Goal: Task Accomplishment & Management: Use online tool/utility

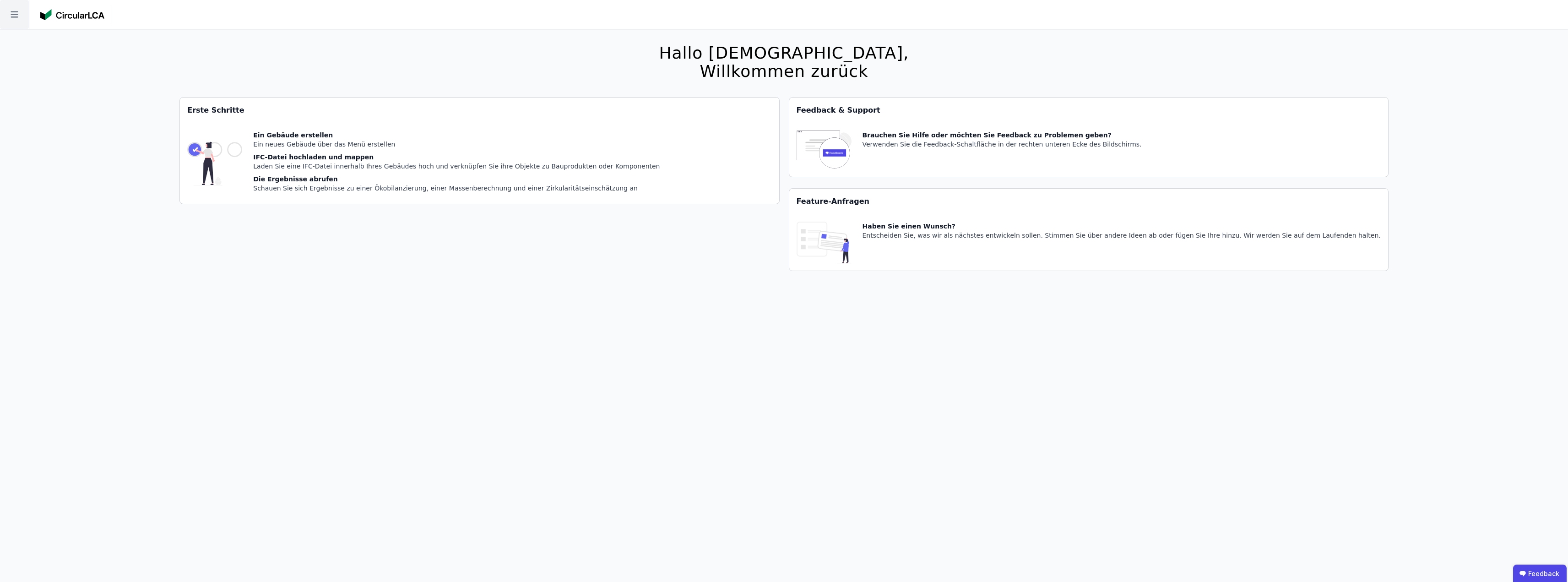
click at [19, 17] on icon at bounding box center [14, 14] width 29 height 29
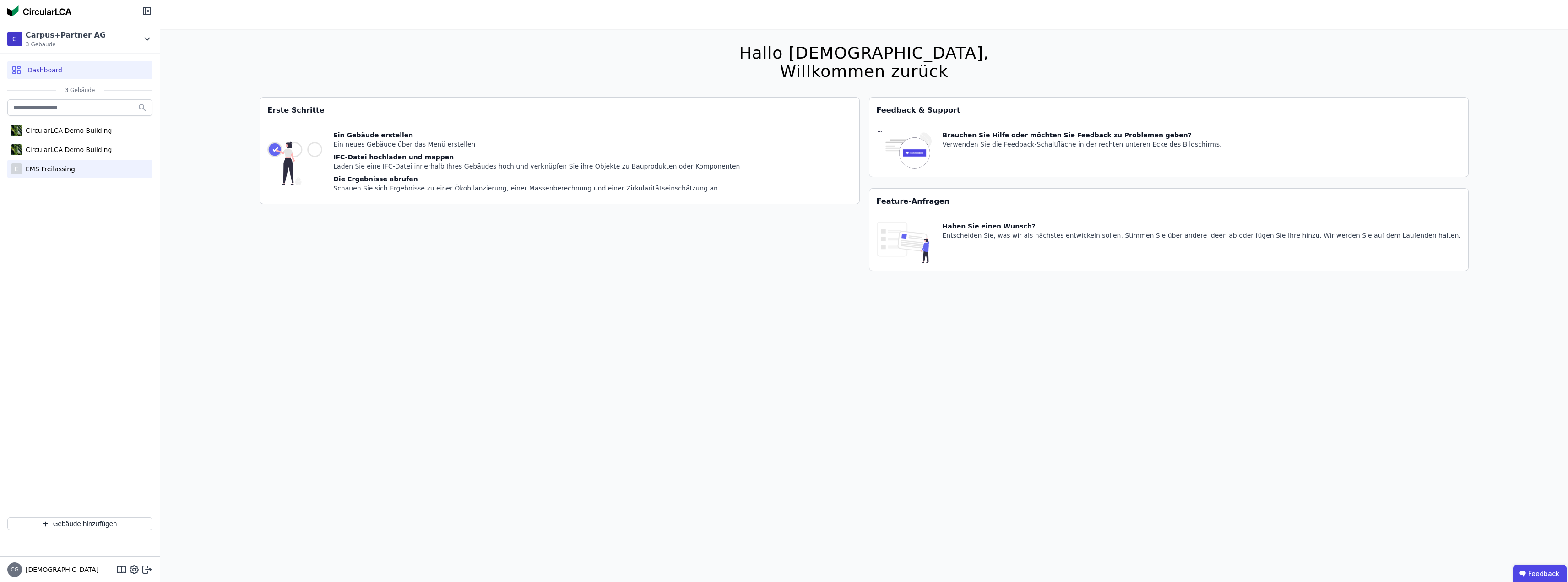
click at [48, 170] on div "EMS Freilassing" at bounding box center [48, 169] width 53 height 9
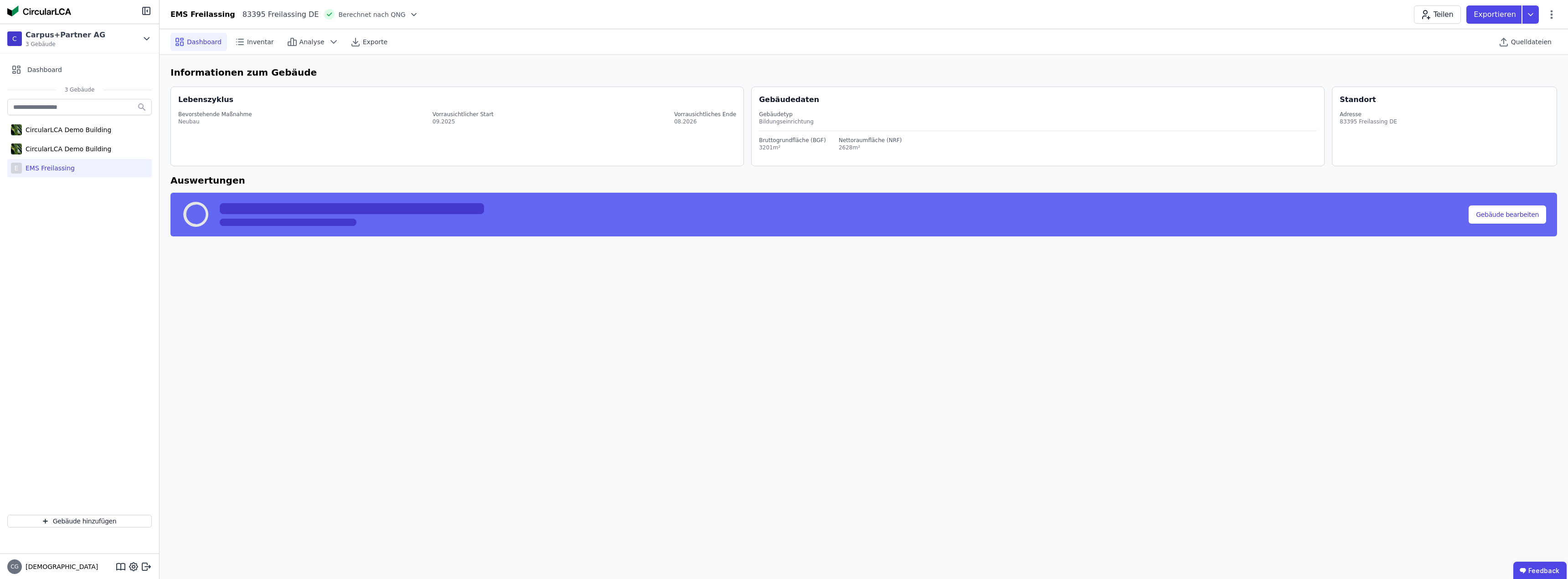
select select "*"
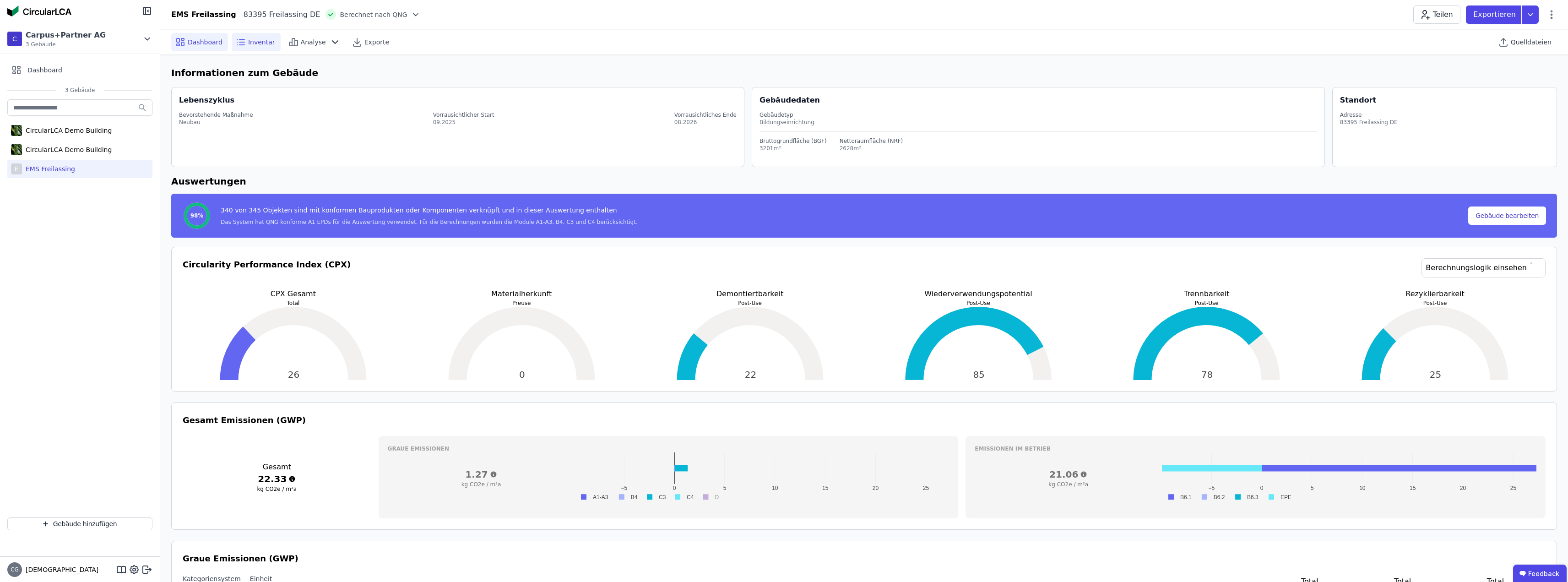
click at [252, 35] on div "Inventar" at bounding box center [256, 42] width 49 height 18
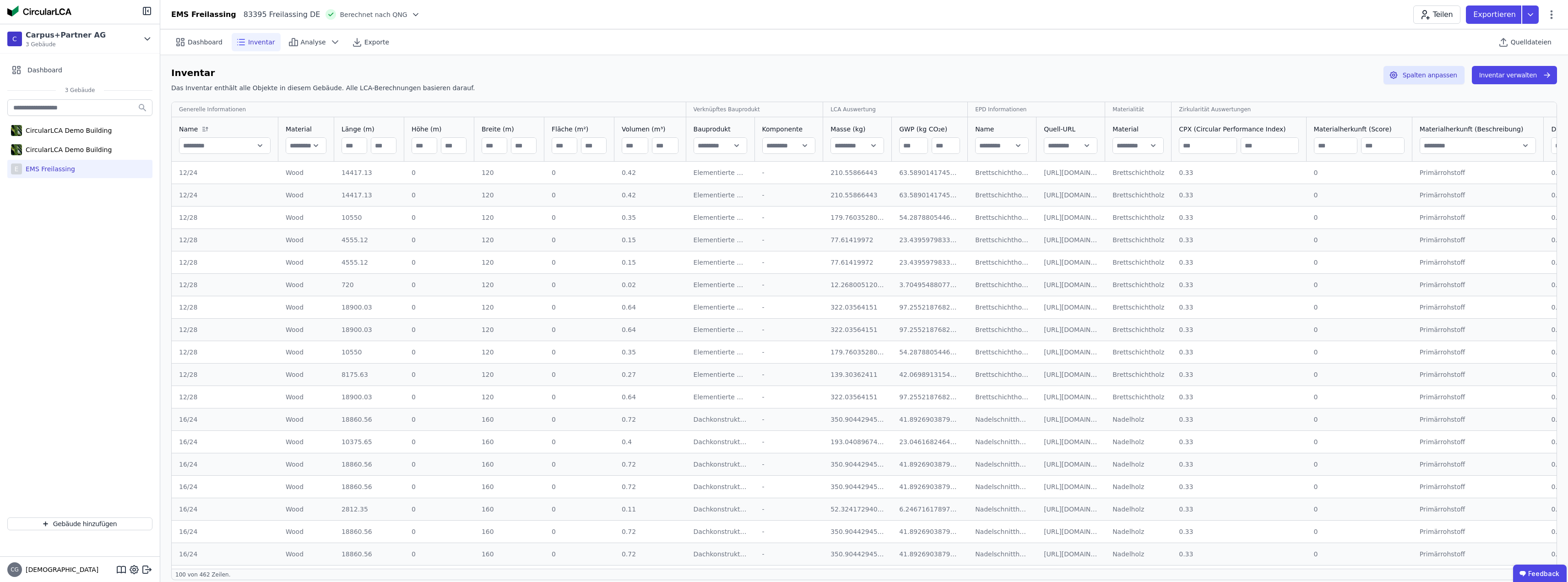
click at [259, 147] on input "text" at bounding box center [225, 146] width 90 height 17
click at [452, 61] on div "Inventar Das Inventar enthält alle Objekte in diesem Gebäude. Alle LCA-Berechnu…" at bounding box center [864, 323] width 1408 height 536
click at [312, 147] on input "text" at bounding box center [306, 146] width 40 height 17
type input "***"
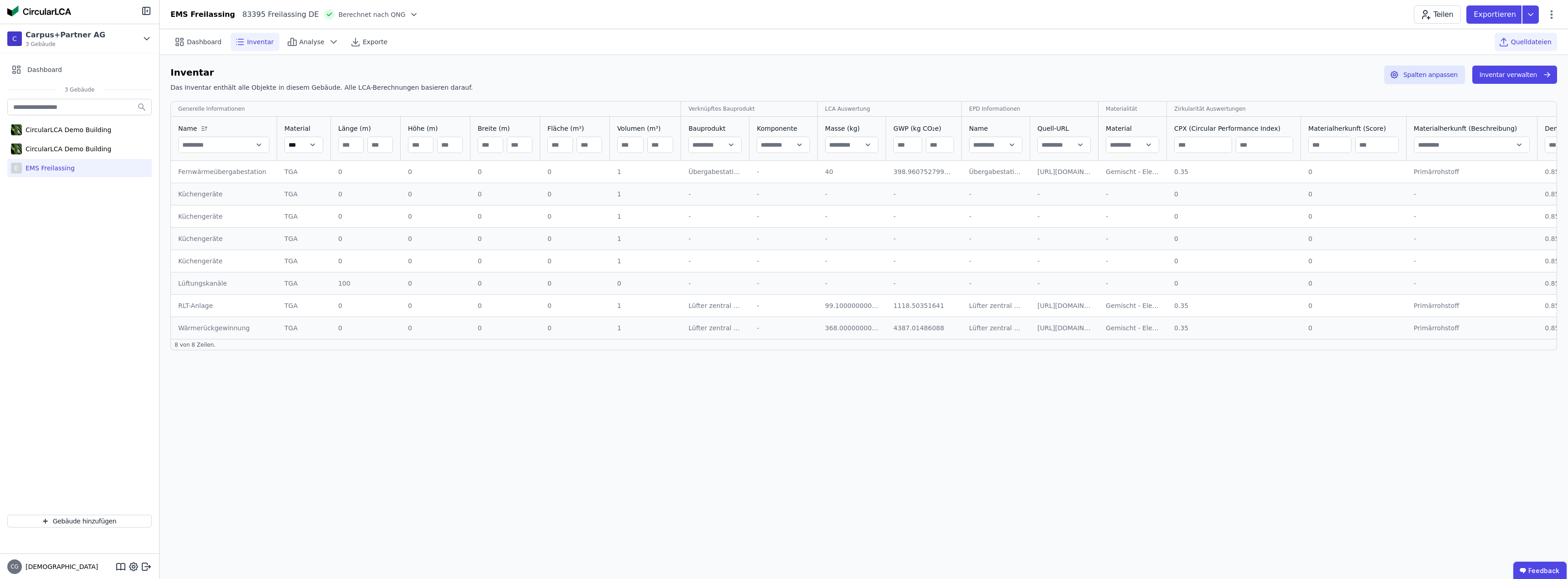
click at [1524, 43] on span "Quelldateien" at bounding box center [1531, 41] width 41 height 9
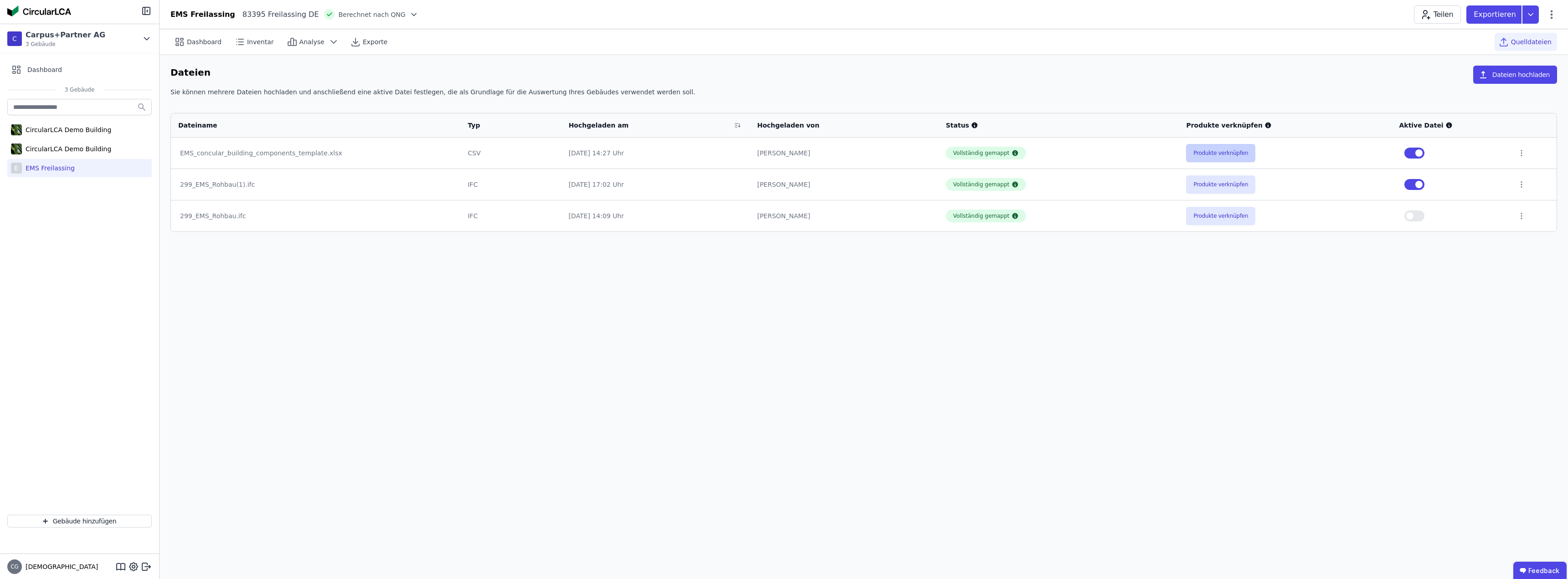
click at [1229, 154] on button "Produkte verknüpfen" at bounding box center [1220, 153] width 69 height 18
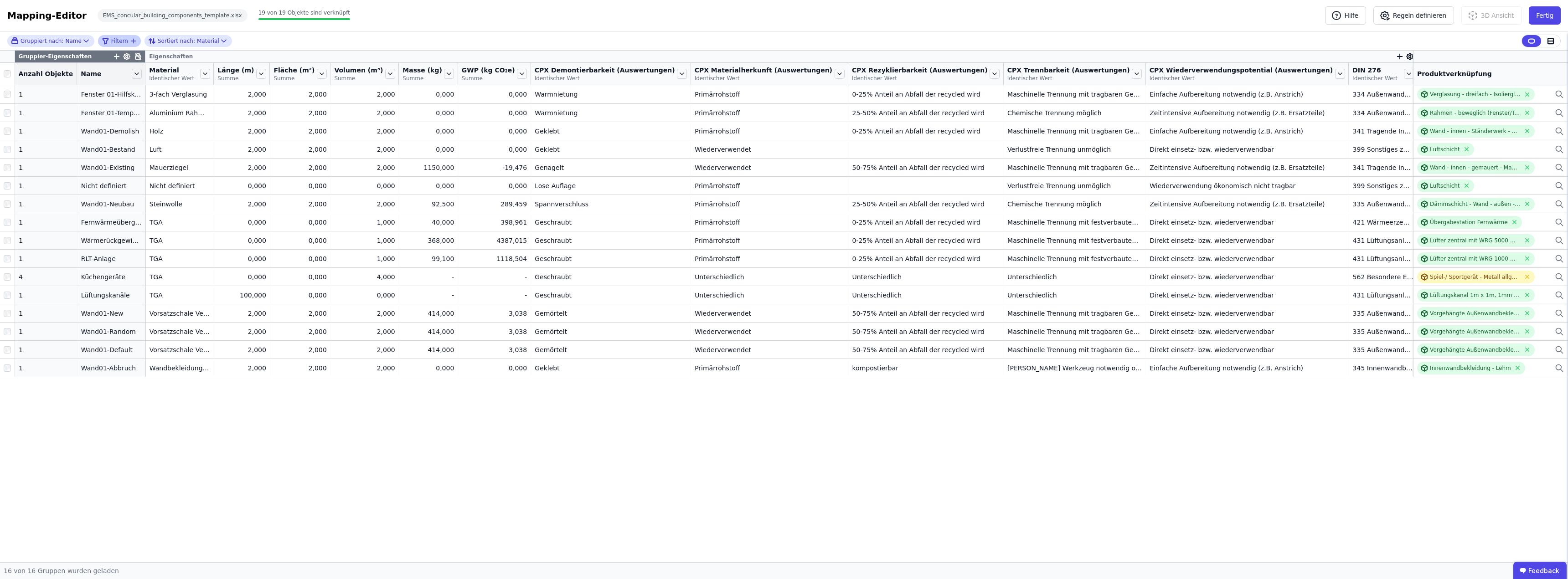
click at [122, 41] on div "Filtern" at bounding box center [116, 41] width 28 height 11
click at [133, 67] on input "text" at bounding box center [147, 65] width 68 height 16
type input "***"
click at [121, 40] on span "Filtern" at bounding box center [120, 41] width 17 height 7
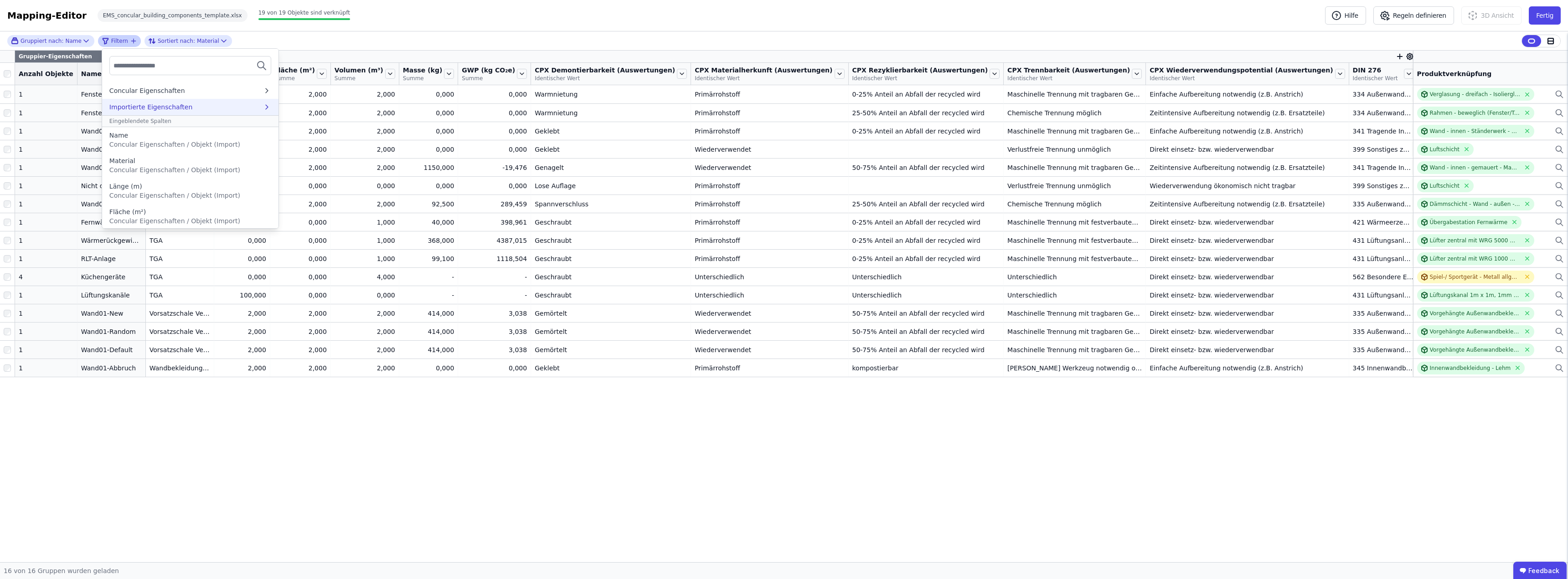
click at [159, 104] on div "Importierte Eigenschaften" at bounding box center [151, 106] width 83 height 9
click at [135, 63] on input "text" at bounding box center [147, 65] width 68 height 16
type input "***"
click at [217, 63] on icon at bounding box center [222, 66] width 11 height 11
click at [141, 456] on div "Gruppiert nach: Name Filtern *** Keine Ergebnisse für Ihren Suchbegriff. Bitte …" at bounding box center [784, 297] width 1568 height 530
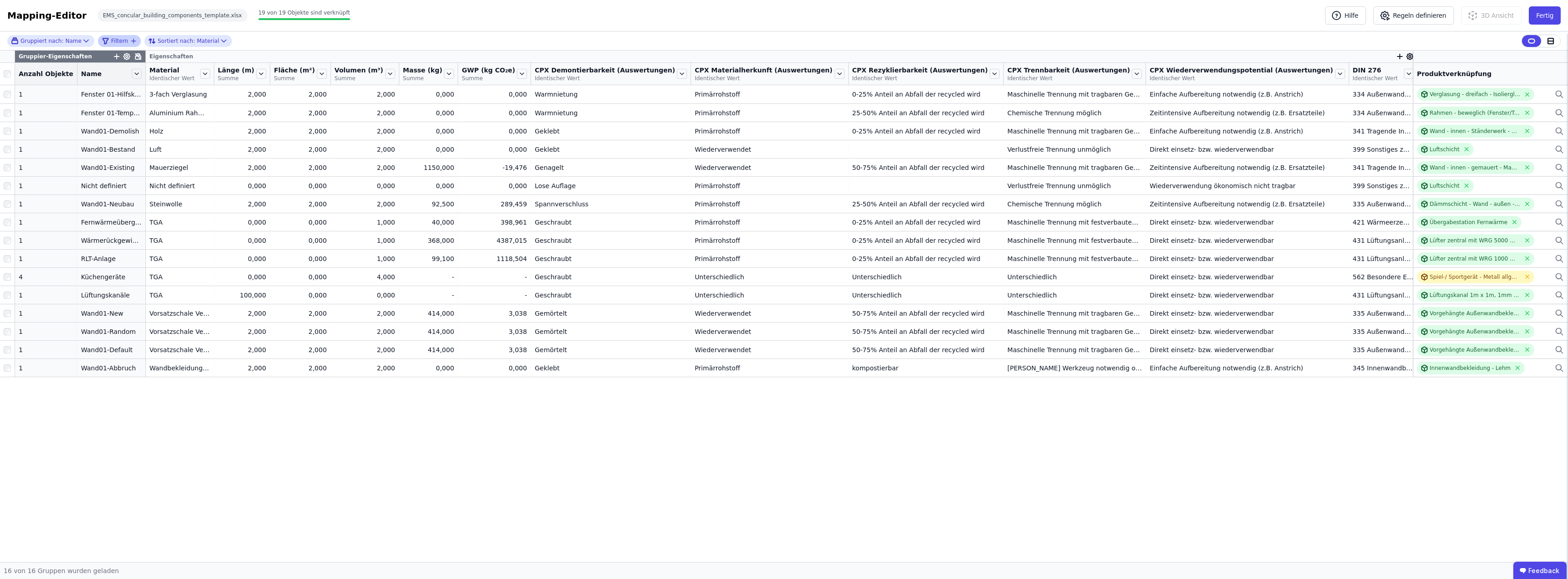
click at [130, 39] on icon "filter_by" at bounding box center [133, 41] width 7 height 7
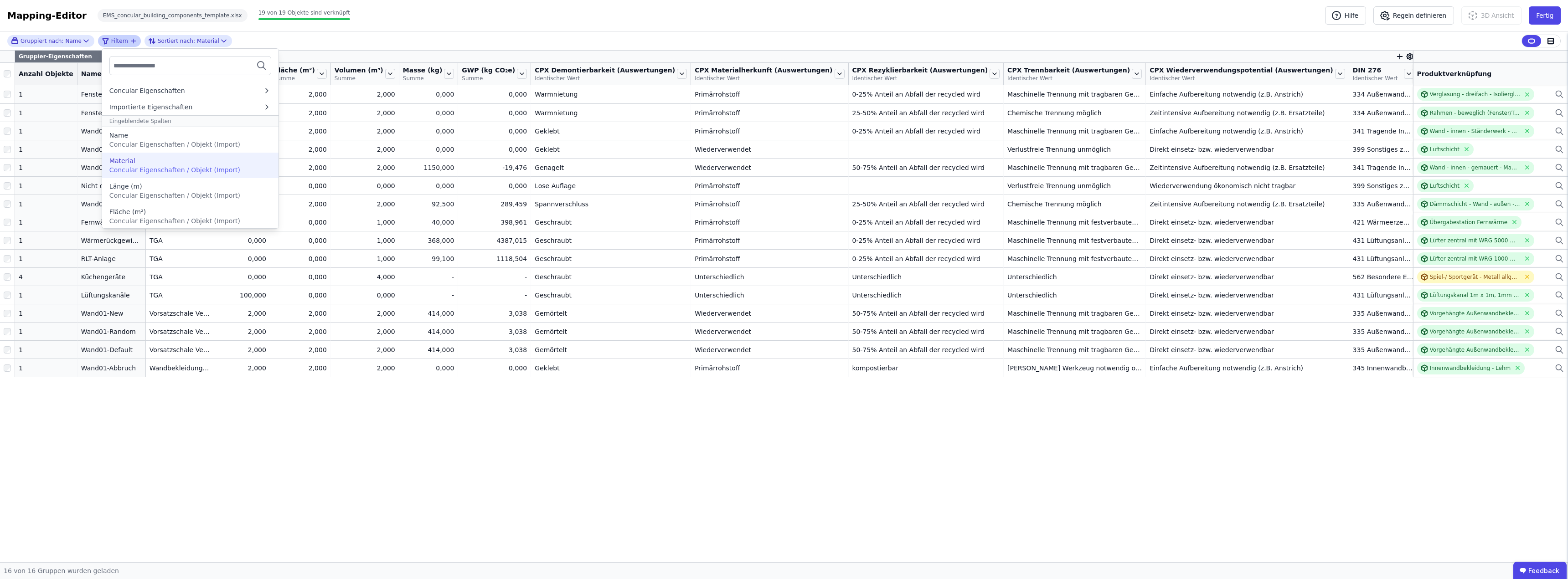
click at [137, 162] on div "Material" at bounding box center [191, 161] width 162 height 9
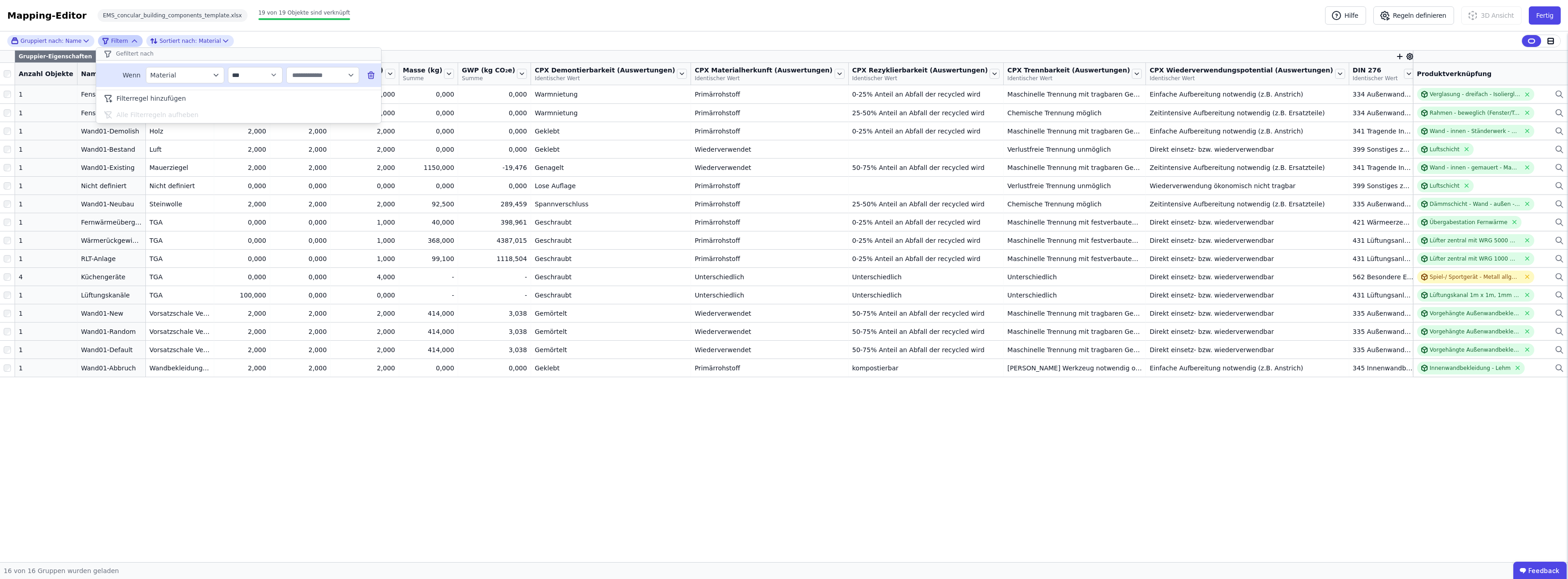
click at [329, 74] on input "text" at bounding box center [318, 75] width 57 height 16
click at [324, 92] on div "TGA 8" at bounding box center [357, 94] width 125 height 9
type input "***"
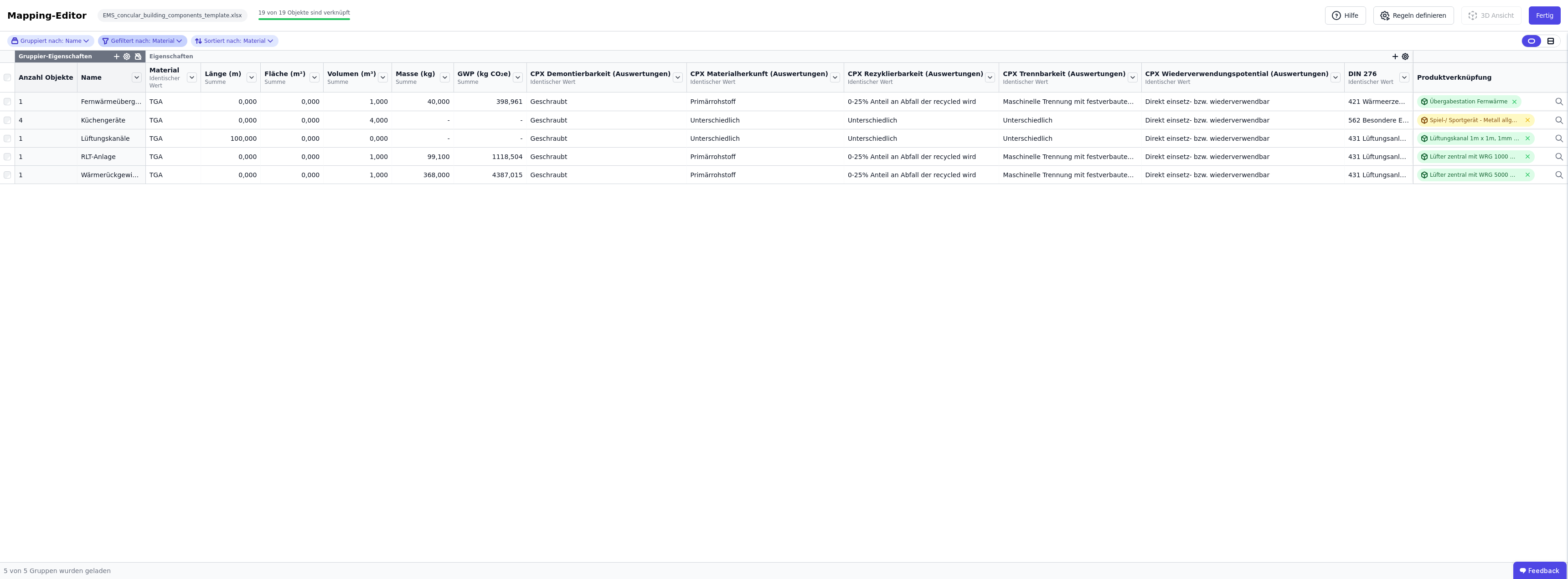
click at [223, 292] on div "Gruppiert nach: Name Gefiltert nach: Material Sortiert nach: Material Gruppier-…" at bounding box center [784, 297] width 1568 height 530
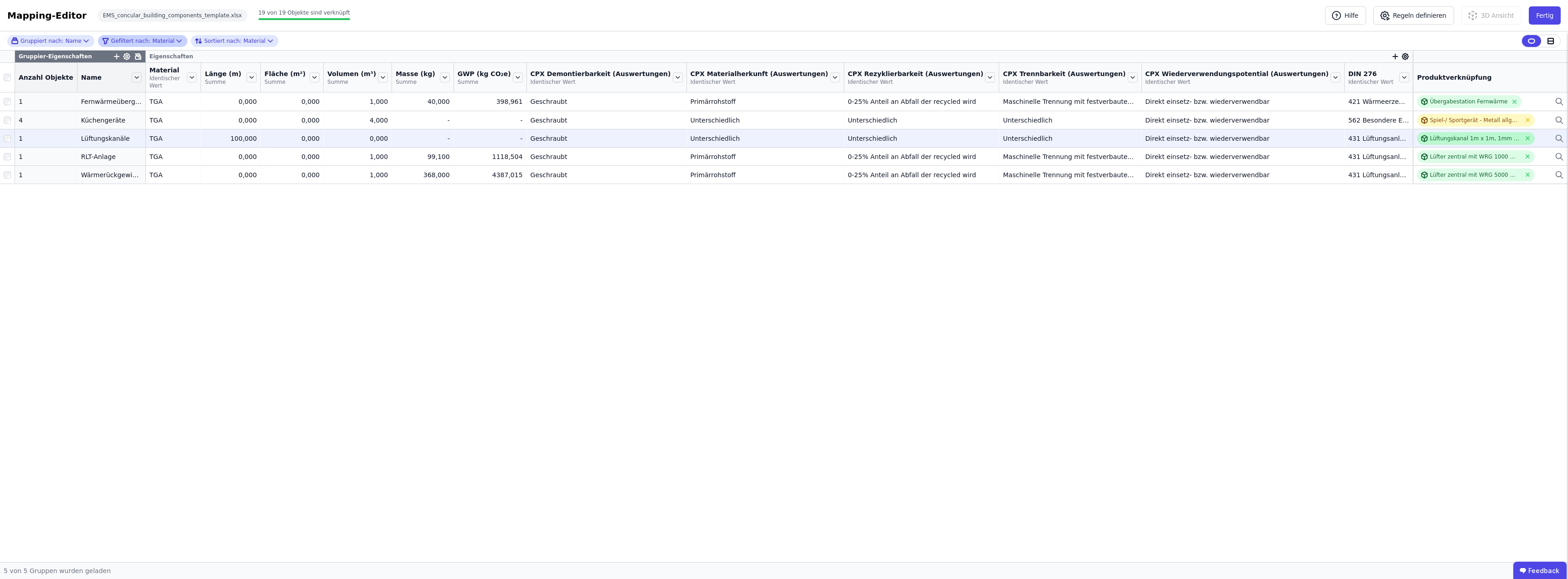
click at [1463, 135] on div "Lüftungskanal 1m x 1m, 1mm Blechstärke" at bounding box center [1475, 139] width 91 height 7
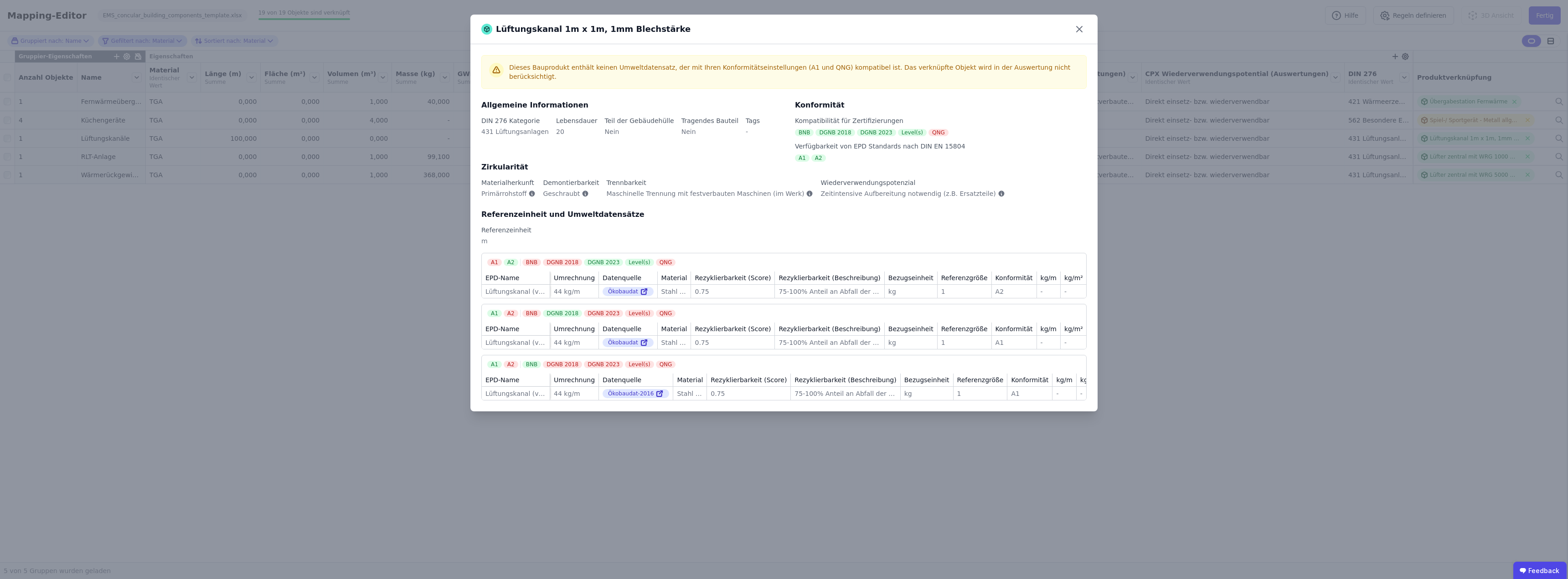
click at [578, 287] on div "44 kg/m" at bounding box center [574, 291] width 41 height 9
click at [624, 287] on div "Ökobaudat" at bounding box center [628, 291] width 51 height 9
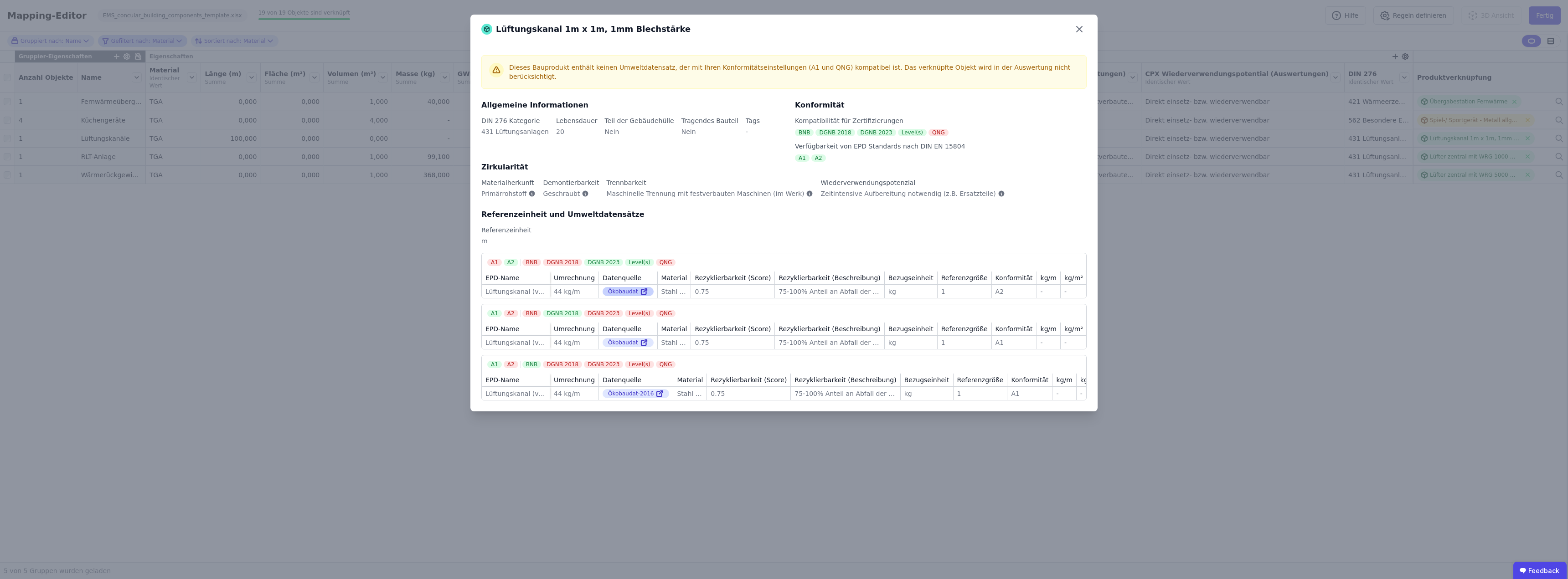
click at [640, 290] on icon at bounding box center [643, 291] width 8 height 11
click at [1079, 28] on icon at bounding box center [1079, 29] width 15 height 15
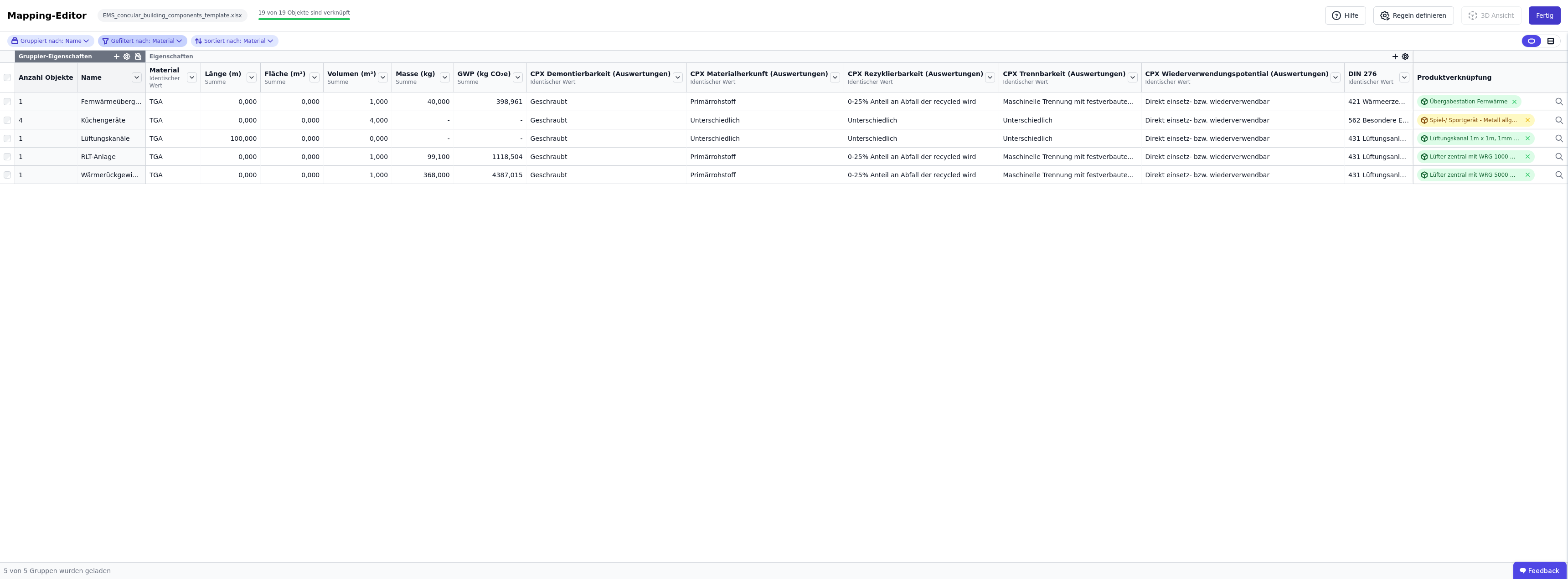
click at [1546, 16] on button "Fertig" at bounding box center [1545, 15] width 32 height 18
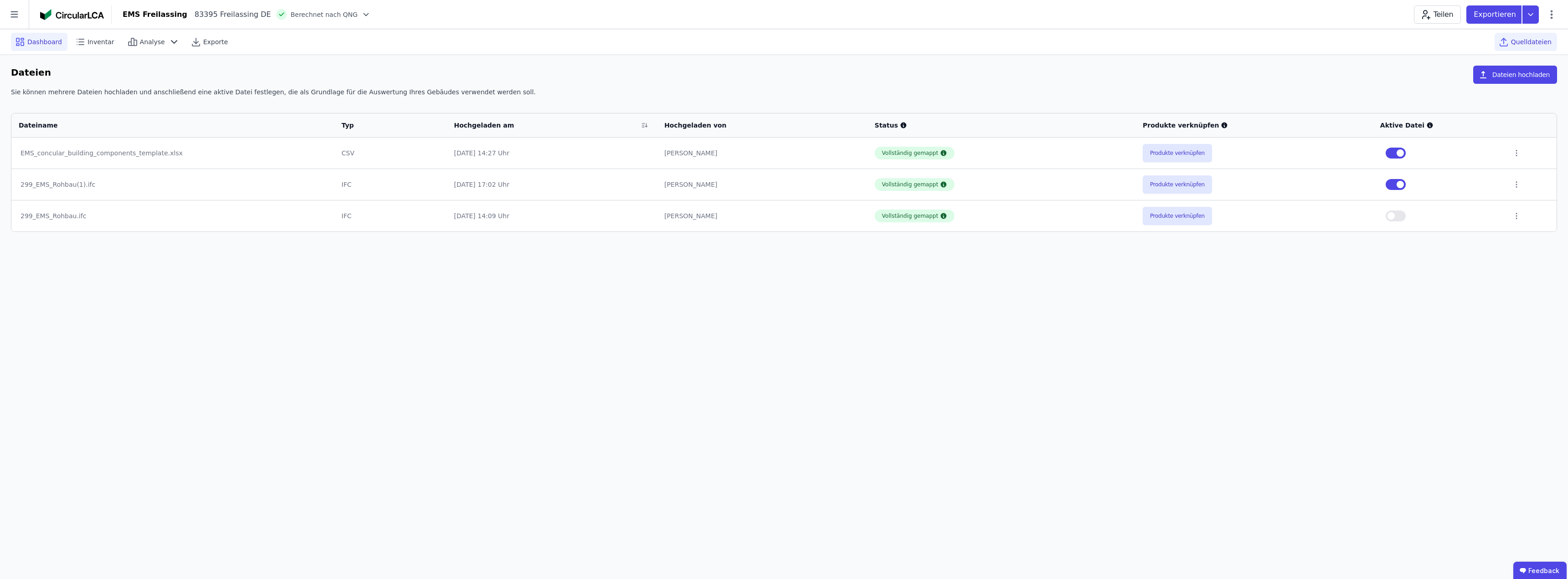
click at [32, 44] on span "Dashboard" at bounding box center [44, 41] width 35 height 9
select select "*"
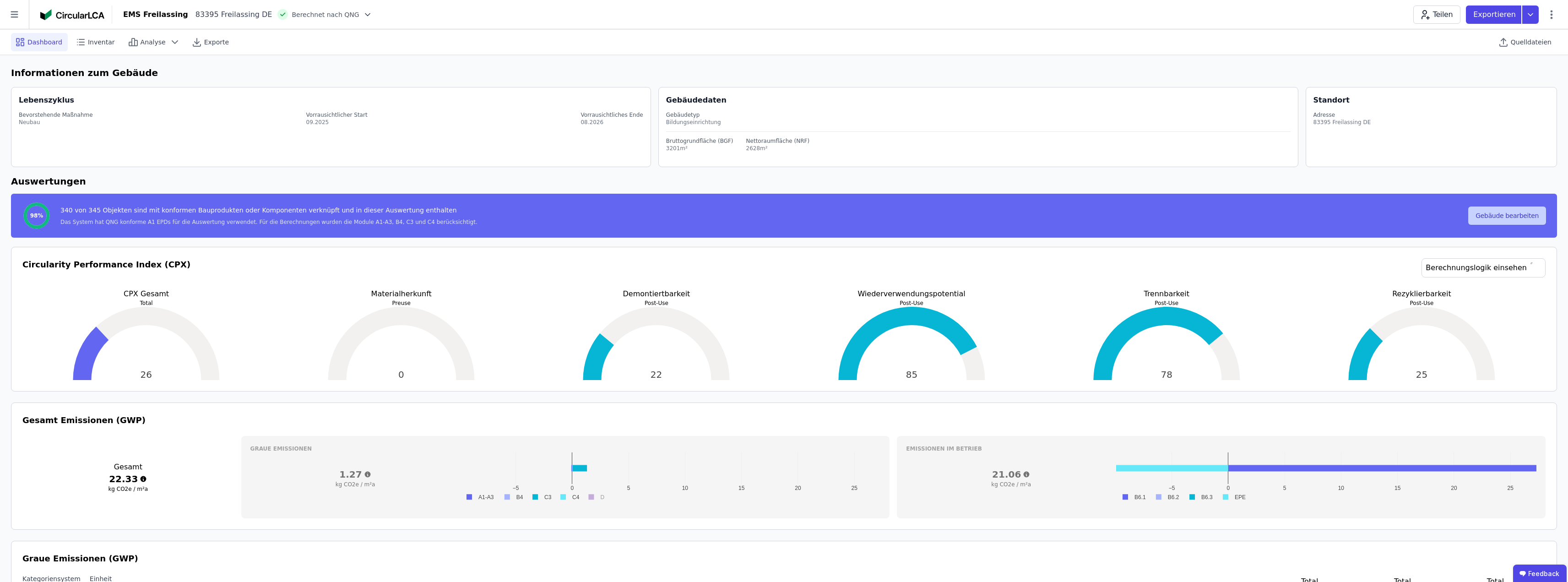
click at [1506, 221] on button "Gebäude bearbeiten" at bounding box center [1507, 216] width 78 height 18
select select "**********"
select select "*"
select select "**********"
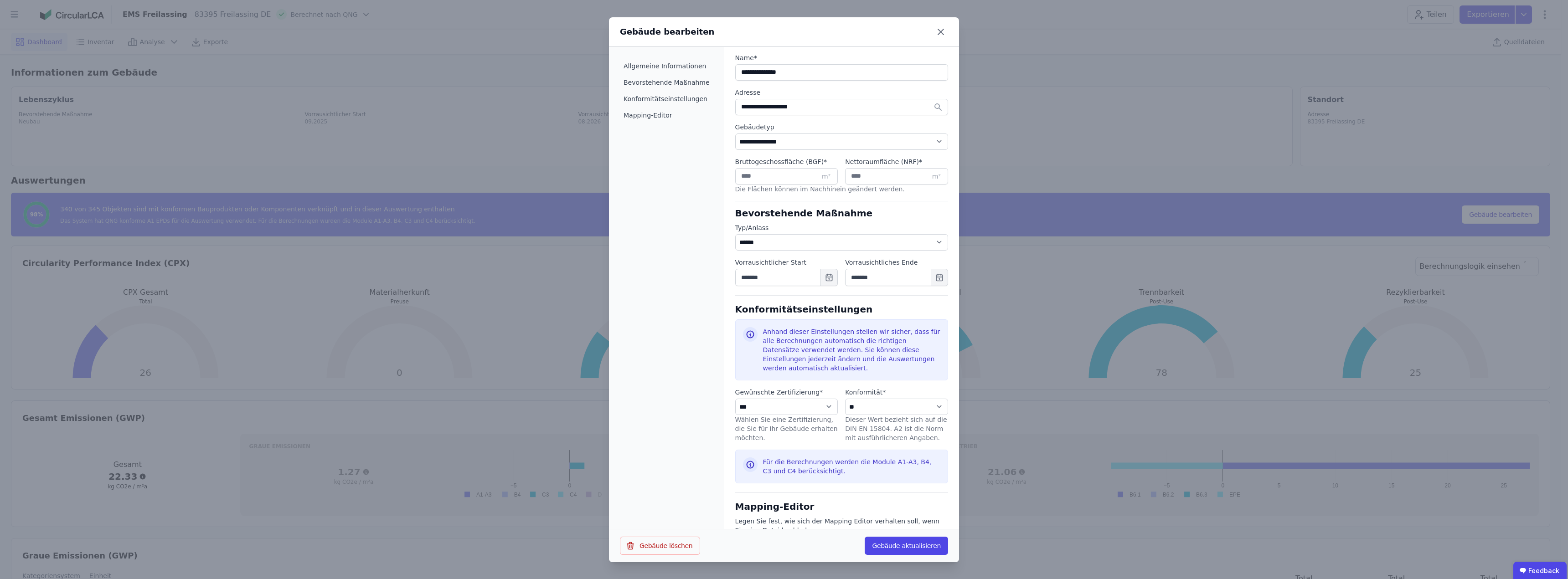
scroll to position [229, 0]
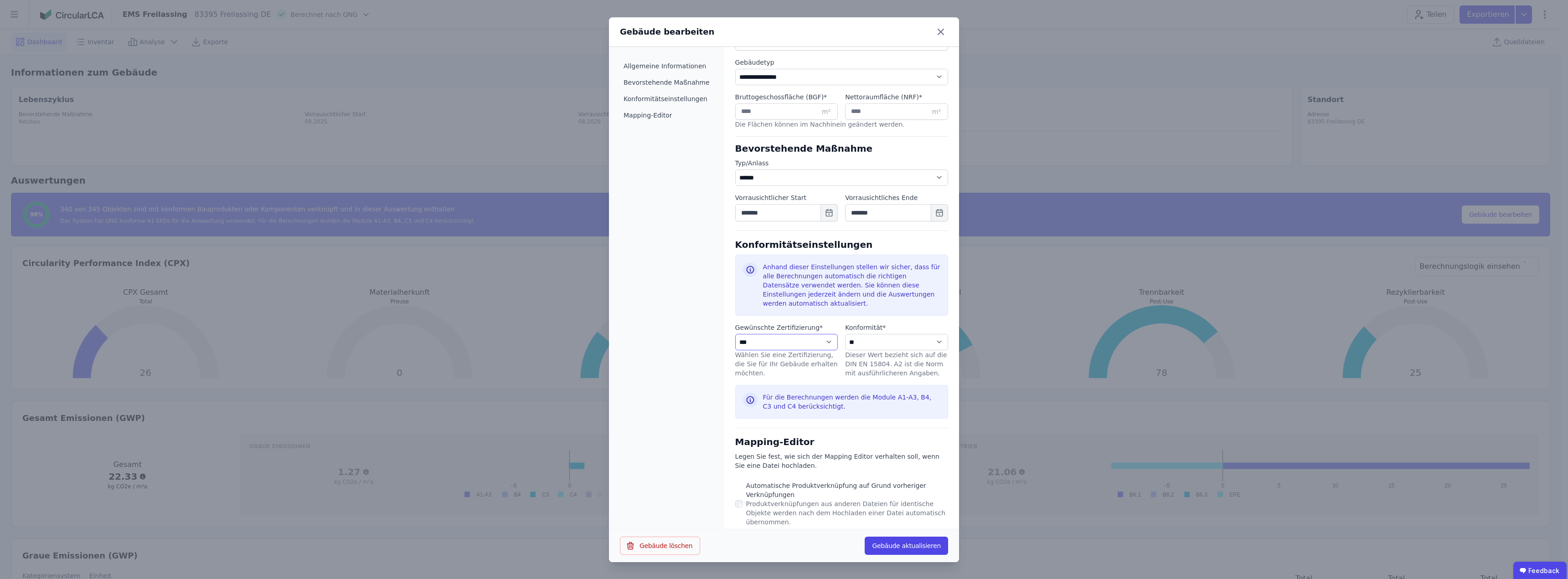
click at [823, 334] on select "**********" at bounding box center [786, 342] width 103 height 16
select select "**********"
click at [735, 334] on select "**********" at bounding box center [786, 342] width 103 height 16
select select "**********"
click at [899, 334] on select "**********" at bounding box center [896, 342] width 103 height 16
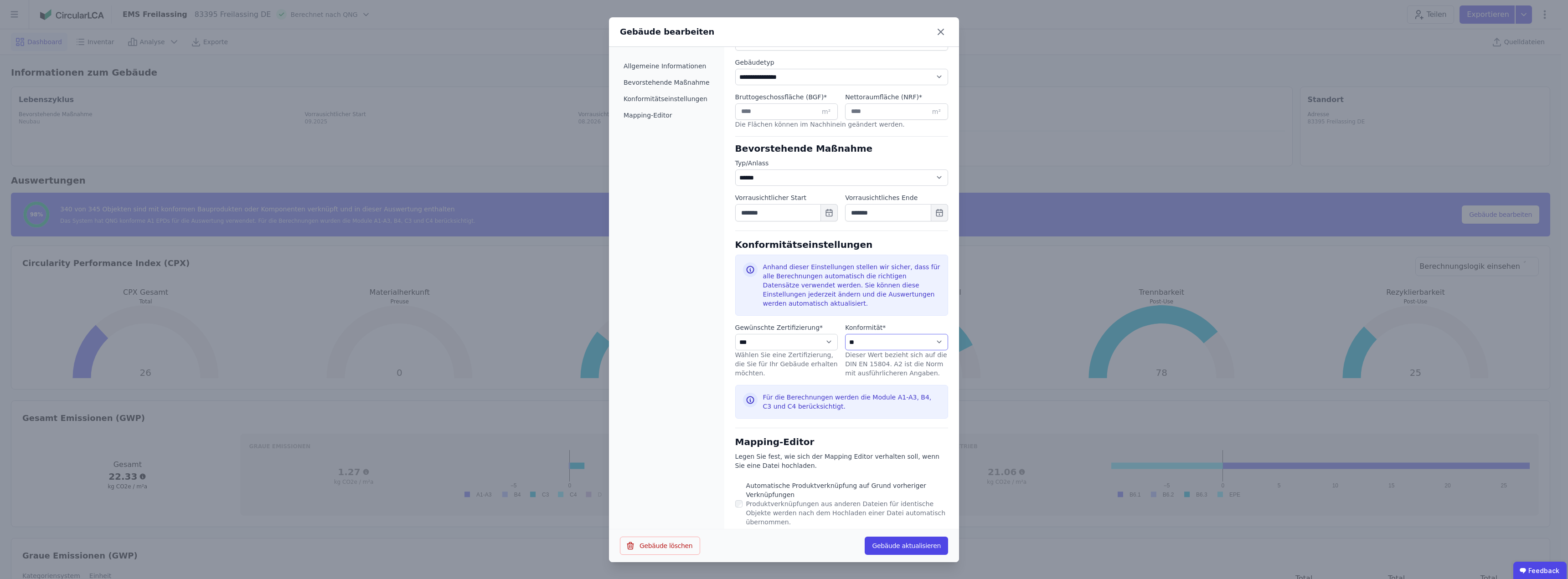
click at [899, 334] on select "**********" at bounding box center [896, 342] width 103 height 16
click at [910, 545] on button "Gebäude aktualisieren" at bounding box center [906, 546] width 83 height 18
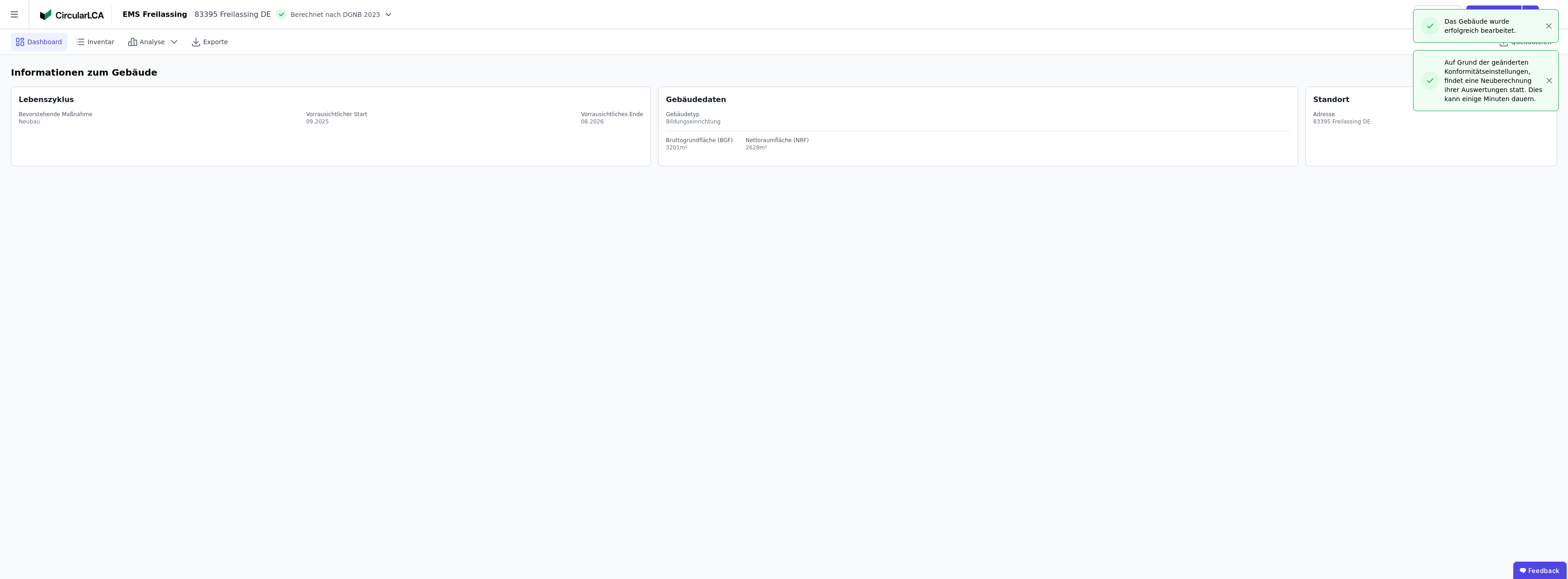
select select "*"
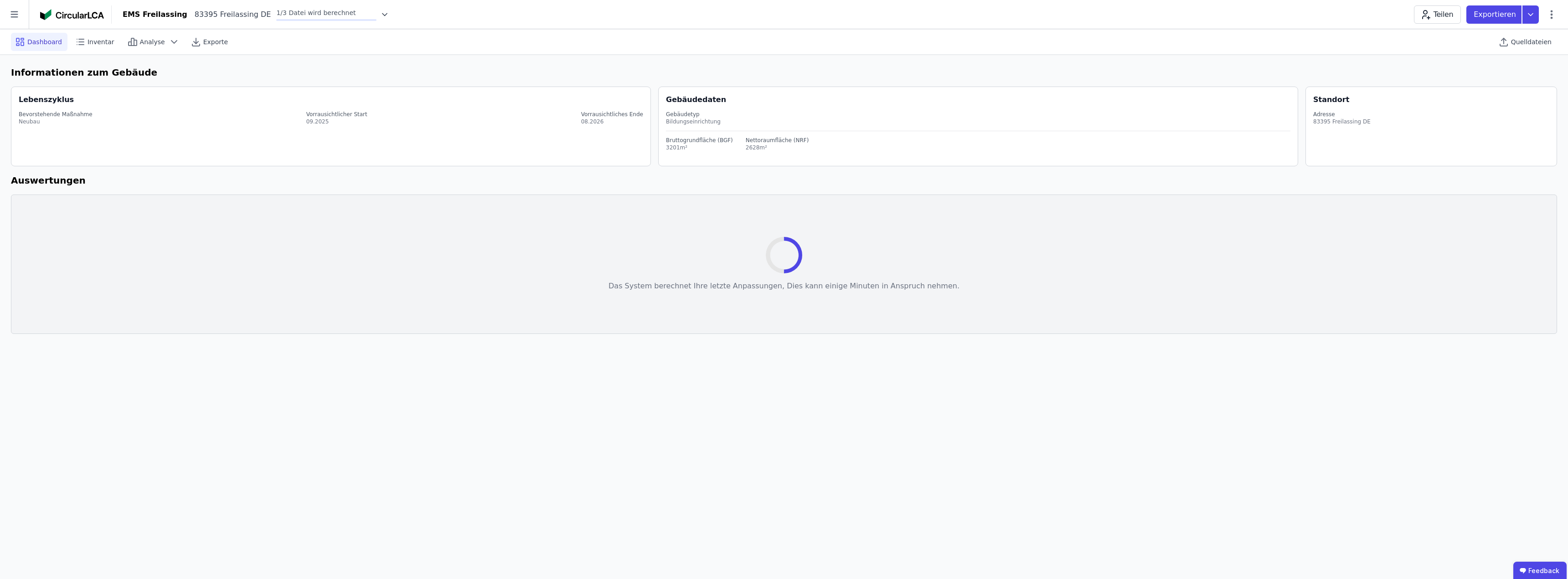
select select "*"
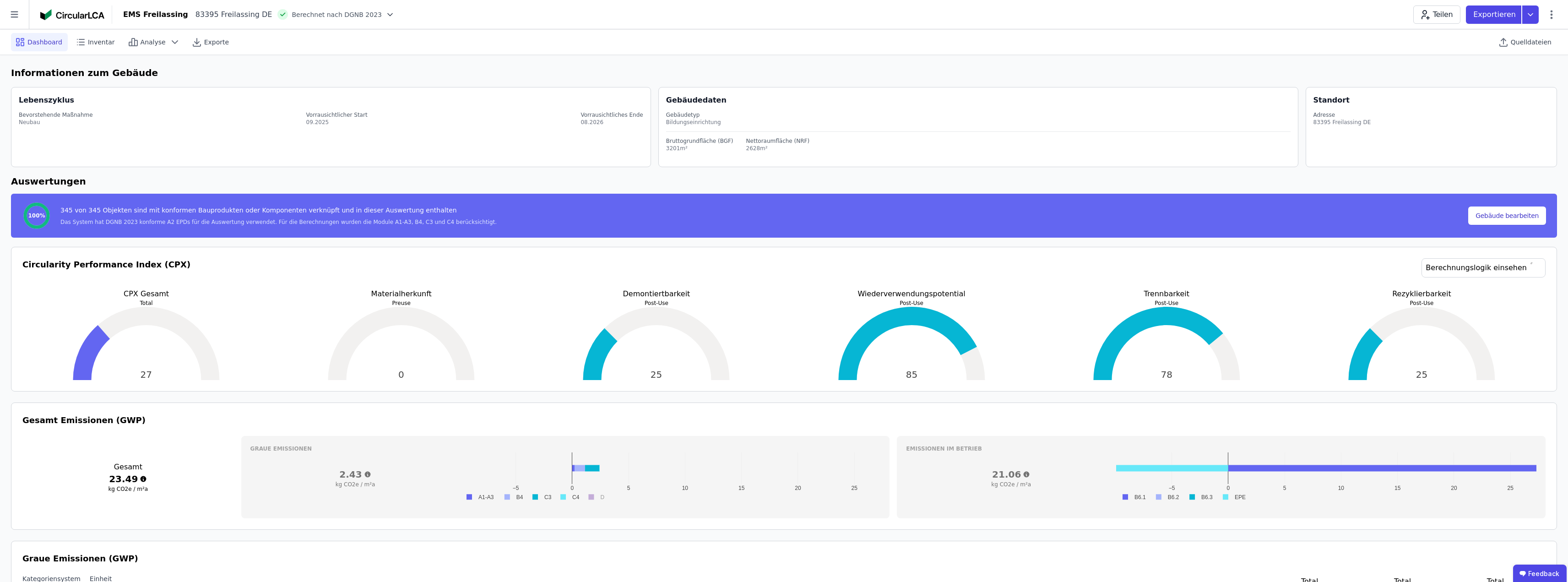
click at [968, 179] on h6 "Auswertungen" at bounding box center [784, 181] width 1546 height 13
click at [151, 48] on div "Analyse" at bounding box center [154, 42] width 60 height 18
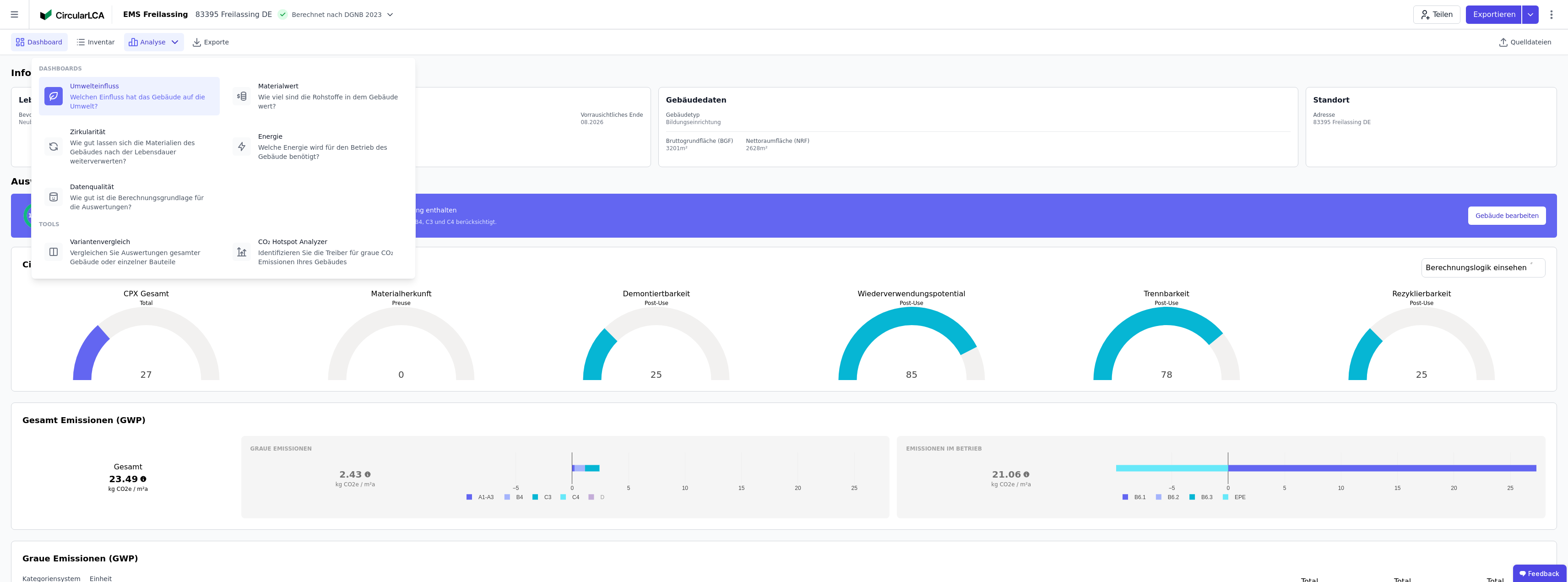
click at [149, 90] on div "Umwelteinfluss Welchen Einfluss hat das Gebäude auf die Umwelt?" at bounding box center [142, 96] width 144 height 29
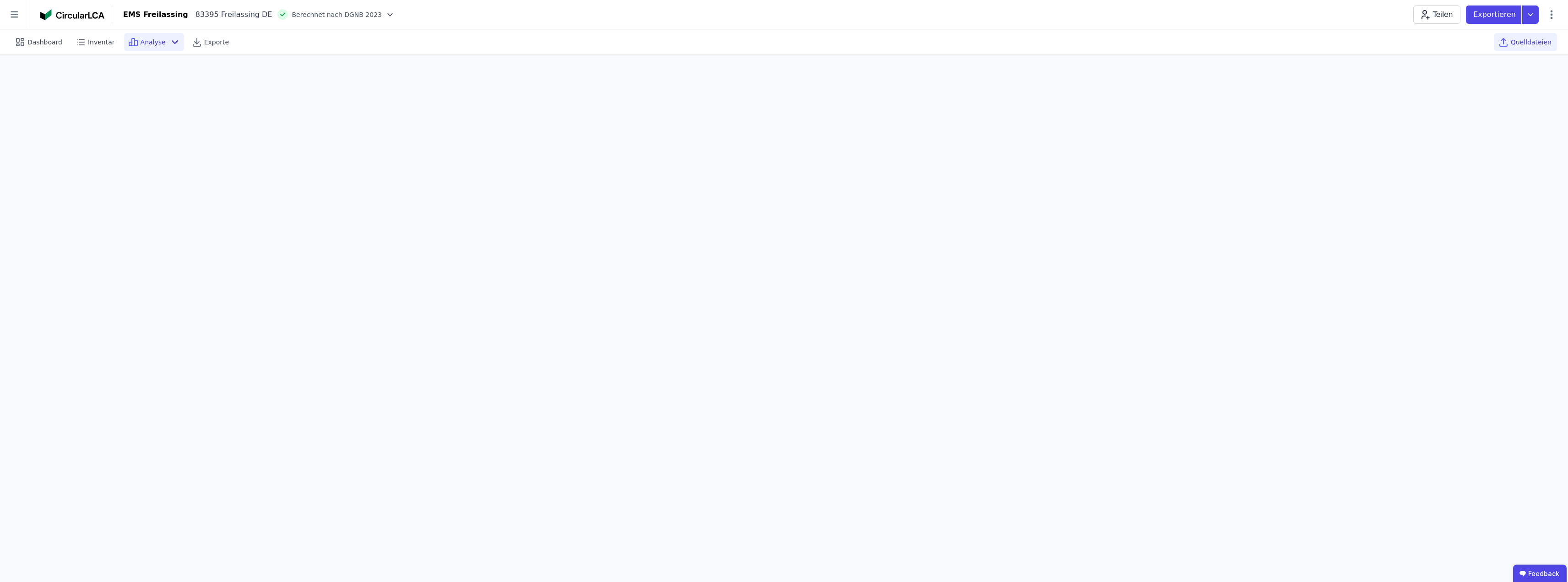
click at [1509, 43] on icon at bounding box center [1503, 42] width 11 height 11
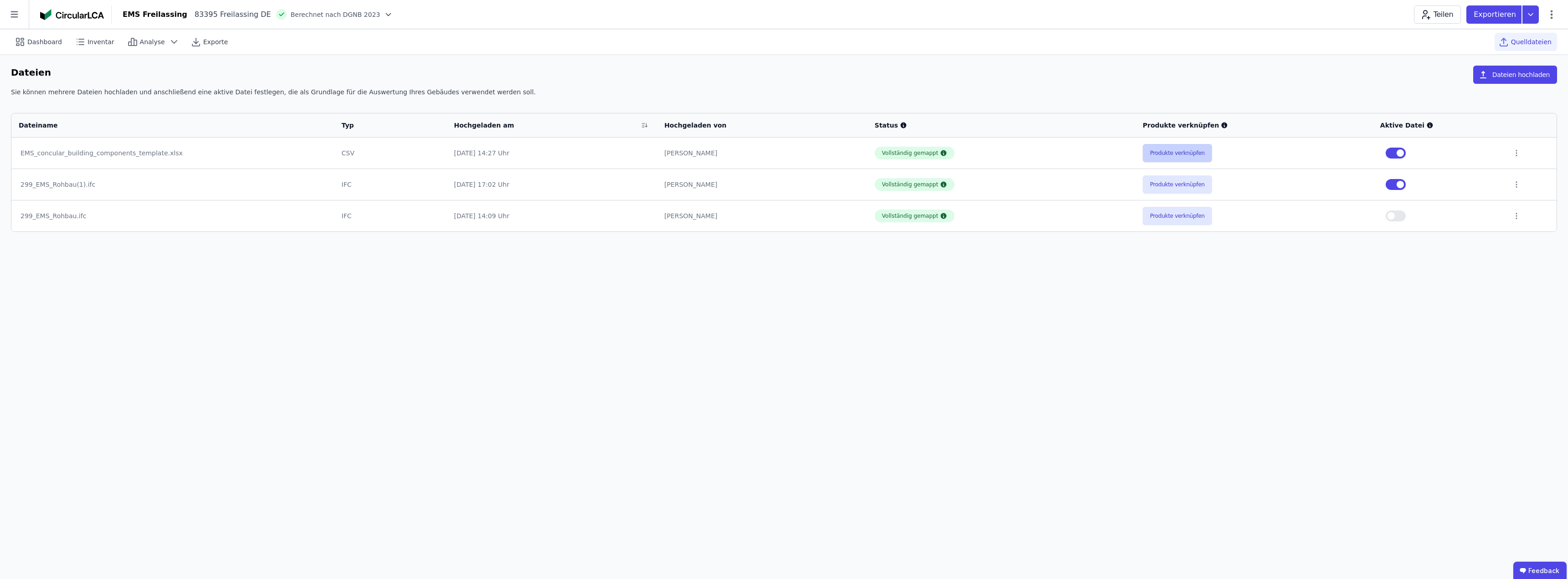
click at [1191, 155] on button "Produkte verknüpfen" at bounding box center [1177, 153] width 69 height 18
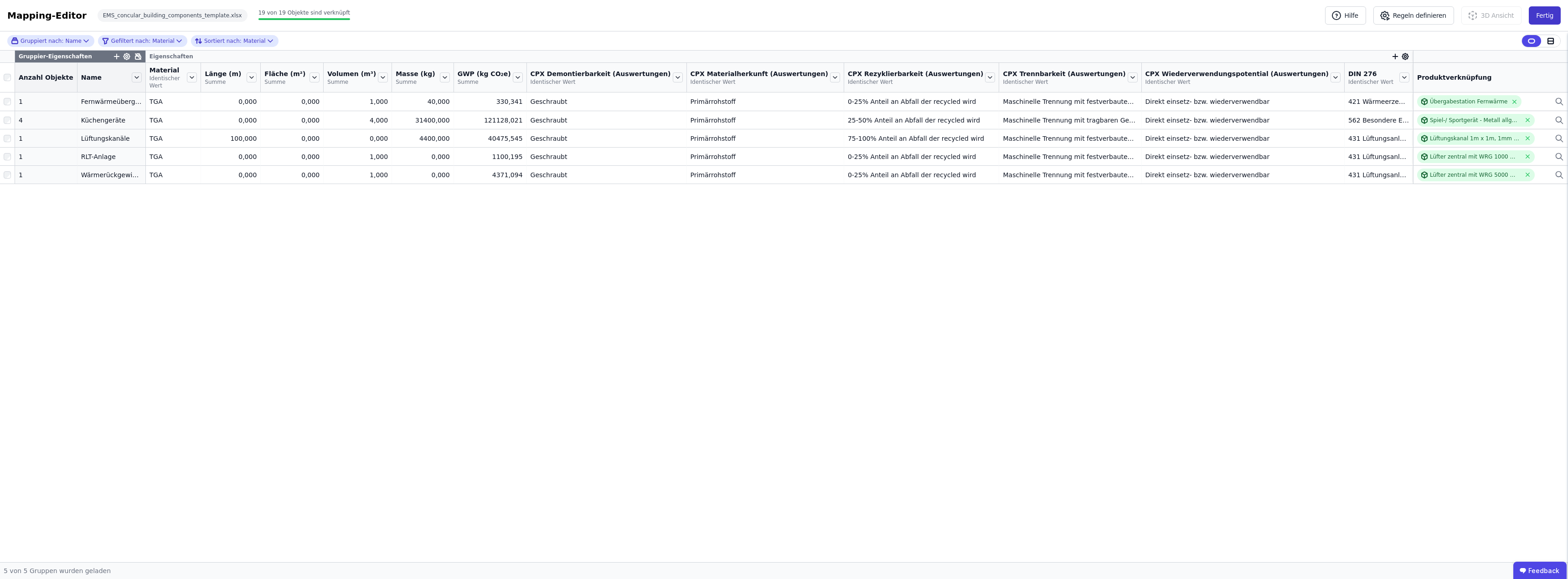
click at [1544, 16] on button "Fertig" at bounding box center [1545, 15] width 32 height 18
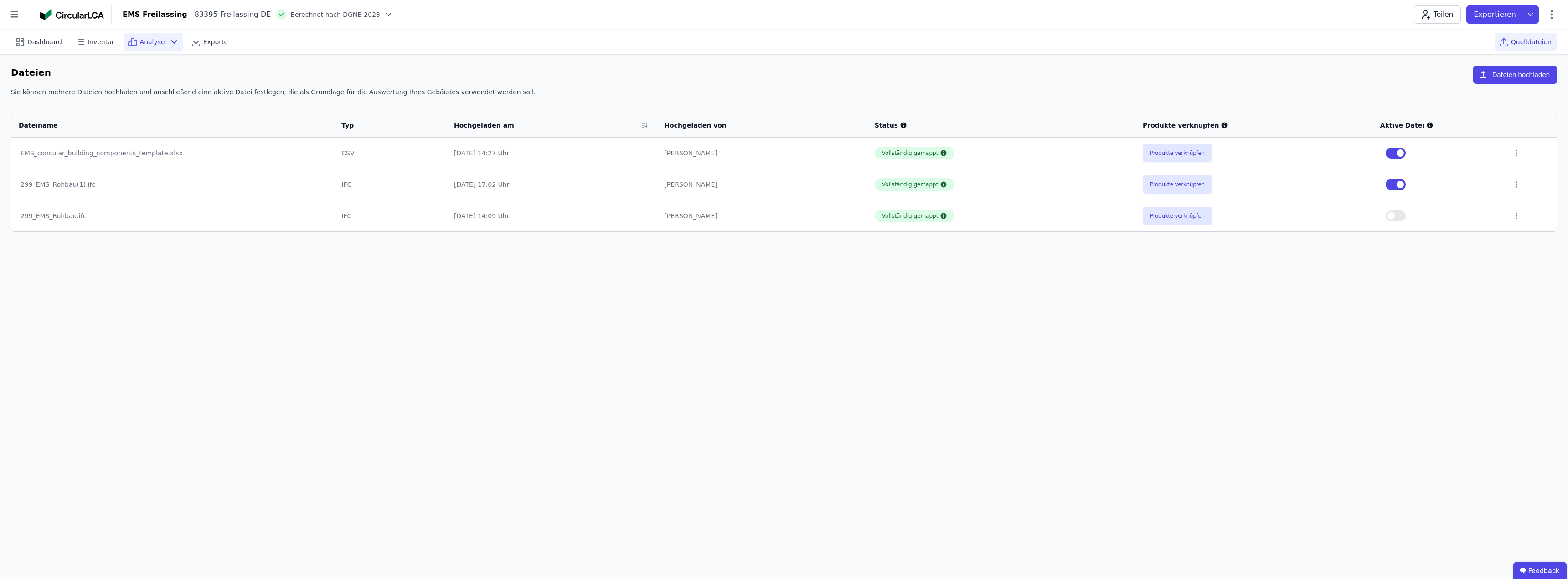
click at [149, 43] on span "Analyse" at bounding box center [152, 41] width 25 height 9
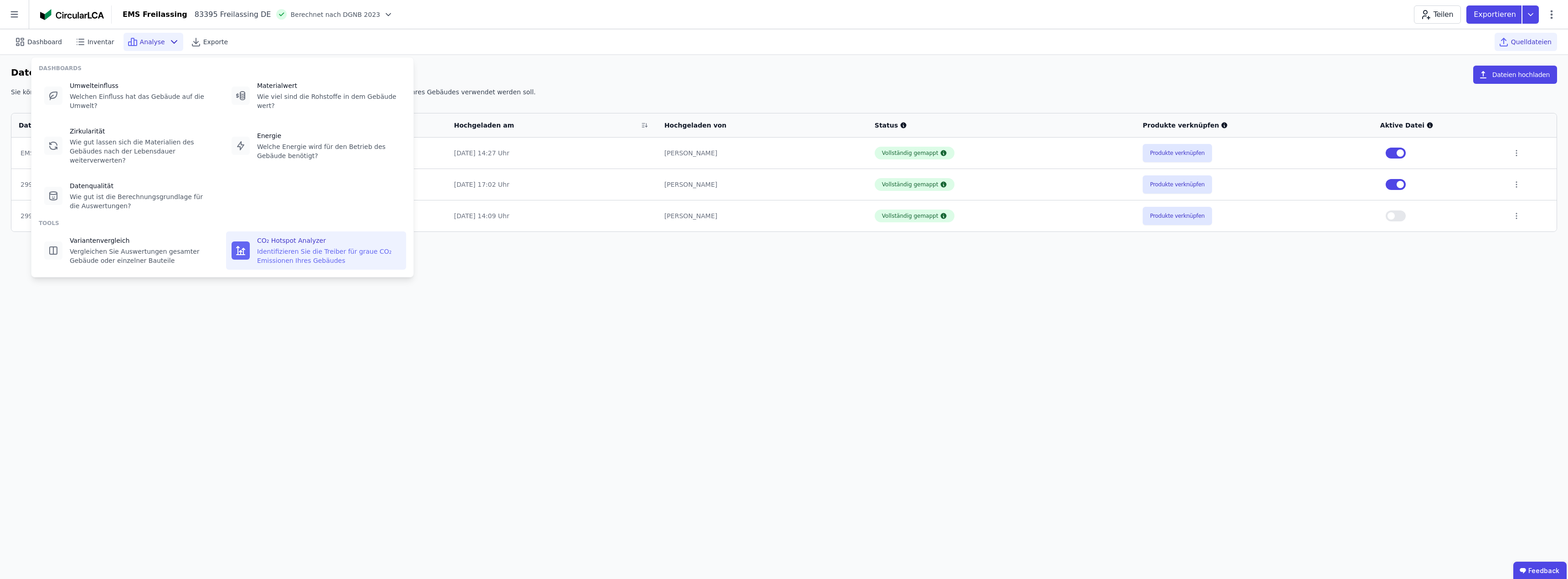
click at [288, 247] on div "Identifizieren Sie die Treiber für graue CO₂ Emissionen Ihres Gebäudes" at bounding box center [329, 256] width 144 height 18
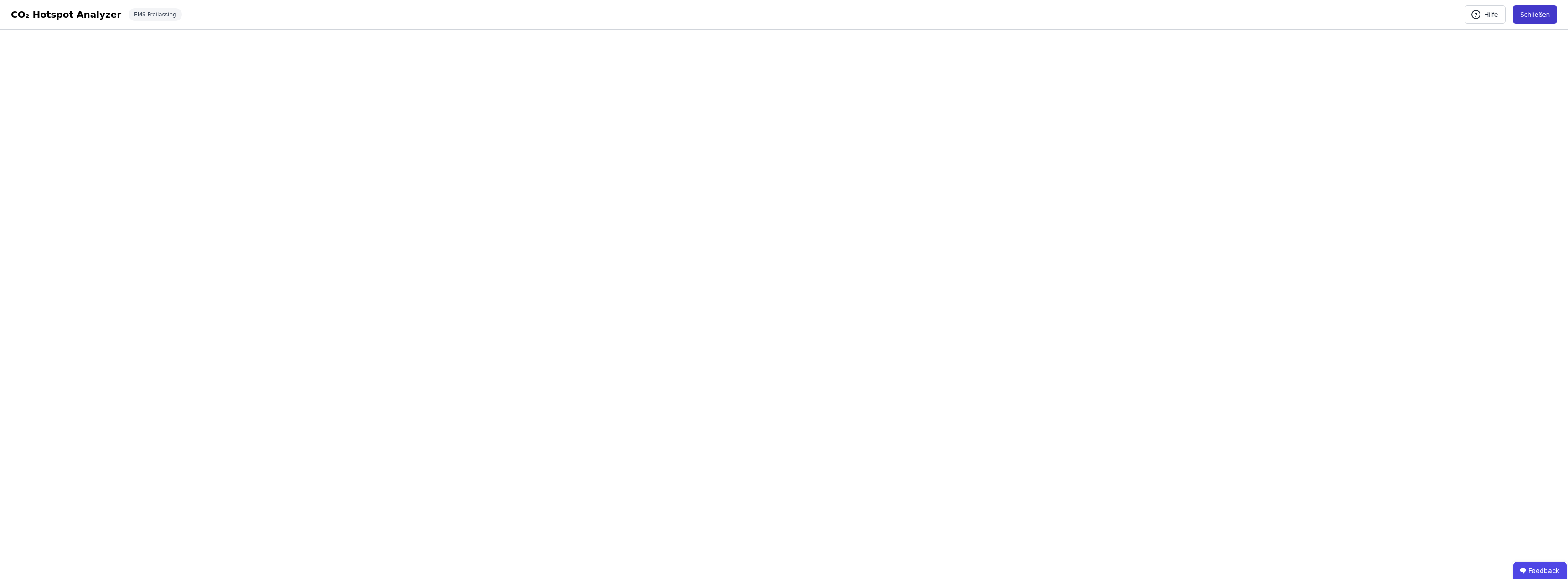
click at [1536, 14] on button "Schließen" at bounding box center [1535, 15] width 44 height 18
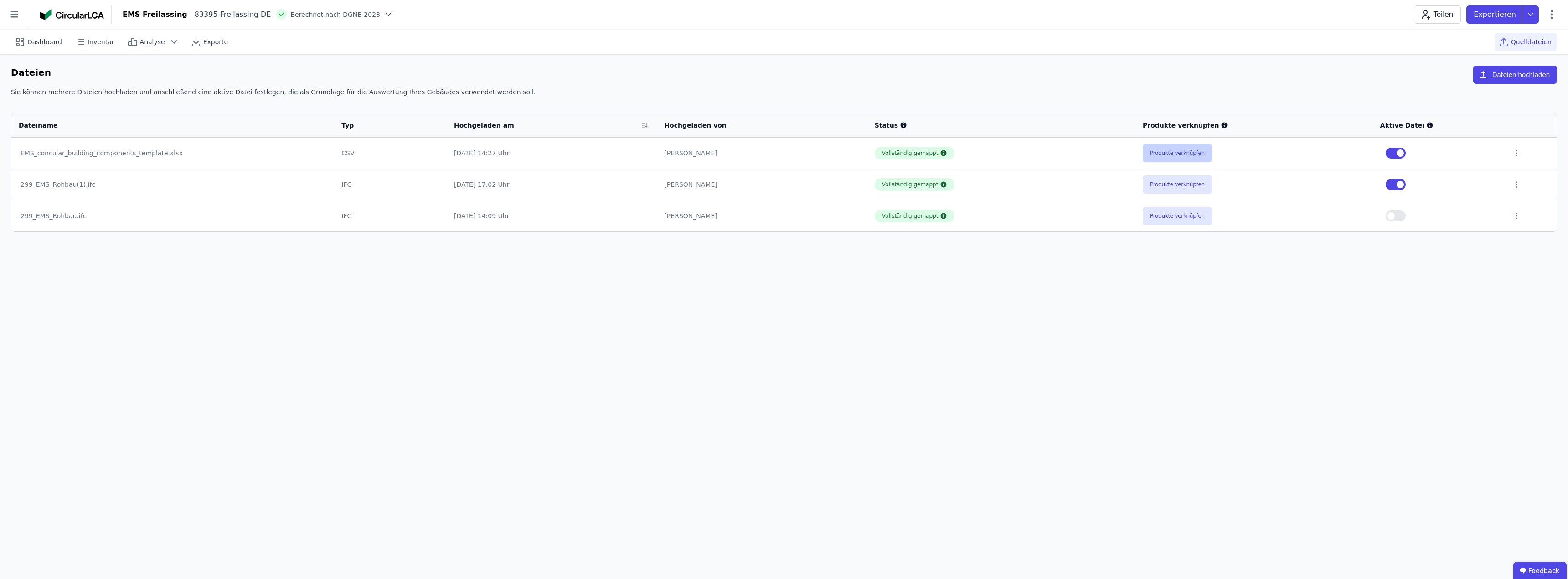
click at [1180, 153] on button "Produkte verknüpfen" at bounding box center [1177, 153] width 69 height 18
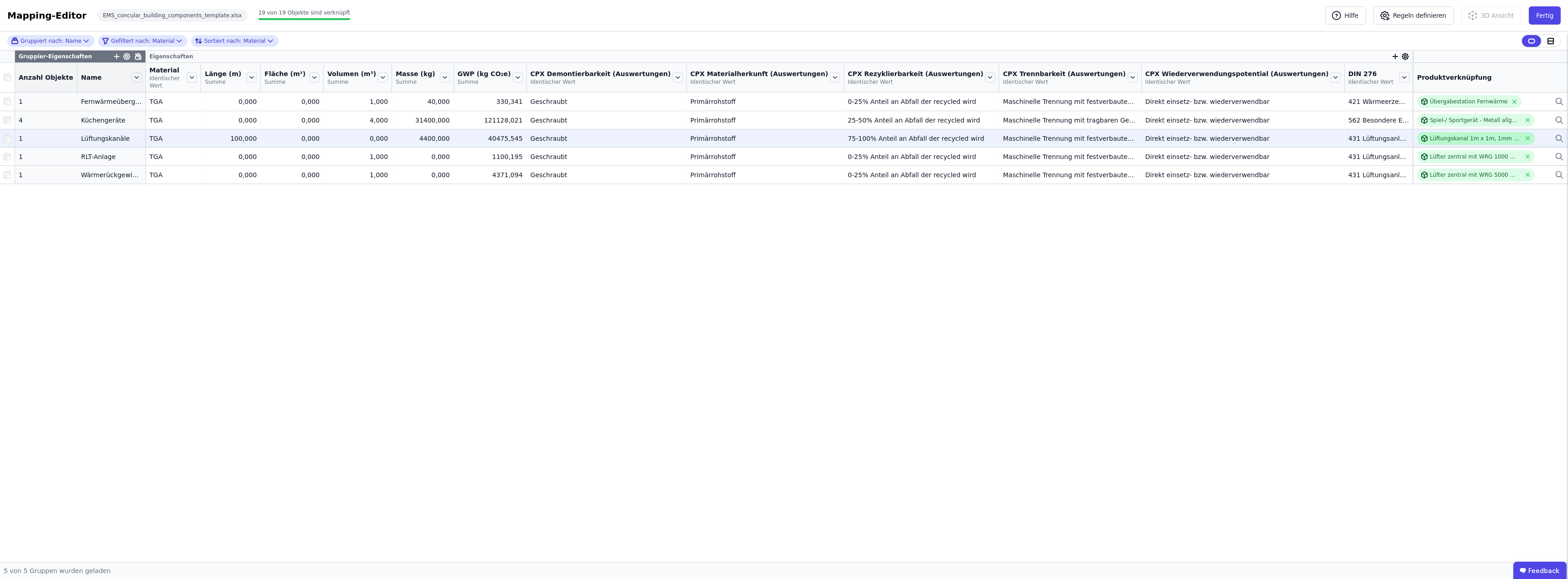
click at [1458, 135] on div "Lüftungskanal 1m x 1m, 1mm Blechstärke" at bounding box center [1475, 139] width 91 height 7
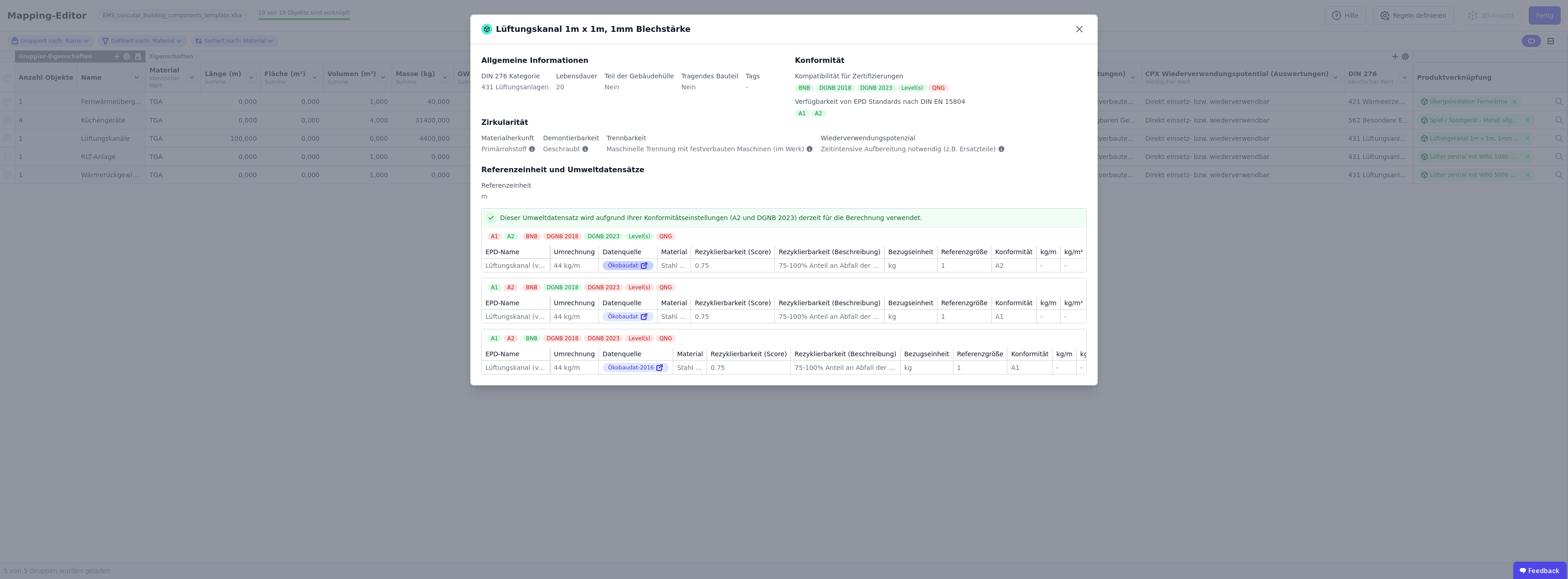
click at [642, 264] on icon at bounding box center [644, 266] width 5 height 5
click at [1079, 32] on icon at bounding box center [1079, 29] width 15 height 15
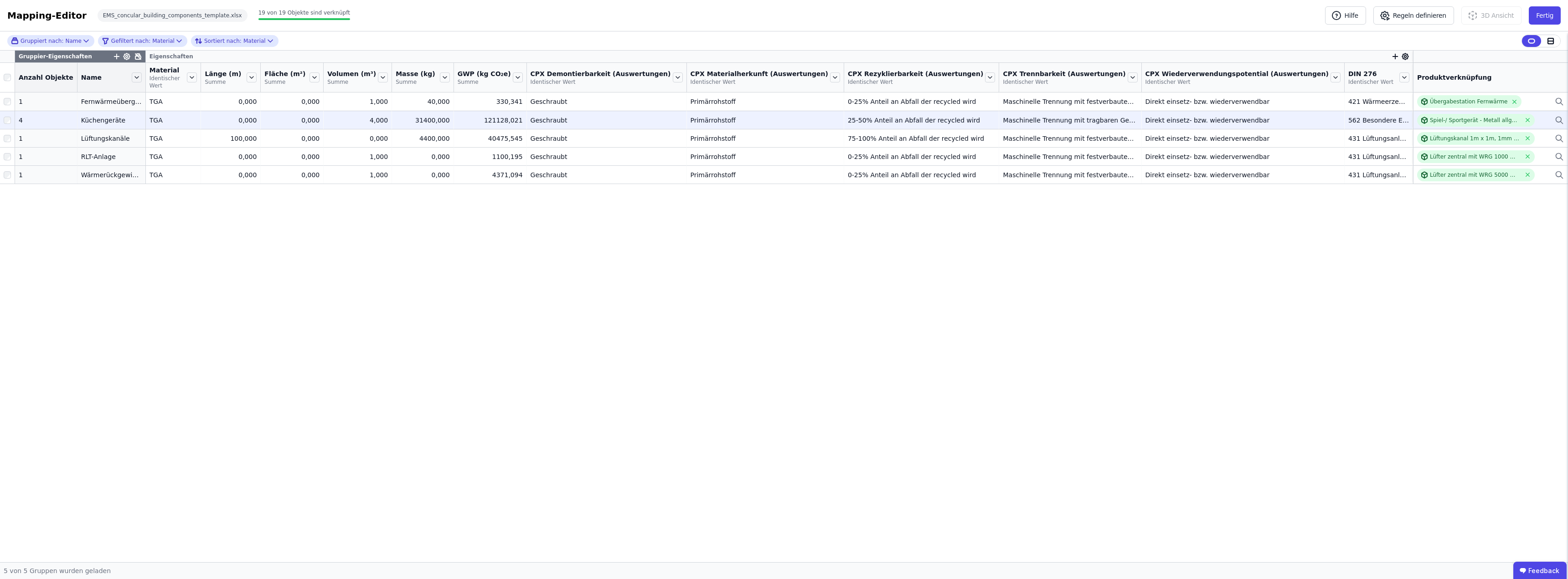
click at [1563, 115] on icon at bounding box center [1559, 120] width 9 height 11
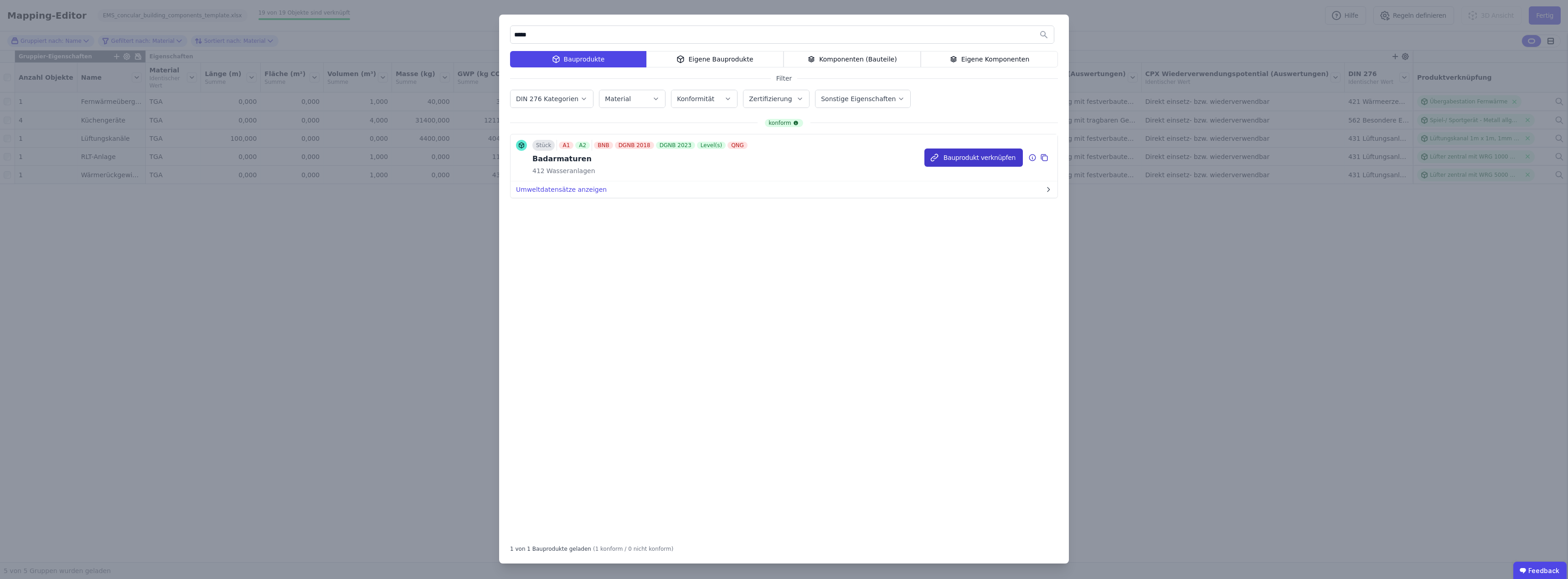
type input "*****"
click at [985, 159] on button "Bauprodukt verknüpfen" at bounding box center [974, 158] width 99 height 18
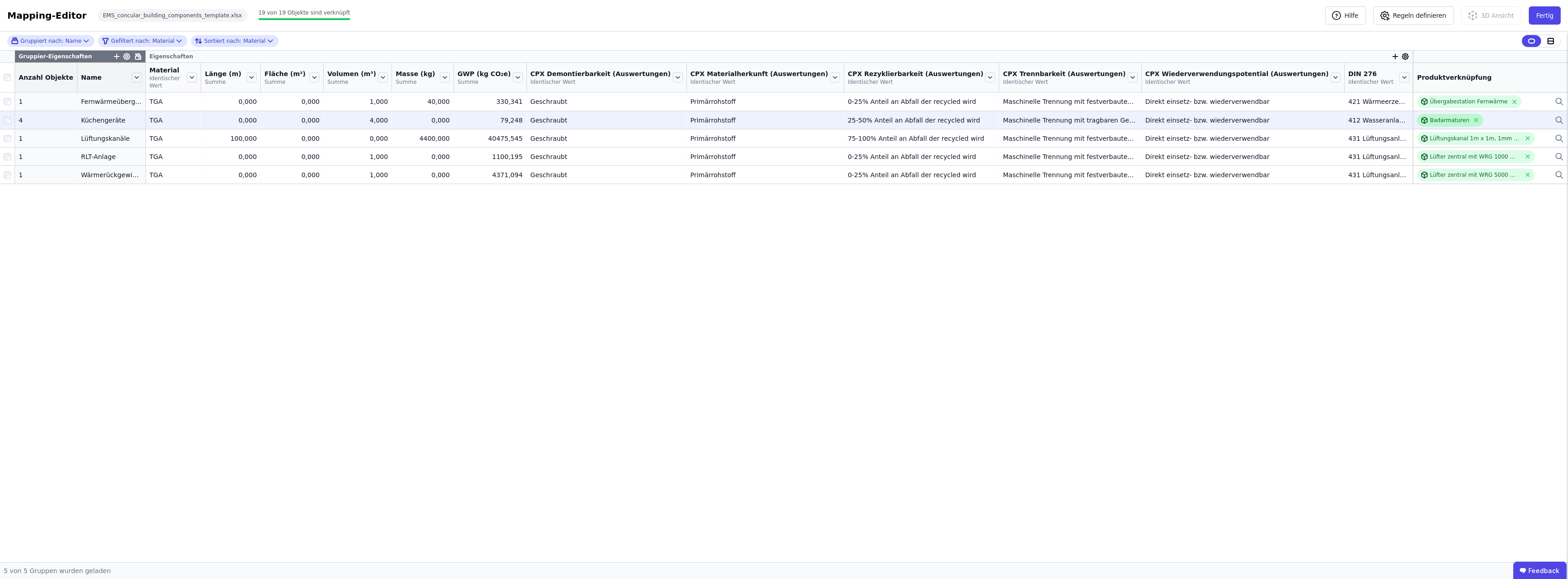
click at [1438, 117] on div "Badarmaturen" at bounding box center [1449, 120] width 39 height 7
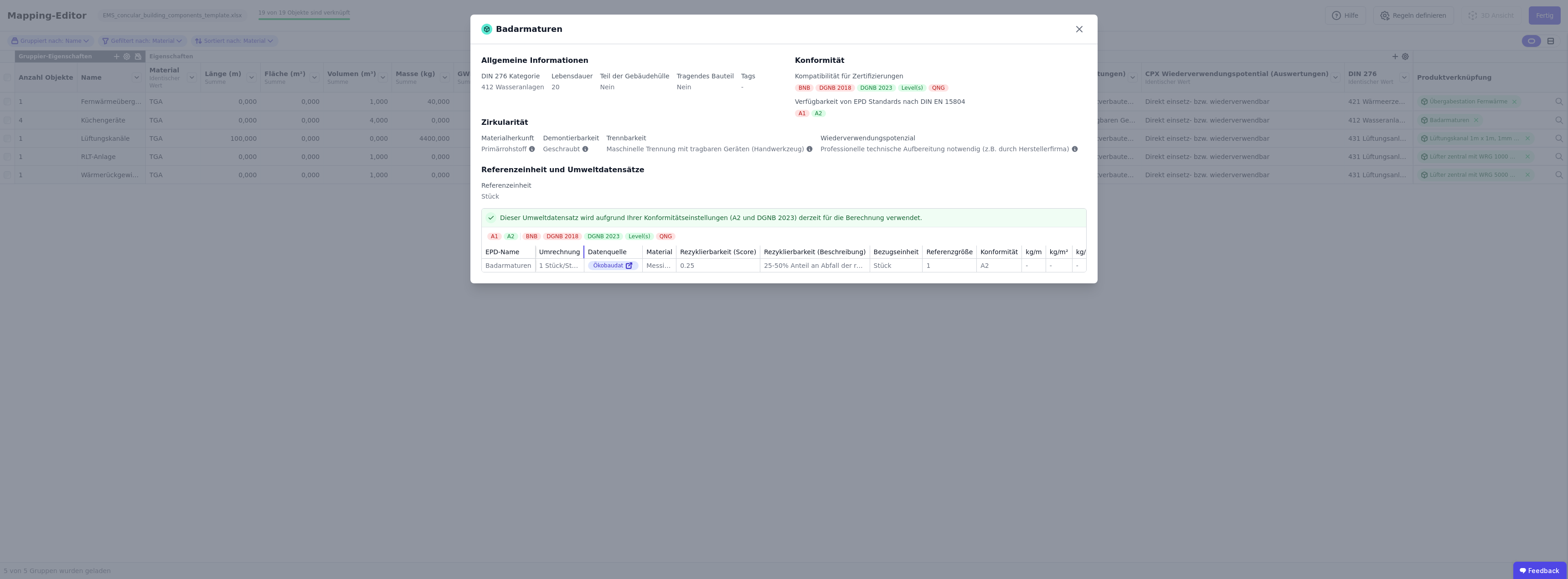
drag, startPoint x: 595, startPoint y: 252, endPoint x: 574, endPoint y: 249, distance: 21.2
click at [574, 249] on div "Umrechnung" at bounding box center [559, 252] width 48 height 13
click at [576, 266] on div "1 Stück/Stück" at bounding box center [559, 265] width 41 height 9
click at [633, 264] on link at bounding box center [628, 266] width 10 height 11
click at [1082, 26] on icon at bounding box center [1079, 29] width 5 height 5
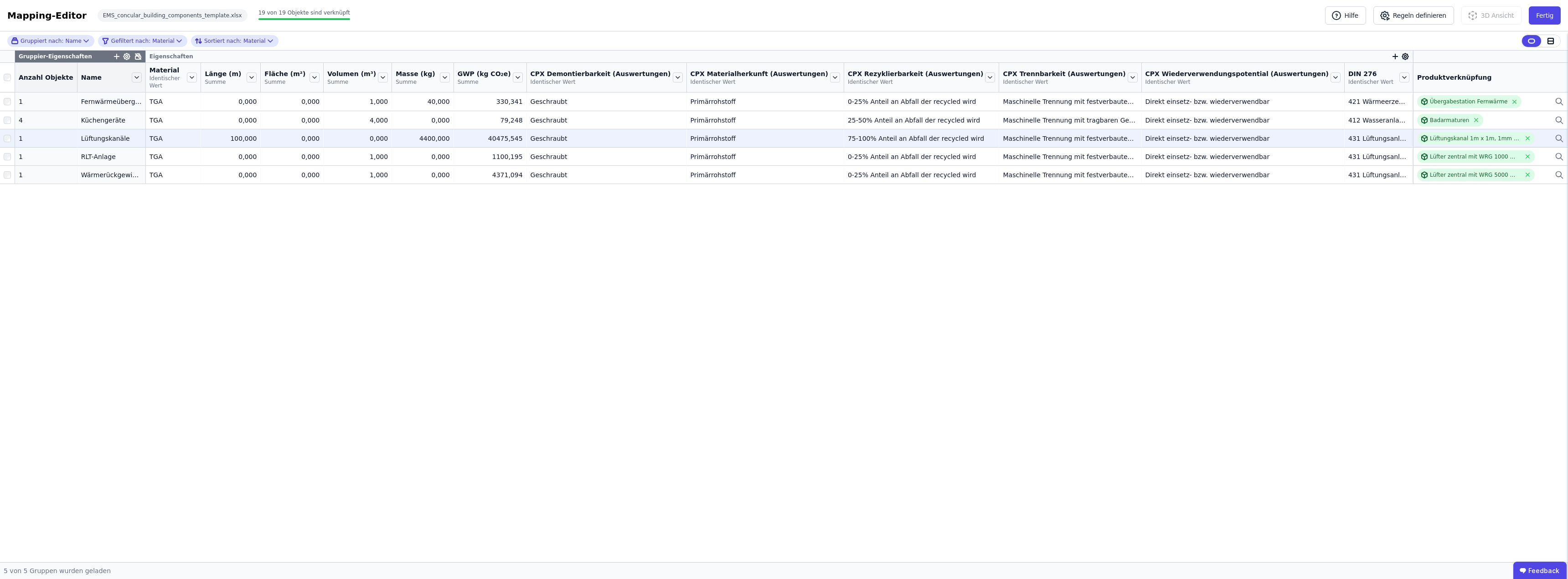
click at [1558, 133] on icon at bounding box center [1559, 139] width 9 height 11
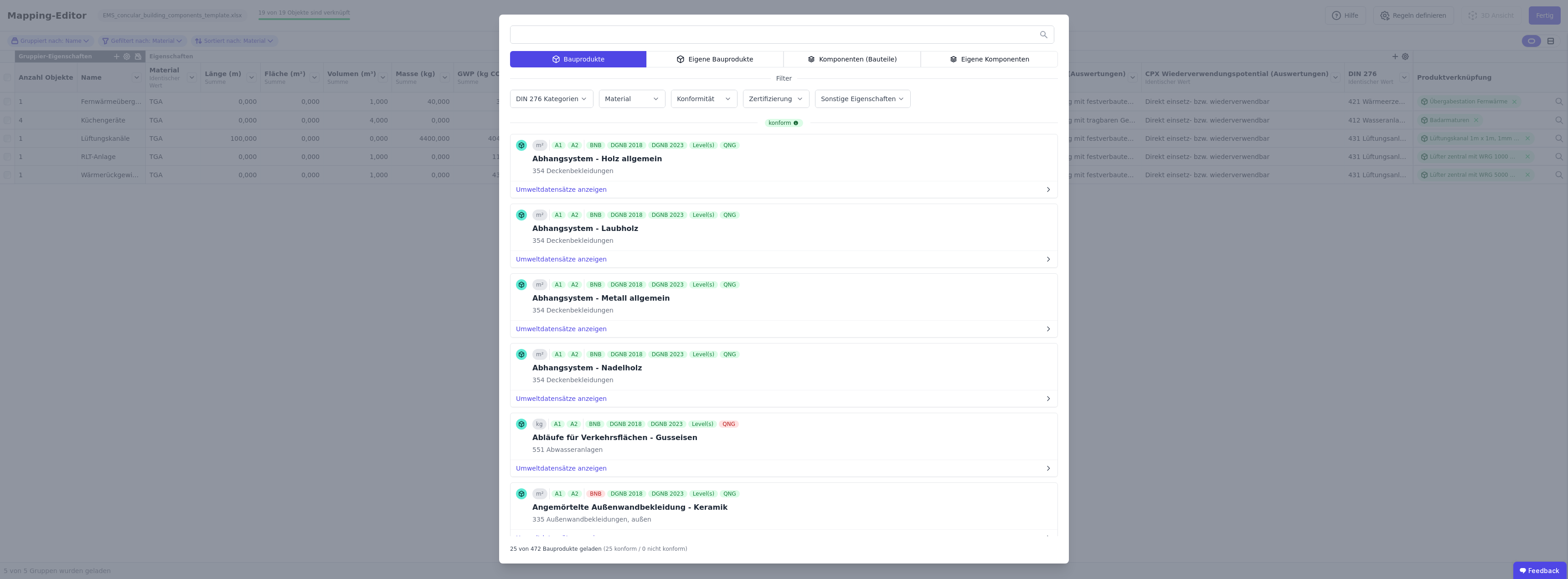
click at [1150, 250] on div "Bauprodukte Eigene Bauprodukte Komponenten (Bauteile) Eigene Komponenten Filter…" at bounding box center [784, 290] width 1568 height 579
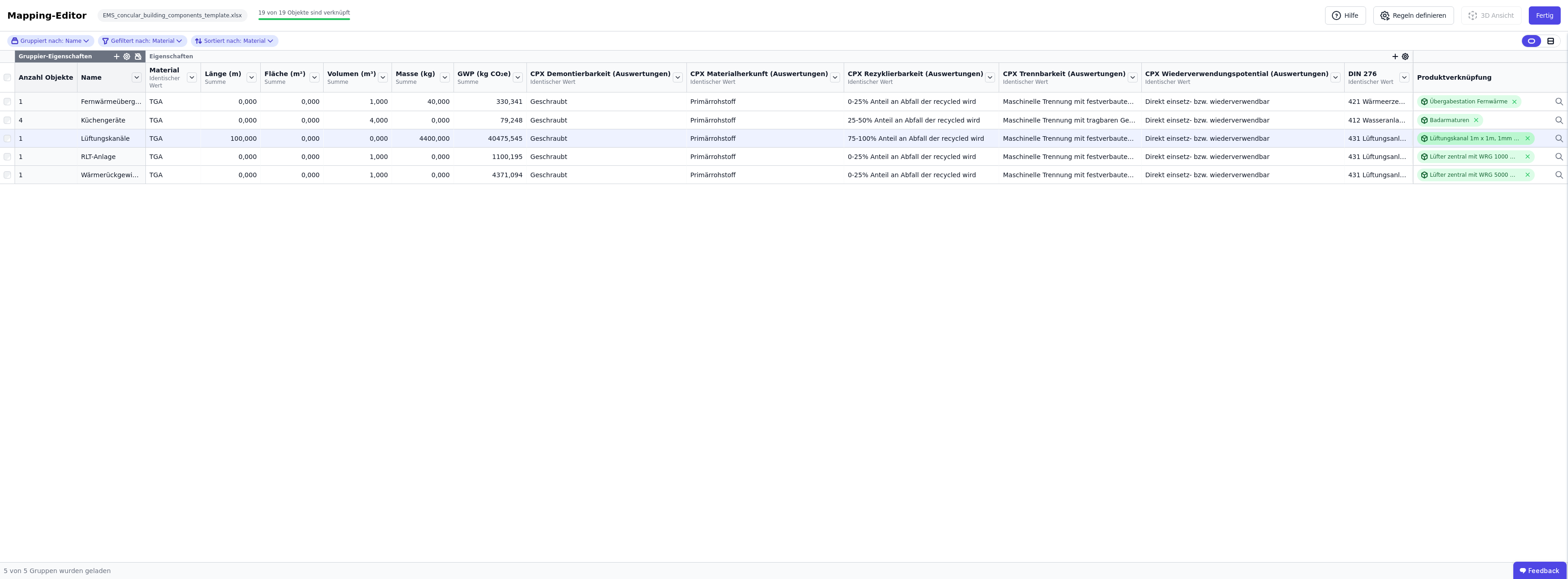
click at [1447, 135] on div "Lüftungskanal 1m x 1m, 1mm Blechstärke" at bounding box center [1475, 139] width 91 height 7
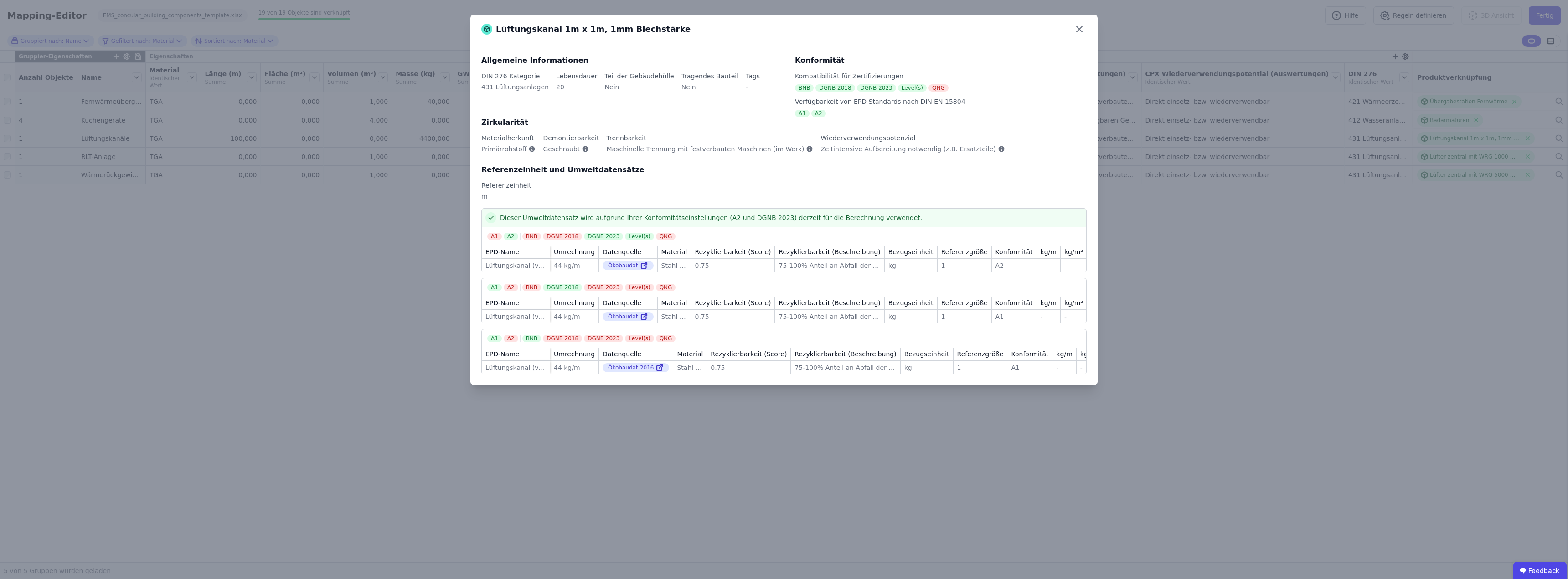
click at [680, 190] on div "Referenzeinheit und Umweltdatensätze Referenzeinheit m" at bounding box center [784, 186] width 605 height 44
click at [721, 49] on div "Allgemeine Informationen DIN 276 Kategorie 431 Lüftungsanlagen Lebensdauer 20 T…" at bounding box center [784, 215] width 627 height 341
drag, startPoint x: 723, startPoint y: 35, endPoint x: 1080, endPoint y: 29, distance: 357.1
click at [1080, 29] on icon at bounding box center [1079, 29] width 5 height 5
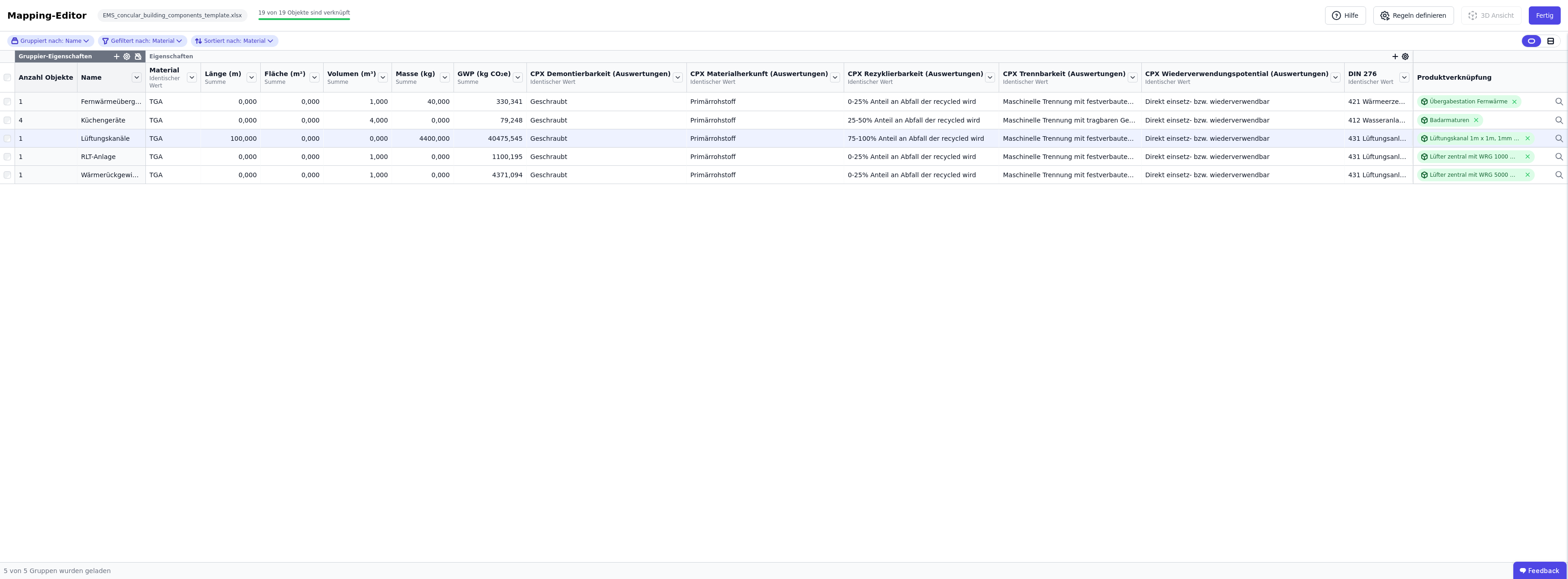
click at [1558, 133] on icon at bounding box center [1559, 139] width 9 height 11
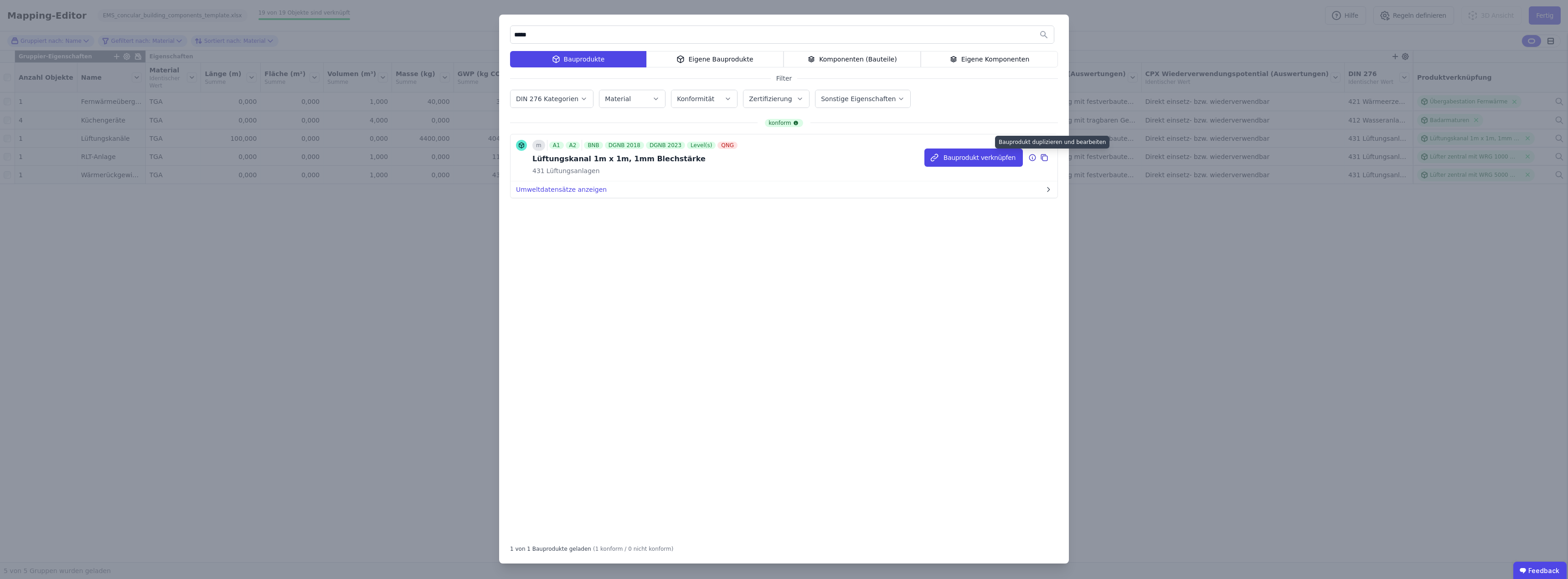
type input "*****"
click at [1045, 157] on icon at bounding box center [1044, 158] width 8 height 11
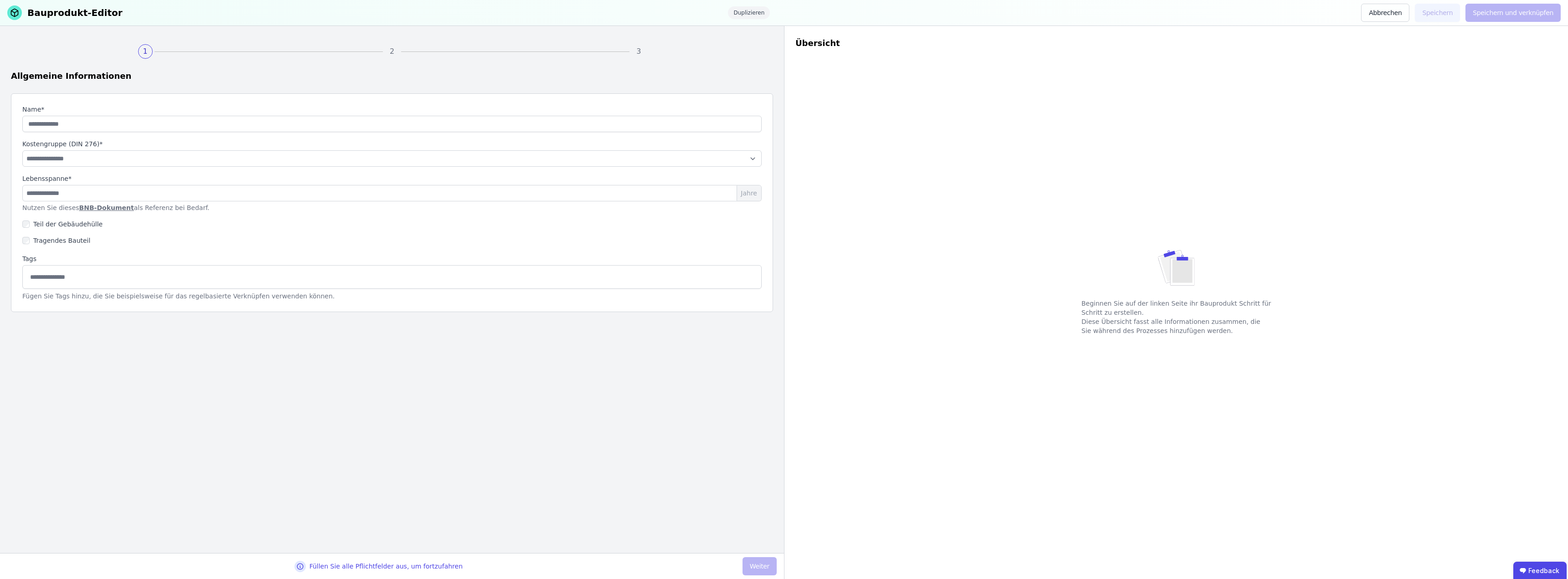
type input "**********"
select select "**********"
type input "**"
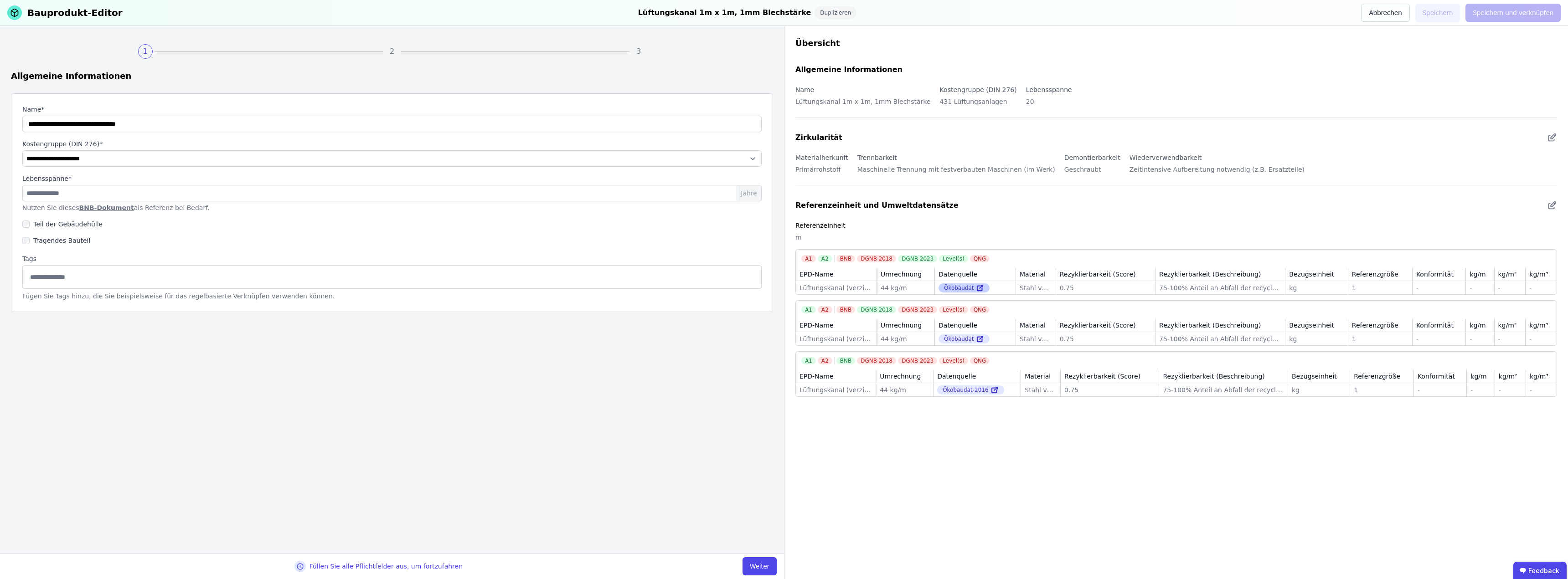
click at [982, 287] on icon at bounding box center [981, 286] width 3 height 3
click at [70, 124] on input "string" at bounding box center [392, 123] width 740 height 16
type input "**********"
click at [760, 566] on button "Weiter" at bounding box center [760, 566] width 34 height 18
select select "**********"
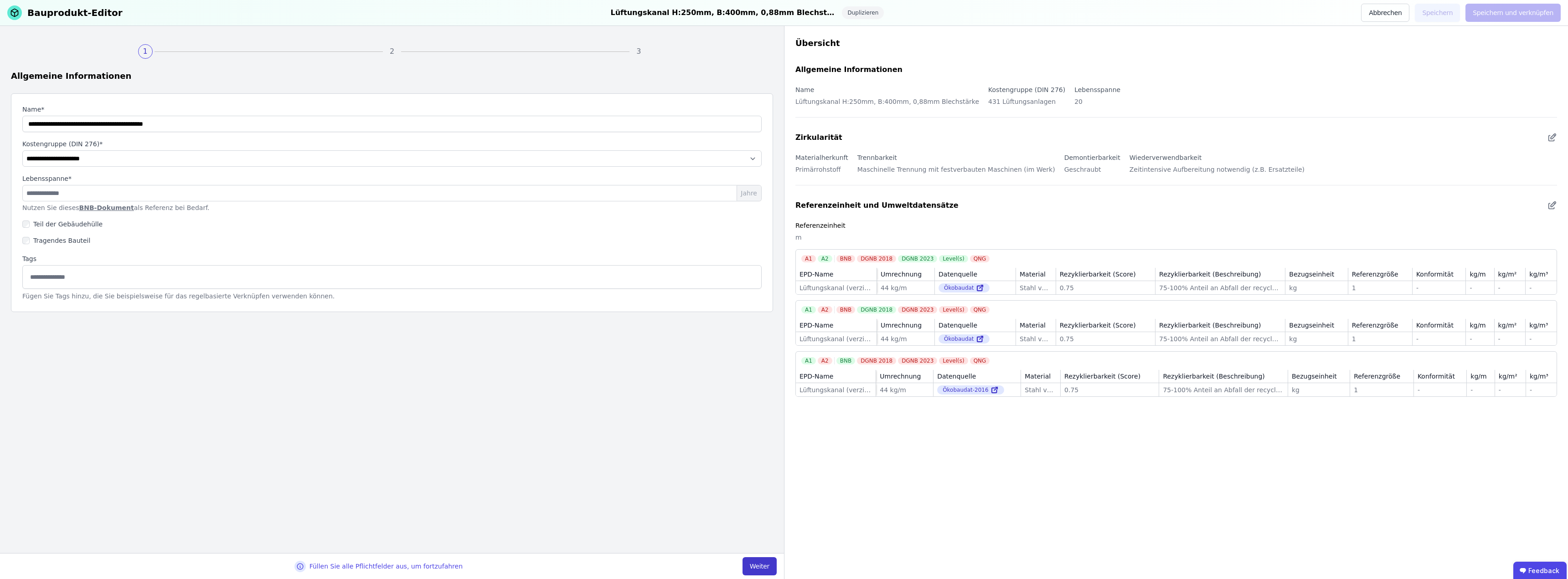
select select "**********"
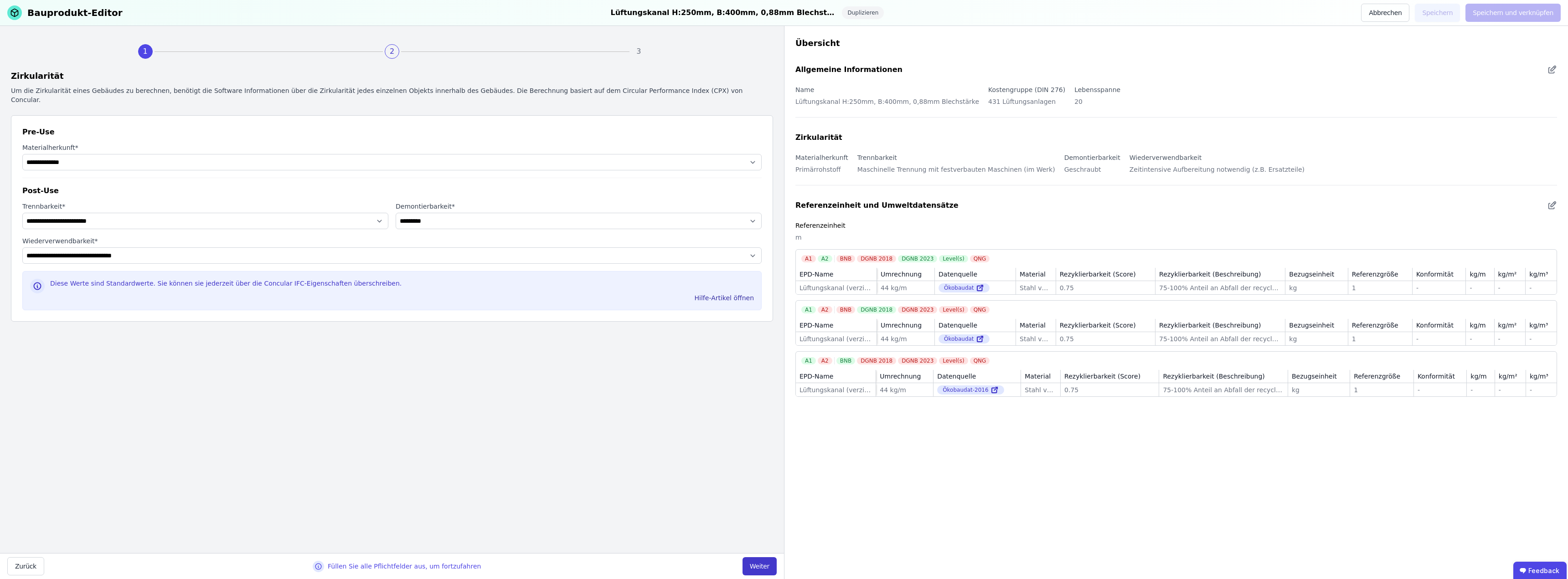
click at [757, 563] on button "Weiter" at bounding box center [760, 566] width 34 height 18
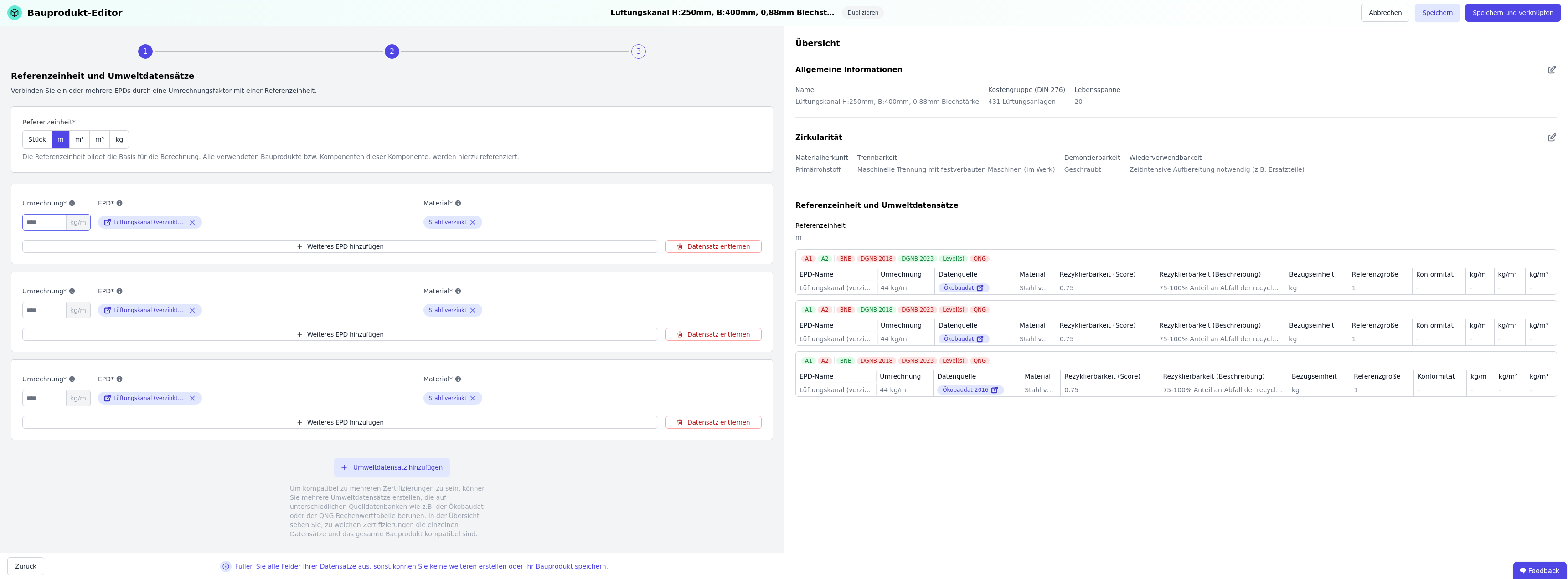
click at [38, 220] on input "**" at bounding box center [57, 222] width 68 height 16
drag, startPoint x: 38, startPoint y: 220, endPoint x: 12, endPoint y: 220, distance: 26.0
click at [12, 220] on div "Umrechnung* ** kg/m EPD* Lüftungskanal (verzinktes Stahlblech) Material* Stahl …" at bounding box center [392, 224] width 762 height 81
type input "****"
drag, startPoint x: 40, startPoint y: 311, endPoint x: 10, endPoint y: 311, distance: 30.0
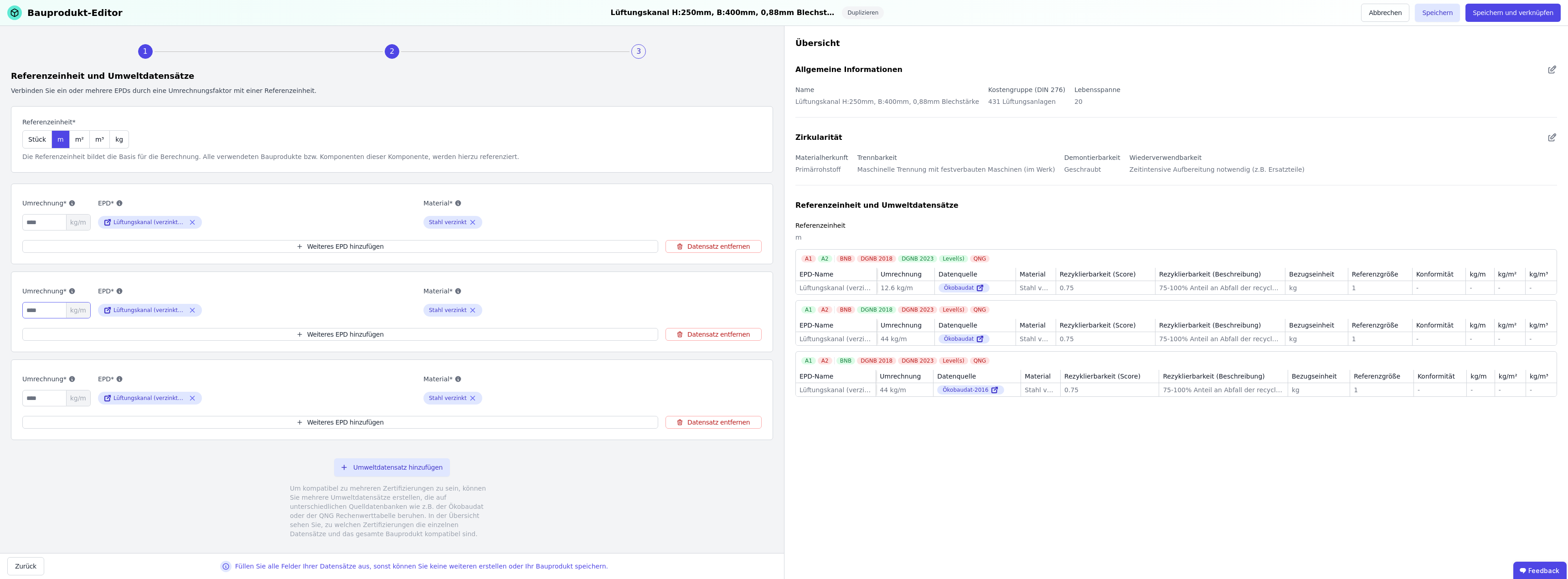
click at [10, 311] on div "1 2 3 Referenzeinheit und Umweltdatensätze Verbinden Sie ein oder mehrere EPDs …" at bounding box center [392, 290] width 784 height 527
type input "****"
drag, startPoint x: 13, startPoint y: 394, endPoint x: -30, endPoint y: 394, distance: 43.0
click at [0, 394] on html "C Carpus+Partner AG 3 Gebäude Dashboard 3 Gebäude CircularLCA Demo Building Cir…" at bounding box center [784, 290] width 1568 height 579
type input "****"
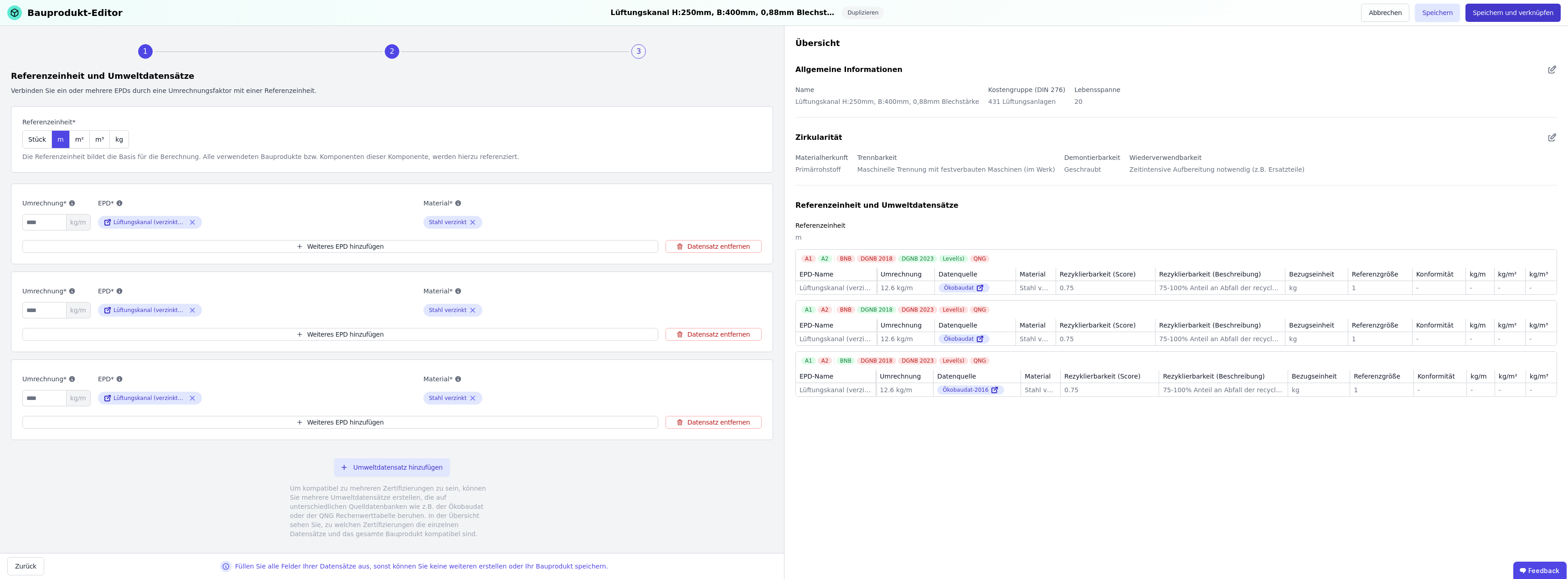
click at [1516, 13] on button "Speichern und verknüpfen" at bounding box center [1513, 13] width 96 height 18
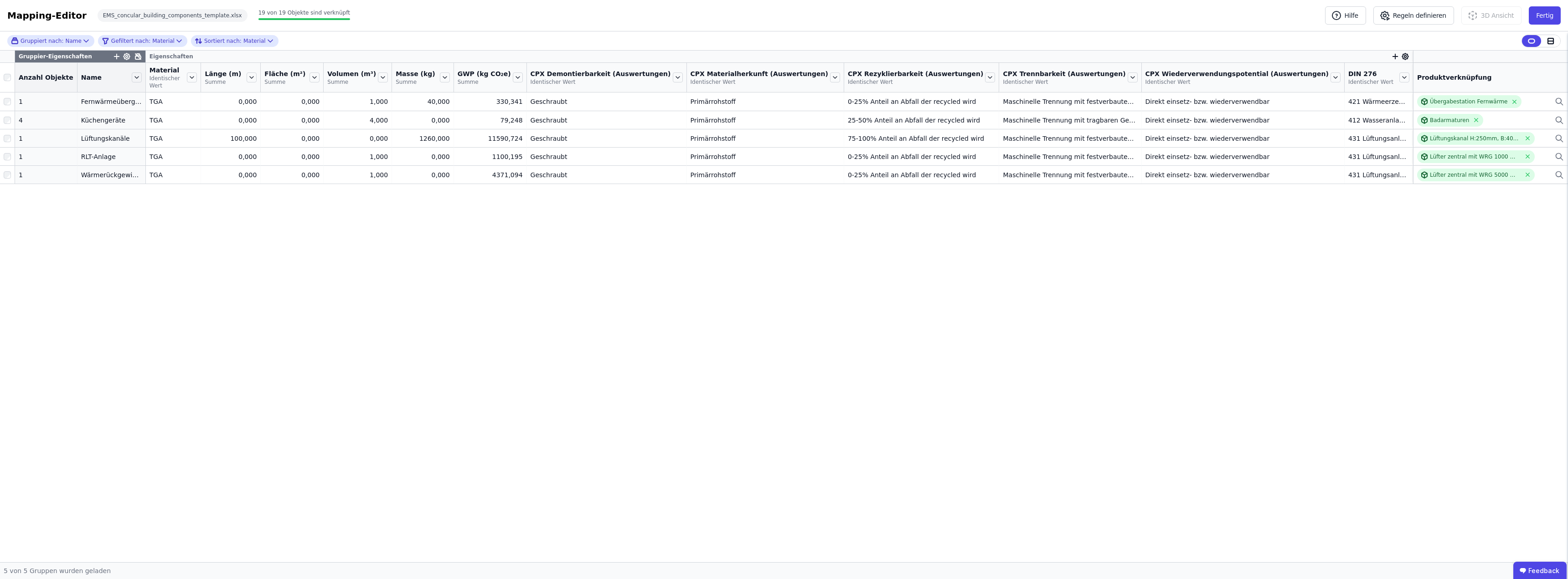
click at [285, 329] on div "Gruppier-Eigenschaften Eigenschaften Anzahl Objekte Name Material Identischer W…" at bounding box center [784, 306] width 1568 height 511
click at [1549, 15] on button "Fertig" at bounding box center [1545, 15] width 32 height 18
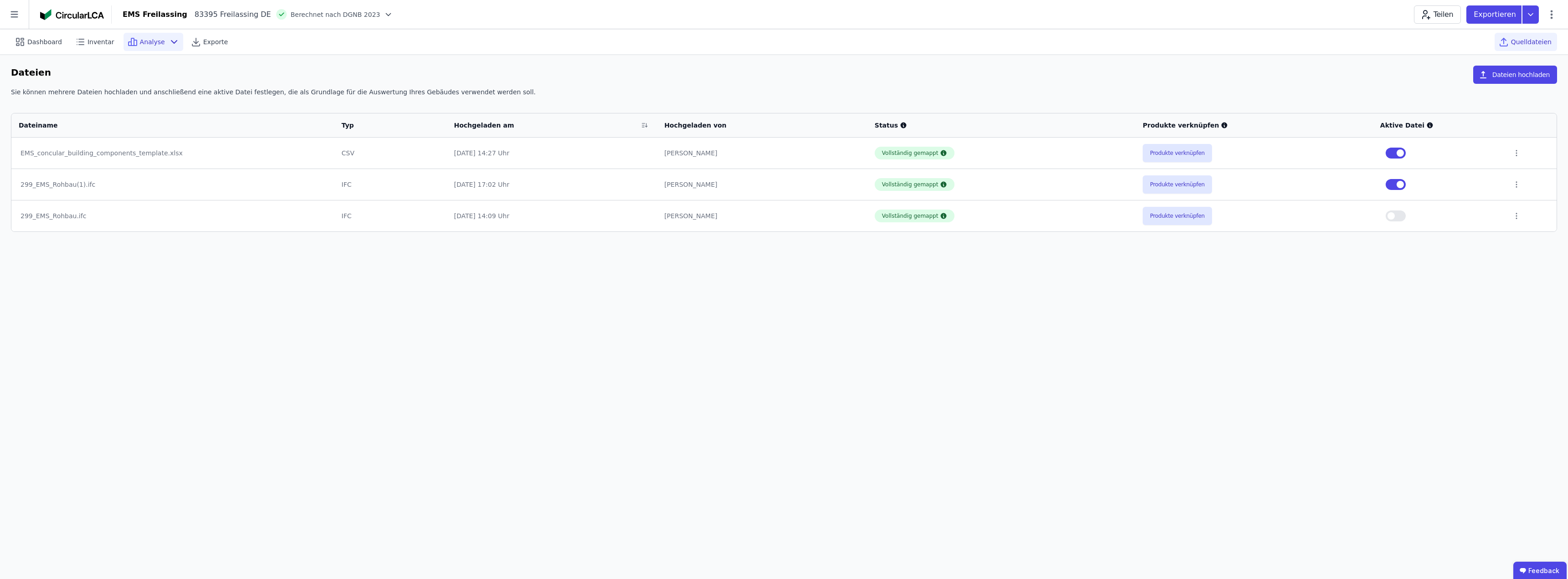
click at [141, 43] on span "Analyse" at bounding box center [152, 41] width 25 height 9
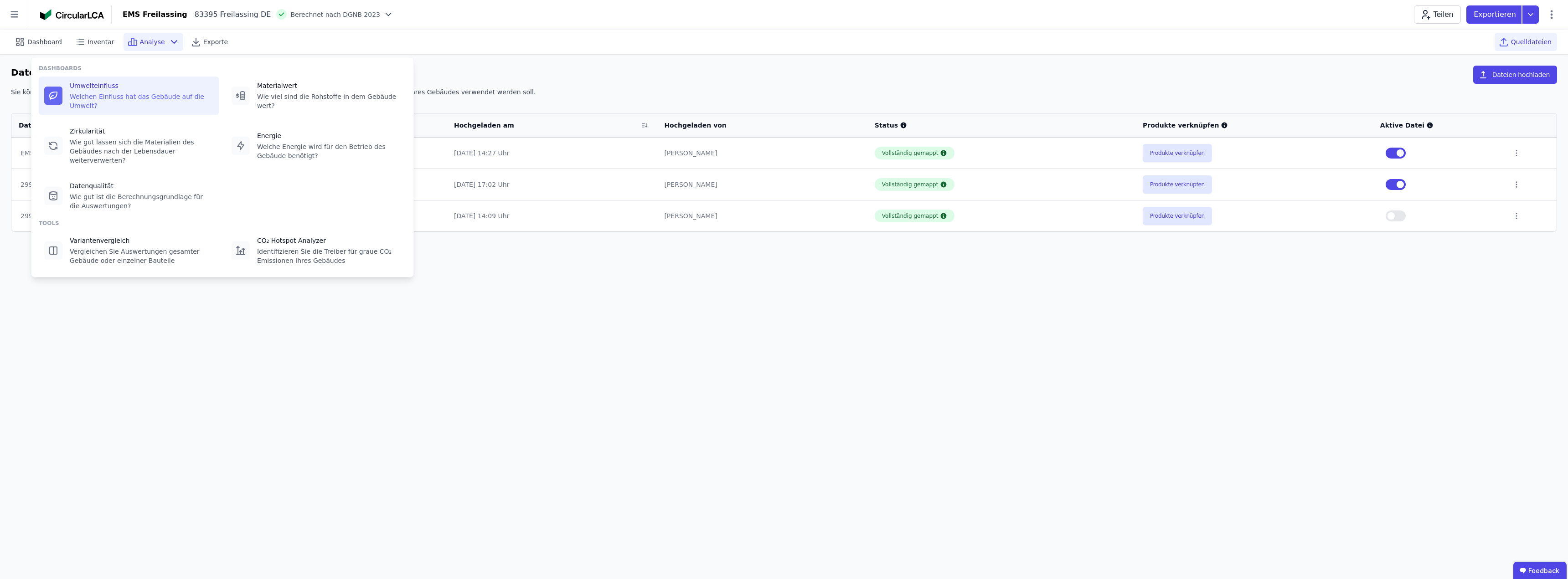
click at [121, 86] on div "Umwelteinfluss" at bounding box center [142, 85] width 144 height 9
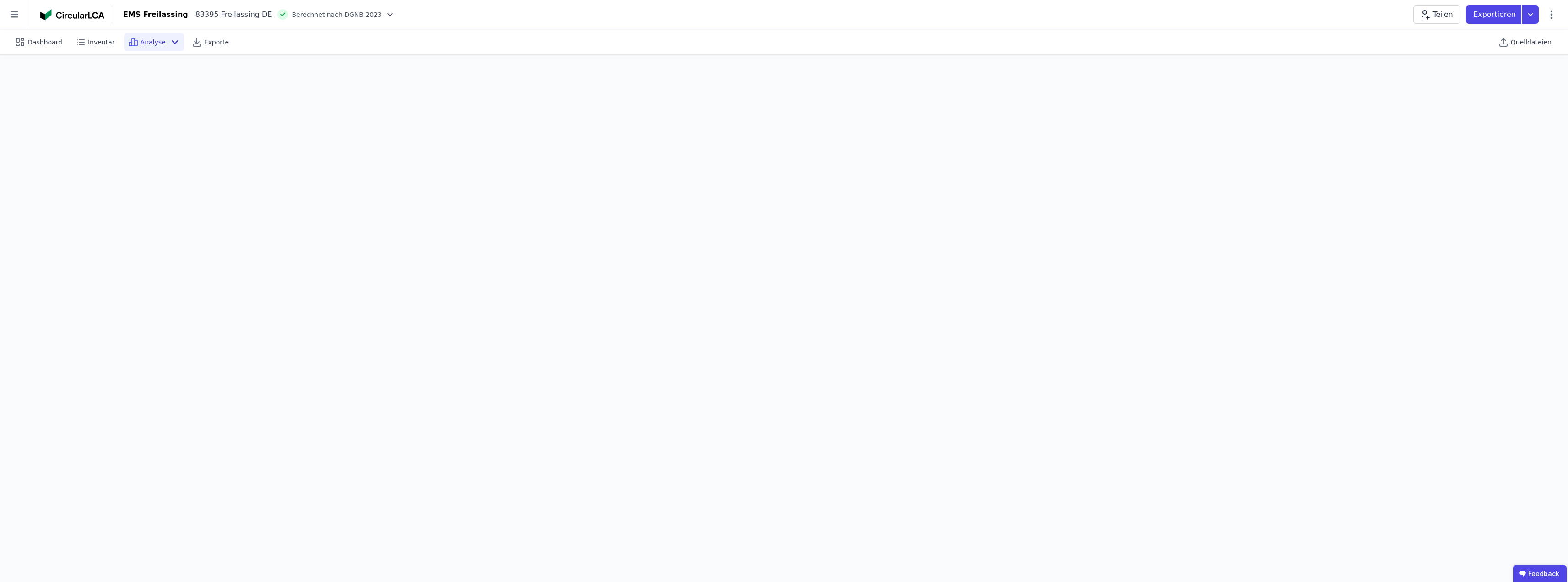
click at [153, 42] on span "Analyse" at bounding box center [153, 42] width 25 height 9
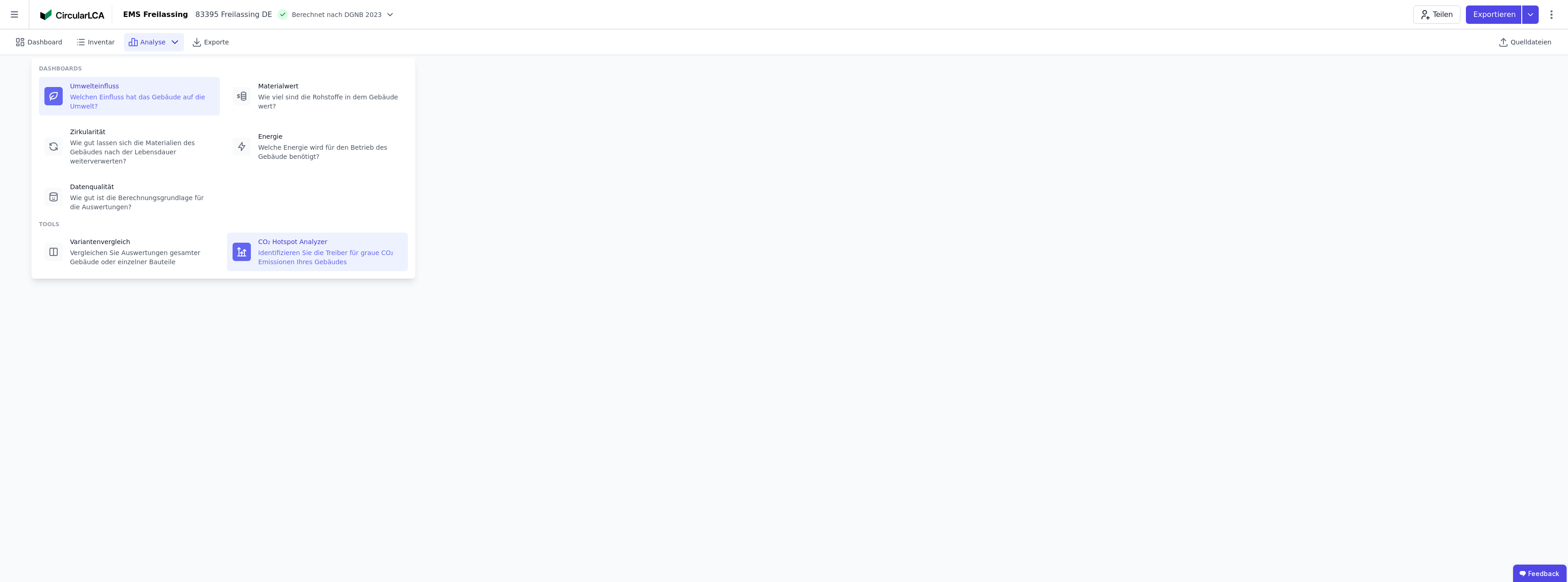
click at [282, 248] on div "Identifizieren Sie die Treiber für graue CO₂ Emissionen Ihres Gebäudes" at bounding box center [330, 257] width 144 height 18
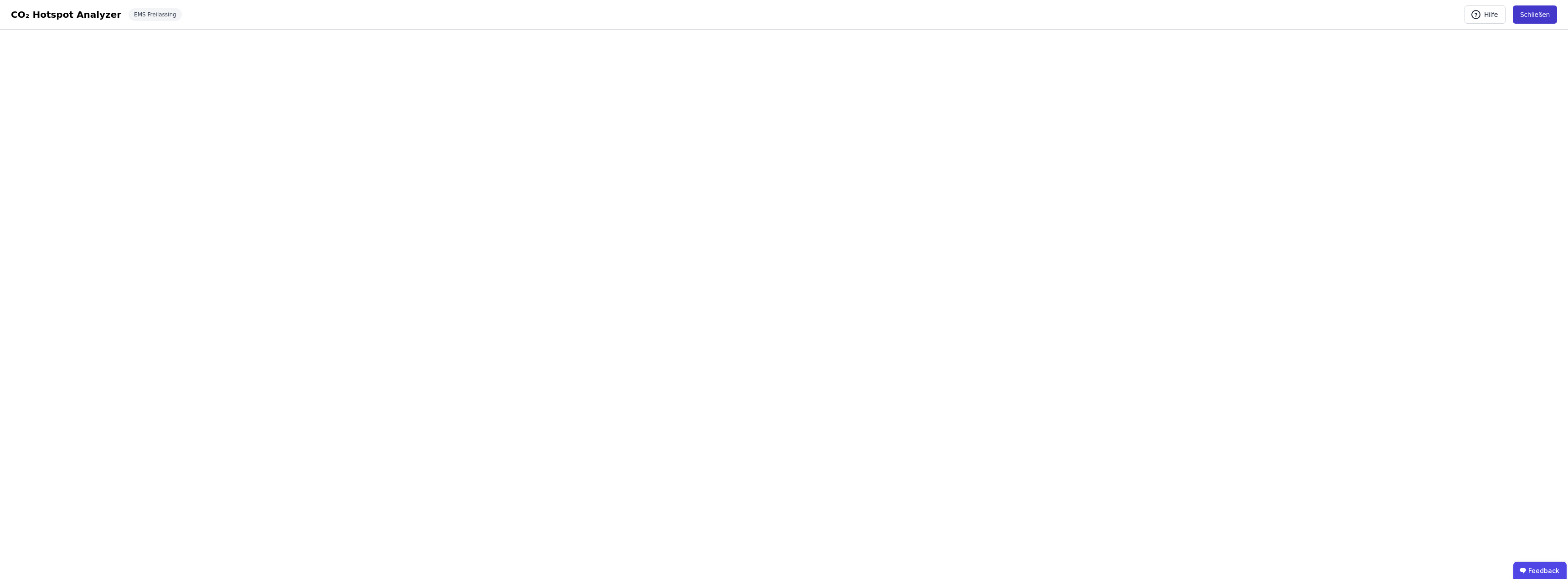
click at [1529, 15] on button "Schließen" at bounding box center [1535, 15] width 44 height 18
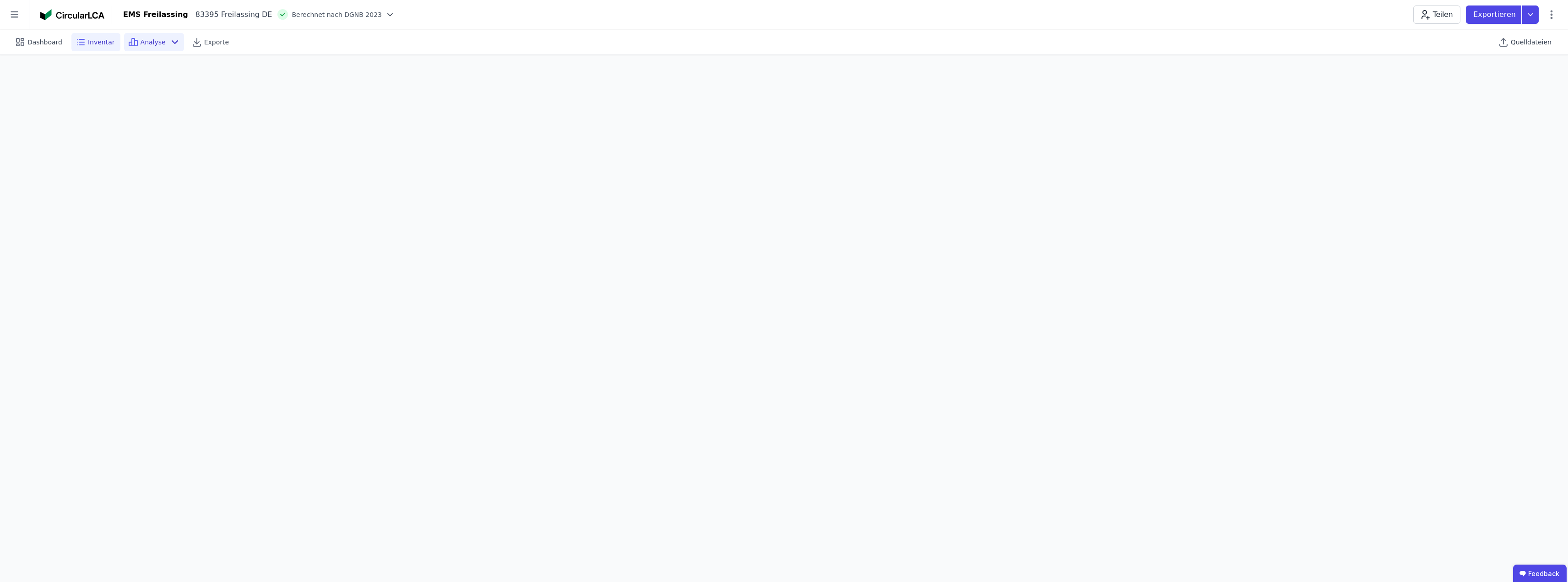
click at [101, 42] on span "Inventar" at bounding box center [101, 42] width 27 height 9
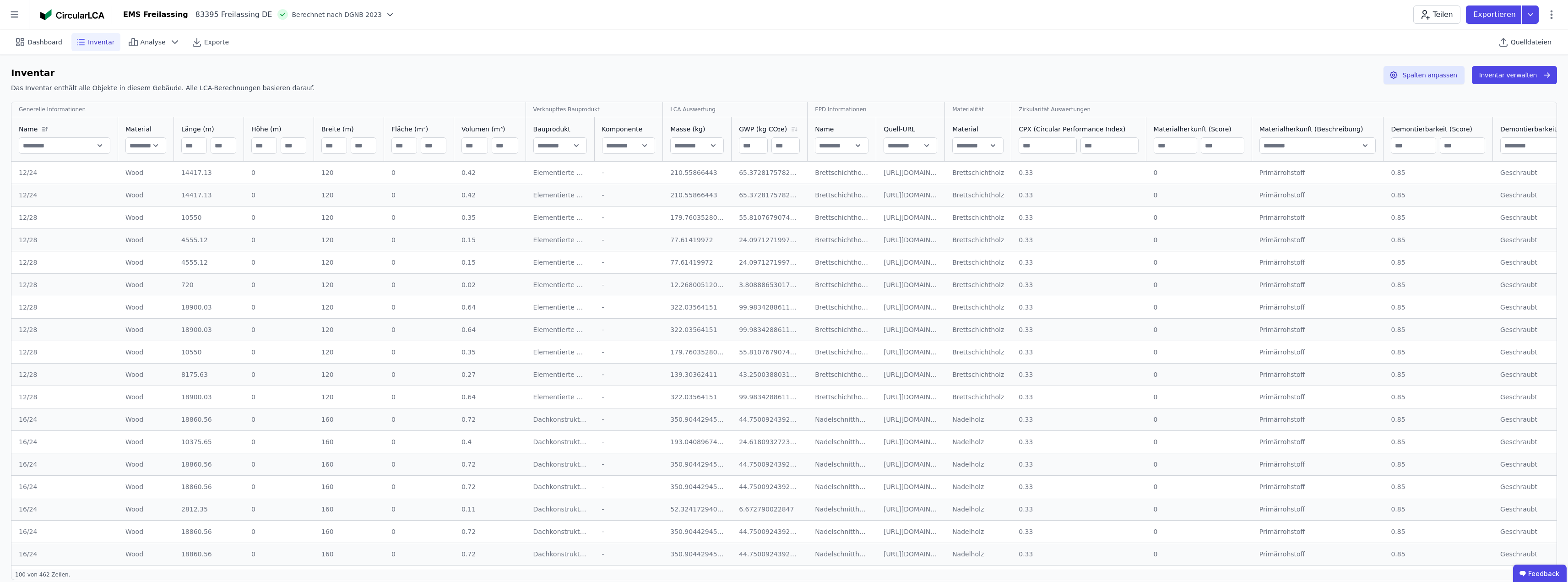
click at [789, 127] on icon at bounding box center [794, 129] width 11 height 7
click at [782, 125] on div "GWP (kg CO₂e)" at bounding box center [770, 129] width 61 height 9
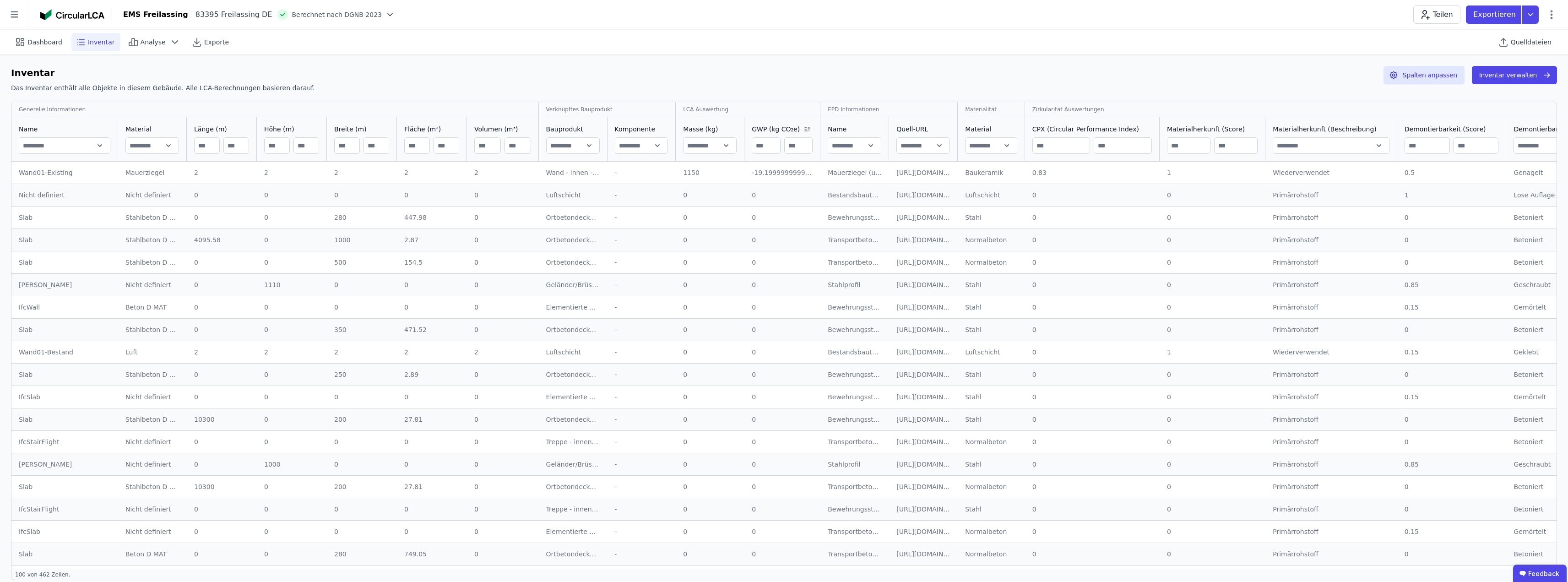
click at [48, 172] on div "Wand01-Existing" at bounding box center [65, 172] width 92 height 9
click at [140, 174] on div "Mauerziegel" at bounding box center [152, 172] width 54 height 9
click at [559, 171] on div "Wand - innen - gemauert - Mauerziegel" at bounding box center [573, 172] width 54 height 9
click at [766, 172] on div "-19.19999999999999" at bounding box center [782, 172] width 61 height 9
click at [1500, 75] on button "Inventar verwalten" at bounding box center [1514, 75] width 85 height 18
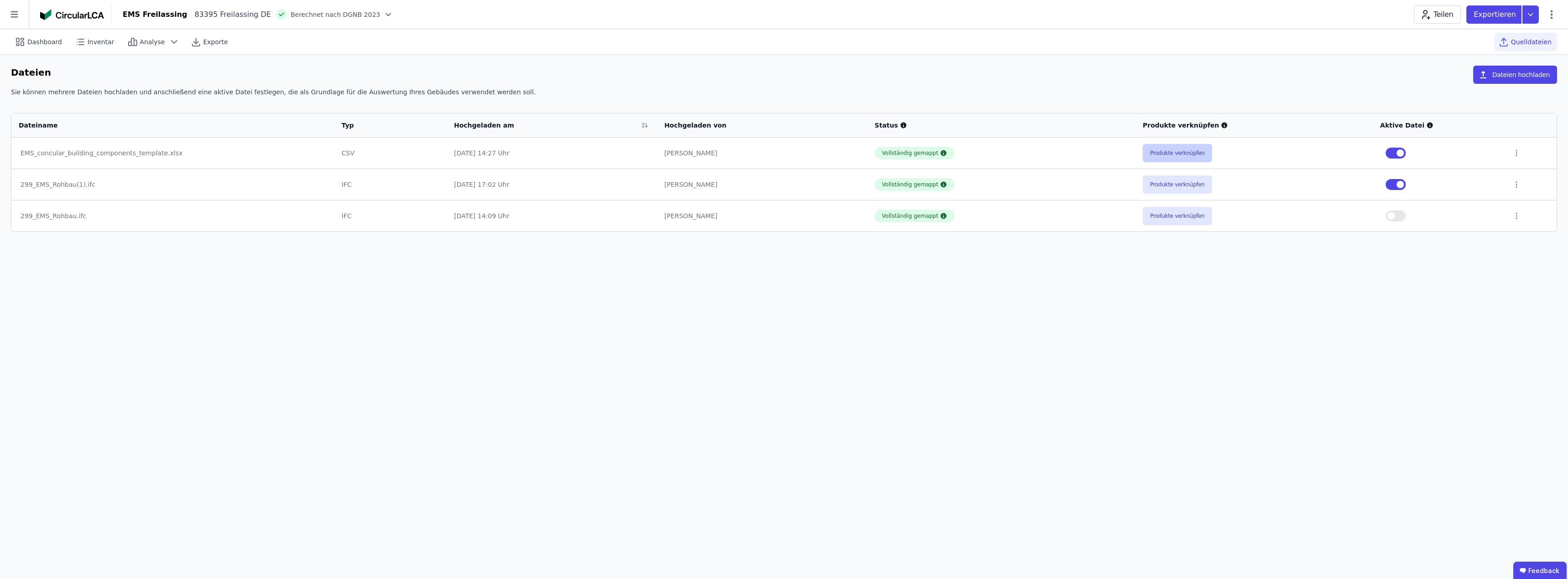
click at [1184, 153] on button "Produkte verknüpfen" at bounding box center [1177, 153] width 69 height 18
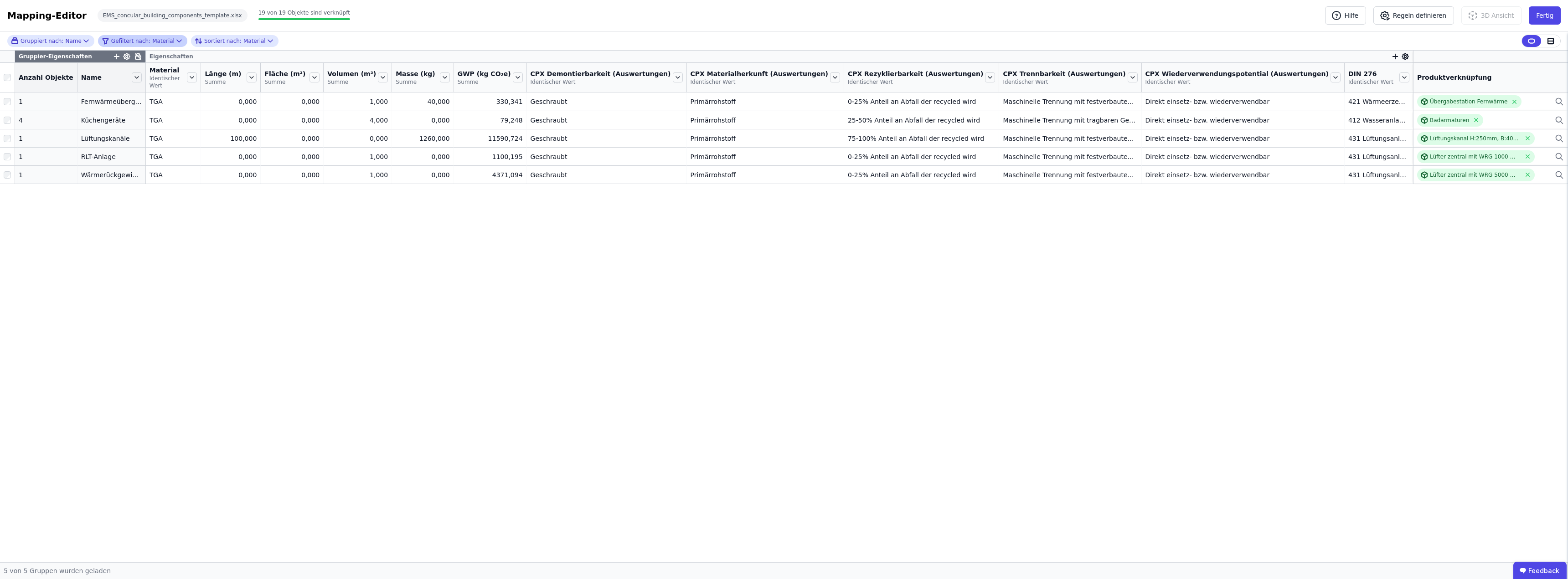
click at [175, 38] on icon at bounding box center [179, 41] width 9 height 9
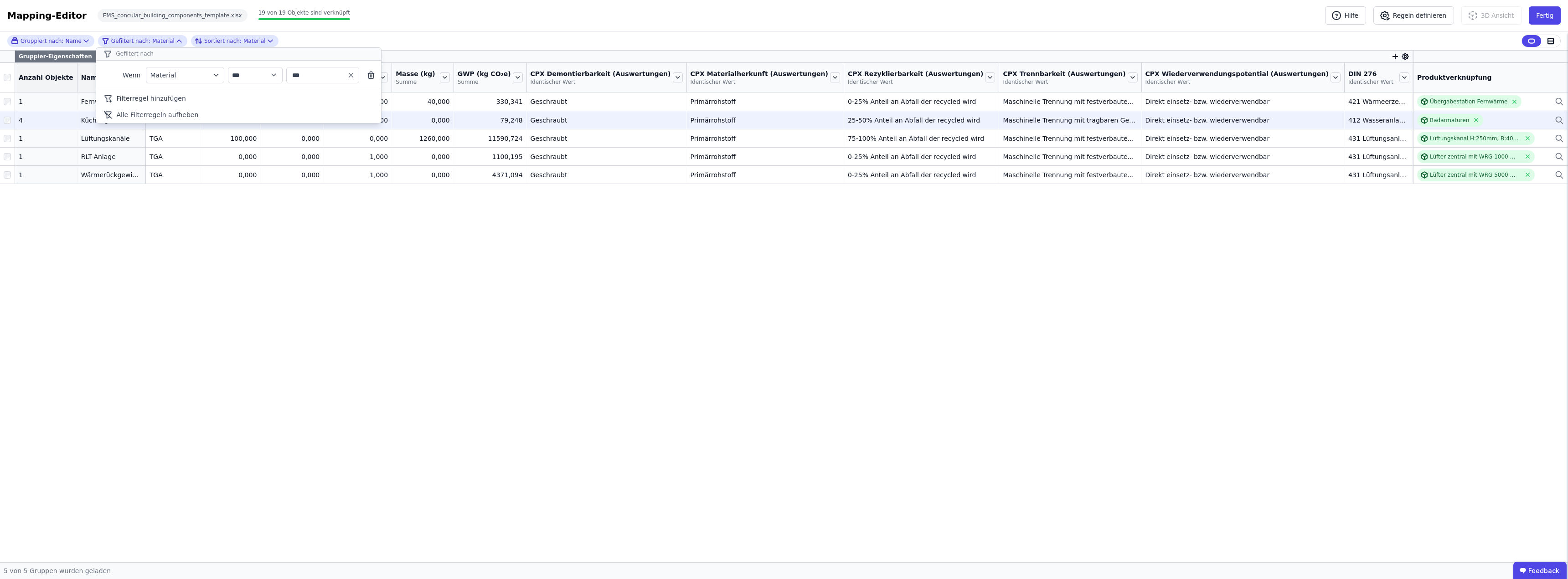
click at [159, 113] on span "Alle Filterregeln aufheben" at bounding box center [157, 114] width 82 height 9
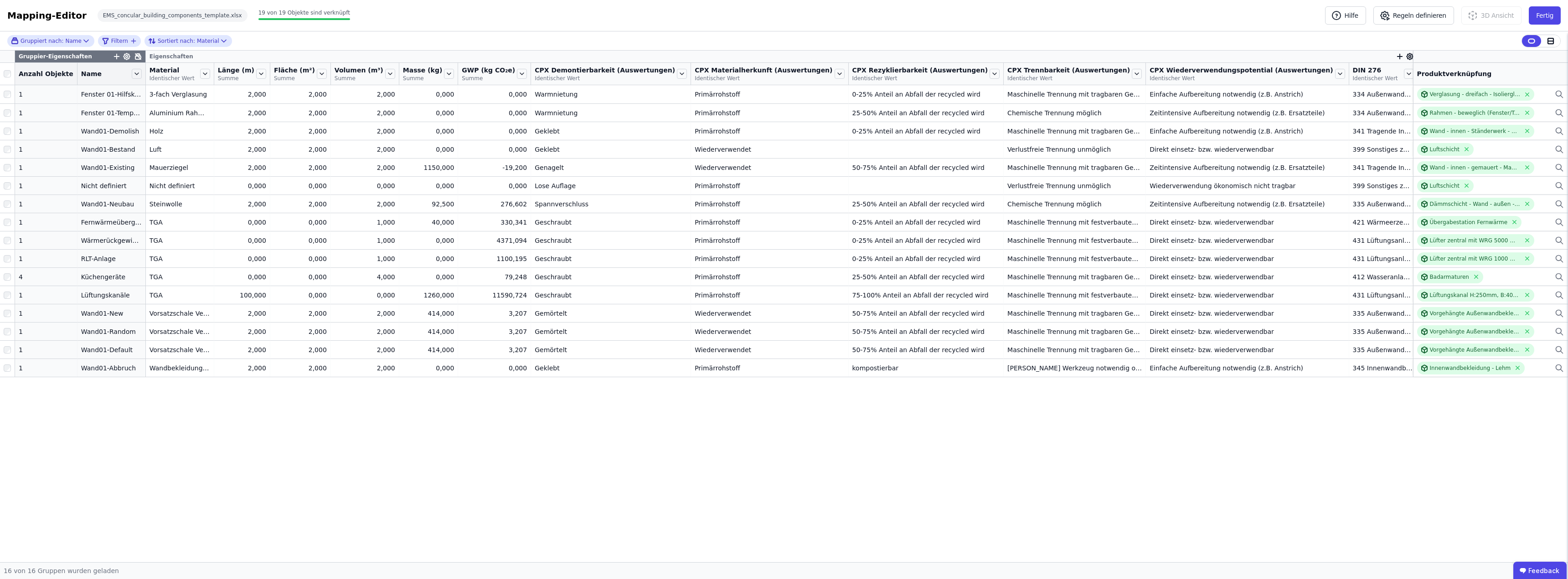
click at [515, 75] on span "Summe" at bounding box center [489, 78] width 54 height 7
click at [527, 72] on icon at bounding box center [522, 74] width 10 height 10
click at [603, 115] on li "Nach “GWP” gruppieren" at bounding box center [584, 117] width 136 height 16
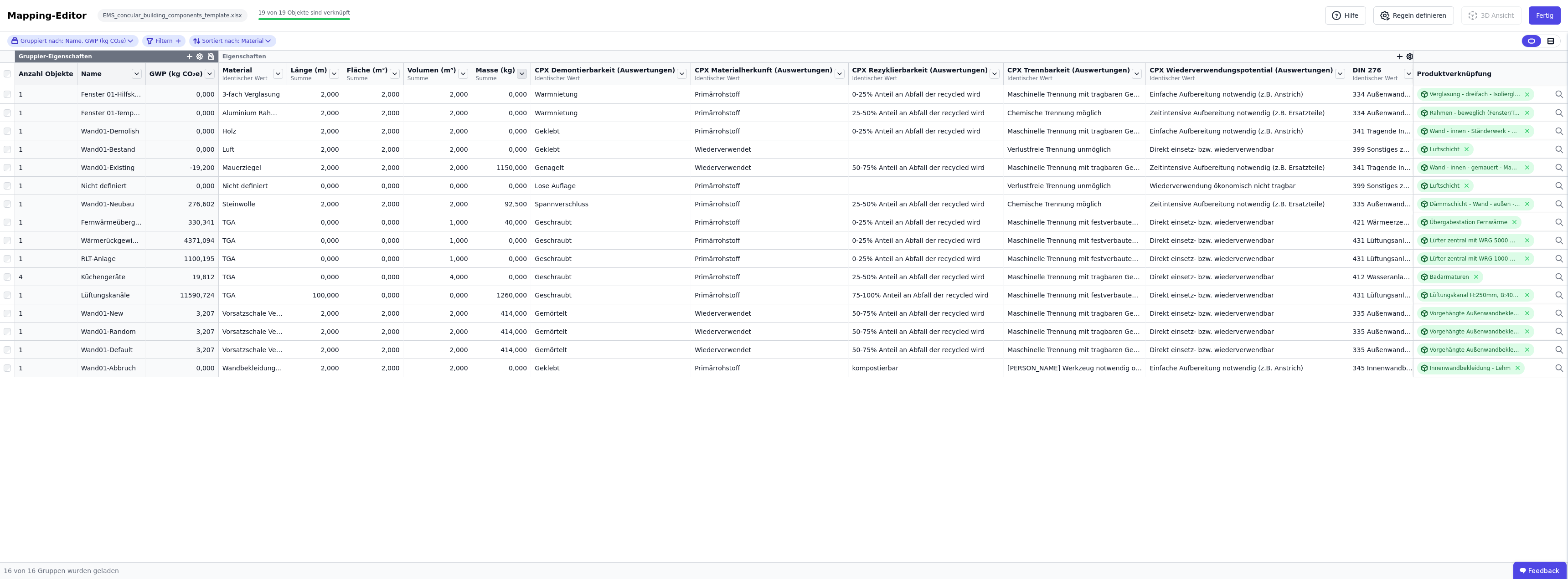
click at [527, 74] on icon at bounding box center [522, 74] width 10 height 10
click at [150, 56] on div "Gruppier-Eigenschaften" at bounding box center [117, 56] width 203 height 12
click at [194, 55] on icon "button" at bounding box center [189, 56] width 8 height 8
click at [172, 55] on div "Gruppiert nach: Name, GWP (kg CO₂e) Filtern Sortiert nach: Material Gruppier-Ei…" at bounding box center [784, 297] width 1568 height 530
click at [83, 39] on div "Gruppiert nach: Name, GWP (kg CO₂e)" at bounding box center [68, 41] width 115 height 8
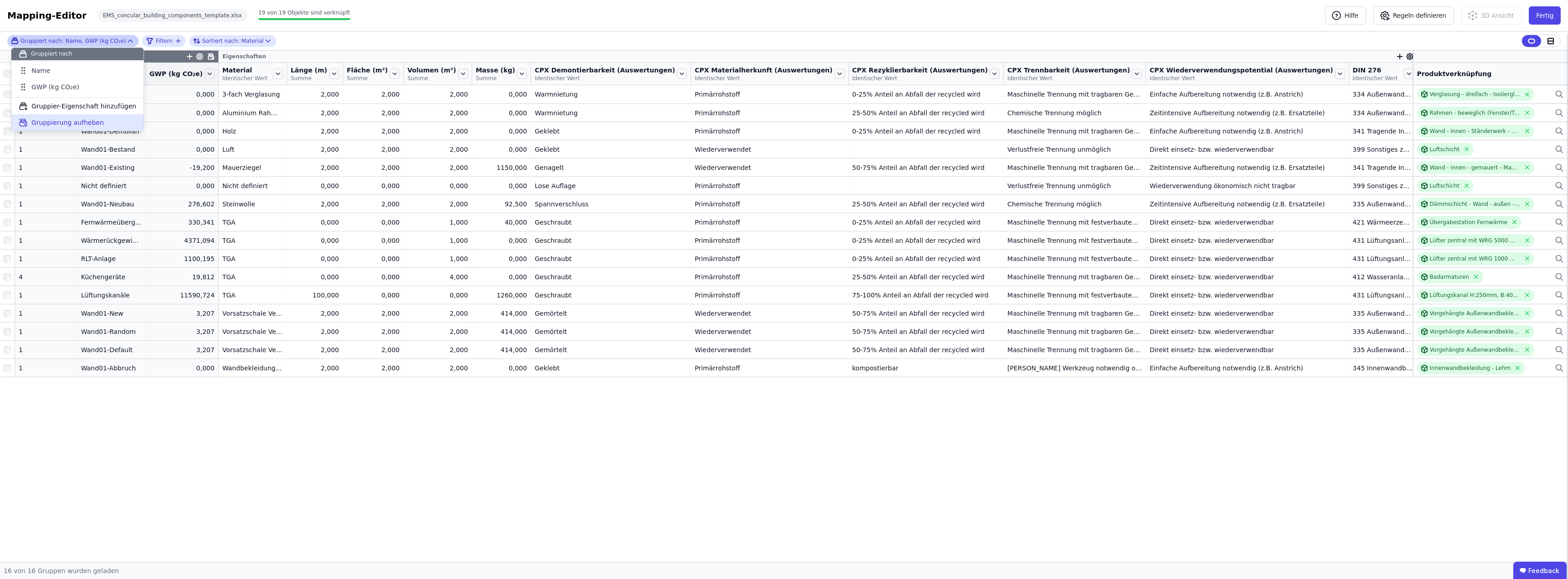
click at [76, 119] on span "Gruppierung aufheben" at bounding box center [68, 122] width 72 height 9
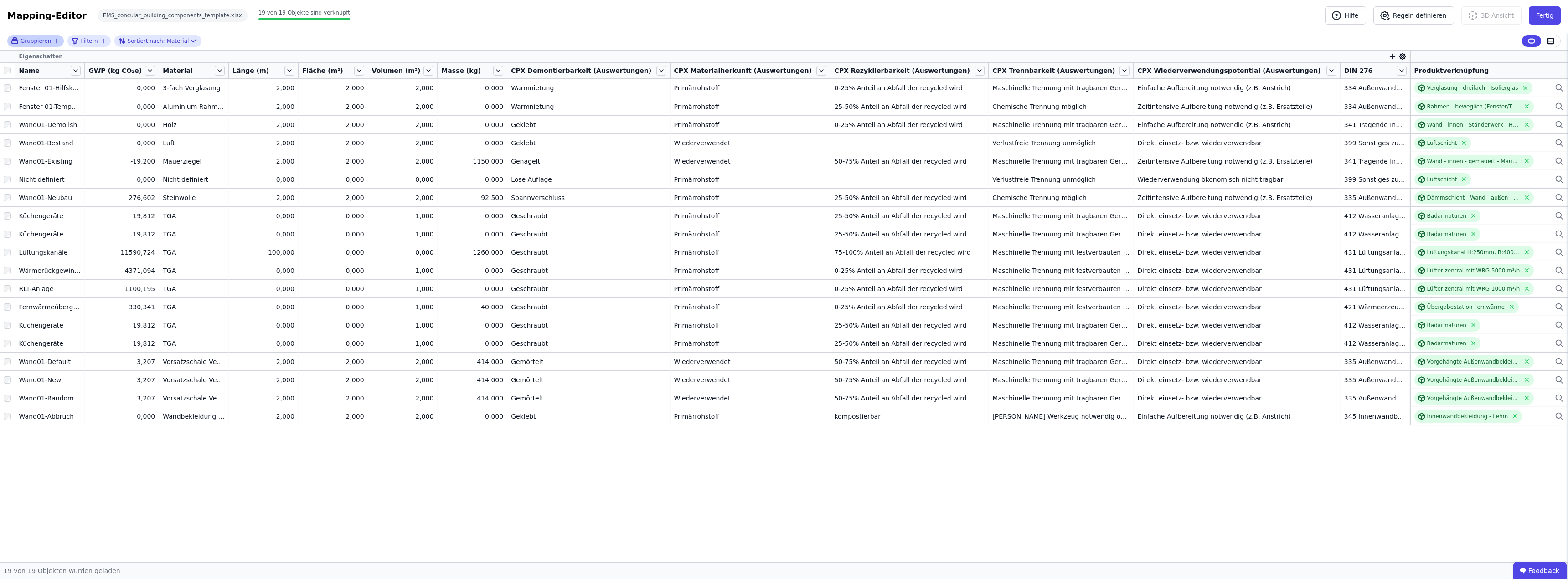
click at [53, 39] on icon "button" at bounding box center [57, 41] width 7 height 7
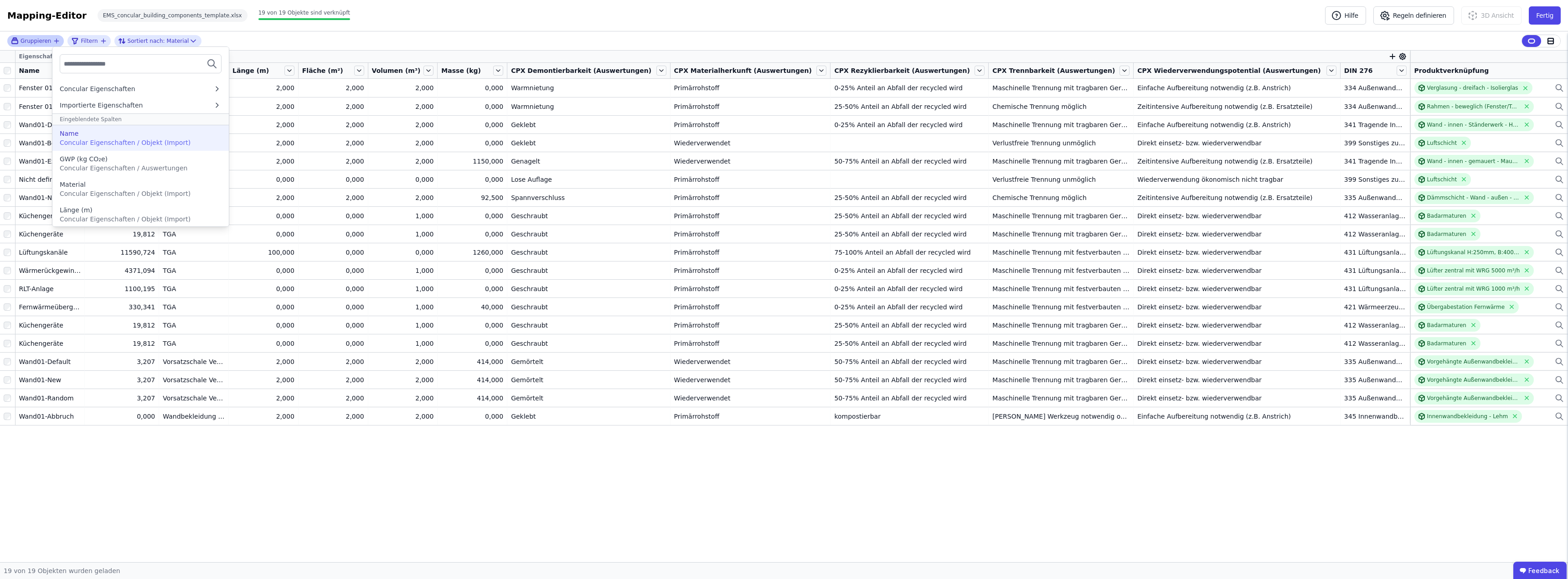
click at [94, 139] on span "Concular Eigenschaften / Objekt (Import)" at bounding box center [125, 142] width 131 height 7
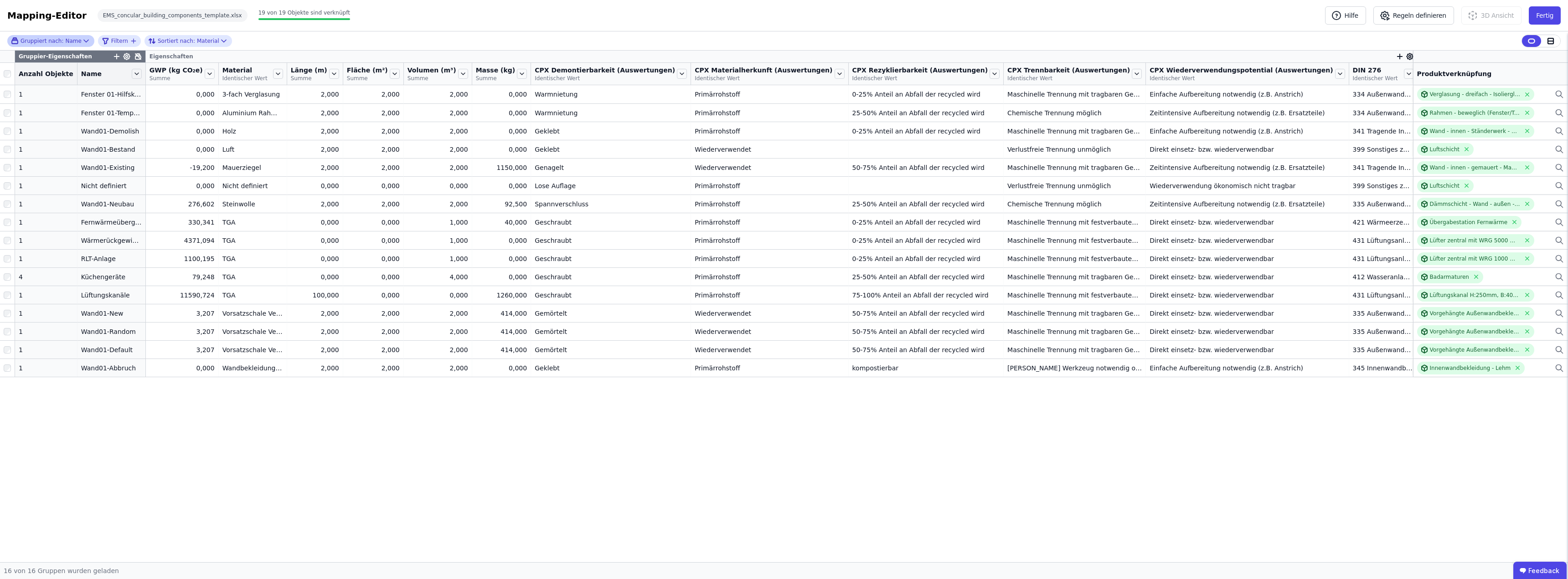
click at [212, 451] on div "Gruppier-Eigenschaften Eigenschaften Anzahl Objekte Name GWP (kg CO₂e) Summe Ma…" at bounding box center [784, 306] width 1568 height 511
click at [211, 72] on icon at bounding box center [209, 74] width 10 height 10
click at [255, 153] on li "Nach “GWP” absteigend sortieren" at bounding box center [271, 153] width 136 height 18
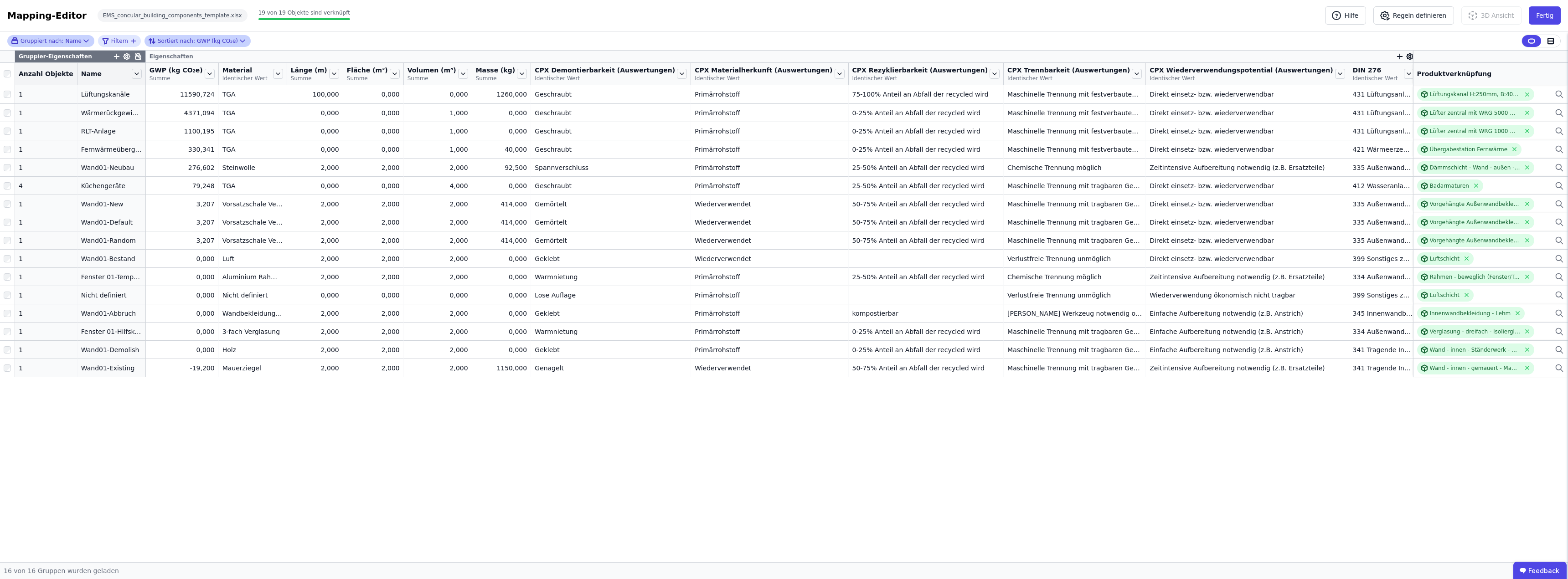
click at [238, 41] on icon at bounding box center [242, 41] width 9 height 9
select select "****"
click at [238, 41] on icon at bounding box center [242, 41] width 9 height 9
click at [268, 37] on div "Gruppiert nach: Name Filtern Sortiert nach: GWP (kg CO₂e)" at bounding box center [784, 41] width 1568 height 19
click at [1540, 14] on button "Fertig" at bounding box center [1545, 15] width 32 height 18
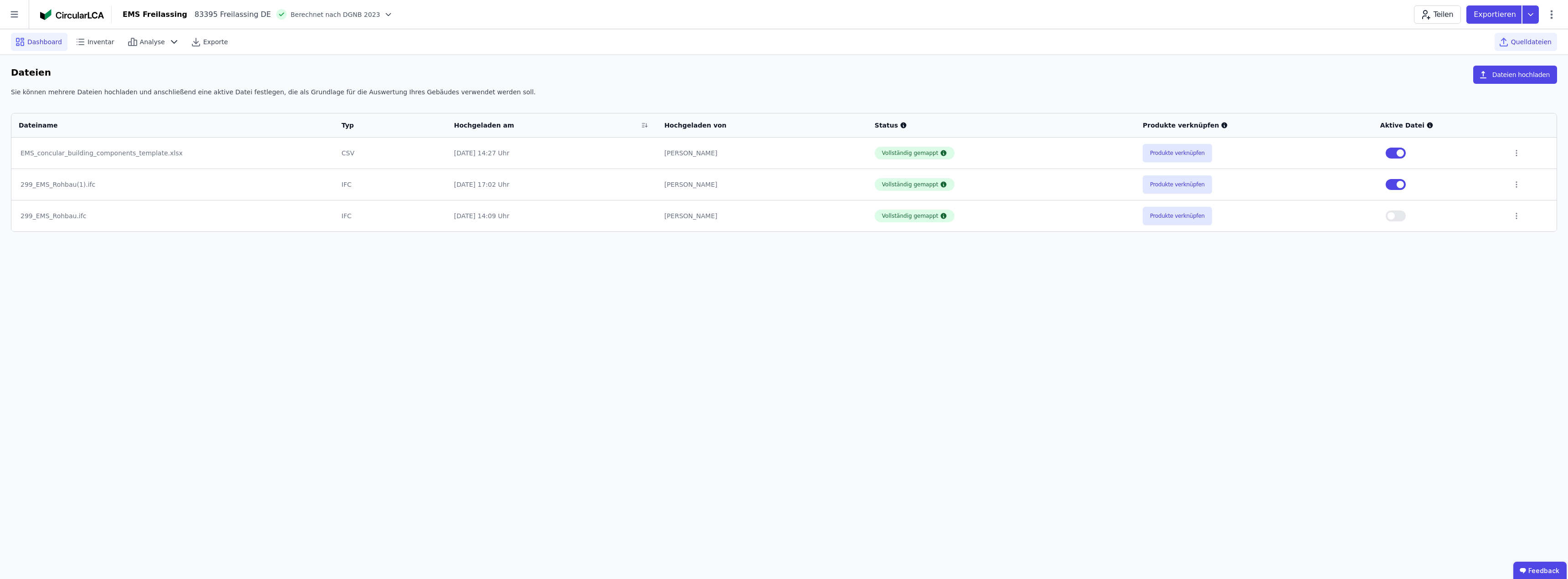
click at [26, 43] on div "Dashboard" at bounding box center [39, 42] width 57 height 18
select select "*"
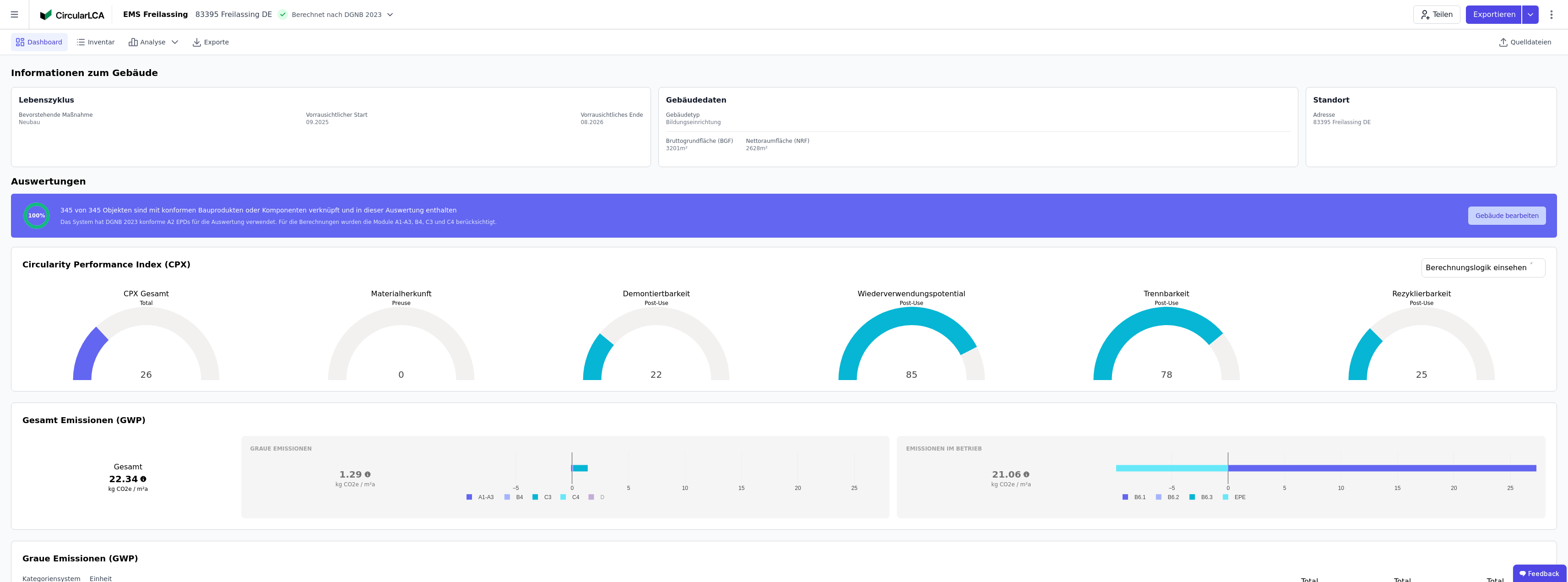
click at [1523, 216] on button "Gebäude bearbeiten" at bounding box center [1507, 216] width 78 height 18
select select "**********"
select select "*"
select select "**********"
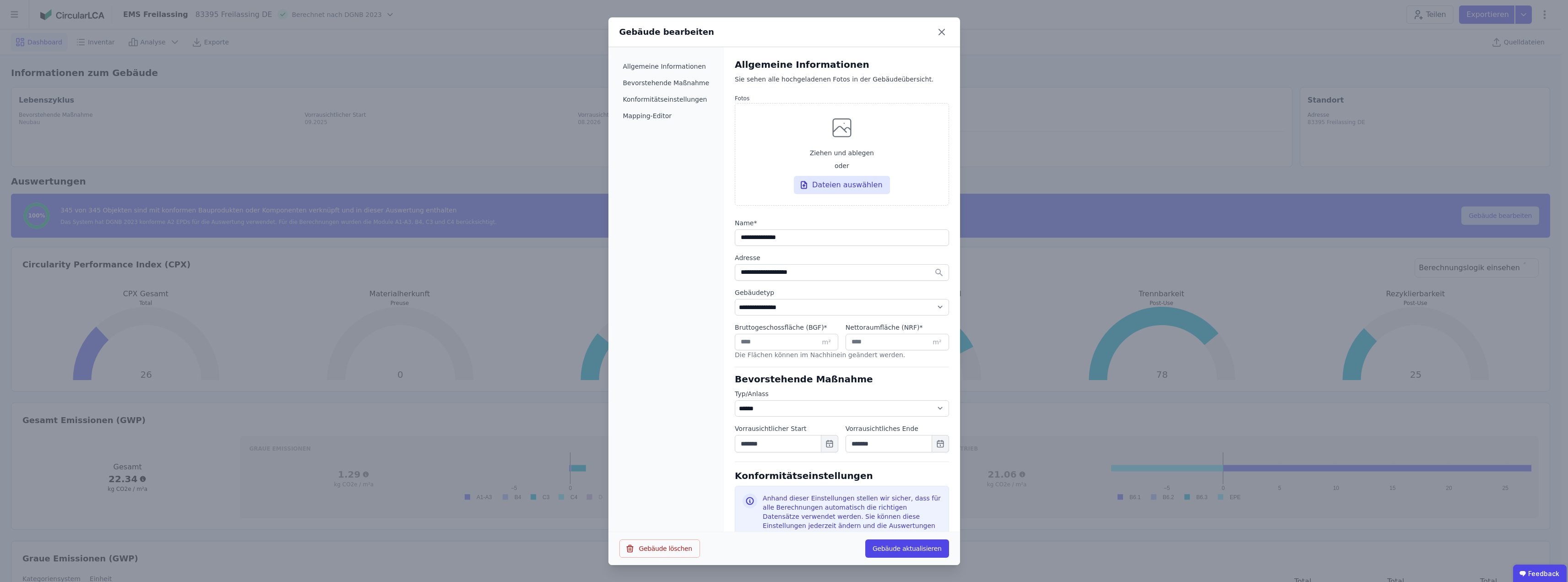
select select "**********"
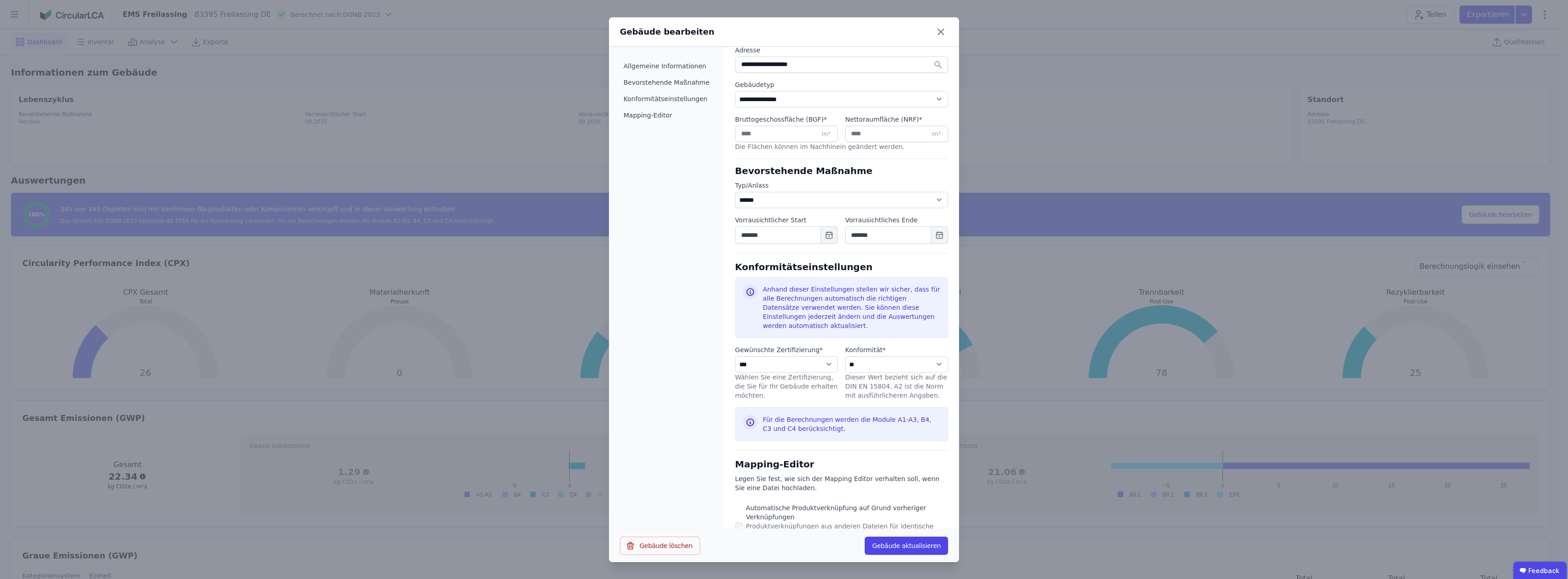
scroll to position [229, 0]
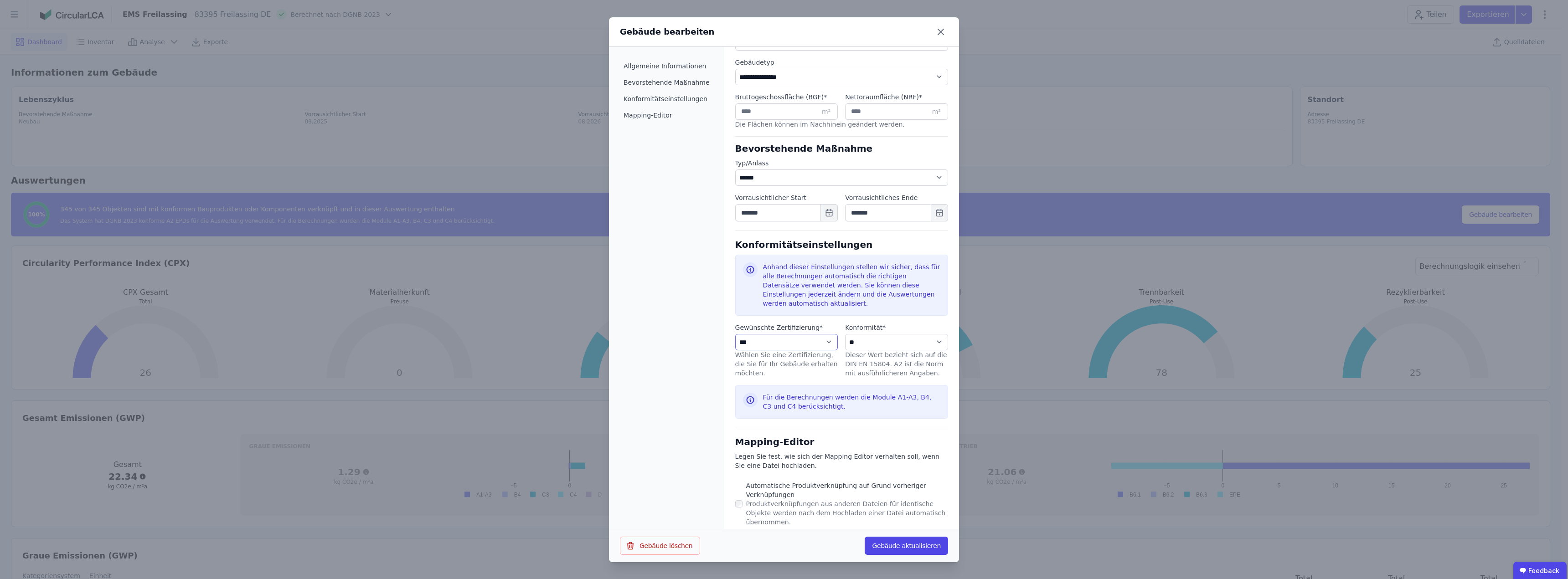
click at [808, 335] on select "**********" at bounding box center [786, 342] width 103 height 16
select select "**********"
click at [735, 334] on select "**********" at bounding box center [786, 342] width 103 height 16
select select "**********"
click at [864, 336] on select "**********" at bounding box center [896, 342] width 103 height 16
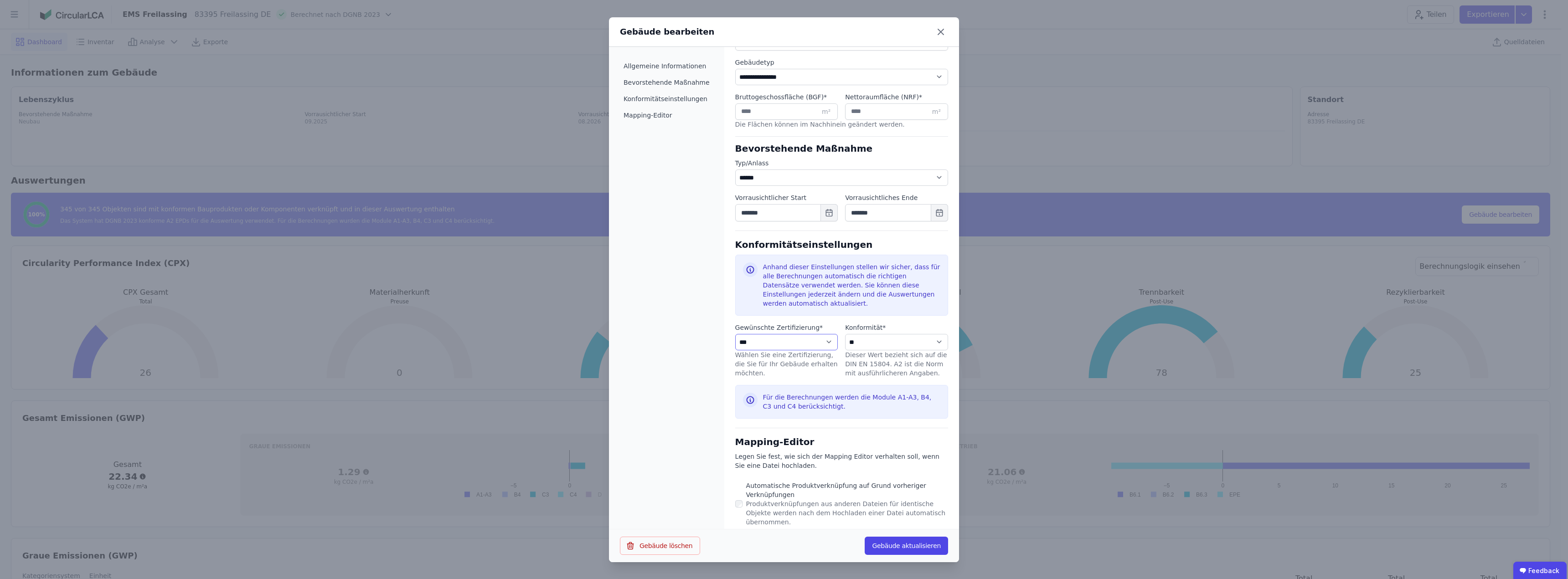
click at [769, 334] on select "**********" at bounding box center [786, 342] width 103 height 16
select select "**********"
click at [735, 334] on select "**********" at bounding box center [786, 342] width 103 height 16
click at [869, 334] on select "**********" at bounding box center [896, 342] width 103 height 16
click at [870, 334] on select "**********" at bounding box center [896, 342] width 103 height 16
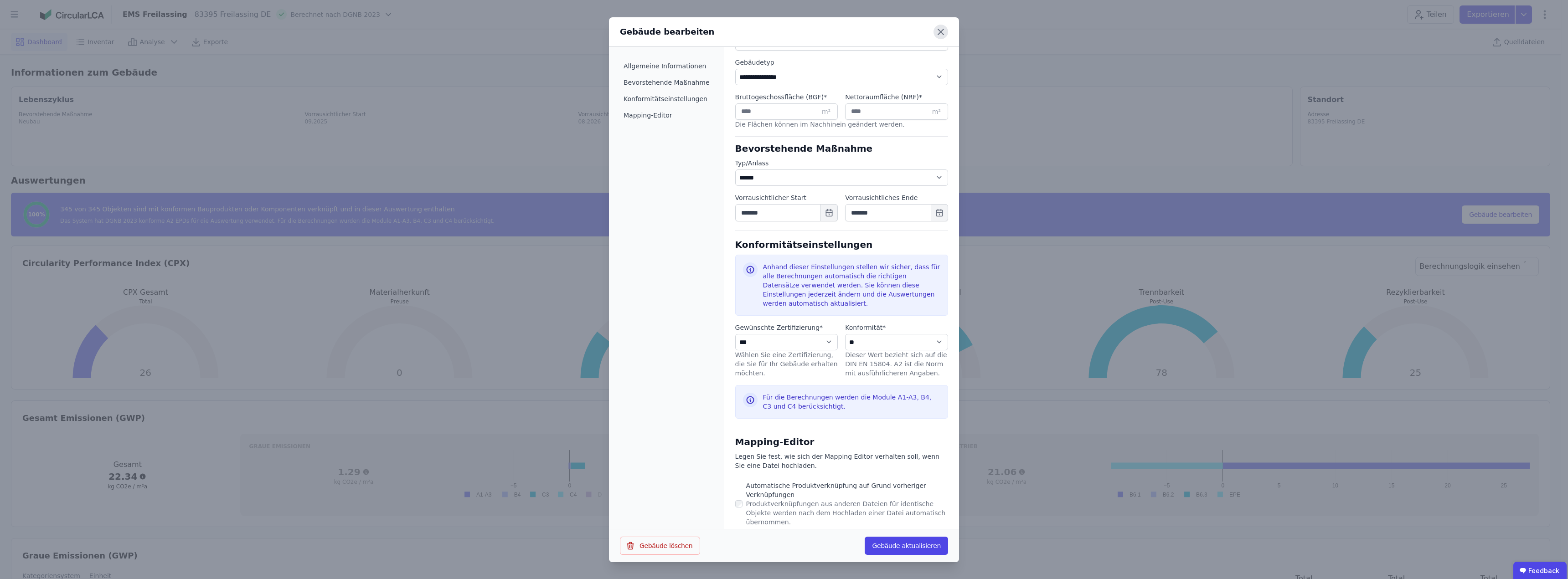
click at [939, 32] on icon at bounding box center [941, 32] width 15 height 15
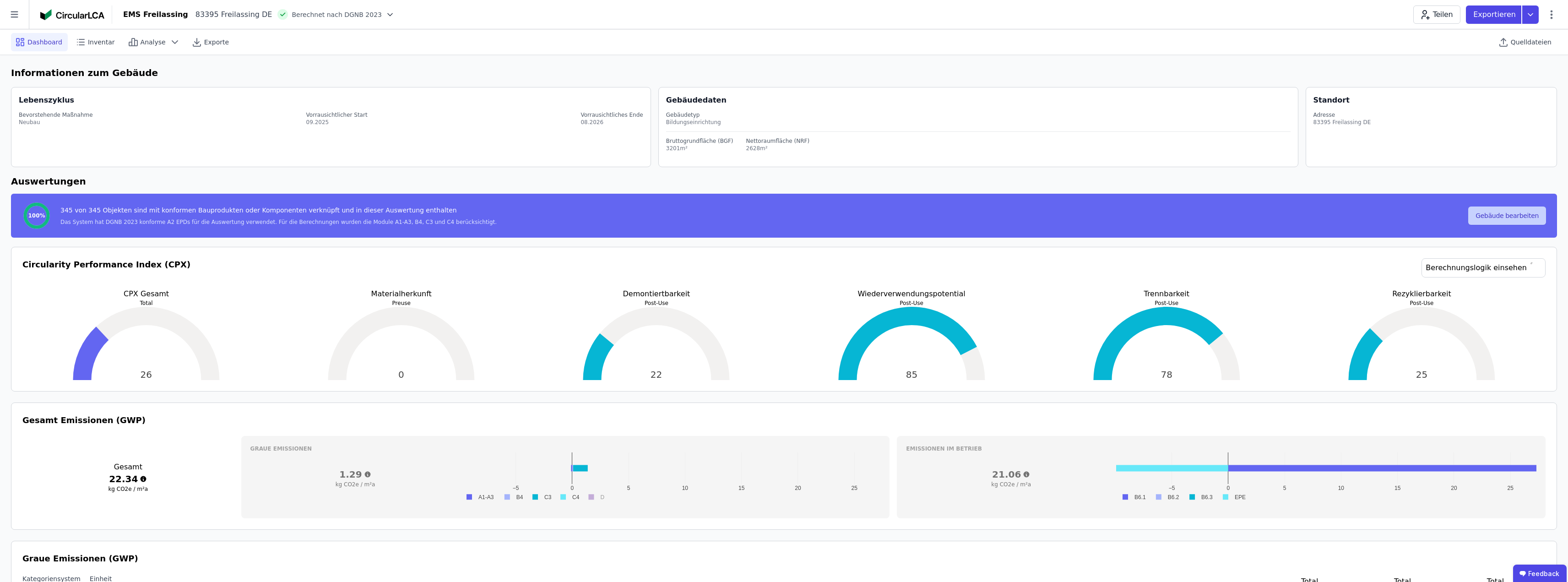
click at [1500, 215] on button "Gebäude bearbeiten" at bounding box center [1507, 216] width 78 height 18
select select "**********"
select select "*"
select select "**********"
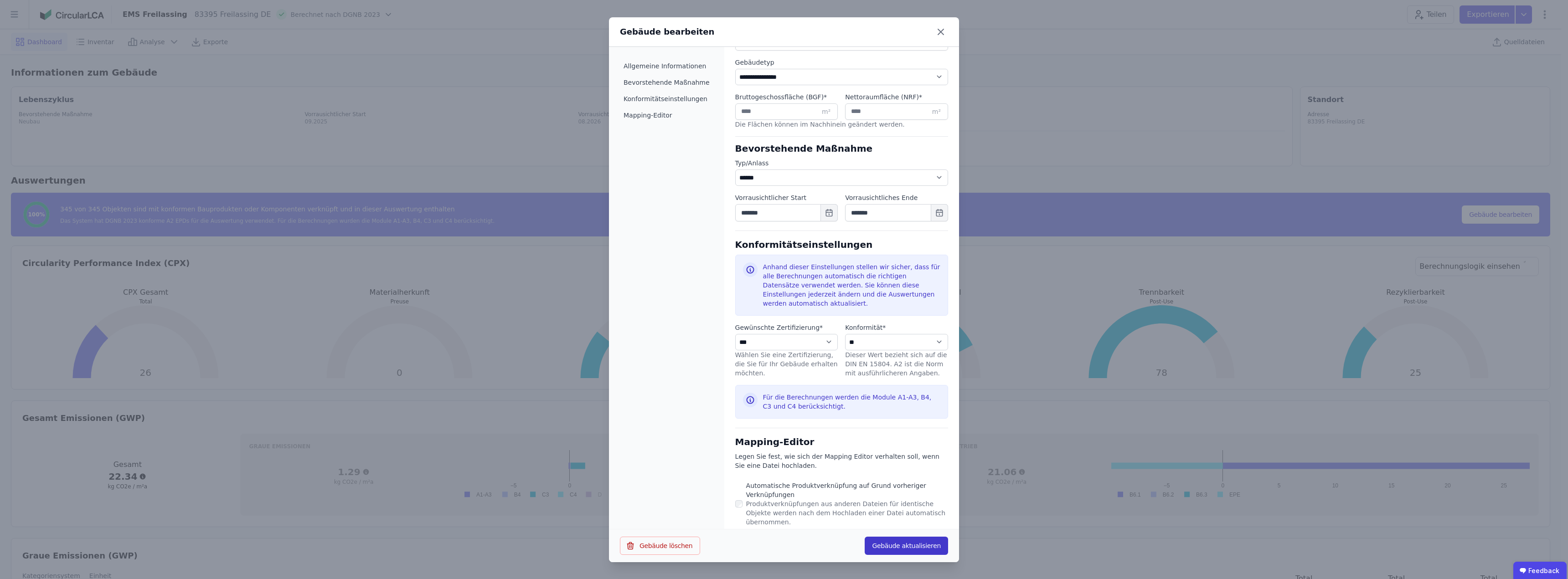
click at [904, 545] on button "Gebäude aktualisieren" at bounding box center [906, 546] width 83 height 18
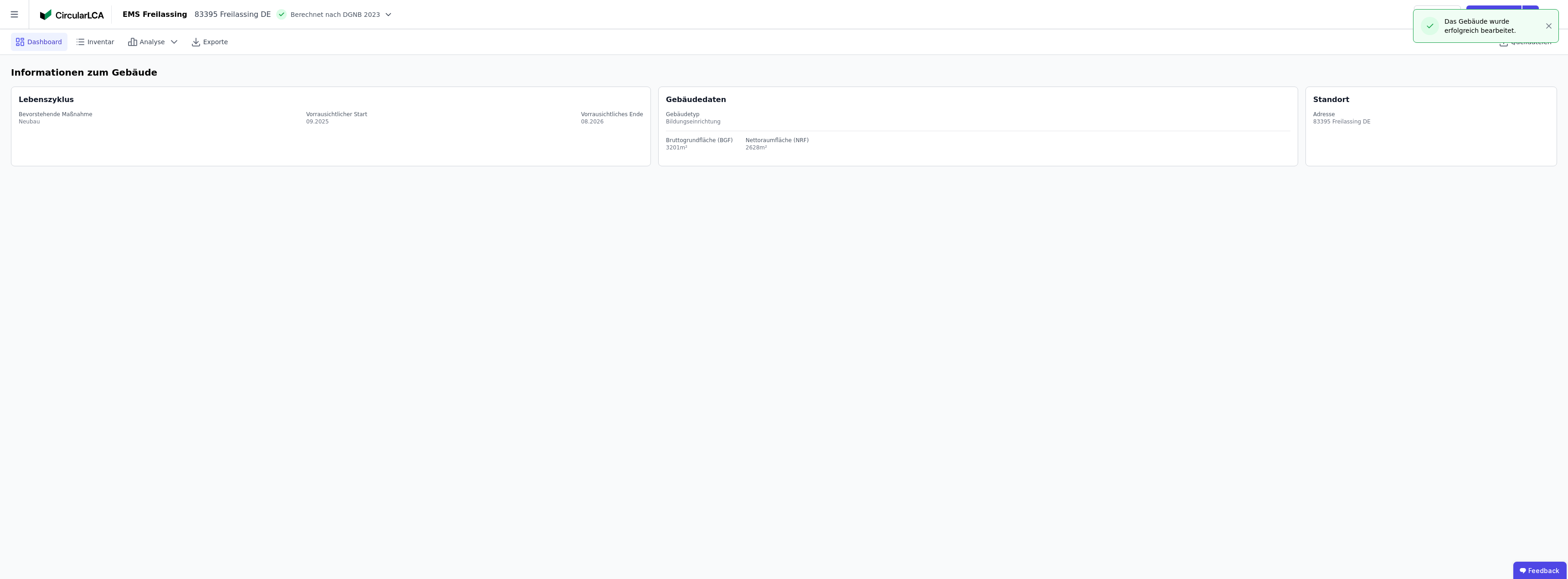
select select "*"
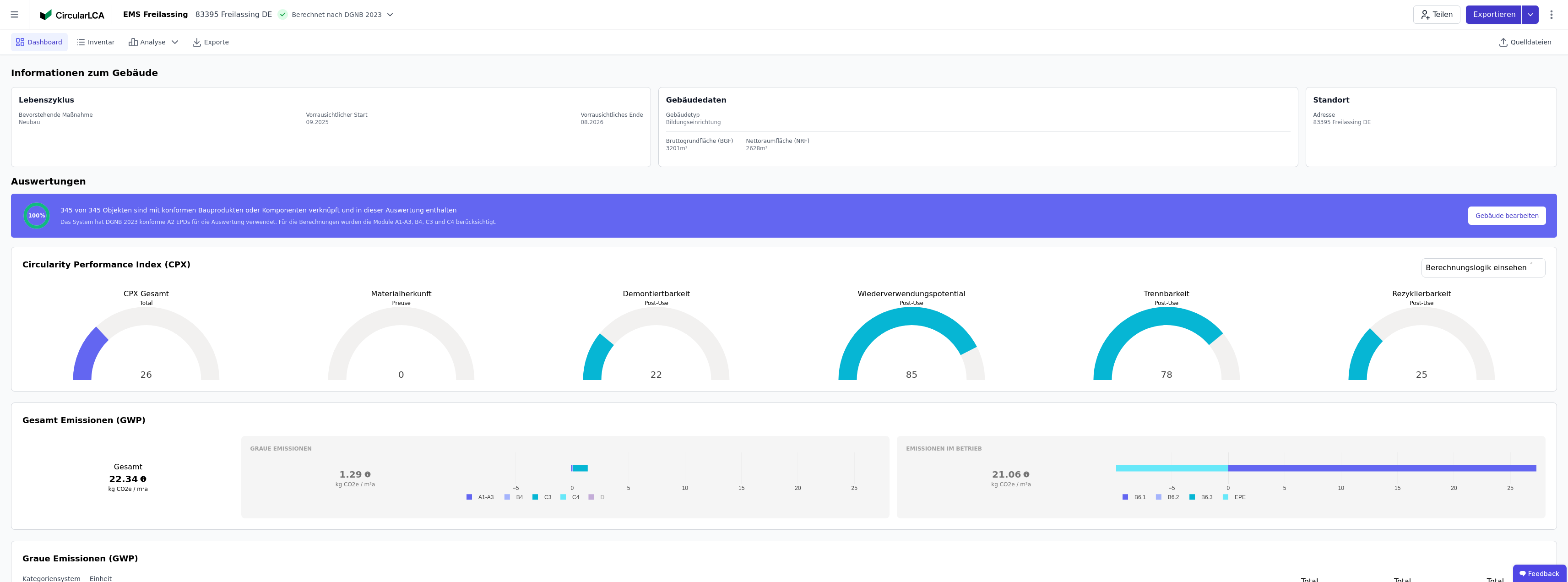
click at [1534, 15] on icon at bounding box center [1530, 15] width 17 height 18
click at [1459, 68] on div "Ökobilanzierung exportieren" at bounding box center [1437, 69] width 91 height 9
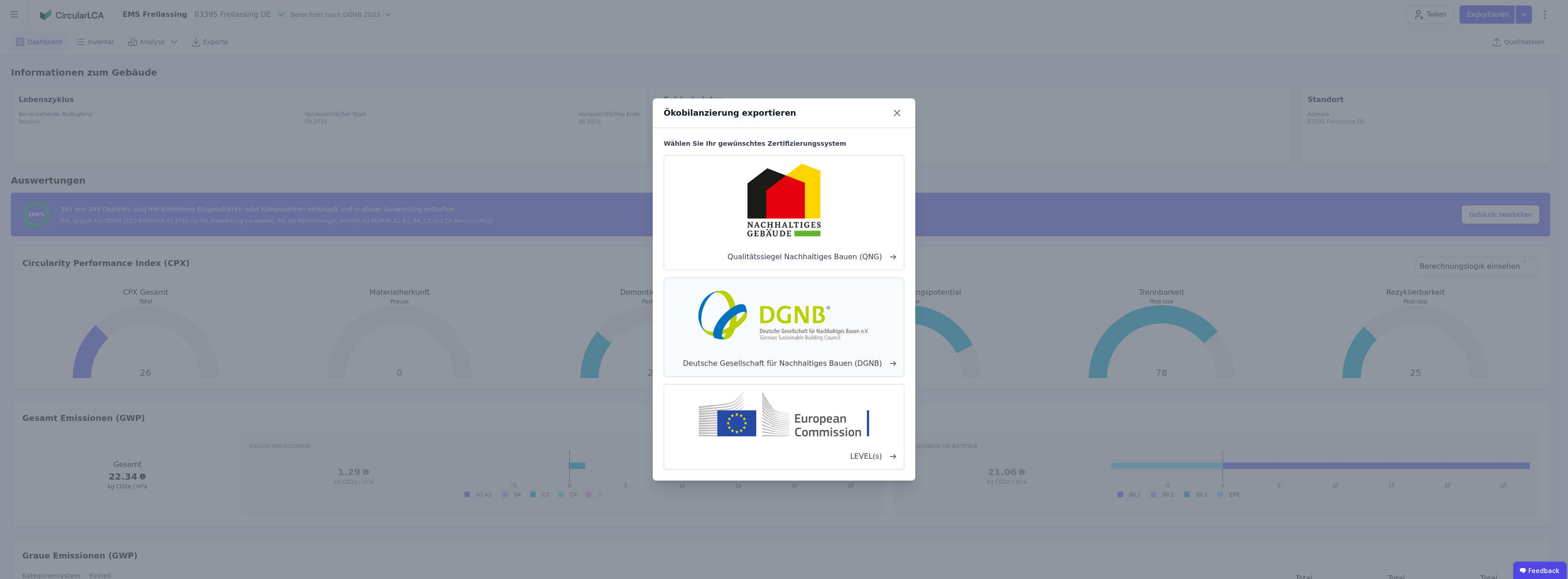
click at [780, 327] on img at bounding box center [783, 314] width 180 height 58
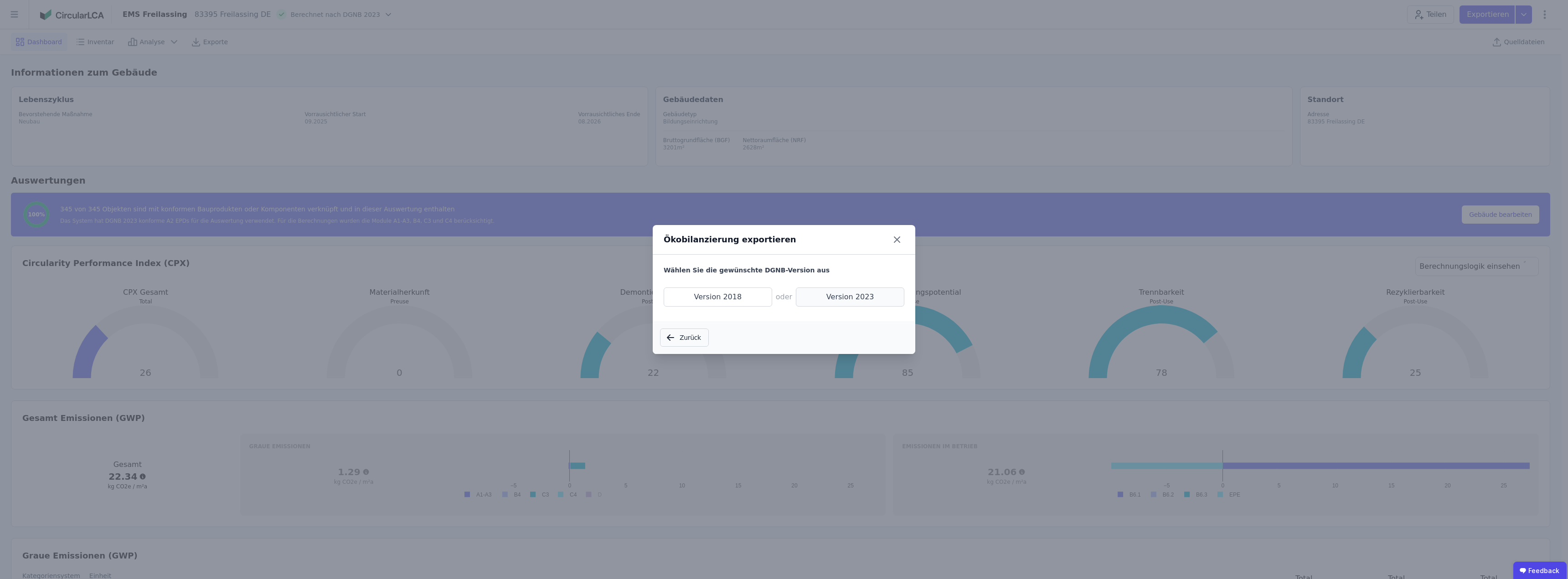
click at [847, 296] on span "Version 2023" at bounding box center [850, 297] width 108 height 19
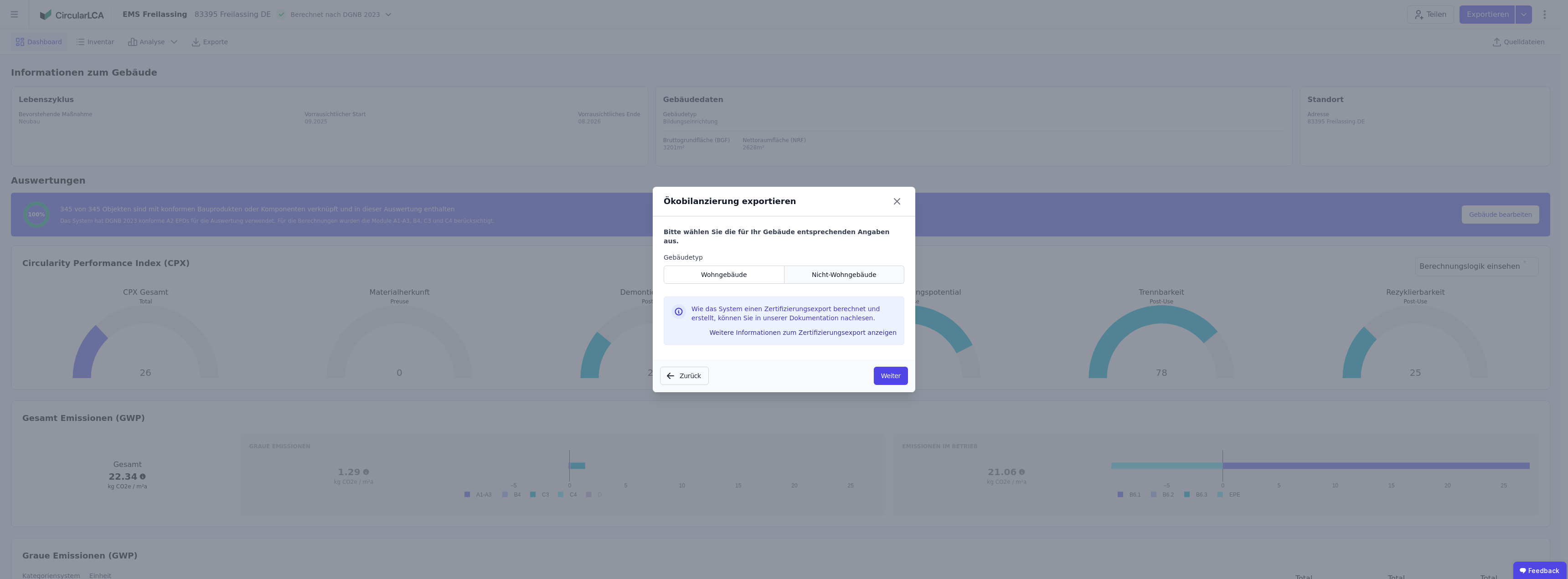
click at [834, 271] on span "Nicht-Wohngebäude" at bounding box center [844, 274] width 65 height 9
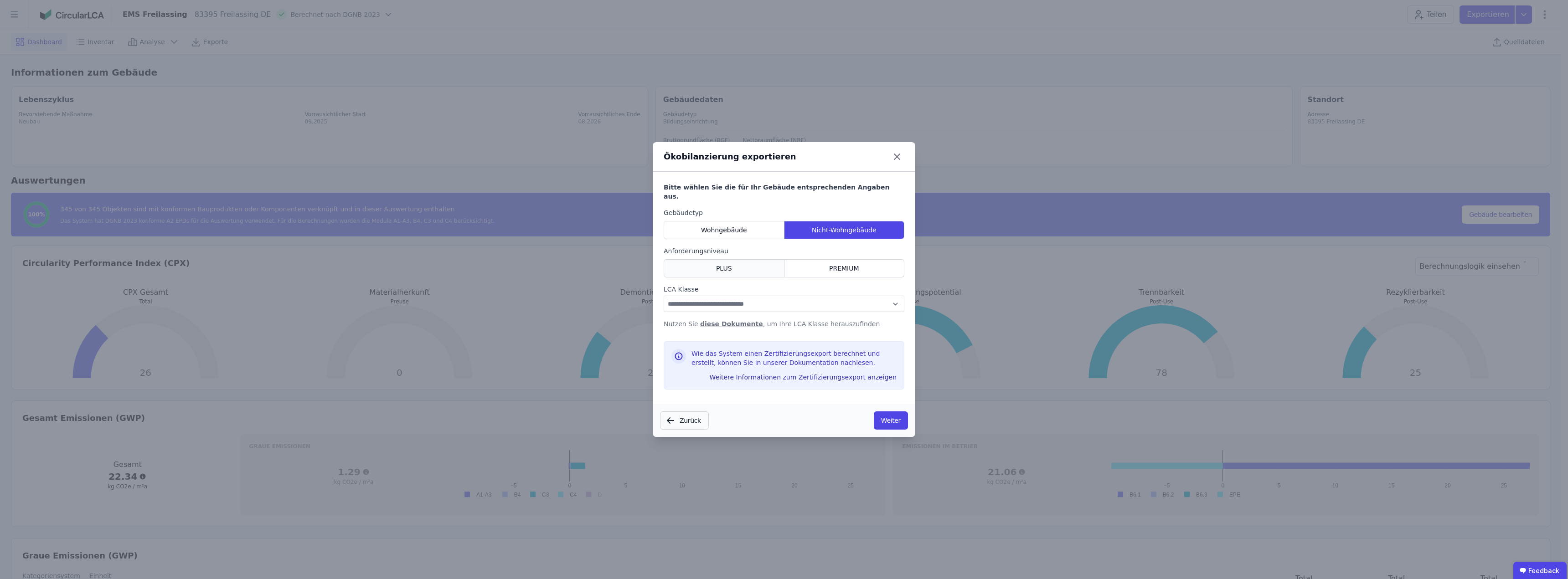
click at [715, 262] on div "PLUS" at bounding box center [724, 268] width 121 height 18
click at [745, 299] on select "**********" at bounding box center [783, 303] width 240 height 16
select select "*"
click at [663, 296] on select "**********" at bounding box center [783, 303] width 240 height 16
click at [895, 415] on button "Weiter" at bounding box center [891, 420] width 34 height 18
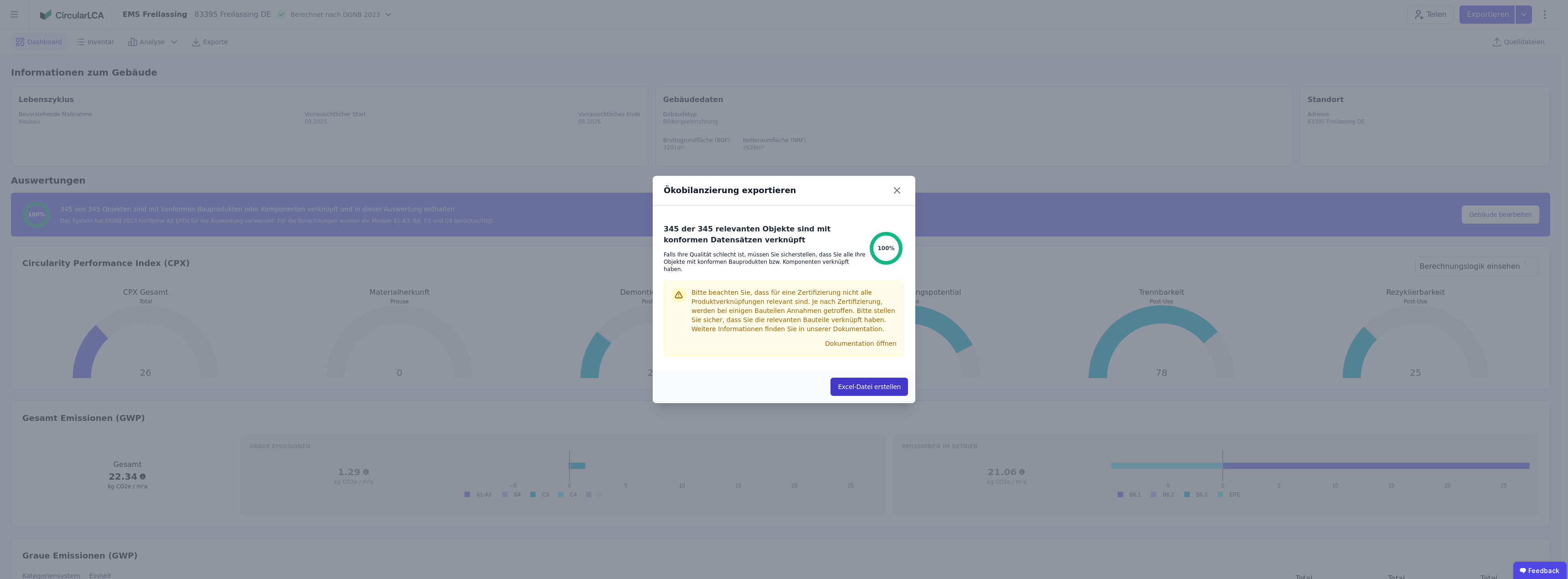
click at [877, 384] on button "Excel-Datei erstellen" at bounding box center [869, 387] width 77 height 18
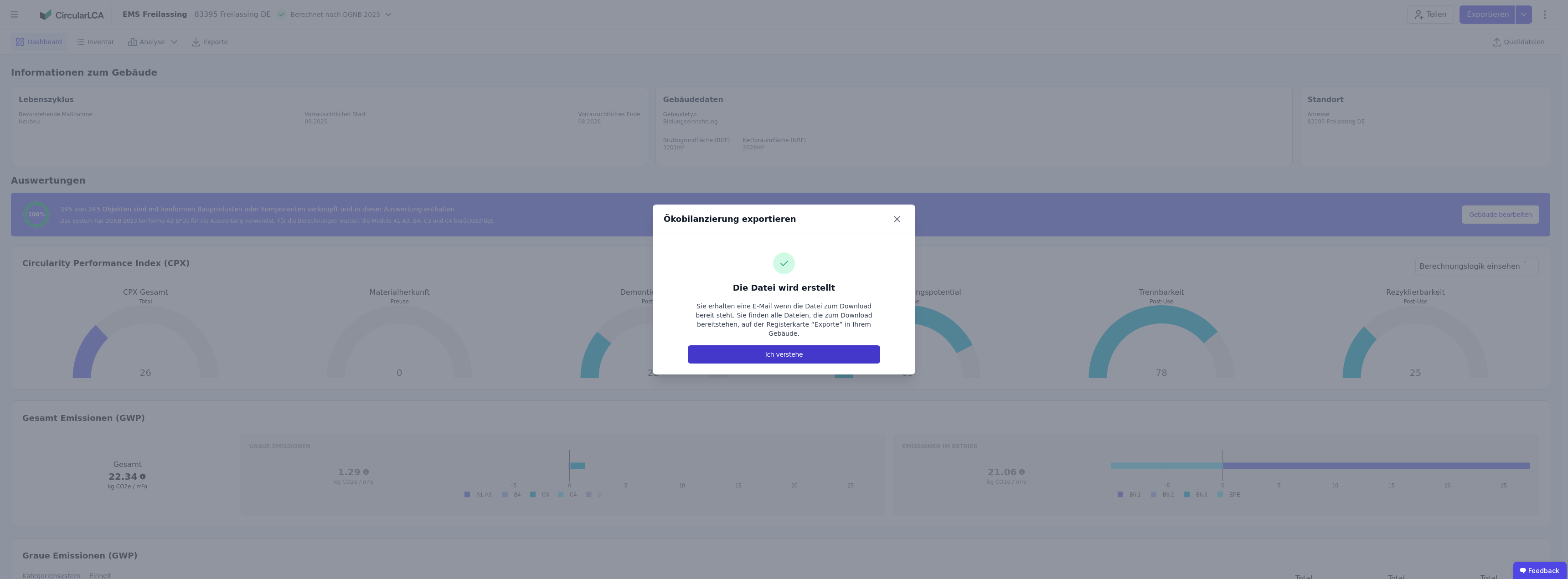
click at [799, 347] on button "Ich verstehe" at bounding box center [784, 355] width 192 height 18
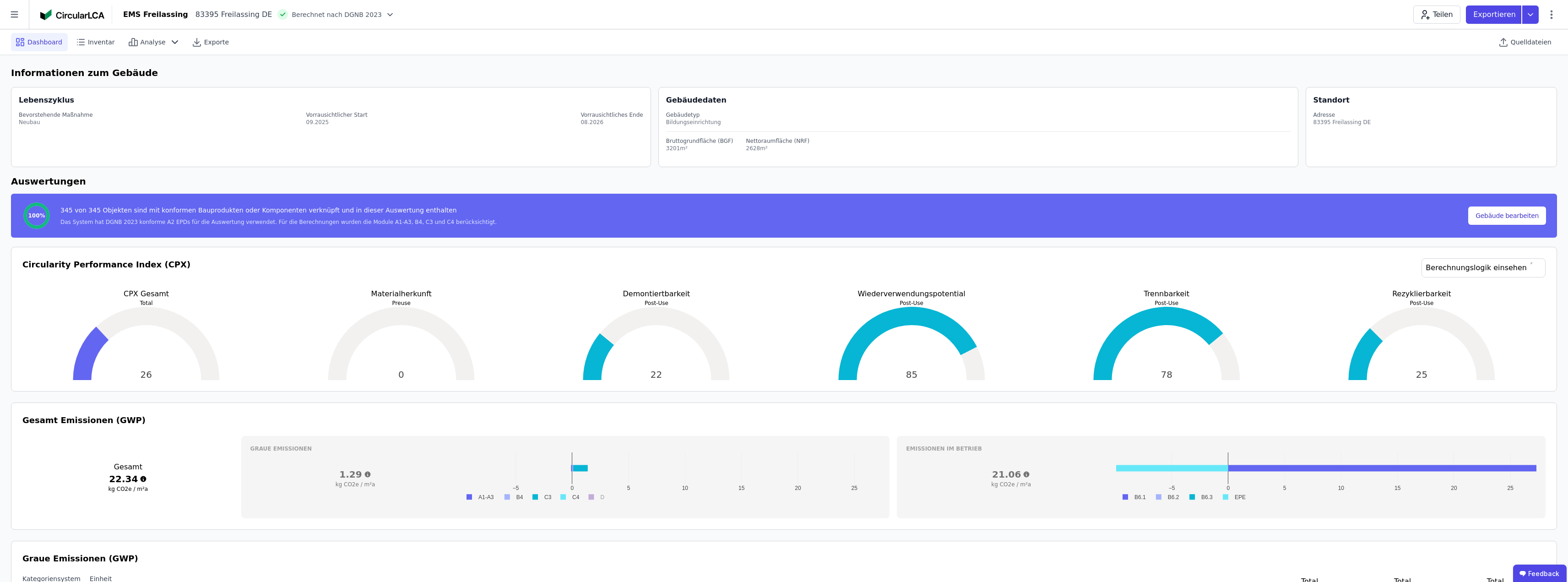
click at [32, 43] on span "Dashboard" at bounding box center [45, 42] width 35 height 9
select select "*"
click at [172, 43] on icon at bounding box center [175, 42] width 6 height 2
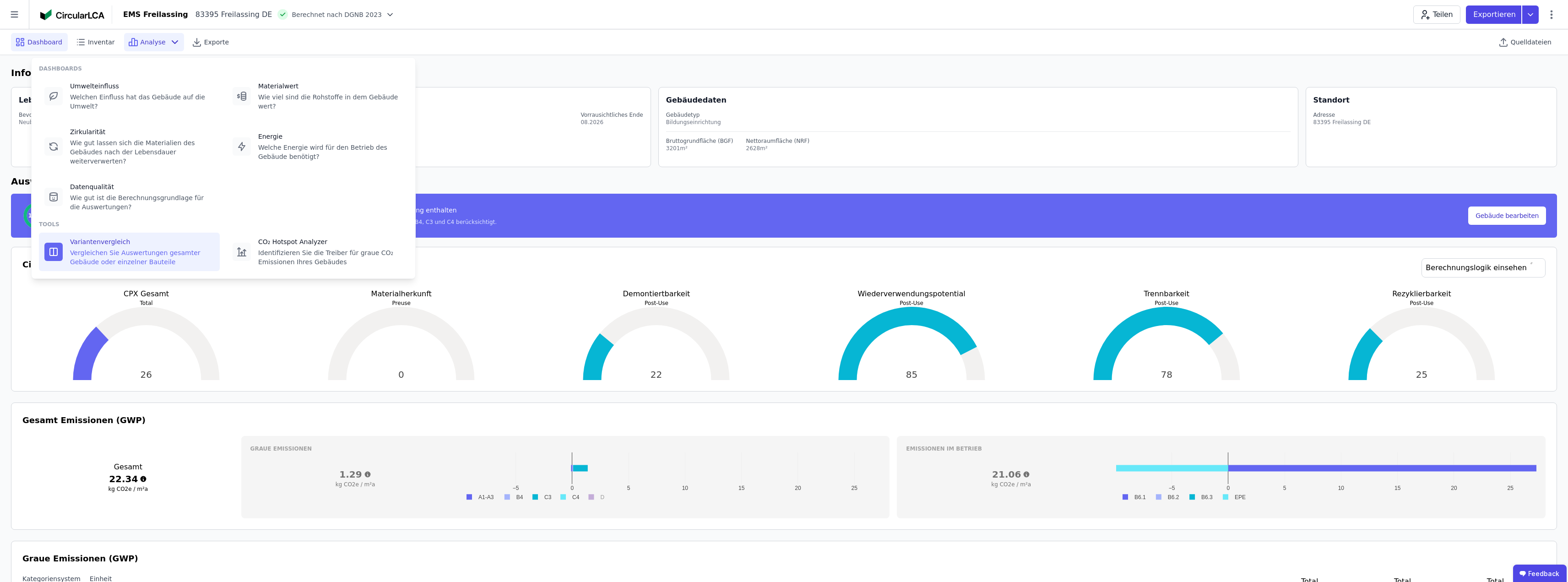
click at [136, 237] on div "Variantenvergleich" at bounding box center [142, 241] width 144 height 9
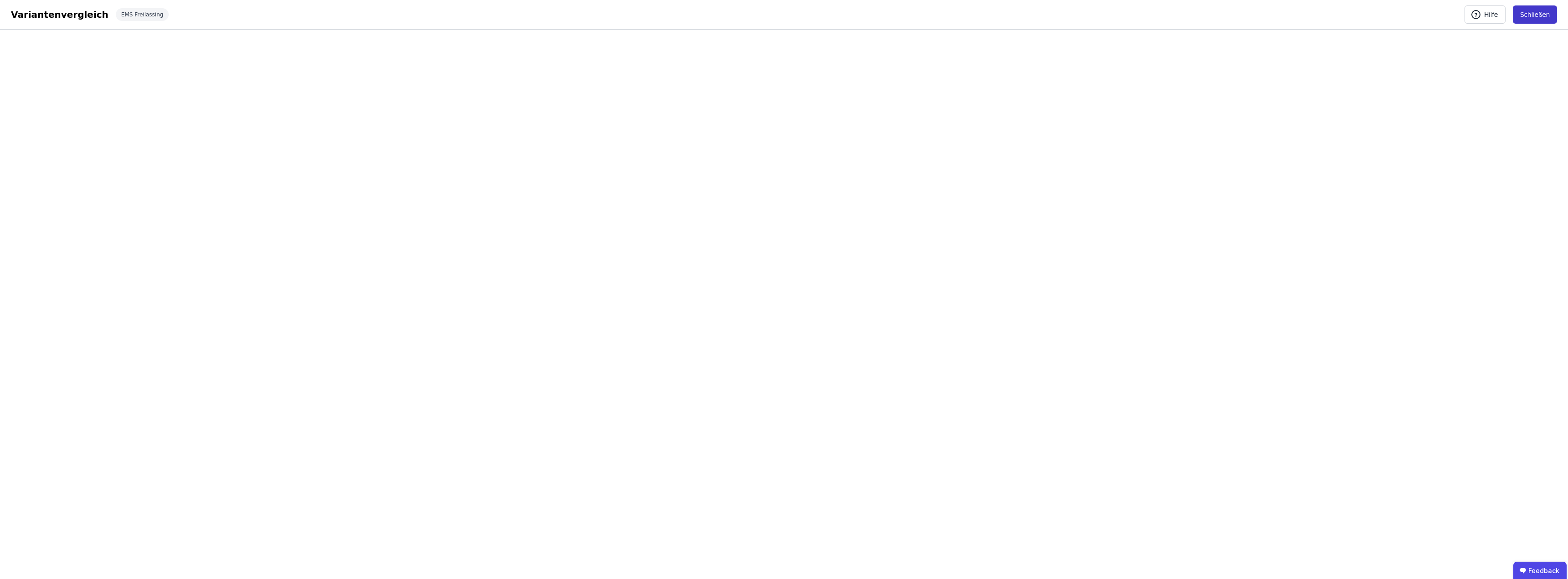
click at [1532, 13] on button "Schließen" at bounding box center [1535, 15] width 44 height 18
select select "*"
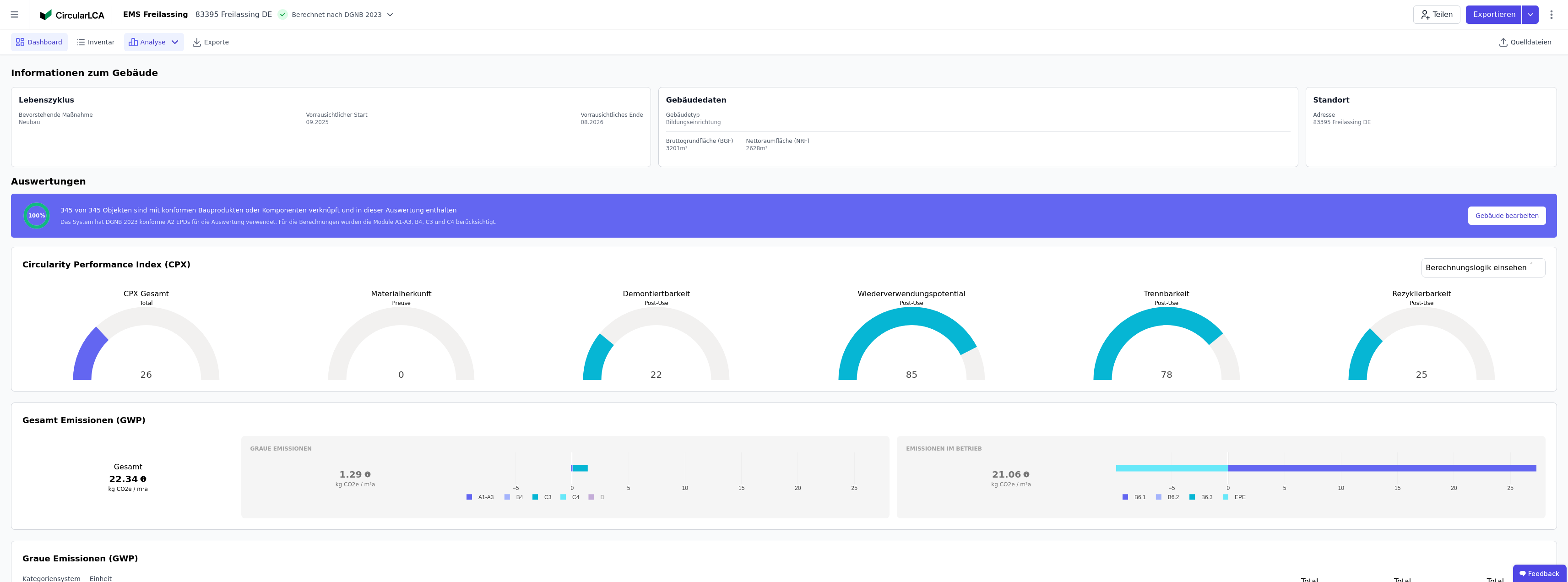
click at [152, 41] on span "Analyse" at bounding box center [153, 42] width 25 height 9
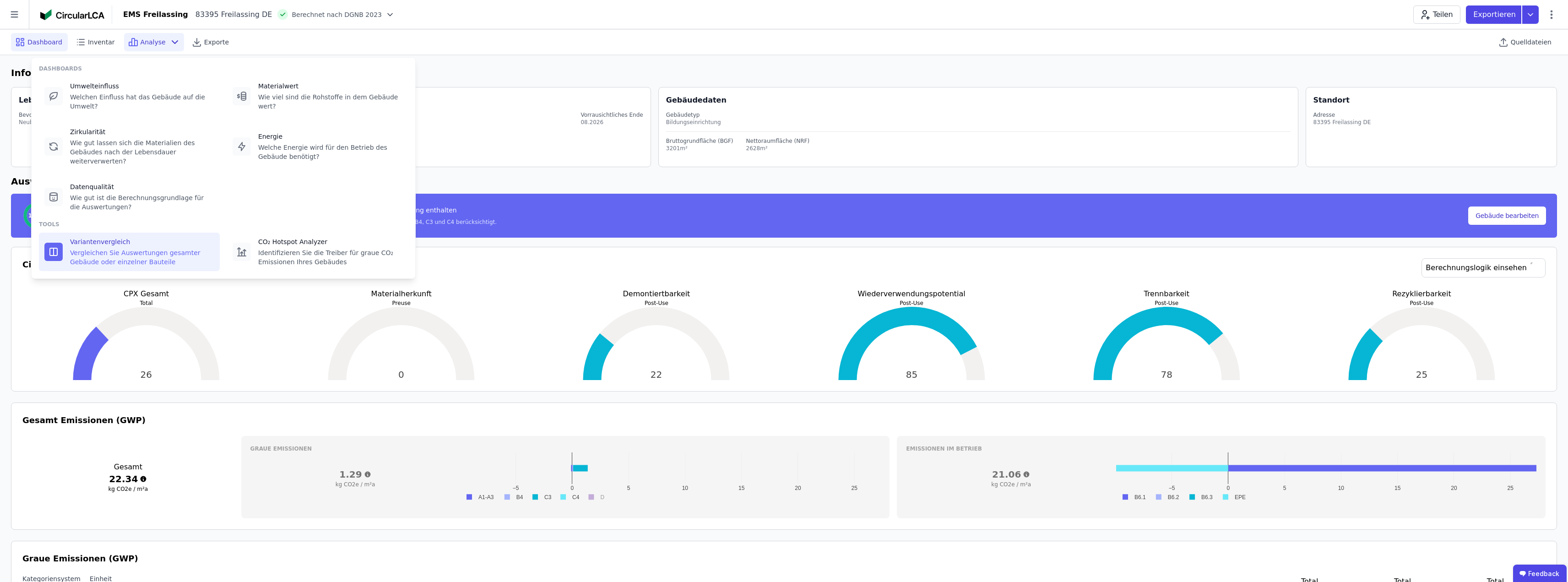
click at [128, 237] on div "Variantenvergleich" at bounding box center [142, 241] width 144 height 9
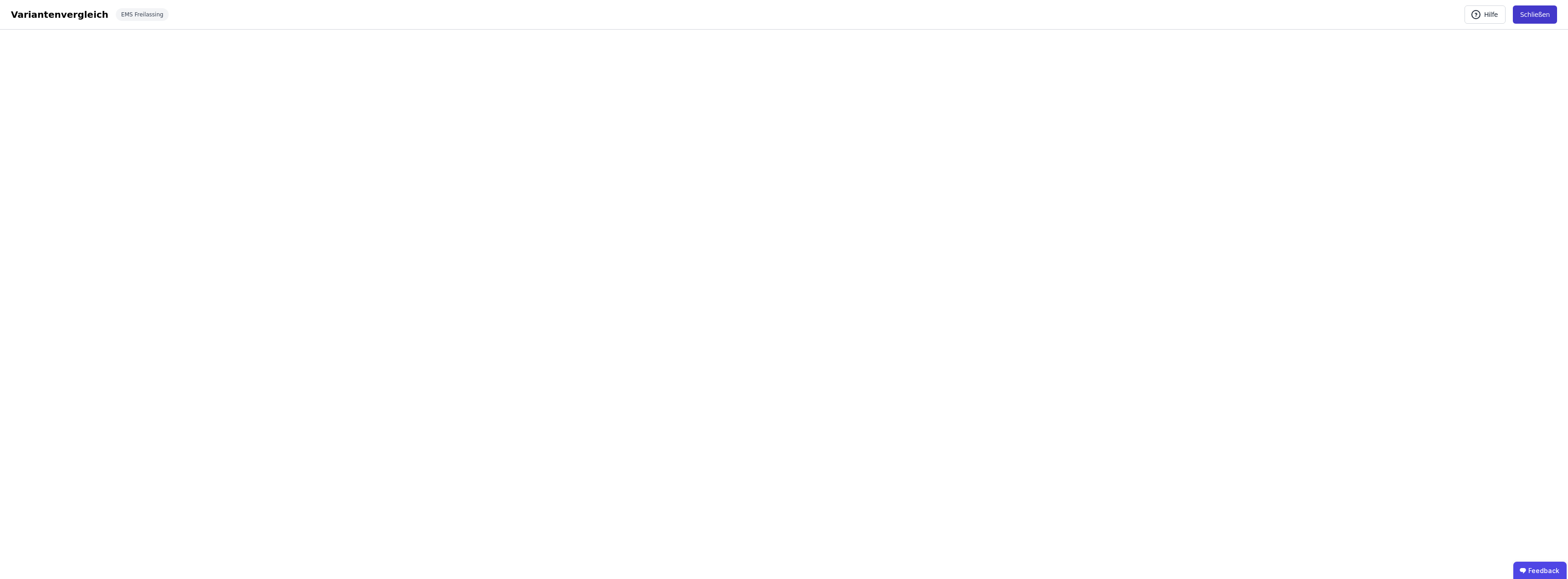
click at [1536, 12] on button "Schließen" at bounding box center [1535, 15] width 44 height 18
select select "*"
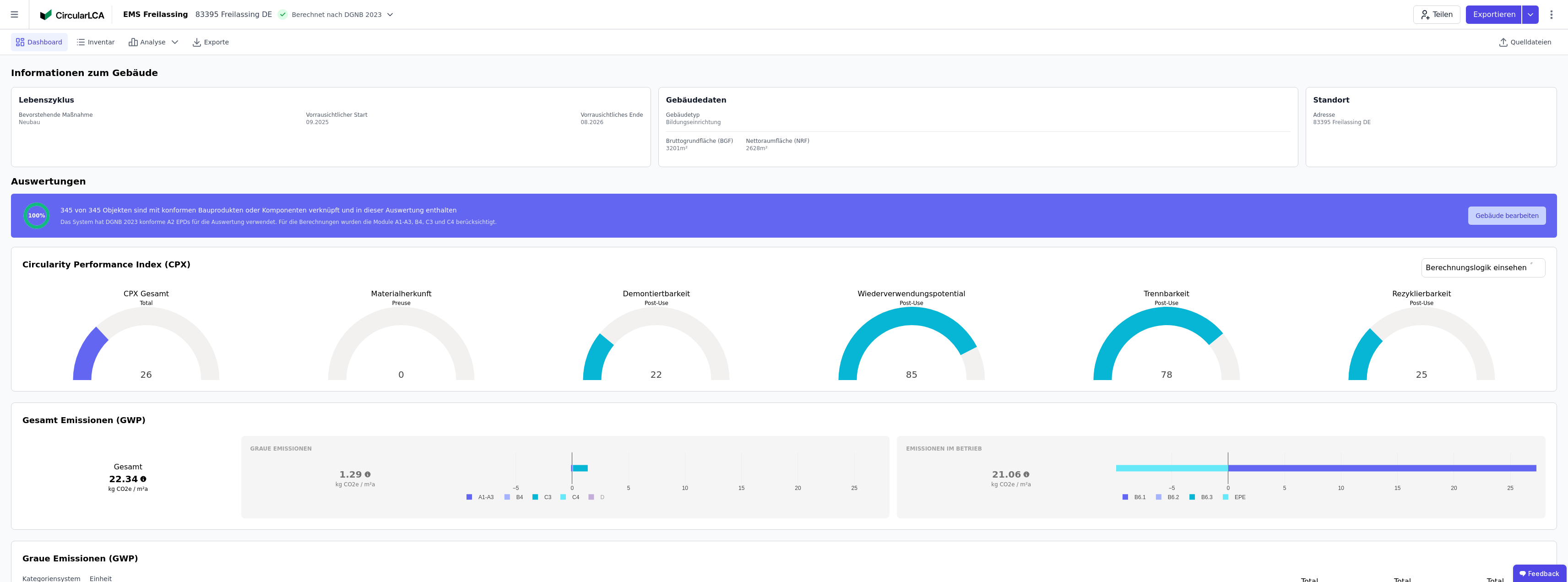
click at [1498, 214] on button "Gebäude bearbeiten" at bounding box center [1507, 216] width 78 height 18
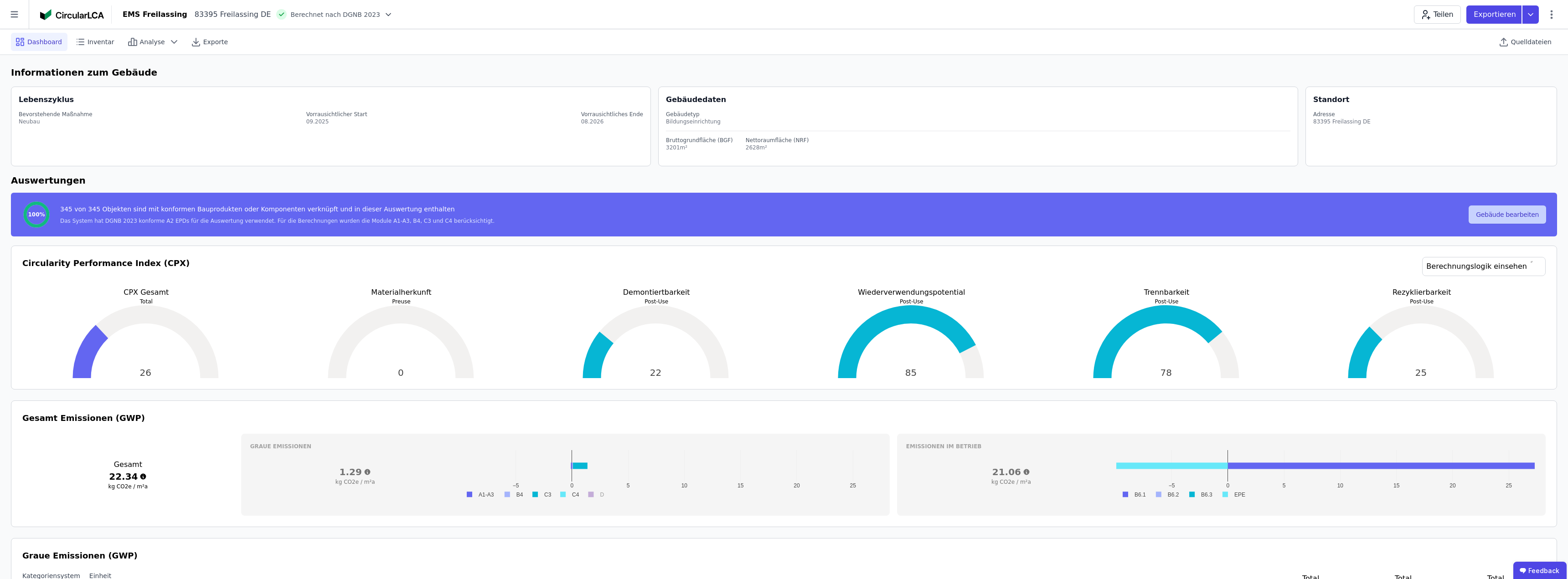
select select "**********"
select select "*"
select select "**********"
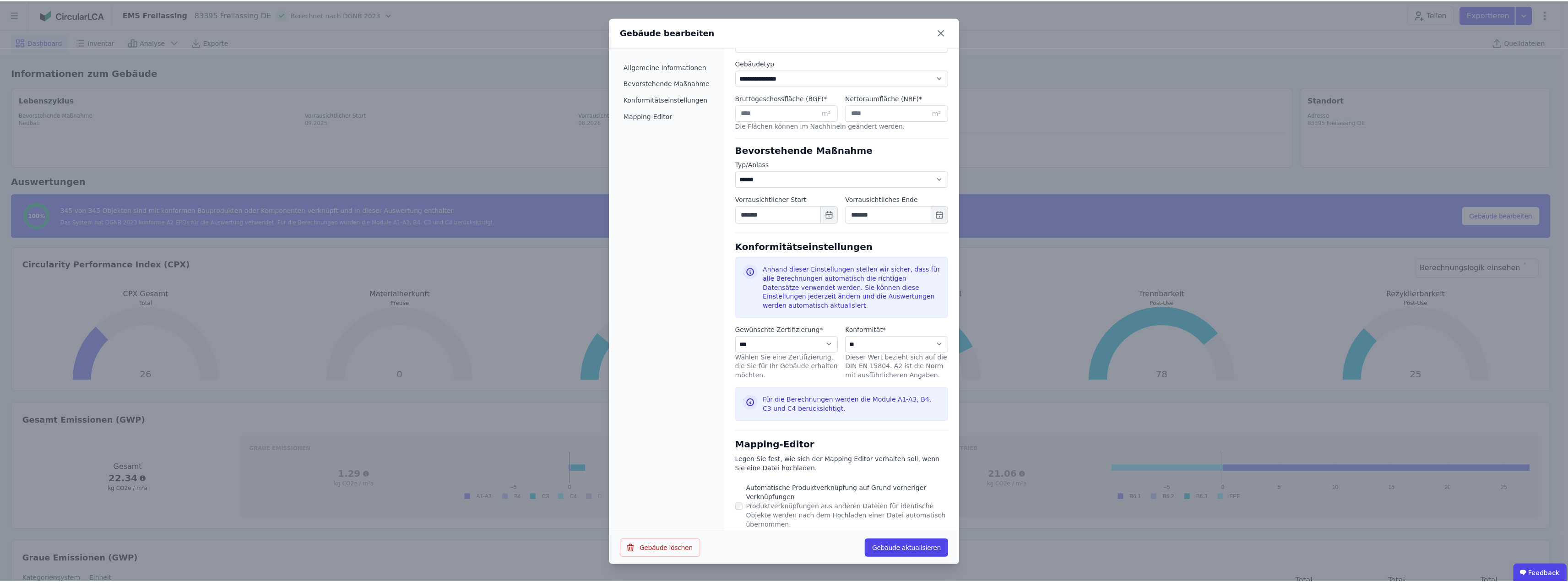
scroll to position [230, 0]
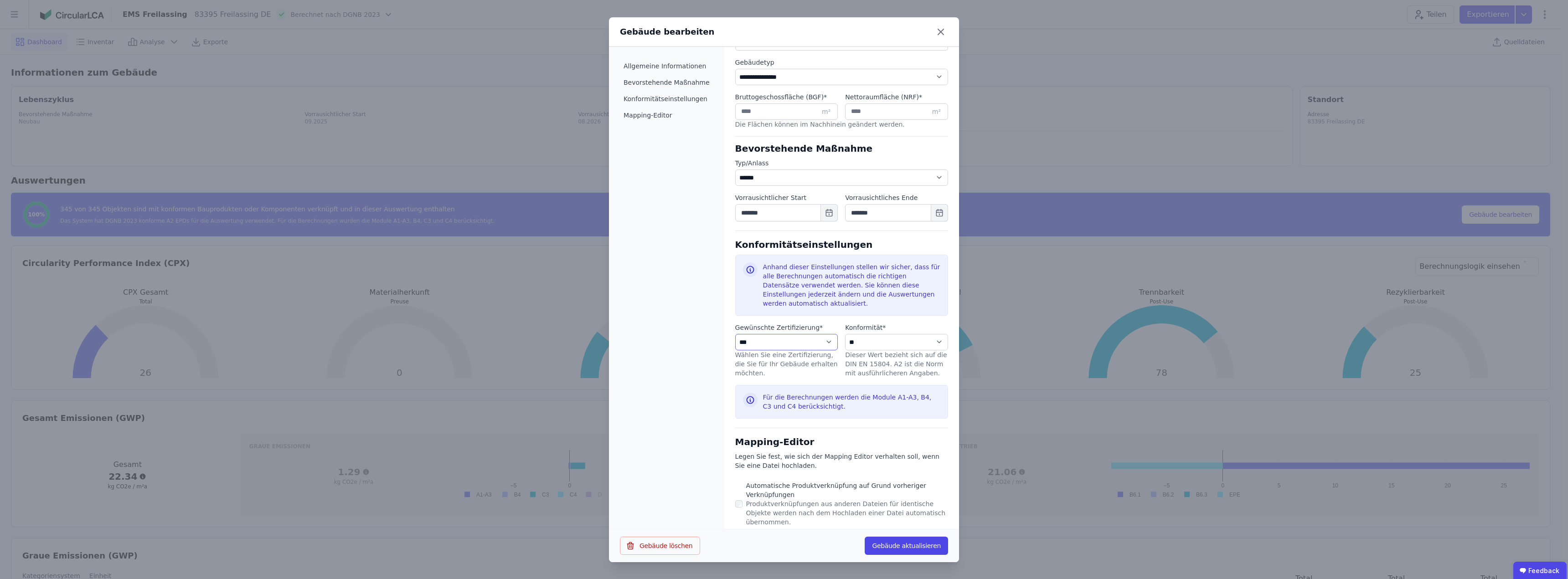
click at [822, 334] on select "**********" at bounding box center [786, 342] width 103 height 16
select select "**********"
click at [735, 334] on select "**********" at bounding box center [786, 342] width 103 height 16
select select "**********"
click at [852, 392] on div "Für die Berechnungen werden die Module A1-A3, B4, C3 und C4 berücksichtigt." at bounding box center [852, 401] width 177 height 18
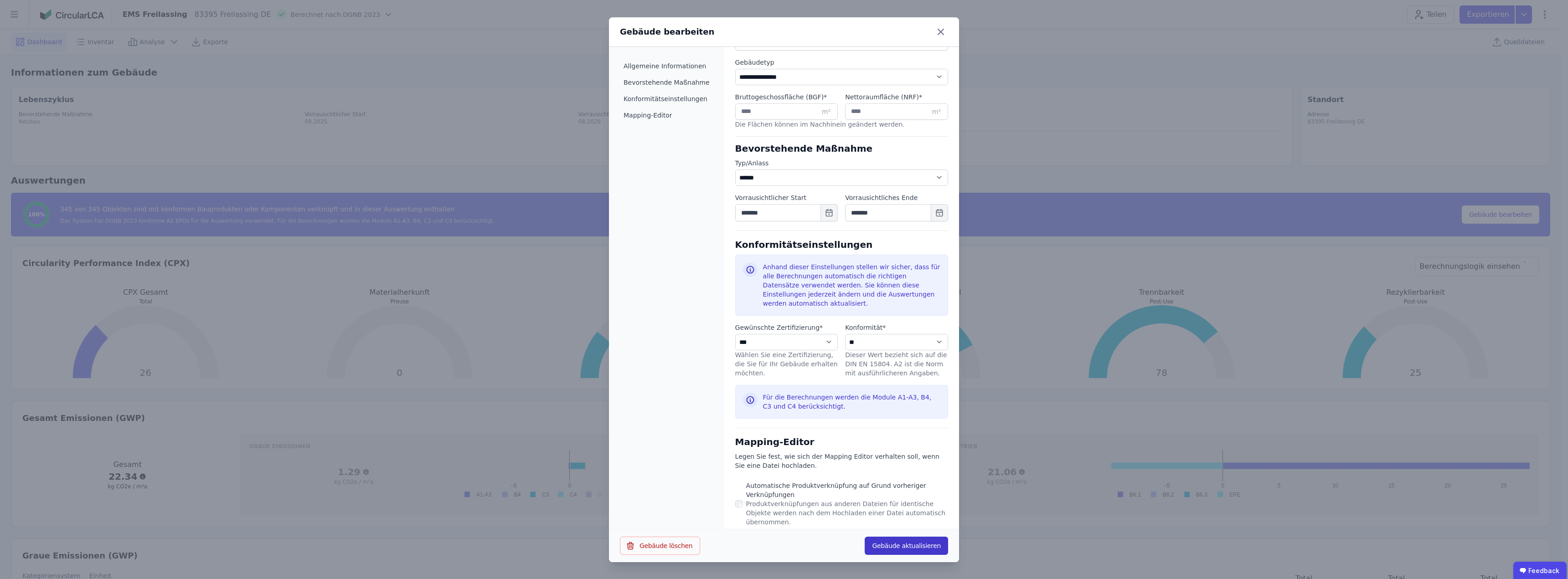
click at [909, 543] on button "Gebäude aktualisieren" at bounding box center [906, 546] width 83 height 18
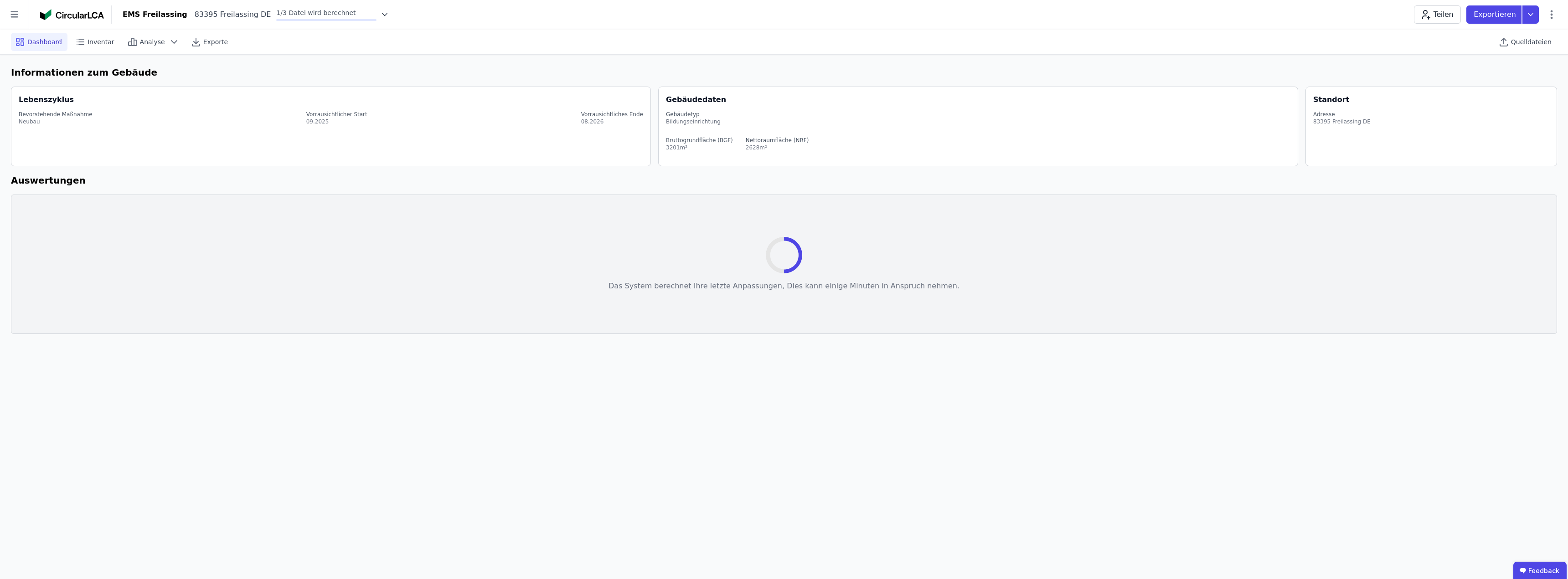
select select "*"
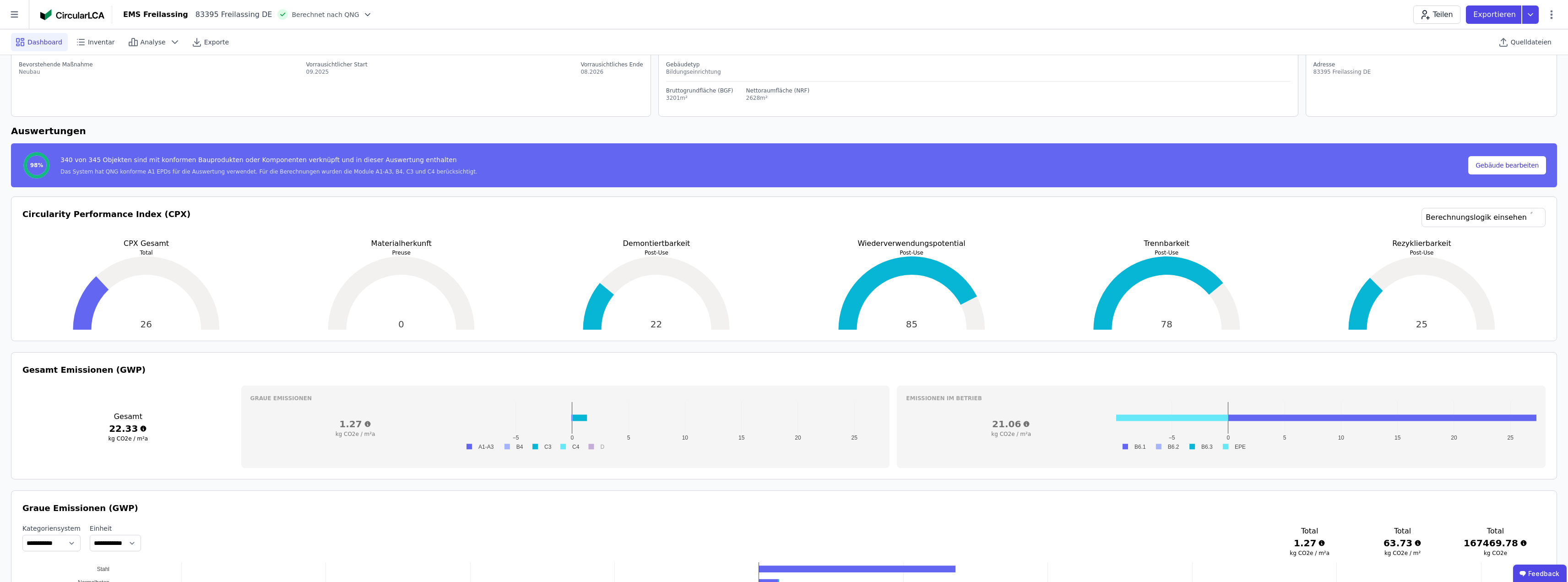
scroll to position [0, 0]
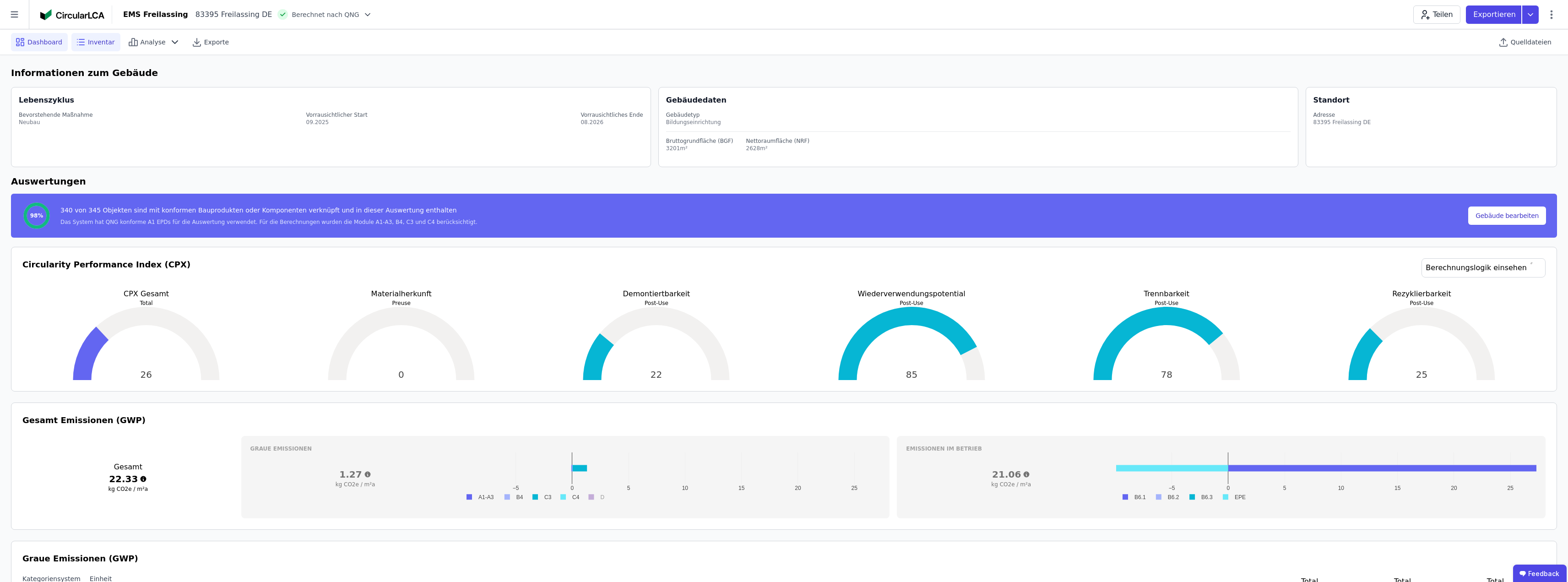
click at [95, 40] on span "Inventar" at bounding box center [101, 42] width 27 height 9
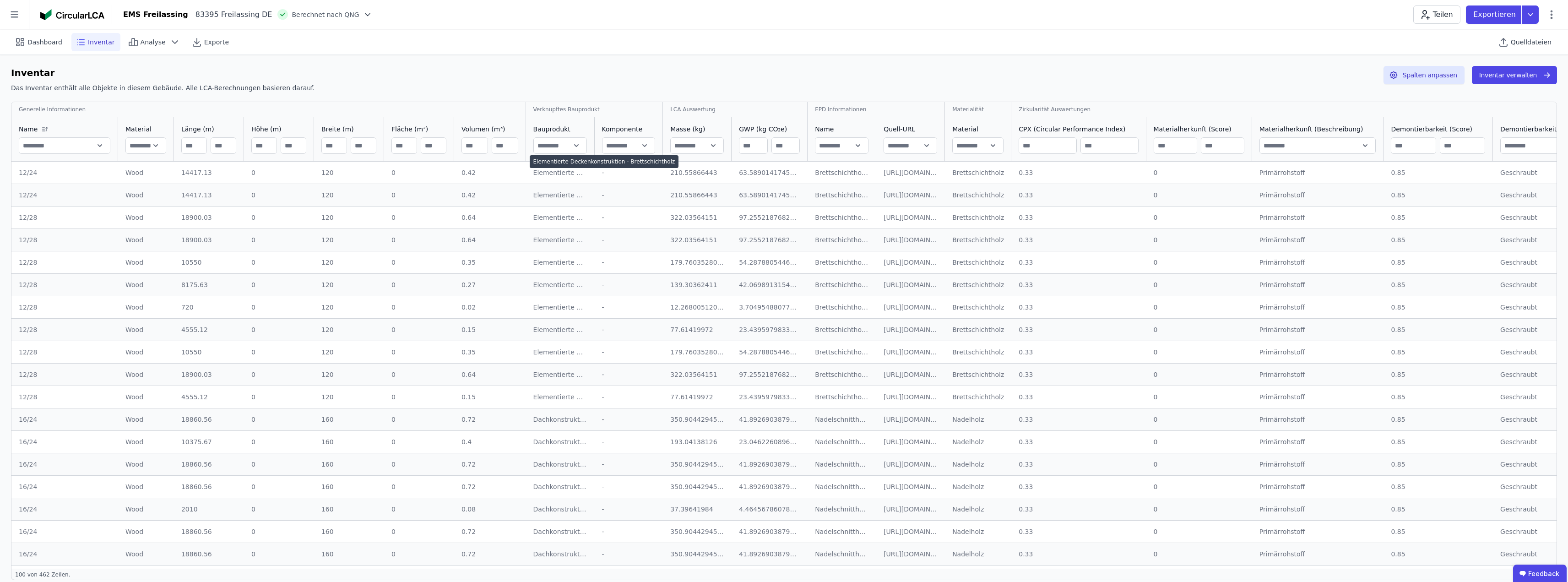
click at [555, 171] on div "Elementierte Deckenkonstruktion - Brettschichtholz" at bounding box center [560, 172] width 54 height 9
click at [555, 174] on div "Elementierte Deckenkonstruktion - Brettschichtholz" at bounding box center [560, 172] width 54 height 9
click at [789, 128] on icon at bounding box center [794, 129] width 11 height 7
click at [789, 127] on icon at bounding box center [794, 129] width 11 height 7
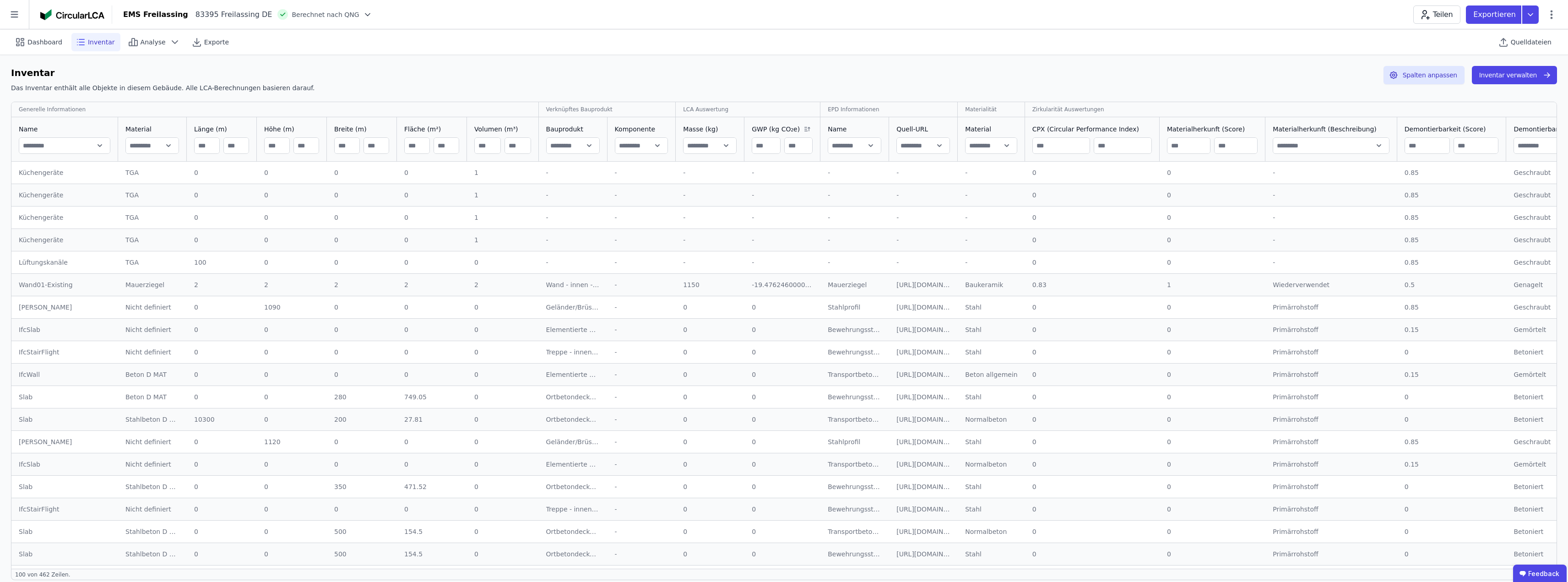
click at [801, 128] on icon at bounding box center [807, 129] width 11 height 7
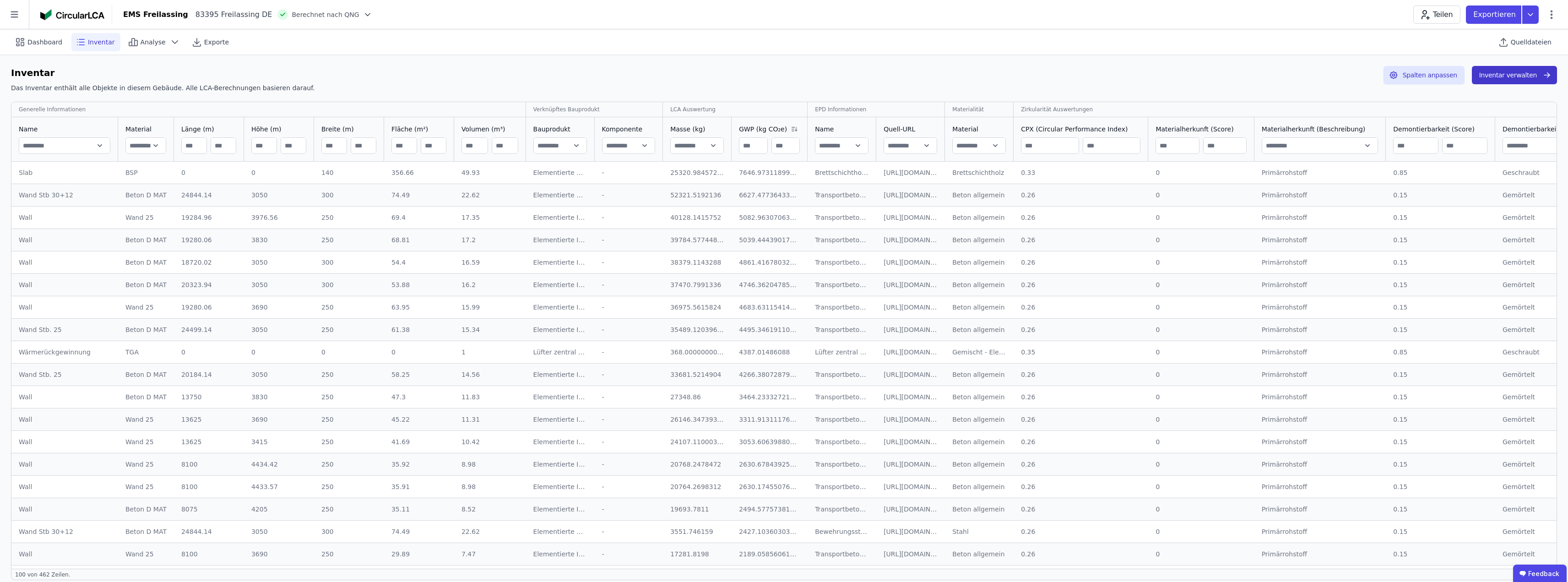
click at [1501, 75] on button "Inventar verwalten" at bounding box center [1514, 75] width 85 height 18
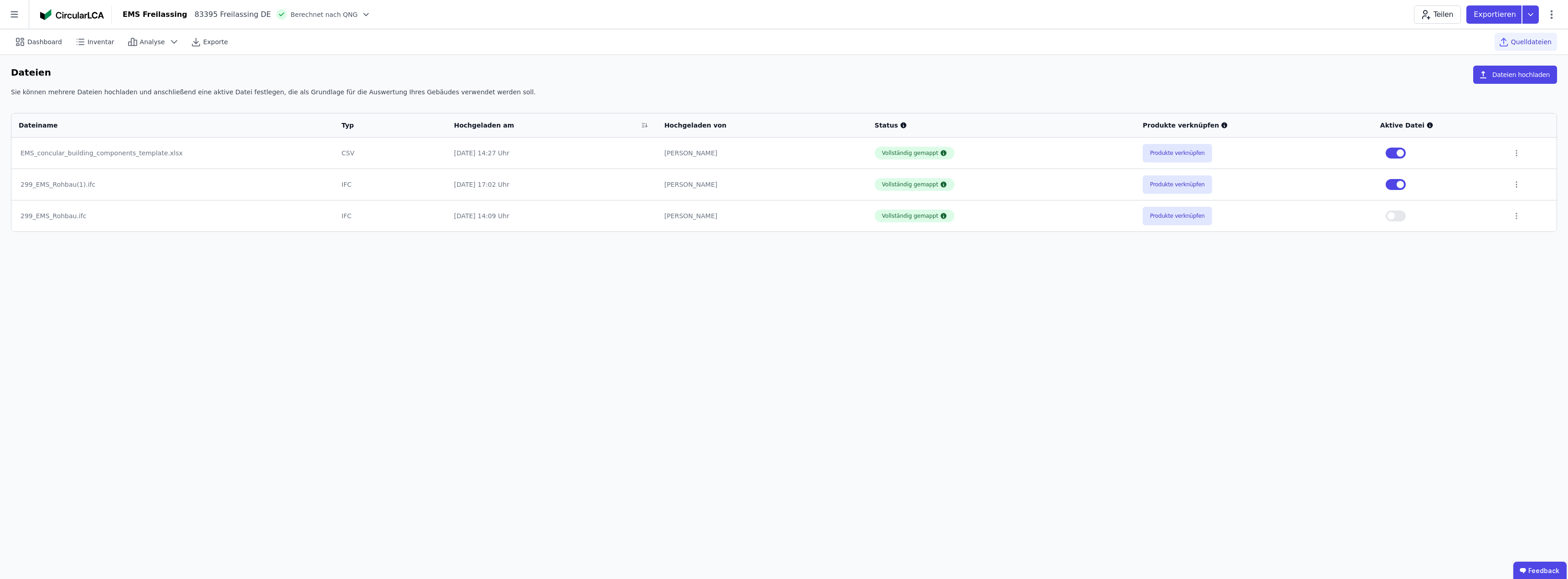
click at [99, 74] on div "Dateien Dateien hochladen" at bounding box center [784, 77] width 1546 height 22
click at [155, 43] on span "Analyse" at bounding box center [152, 41] width 25 height 9
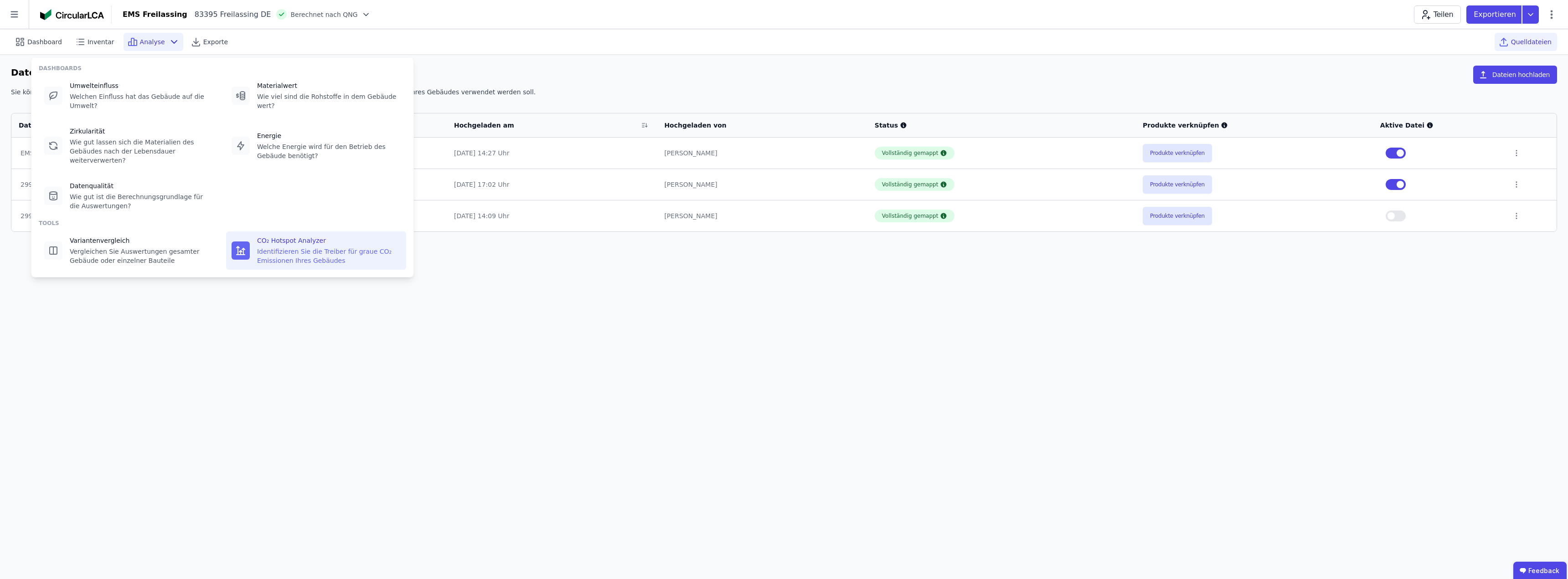
click at [287, 236] on div "CO₂ Hotspot Analyzer Identifizieren Sie die Treiber für graue CO₂ Emissionen Ih…" at bounding box center [329, 251] width 144 height 29
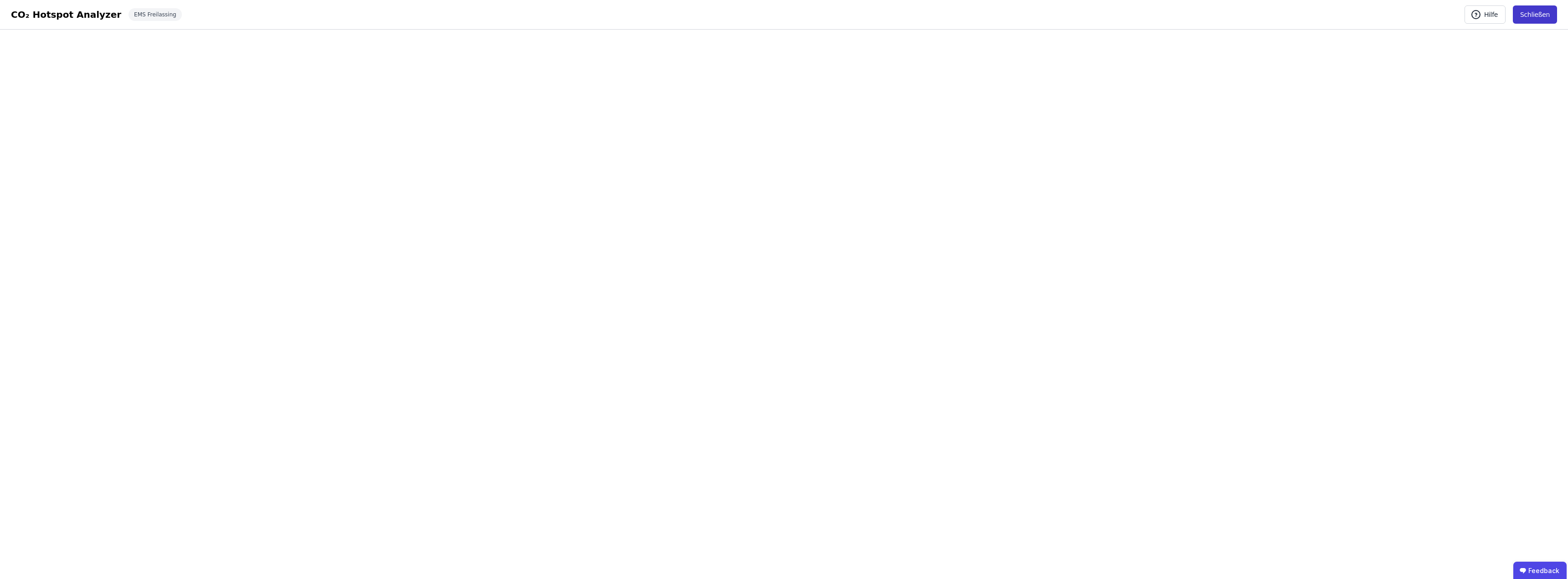
click at [1539, 13] on button "Schließen" at bounding box center [1535, 15] width 44 height 18
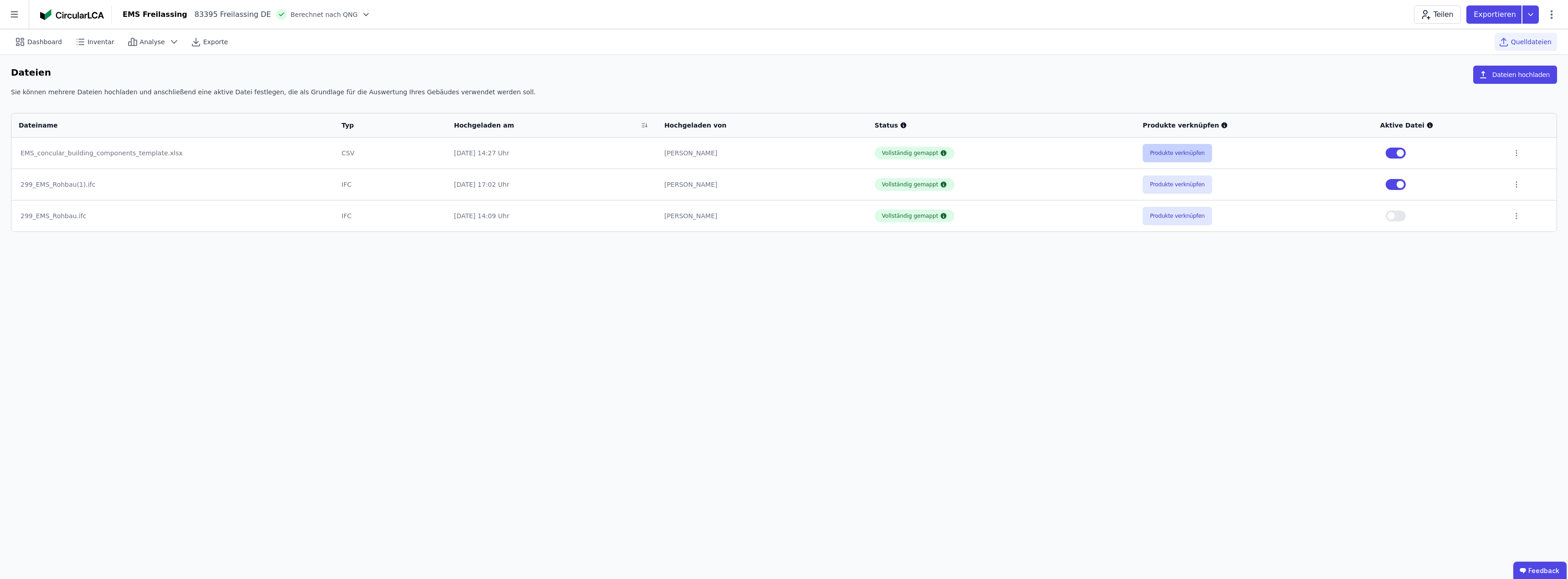
click at [1156, 148] on button "Produkte verknüpfen" at bounding box center [1177, 153] width 69 height 18
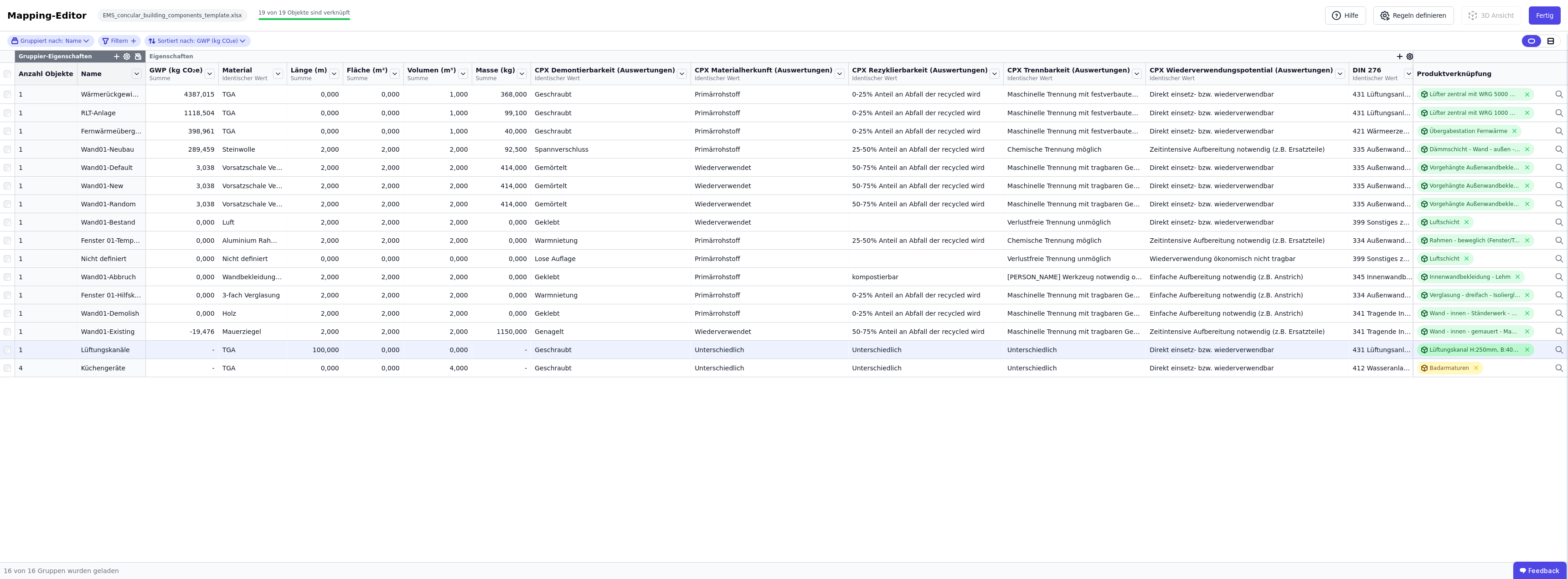
click at [1469, 347] on div "Lüftungskanal H:250mm, B:400mm, 0,88mm Blechstärke" at bounding box center [1475, 350] width 91 height 7
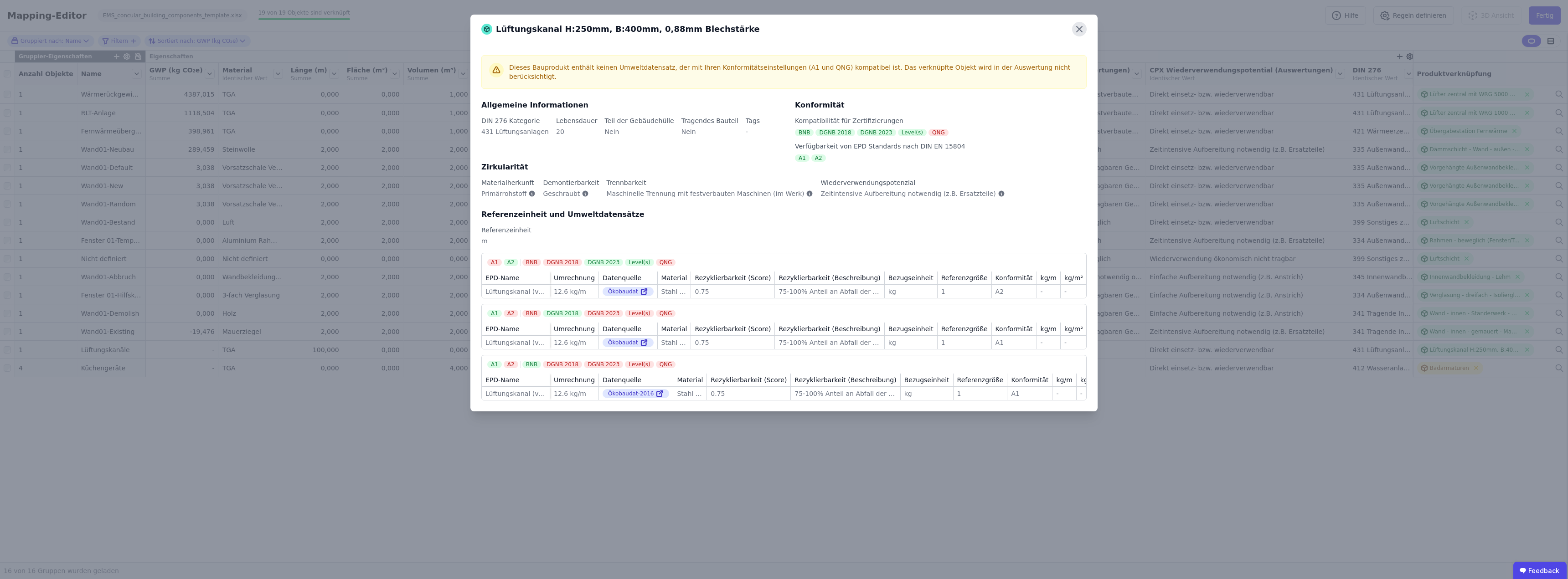
click at [1080, 26] on icon at bounding box center [1079, 29] width 15 height 15
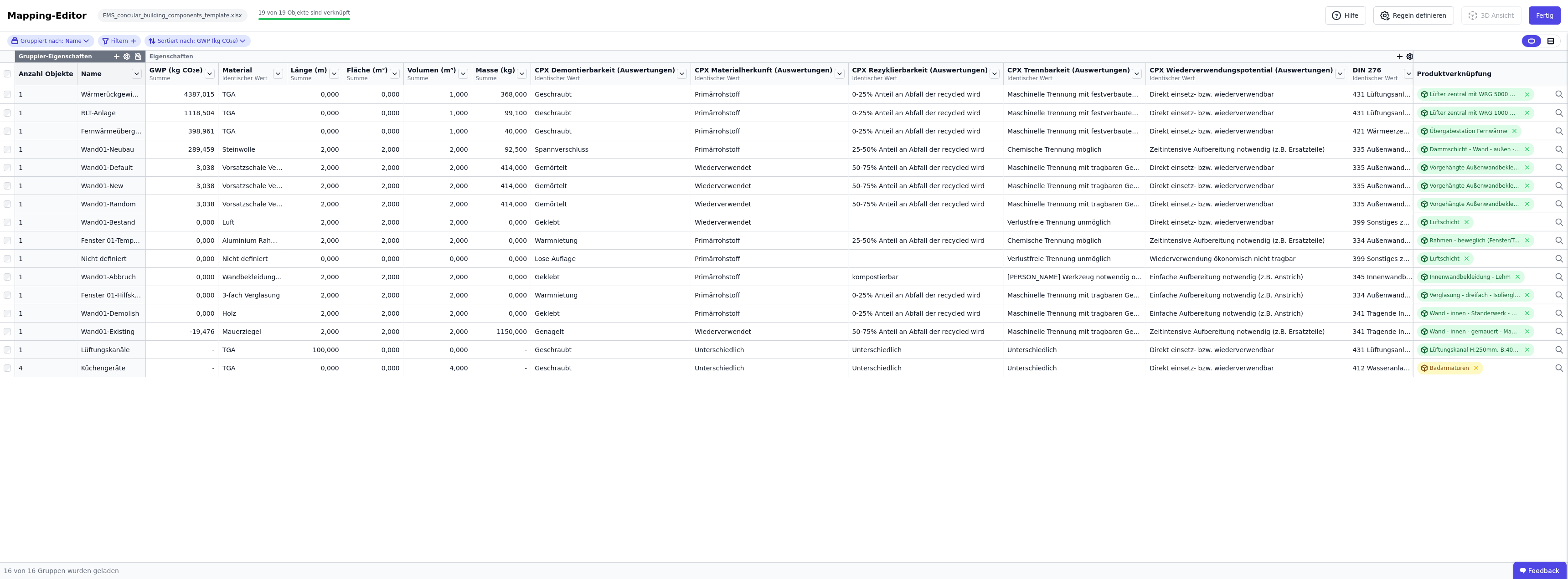
click at [1404, 429] on div "Gruppier-Eigenschaften Eigenschaften Anzahl Objekte Name GWP (kg CO₂e) Summe Ma…" at bounding box center [784, 306] width 1568 height 511
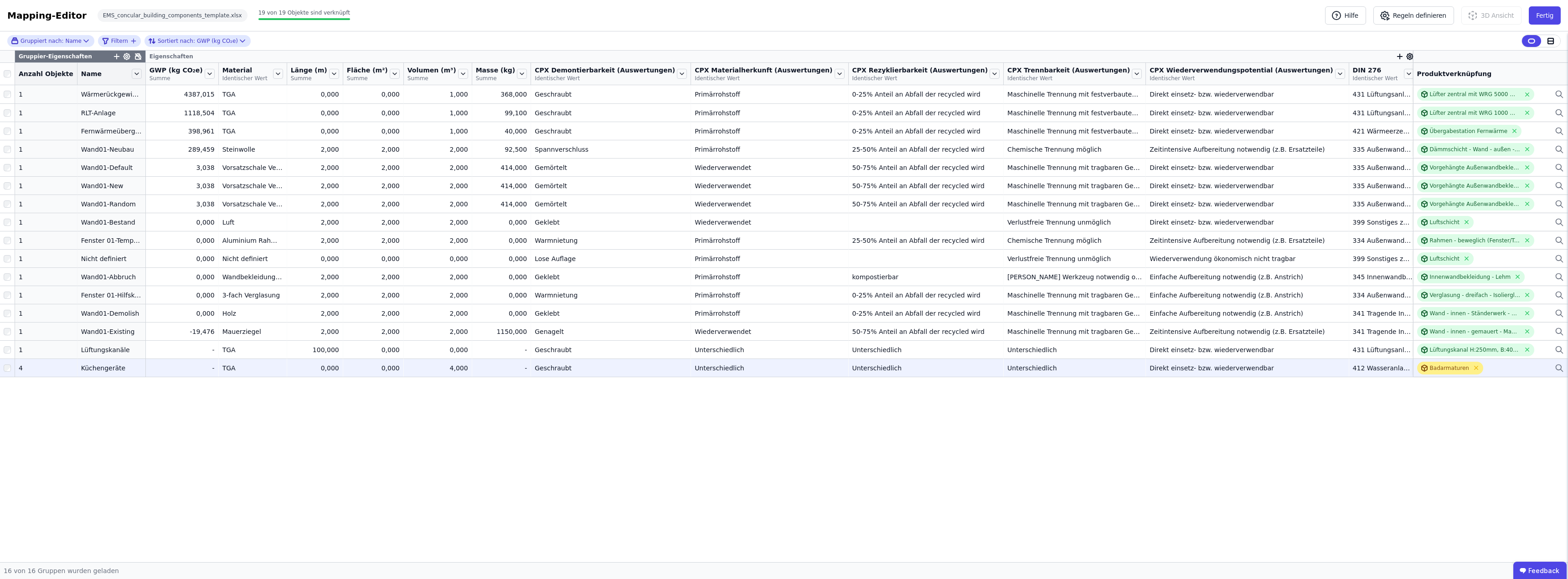
click at [1438, 370] on div "Badarmaturen" at bounding box center [1449, 368] width 39 height 7
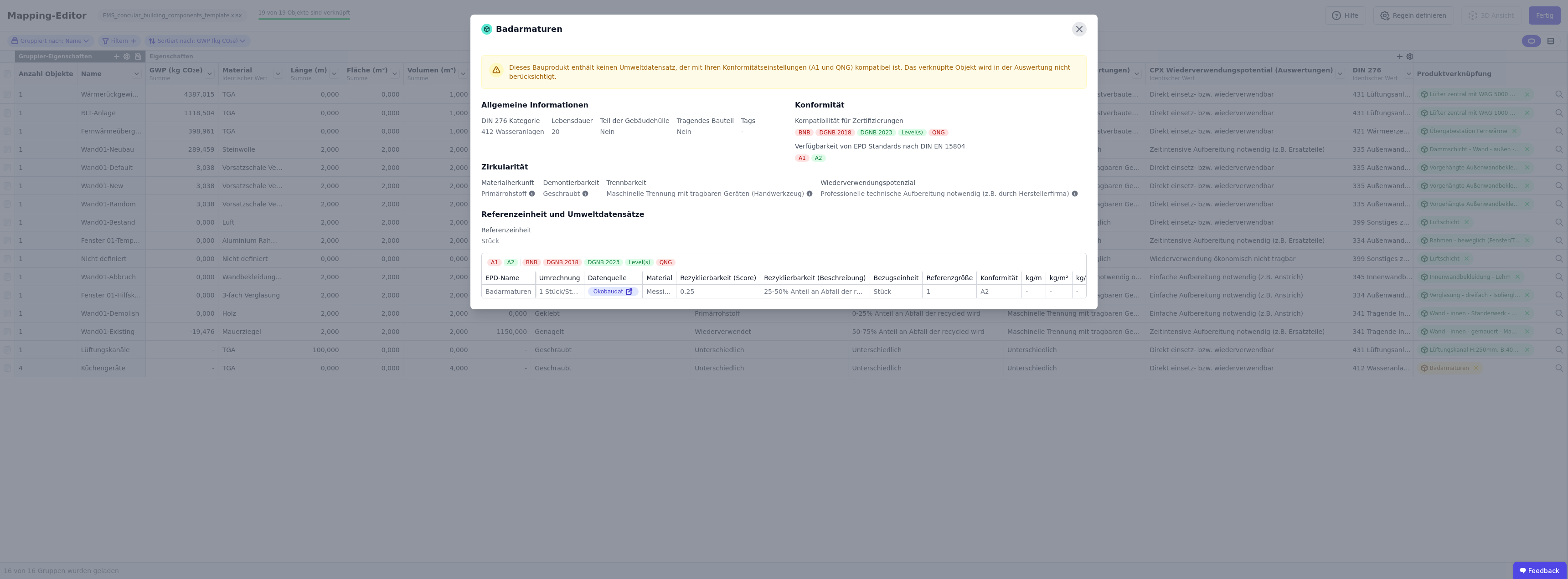
click at [1079, 29] on icon at bounding box center [1079, 29] width 5 height 5
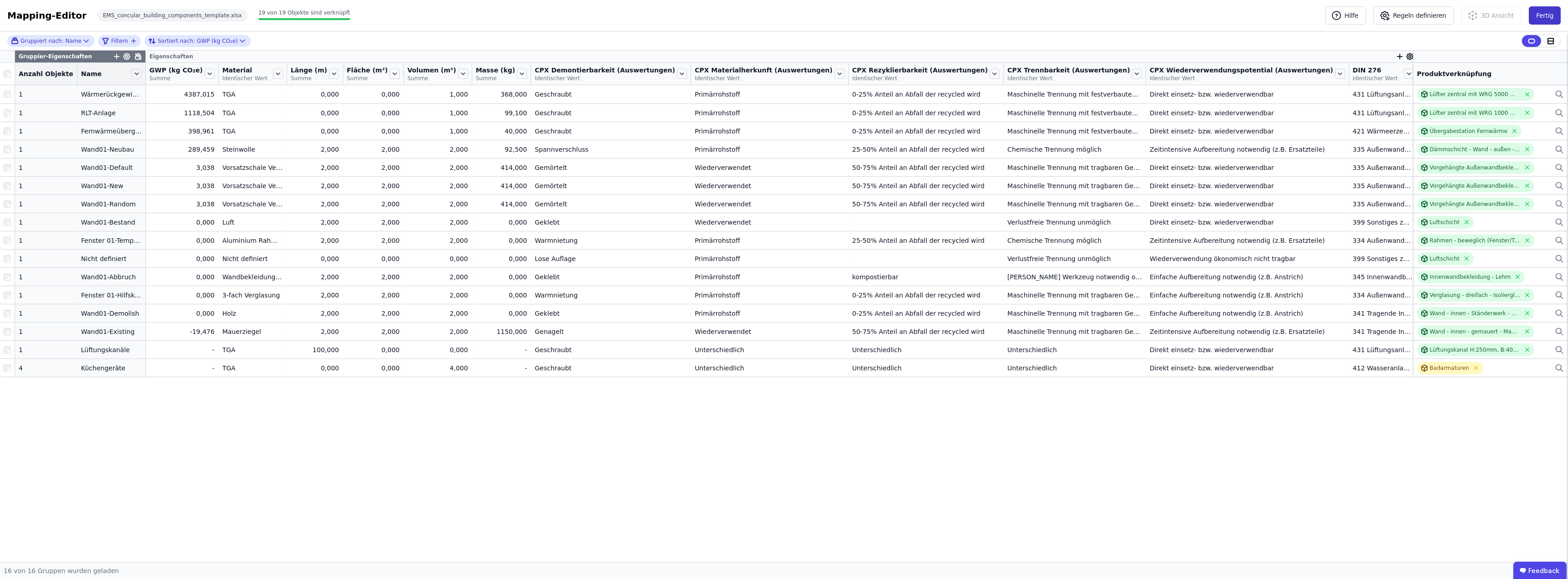
click at [1552, 17] on button "Fertig" at bounding box center [1545, 15] width 32 height 18
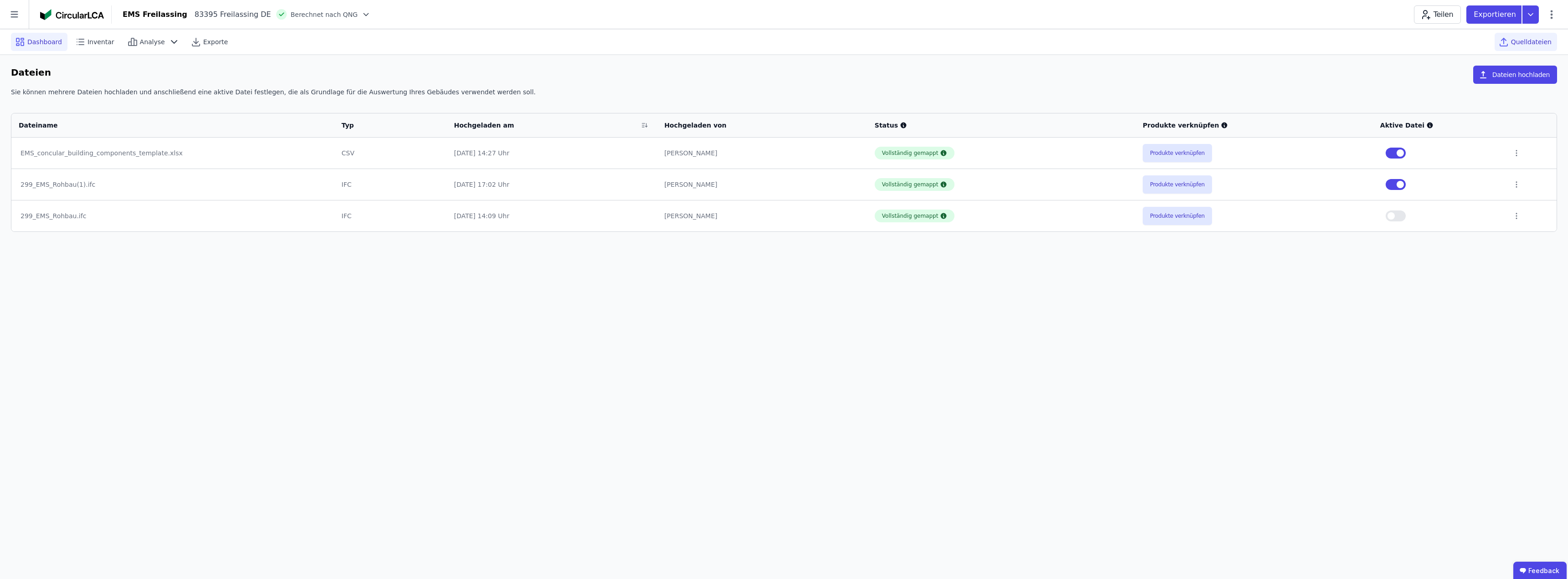
click at [28, 43] on span "Dashboard" at bounding box center [44, 41] width 35 height 9
select select "*"
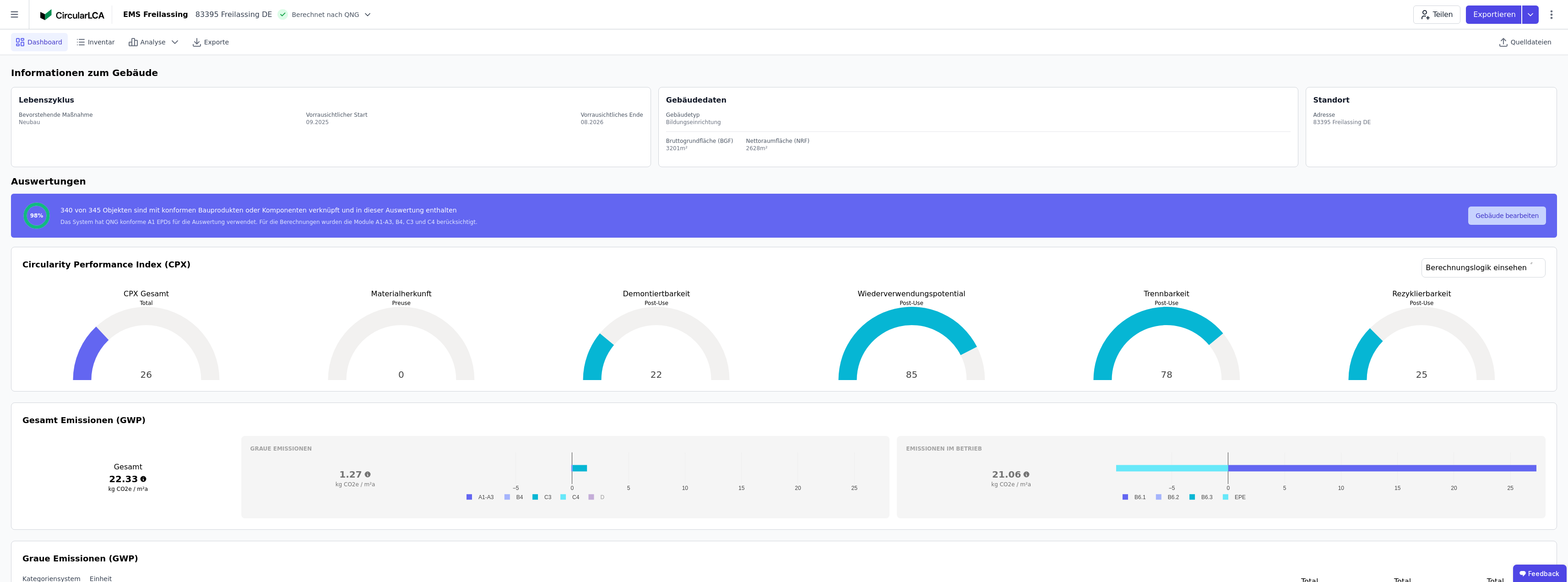
click at [1522, 212] on button "Gebäude bearbeiten" at bounding box center [1507, 216] width 78 height 18
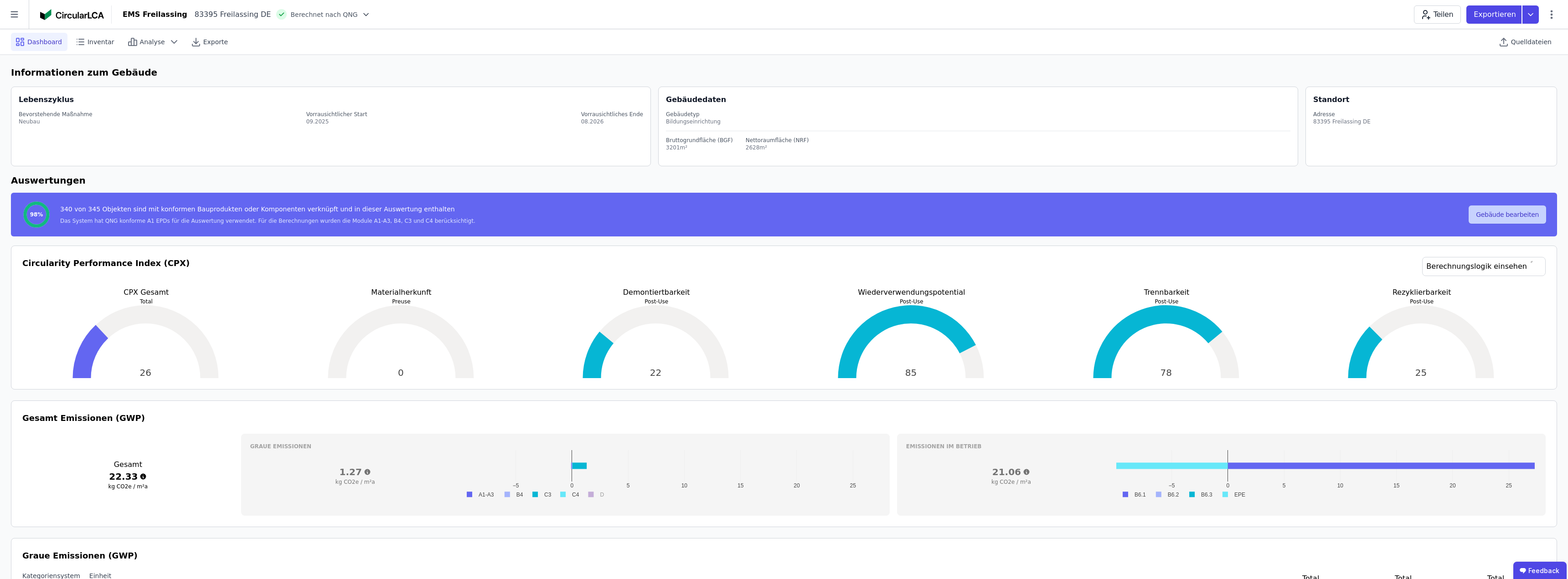
select select "**********"
select select "*"
select select "**********"
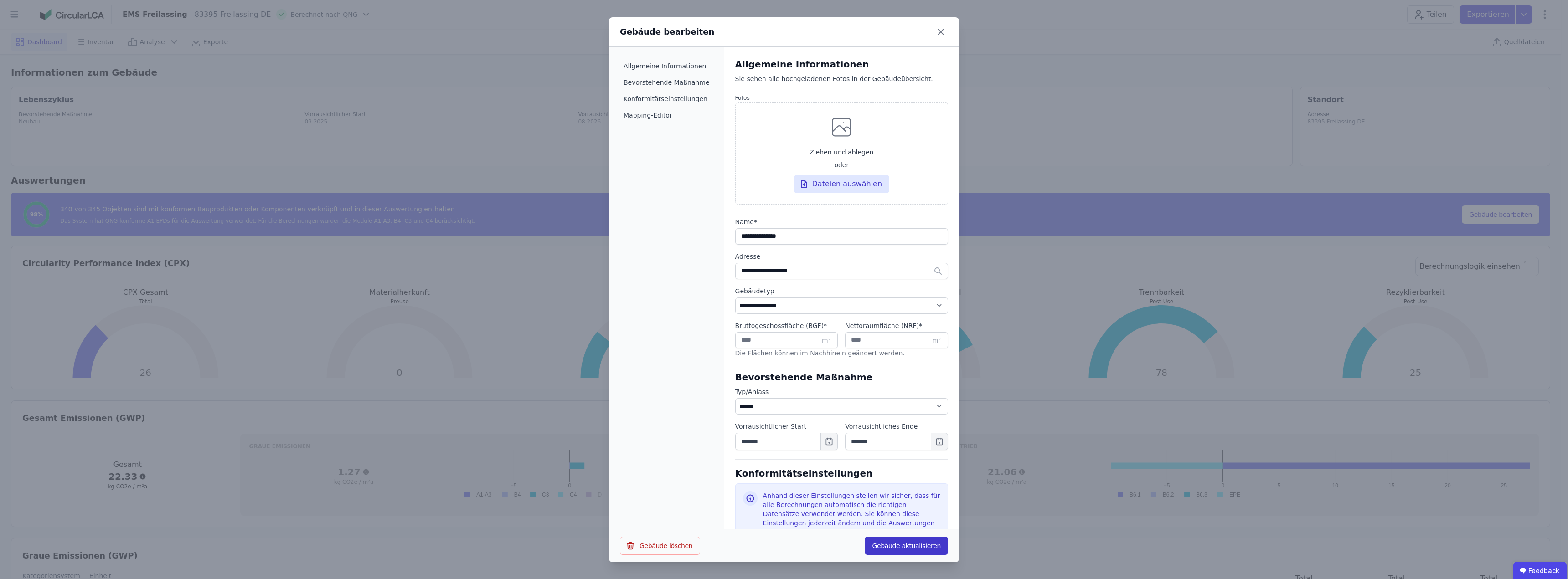
click at [922, 544] on button "Gebäude aktualisieren" at bounding box center [906, 546] width 83 height 18
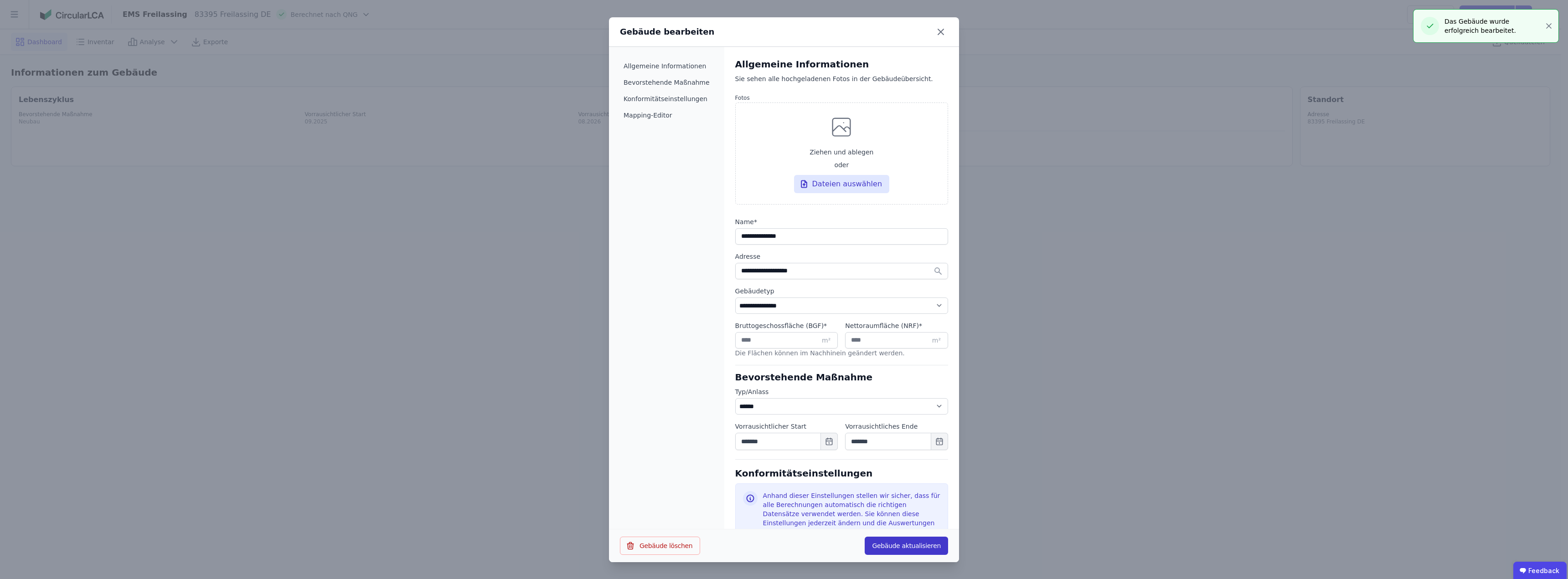
select select "*"
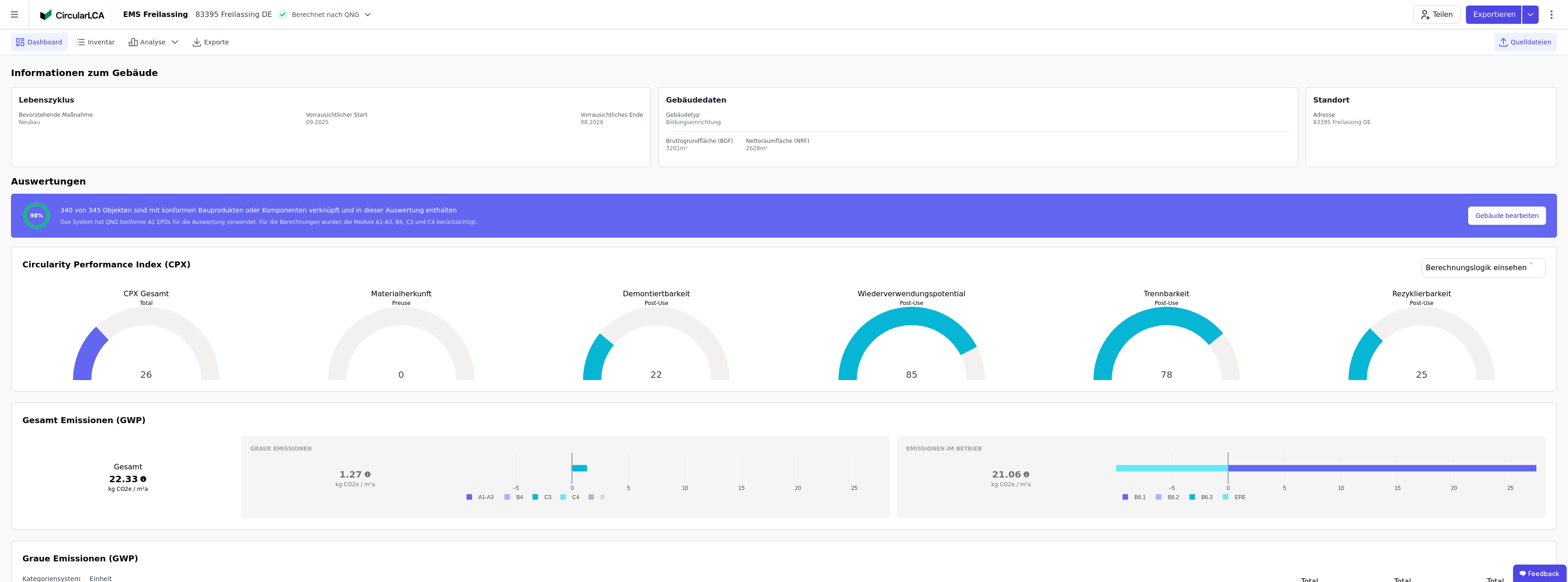
click at [1536, 41] on span "Quelldateien" at bounding box center [1531, 42] width 41 height 9
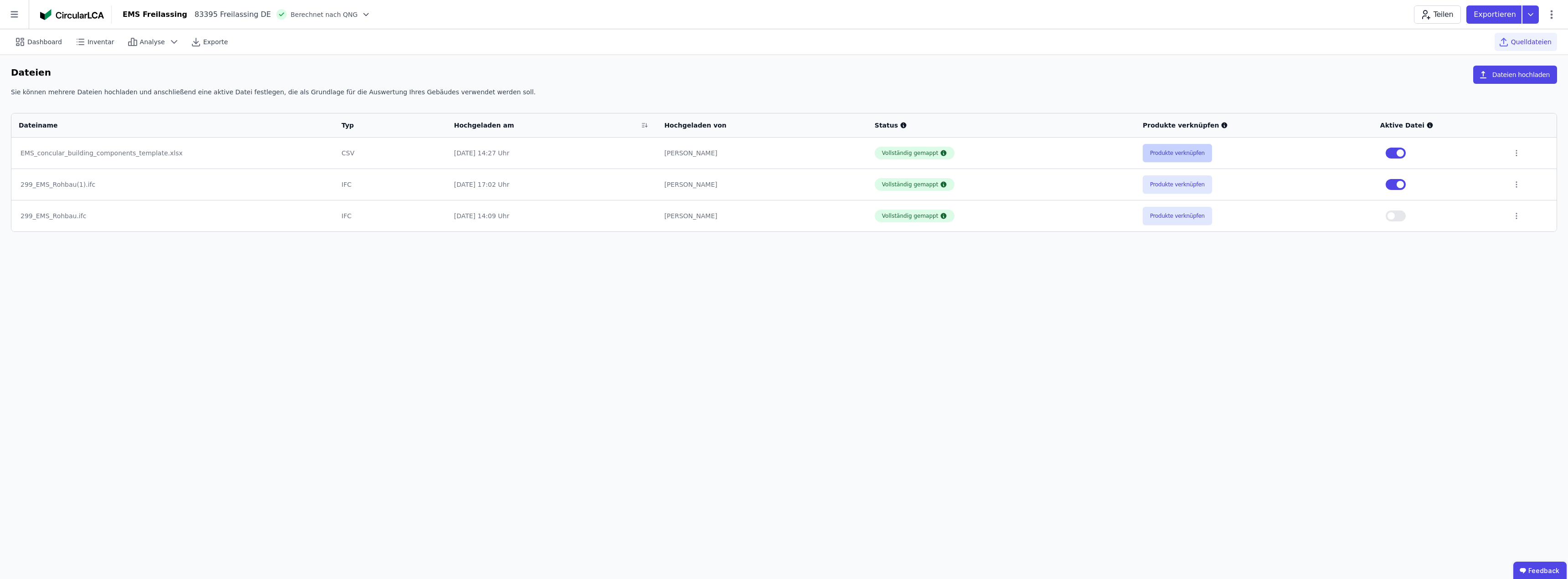
click at [1177, 153] on button "Produkte verknüpfen" at bounding box center [1177, 153] width 69 height 18
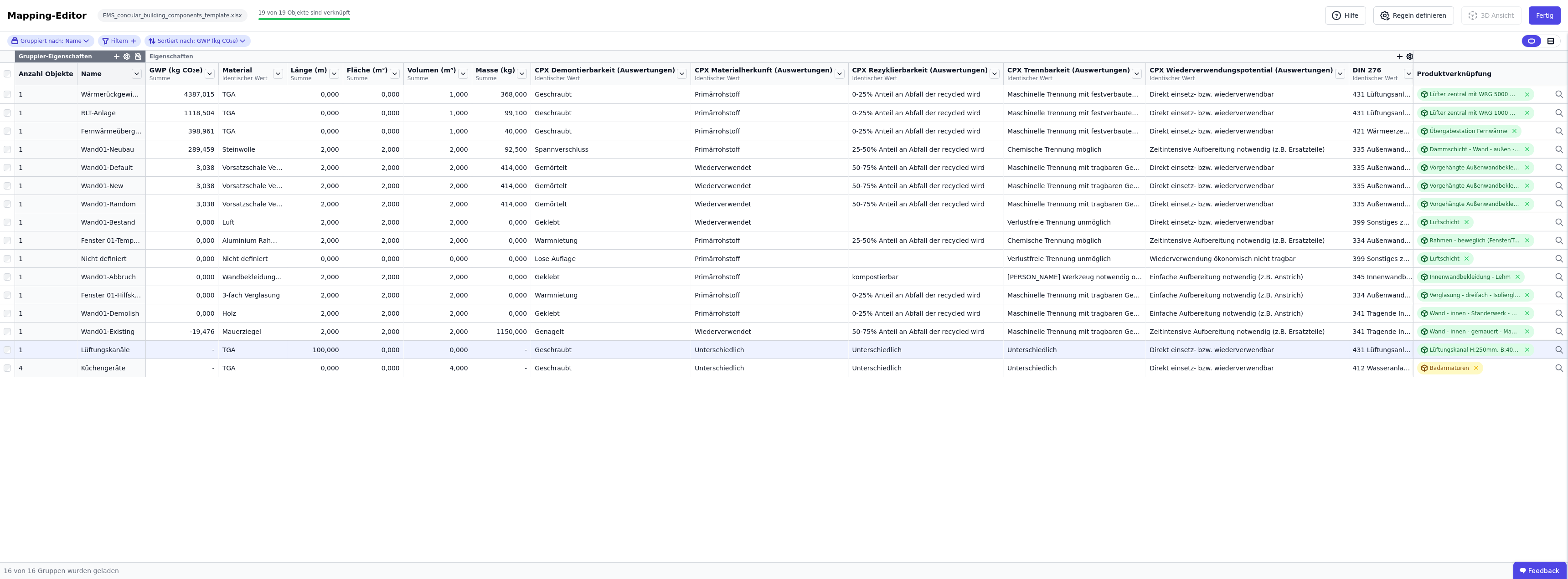
click at [1559, 347] on icon at bounding box center [1559, 350] width 9 height 11
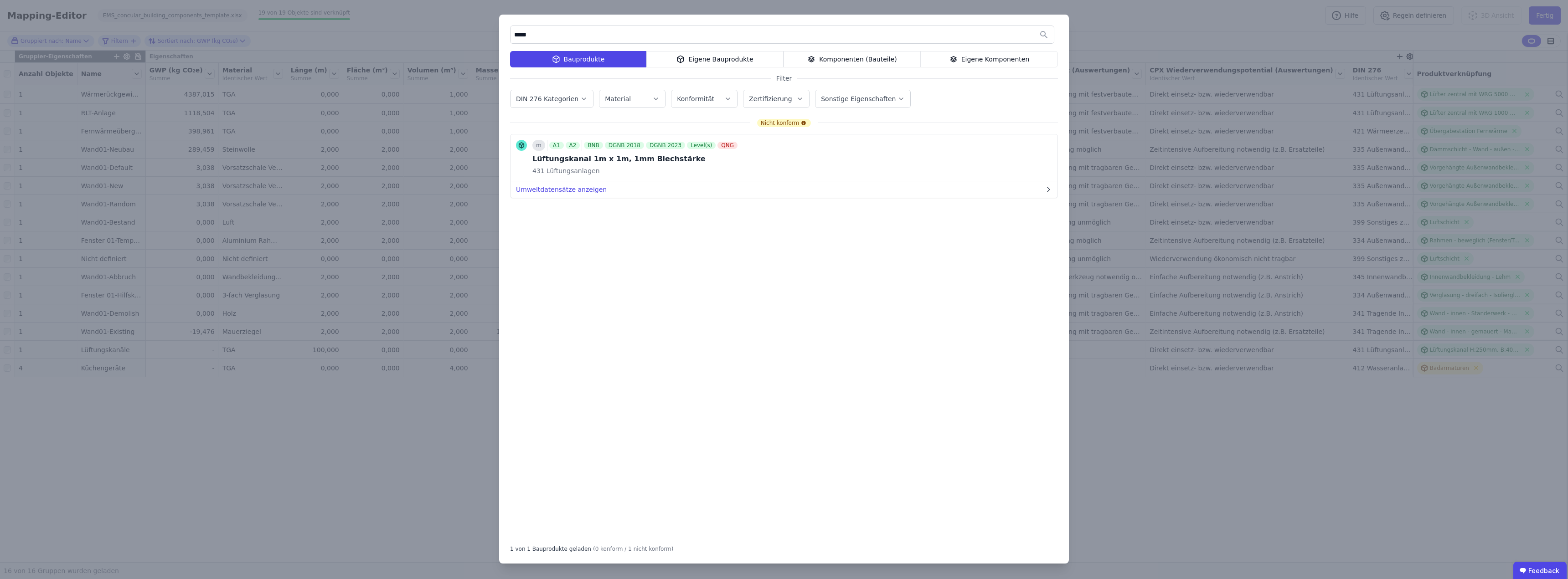
type input "*****"
click at [709, 61] on div "Eigene Bauprodukte" at bounding box center [715, 59] width 137 height 16
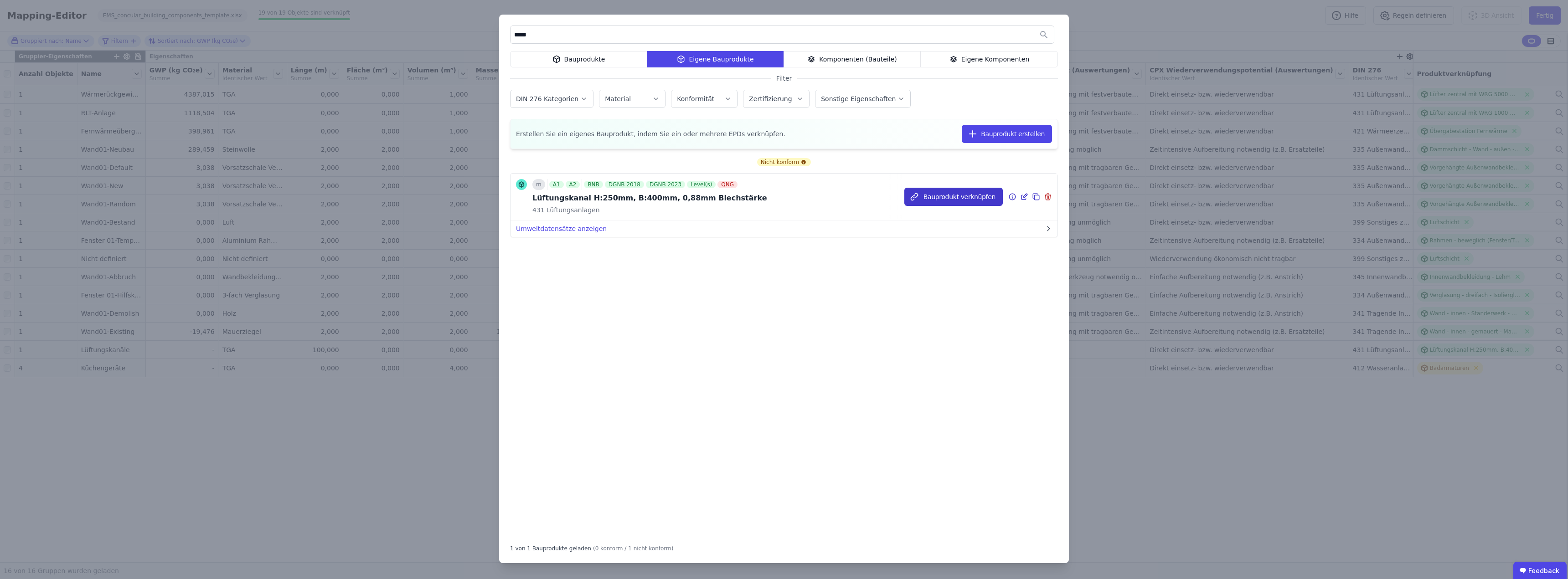
click at [953, 197] on button "Bauprodukt verknüpfen" at bounding box center [954, 197] width 99 height 18
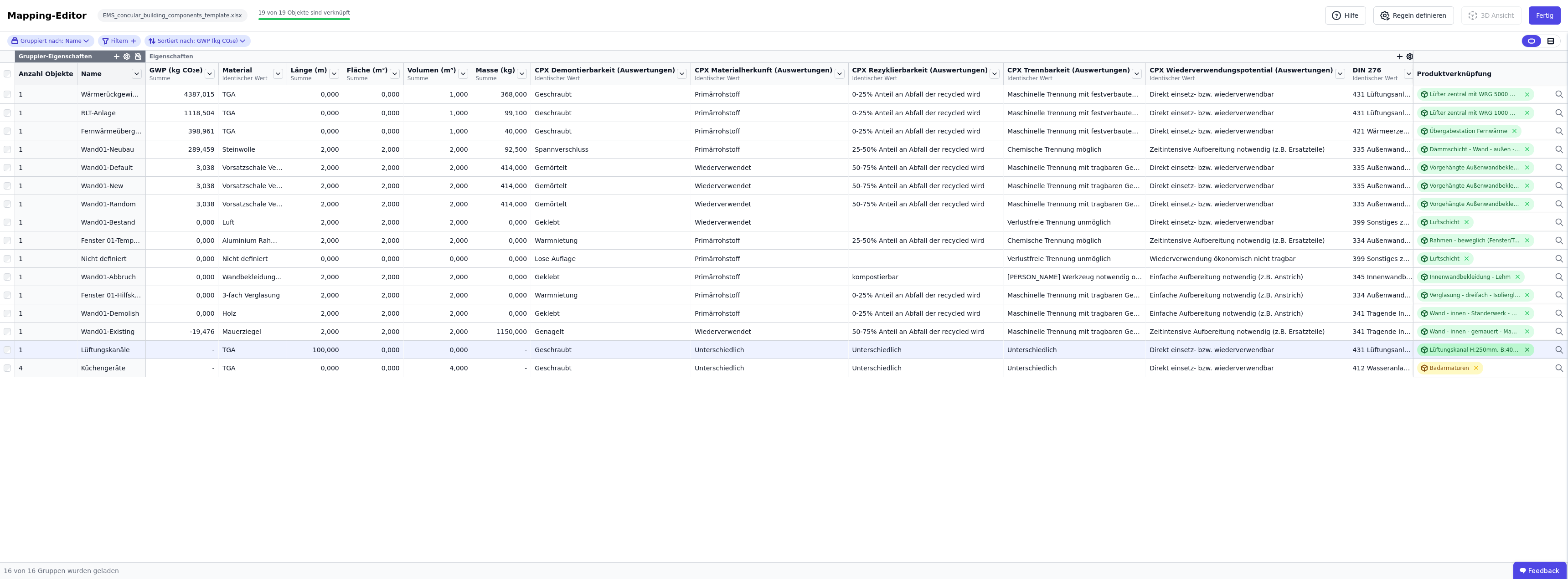
click at [1525, 349] on icon at bounding box center [1527, 350] width 4 height 4
click at [1558, 347] on icon at bounding box center [1559, 350] width 9 height 11
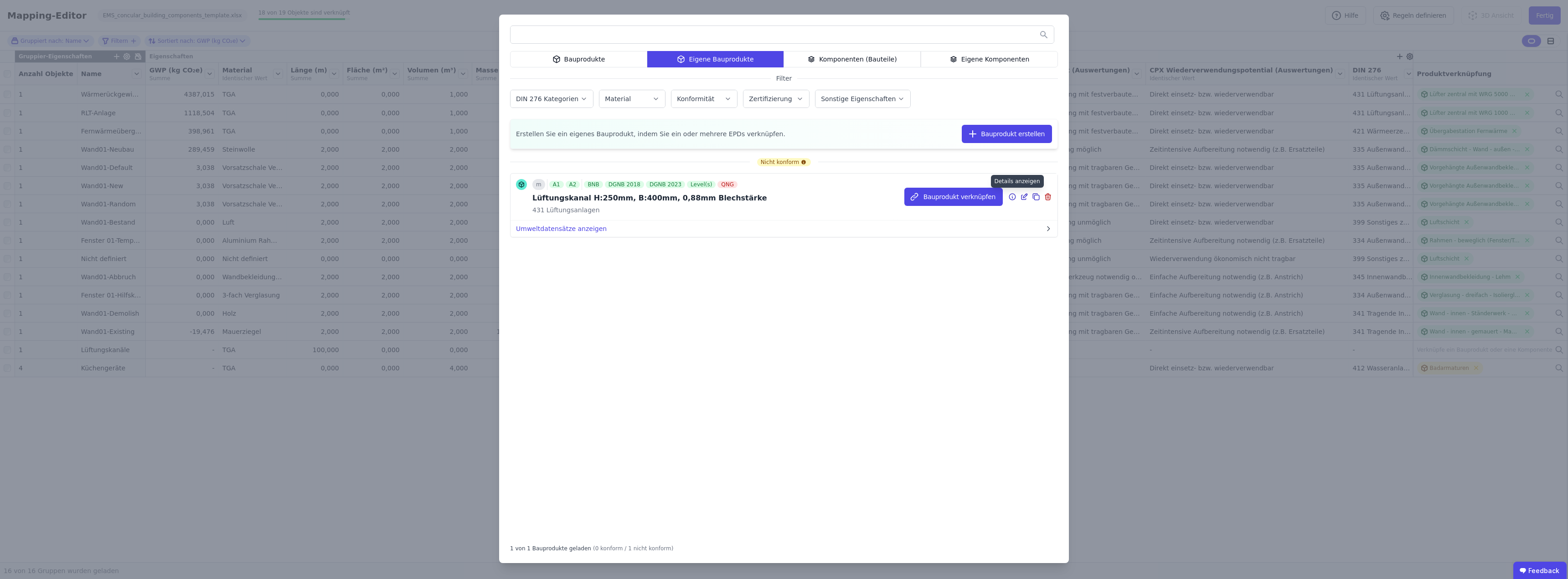
click at [1012, 197] on icon at bounding box center [1012, 197] width 8 height 11
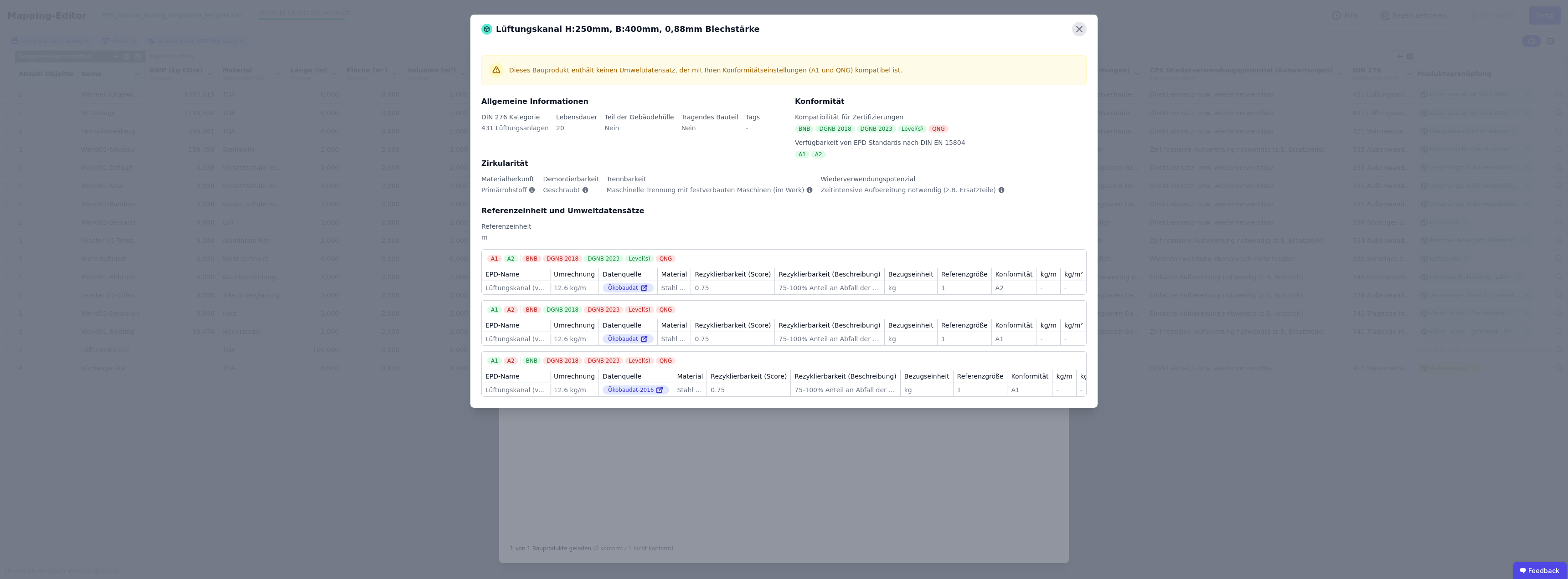
click at [1079, 27] on icon at bounding box center [1079, 29] width 15 height 15
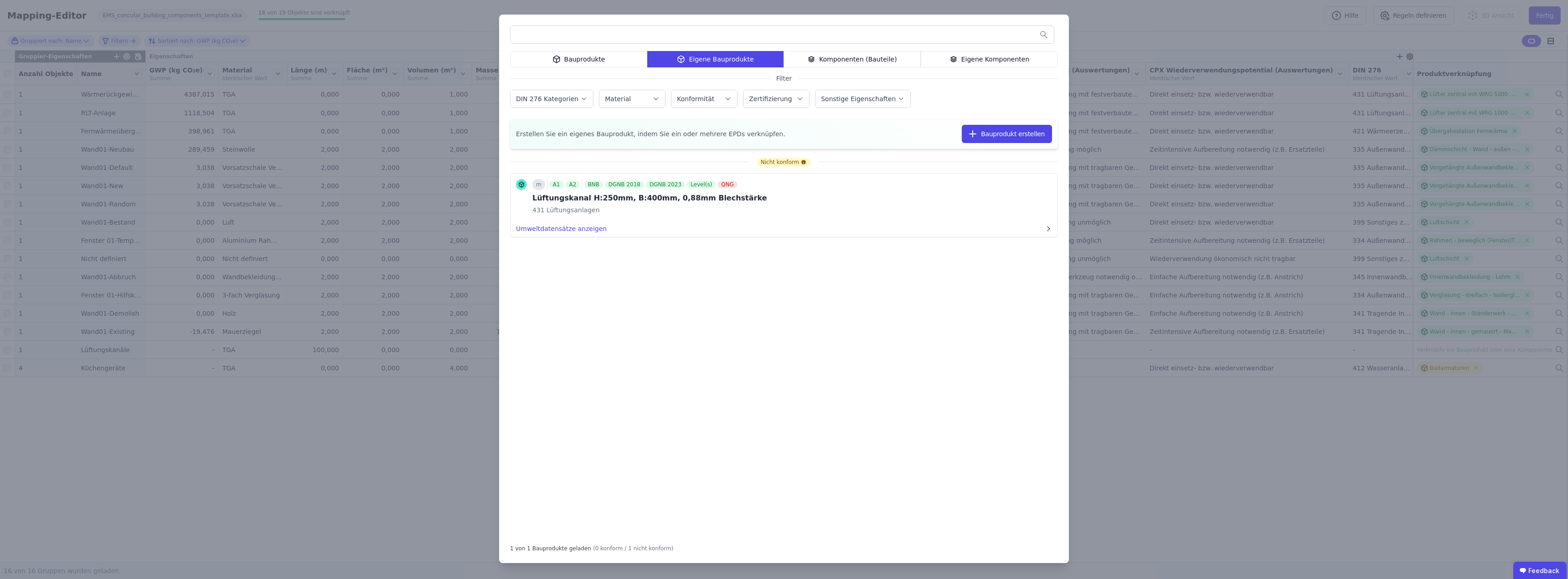
click at [1159, 430] on div "Bauprodukte Eigene Bauprodukte Komponenten (Bauteile) Eigene Komponenten Filter…" at bounding box center [784, 290] width 1568 height 579
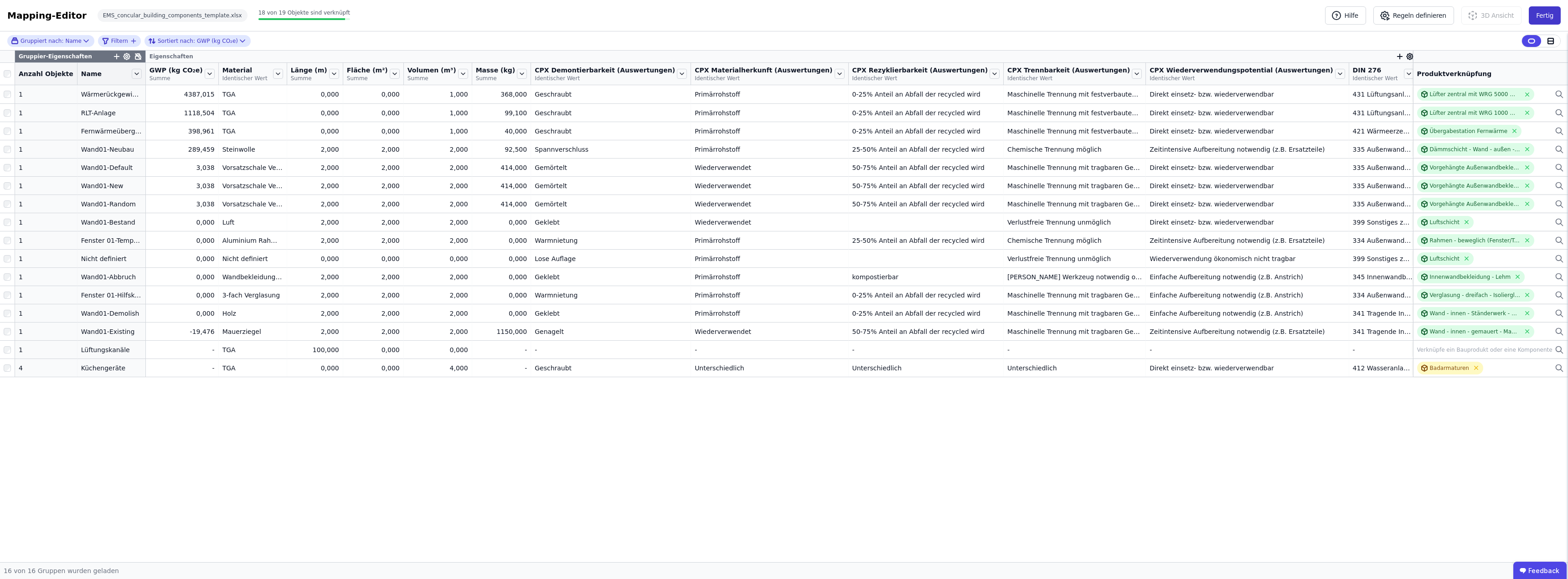
click at [1542, 15] on button "Fertig" at bounding box center [1545, 15] width 32 height 18
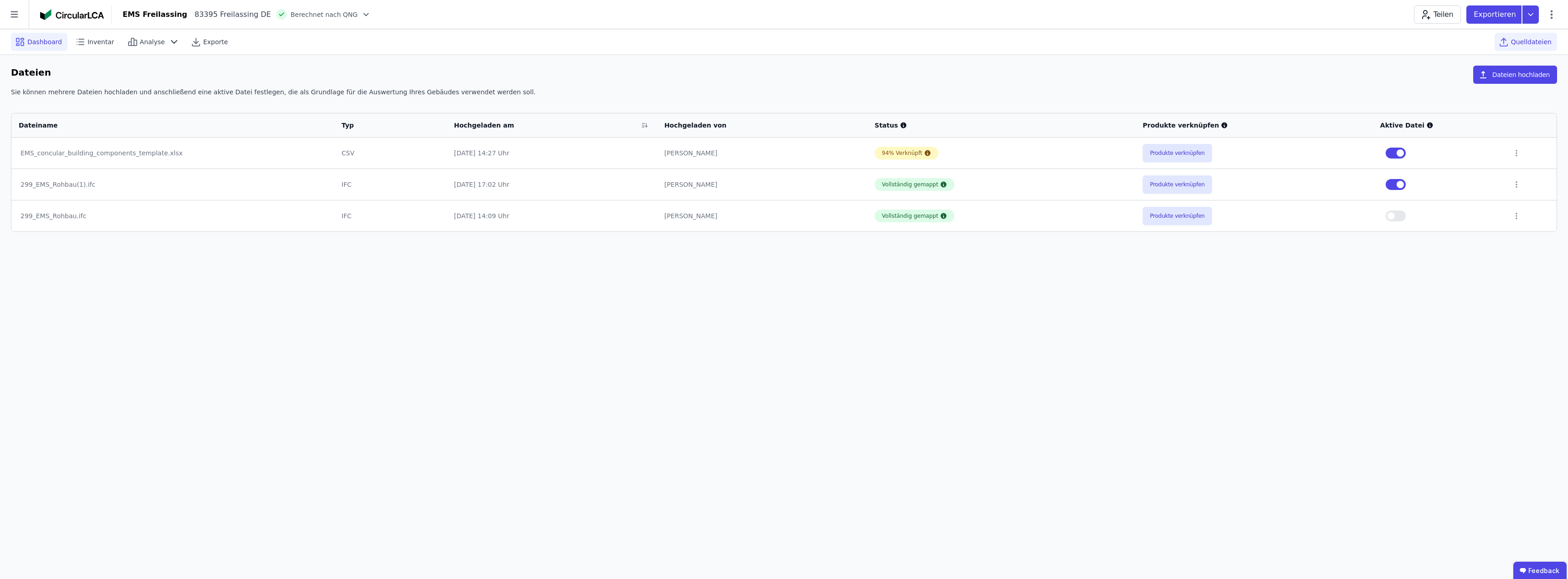
click at [35, 38] on span "Dashboard" at bounding box center [44, 41] width 35 height 9
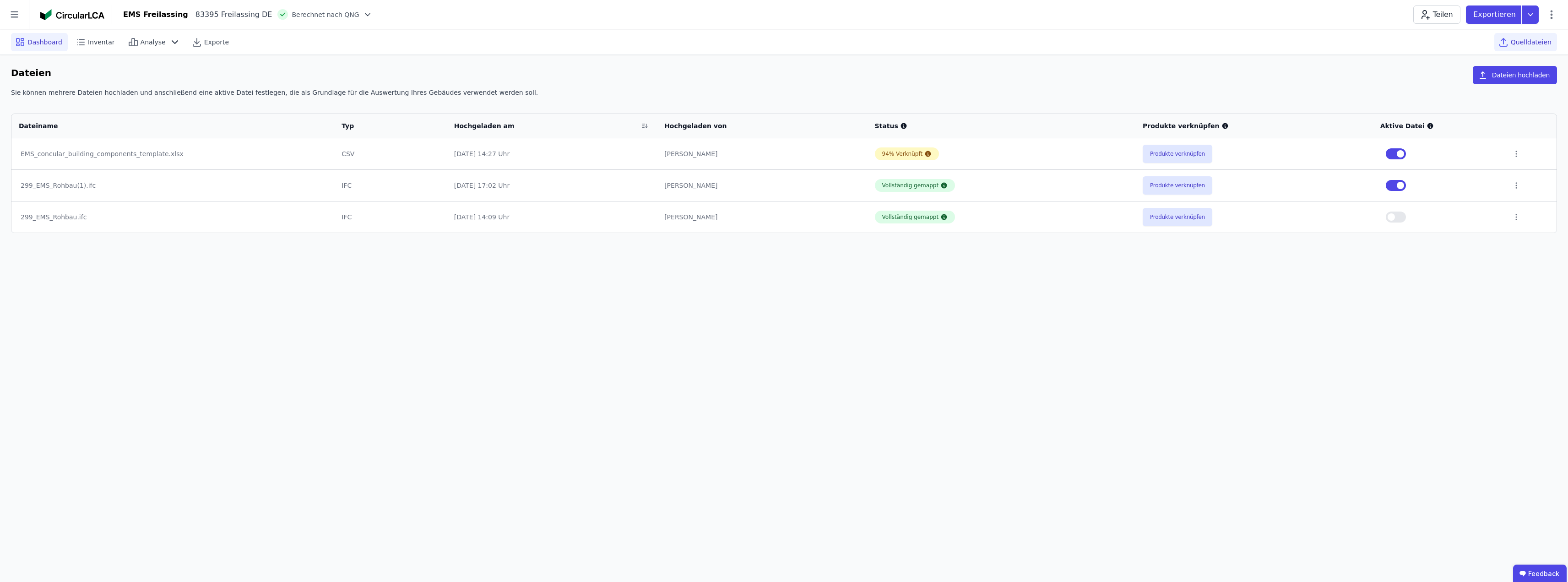
select select "*"
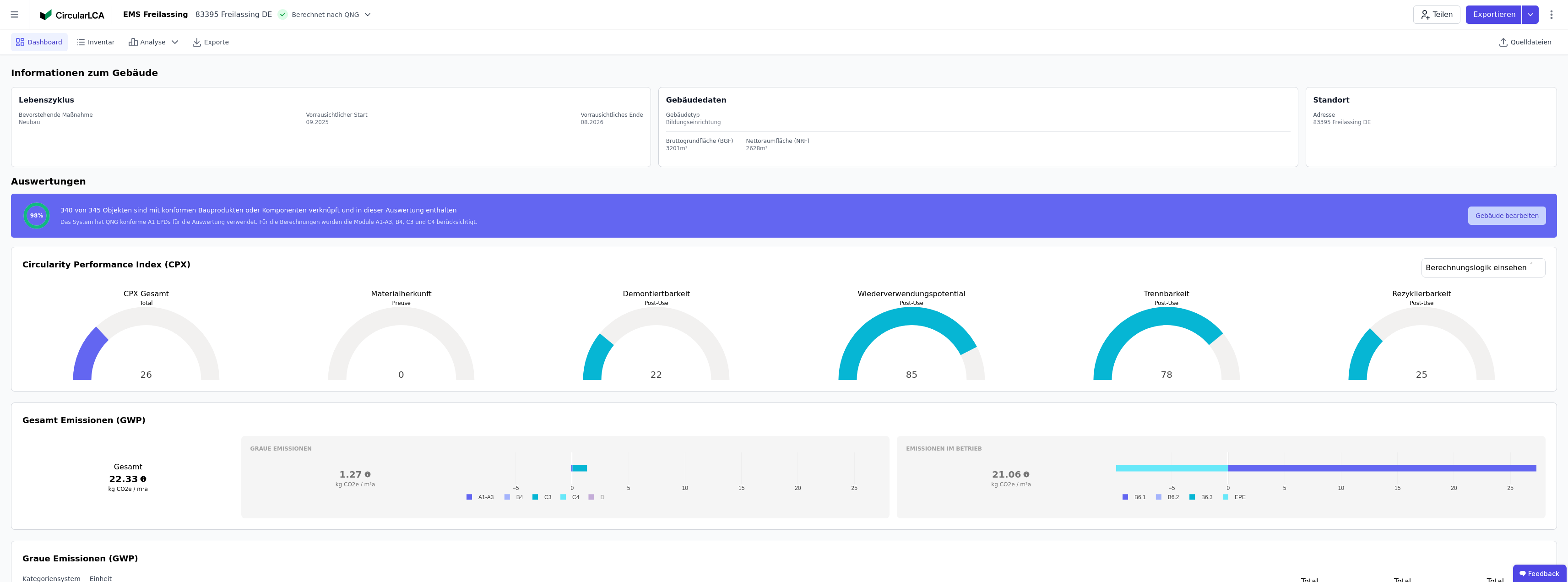
click at [1493, 213] on button "Gebäude bearbeiten" at bounding box center [1507, 216] width 78 height 18
select select "**********"
select select "*"
select select "**********"
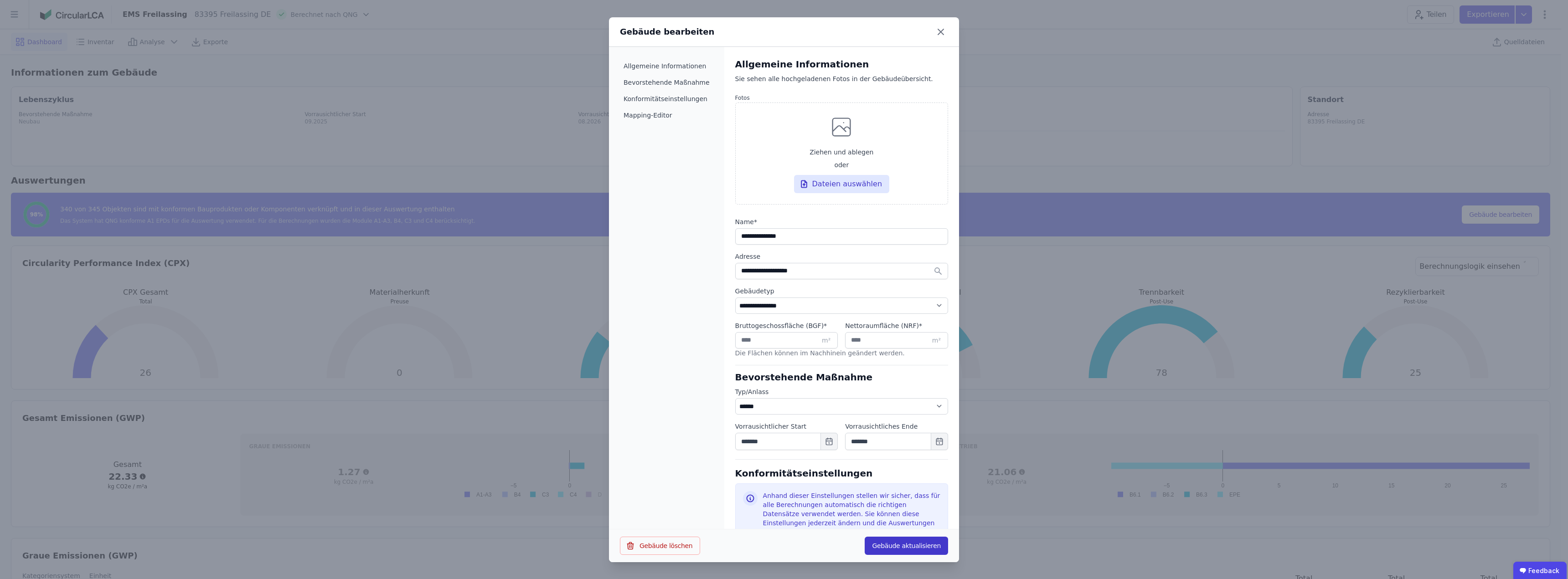
click at [920, 547] on button "Gebäude aktualisieren" at bounding box center [906, 546] width 83 height 18
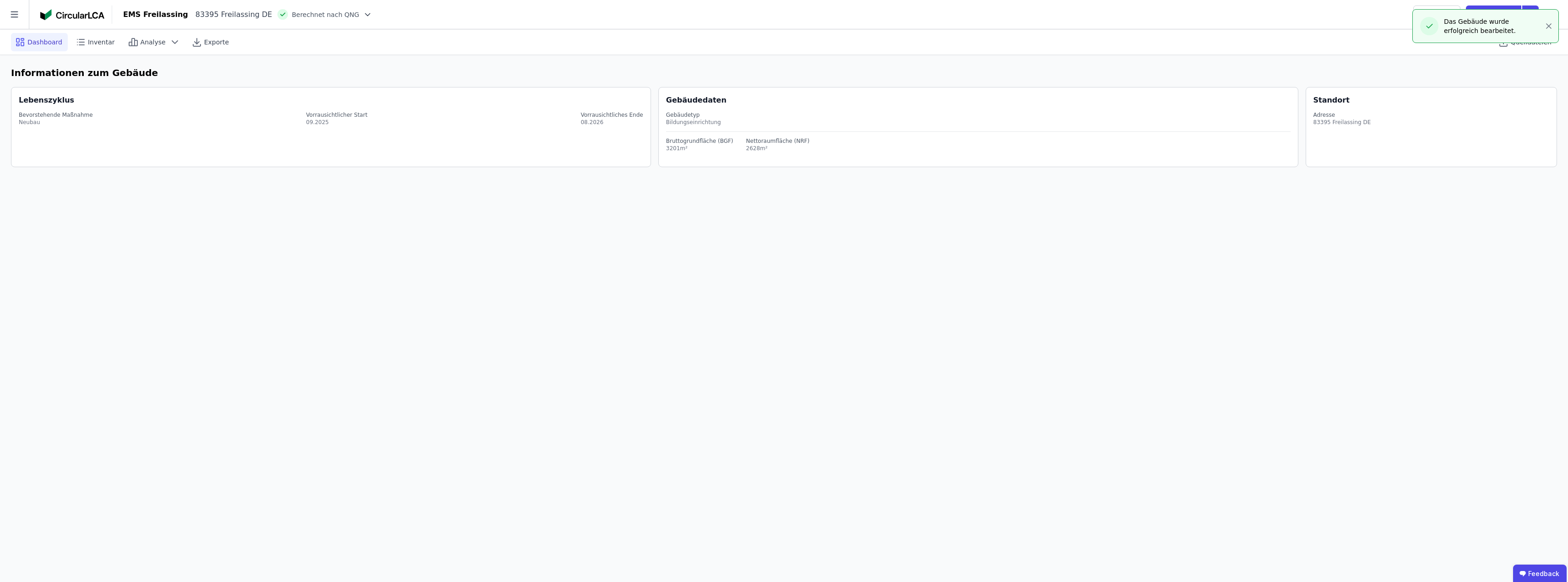
select select "*"
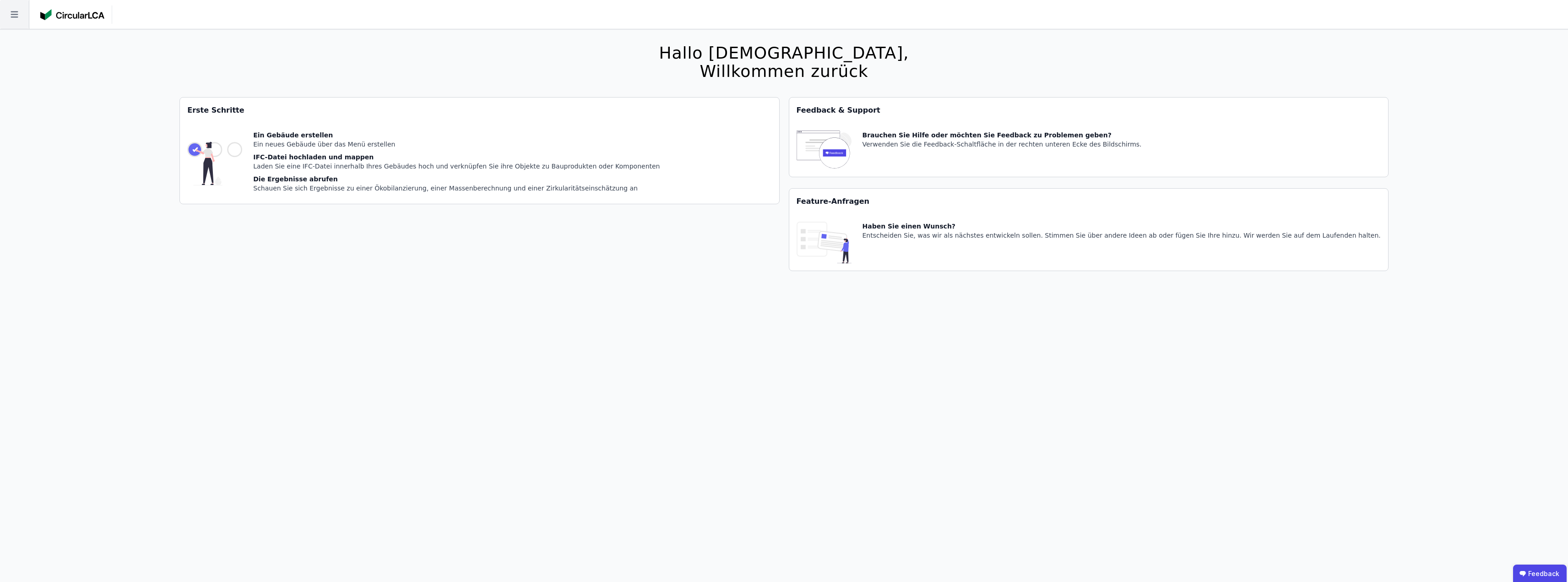
click at [22, 13] on icon at bounding box center [14, 14] width 29 height 29
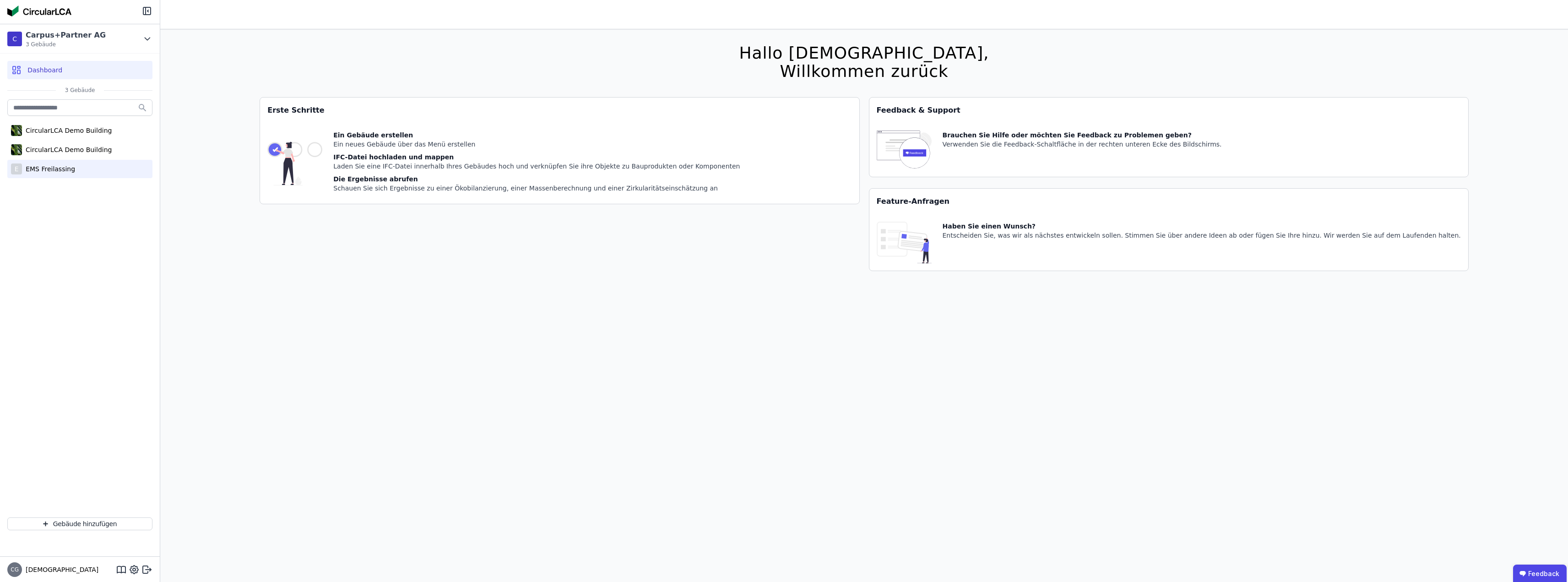
click at [45, 172] on div "EMS Freilassing" at bounding box center [48, 169] width 53 height 9
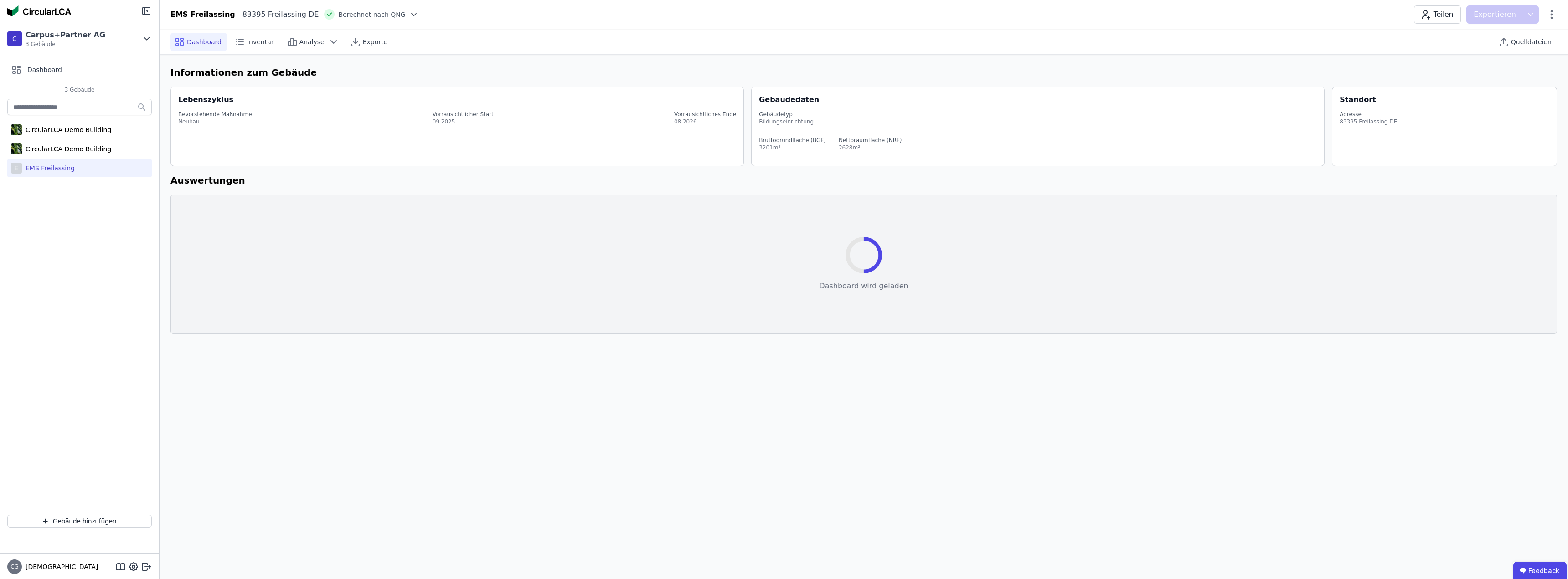
select select "*"
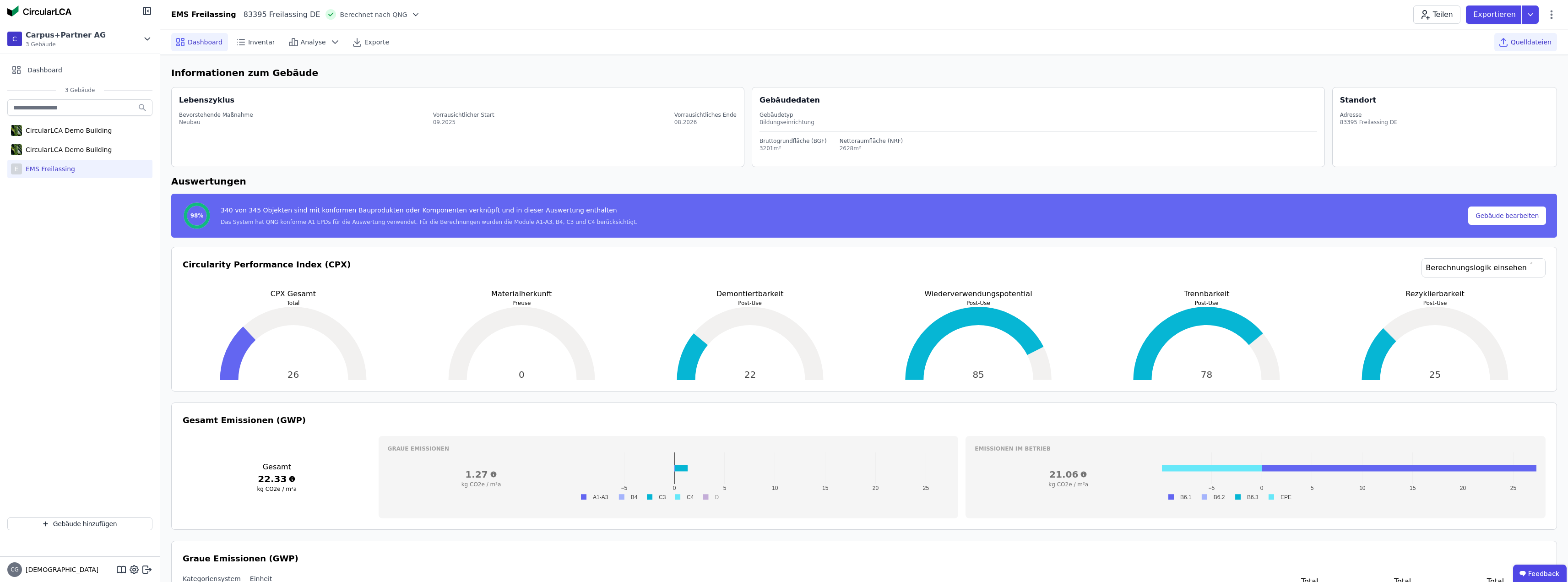
click at [1531, 41] on span "Quelldateien" at bounding box center [1531, 42] width 41 height 9
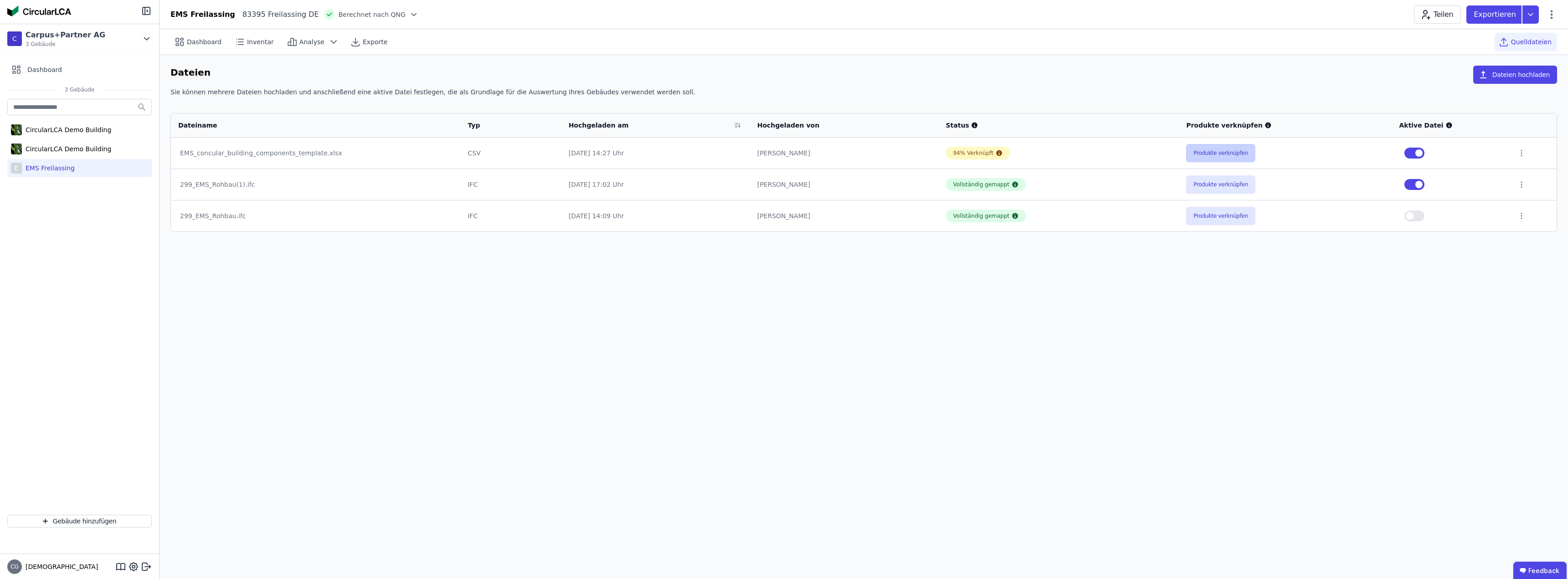
click at [1225, 155] on button "Produkte verknüpfen" at bounding box center [1220, 153] width 69 height 18
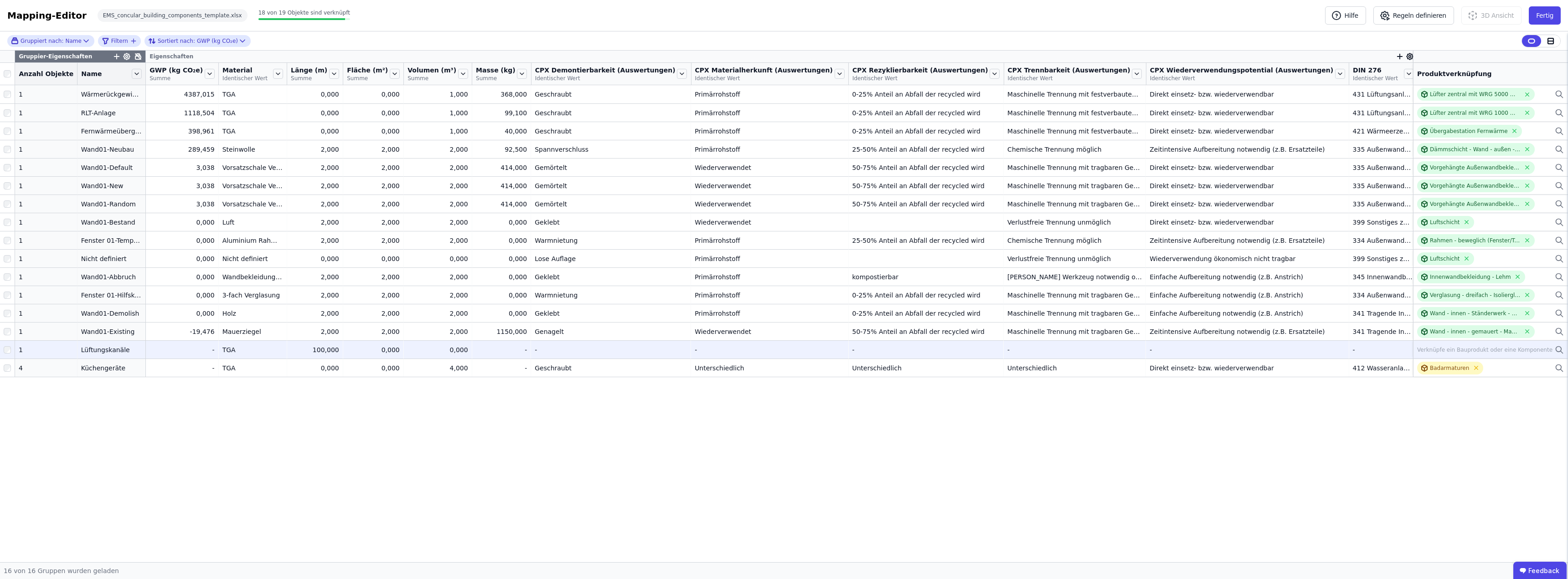
click at [1558, 347] on icon at bounding box center [1559, 350] width 9 height 11
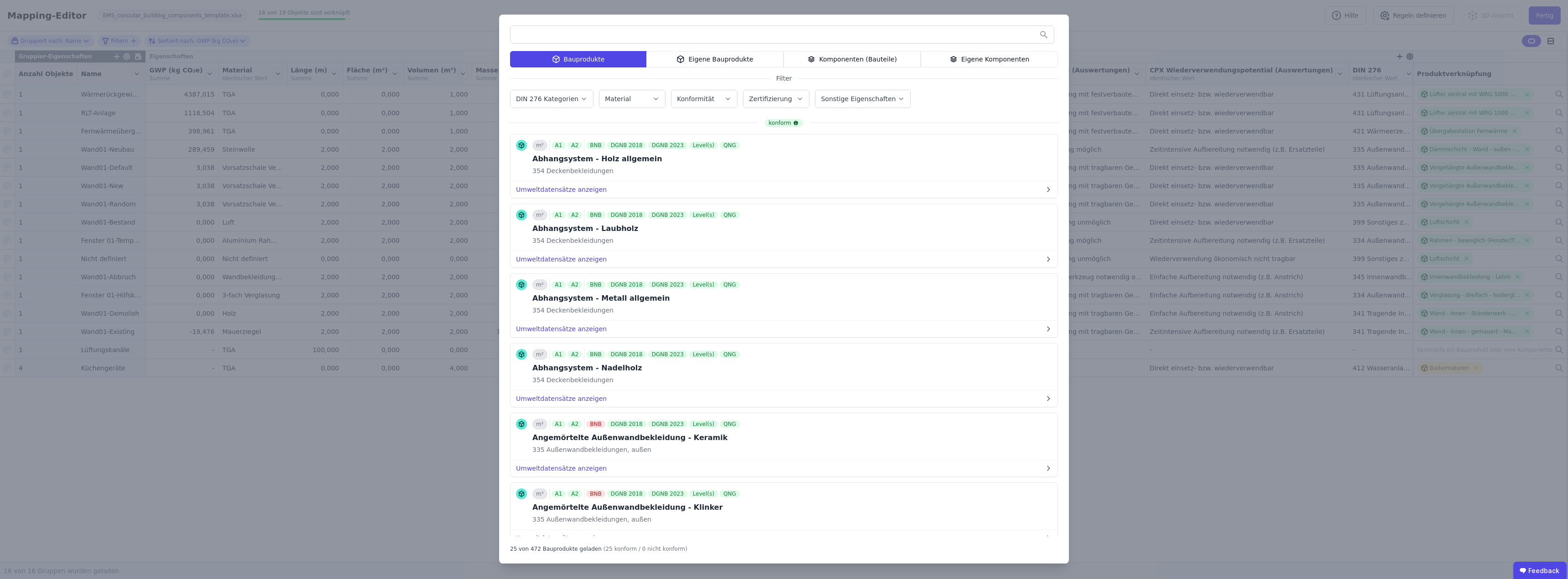
click at [722, 59] on div "Eigene Bauprodukte" at bounding box center [715, 59] width 137 height 16
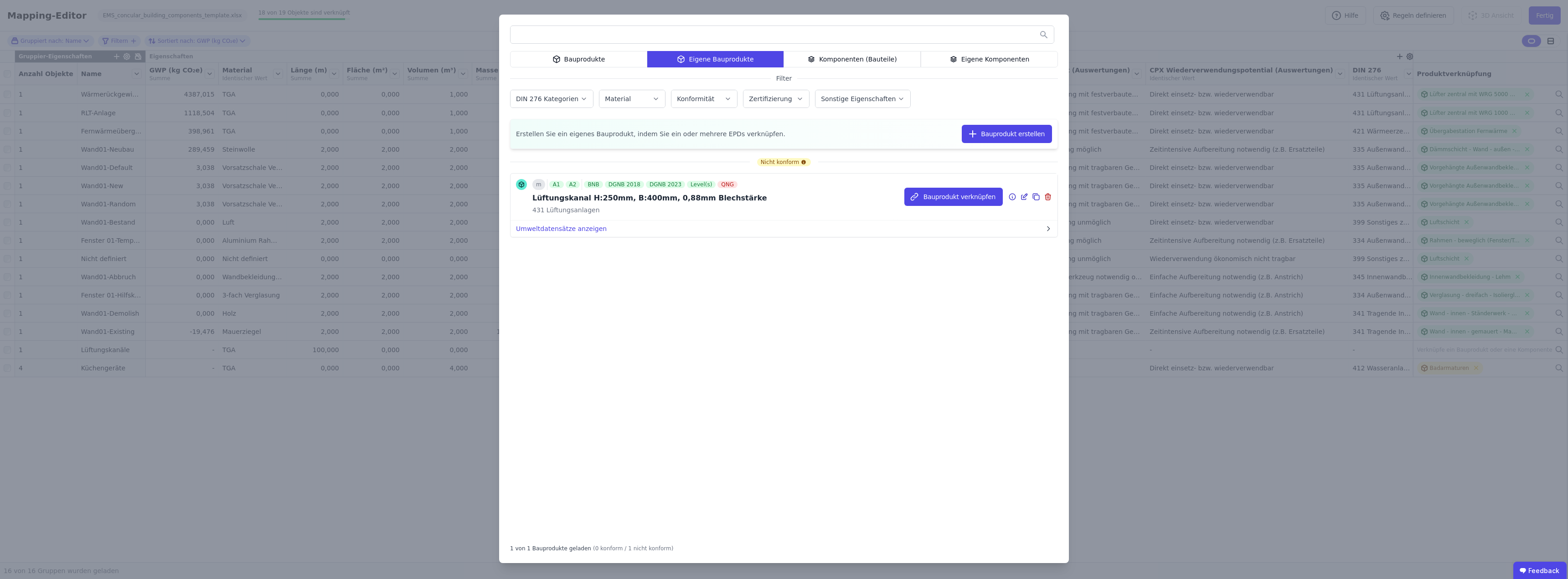
click at [666, 206] on div "431 Lüftungsanlagen" at bounding box center [650, 210] width 235 height 9
click at [978, 195] on button "Bauprodukt verknüpfen" at bounding box center [954, 197] width 99 height 18
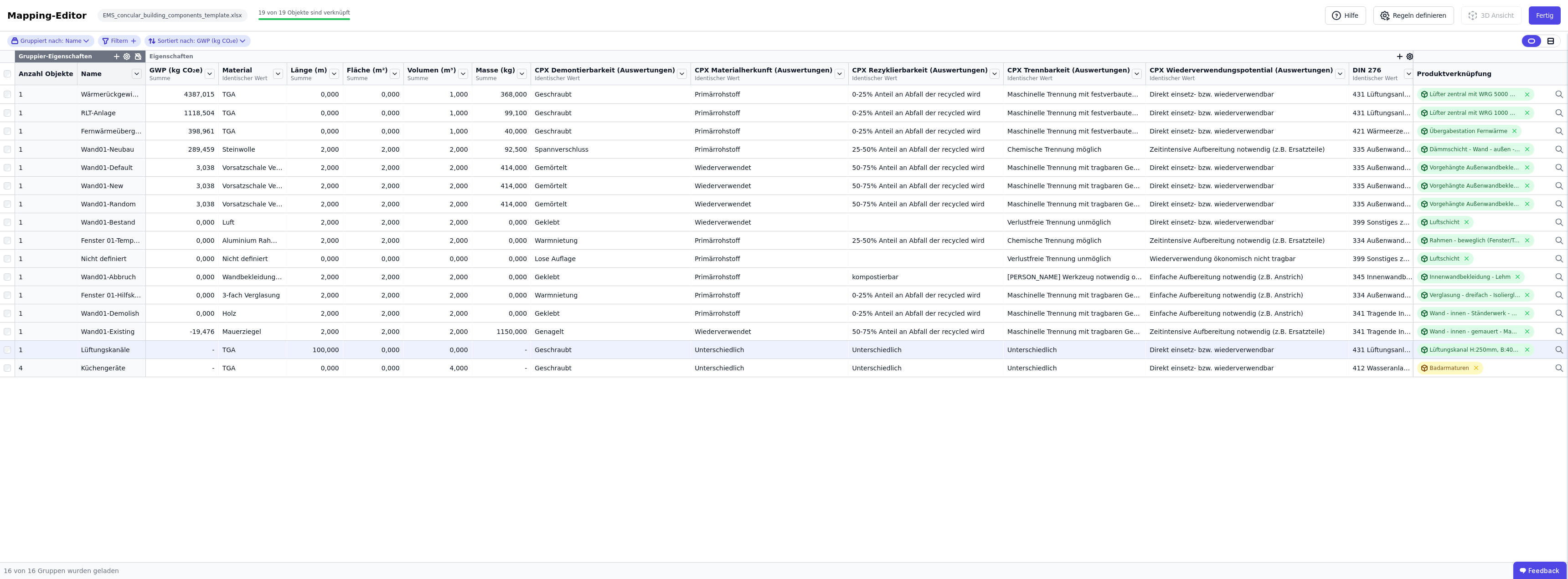
click at [1560, 347] on icon at bounding box center [1559, 350] width 9 height 11
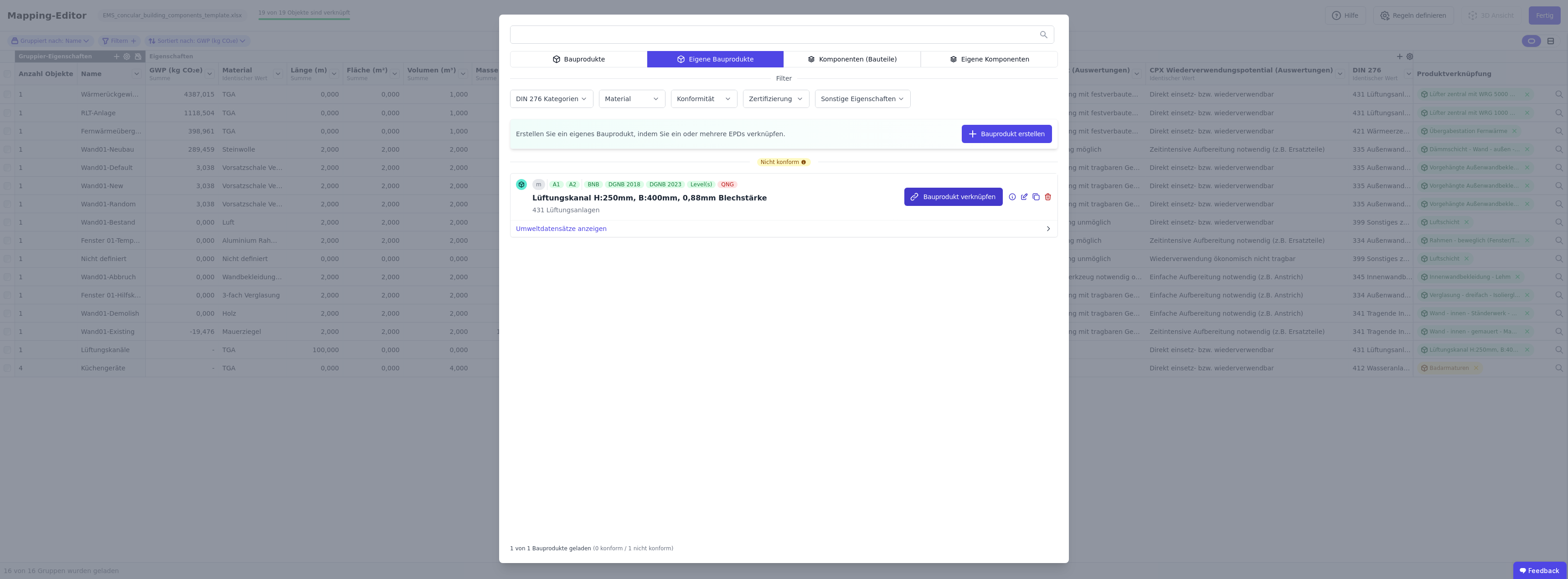
click at [955, 198] on button "Bauprodukt verknüpfen" at bounding box center [954, 197] width 99 height 18
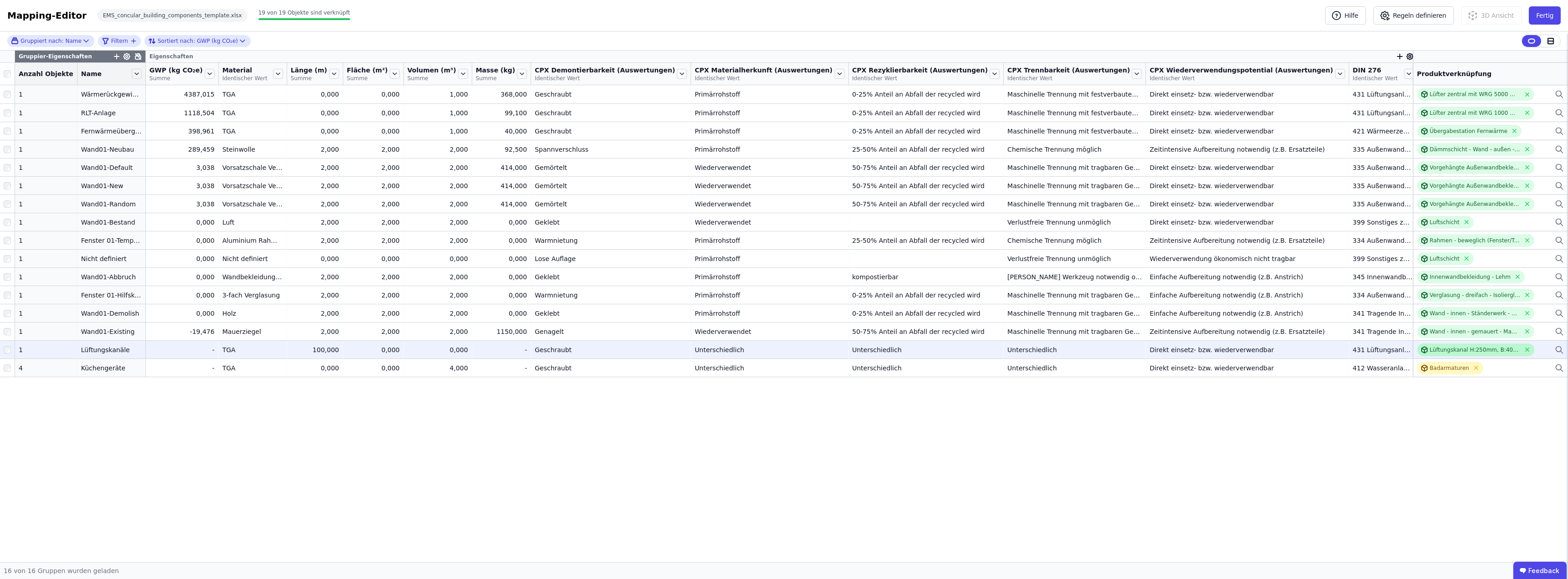
click at [1471, 349] on div "Lüftungskanal H:250mm, B:400mm, 0,88mm Blechstärke" at bounding box center [1475, 350] width 91 height 7
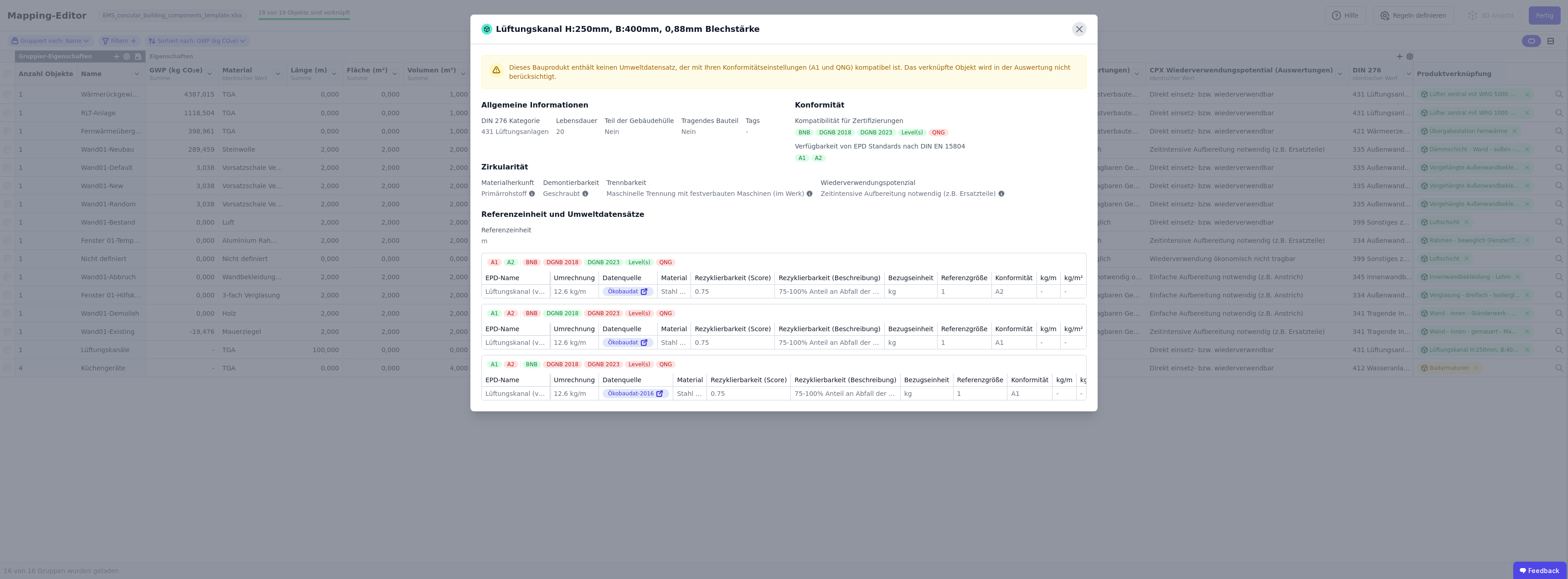
click at [1080, 29] on icon at bounding box center [1079, 29] width 5 height 5
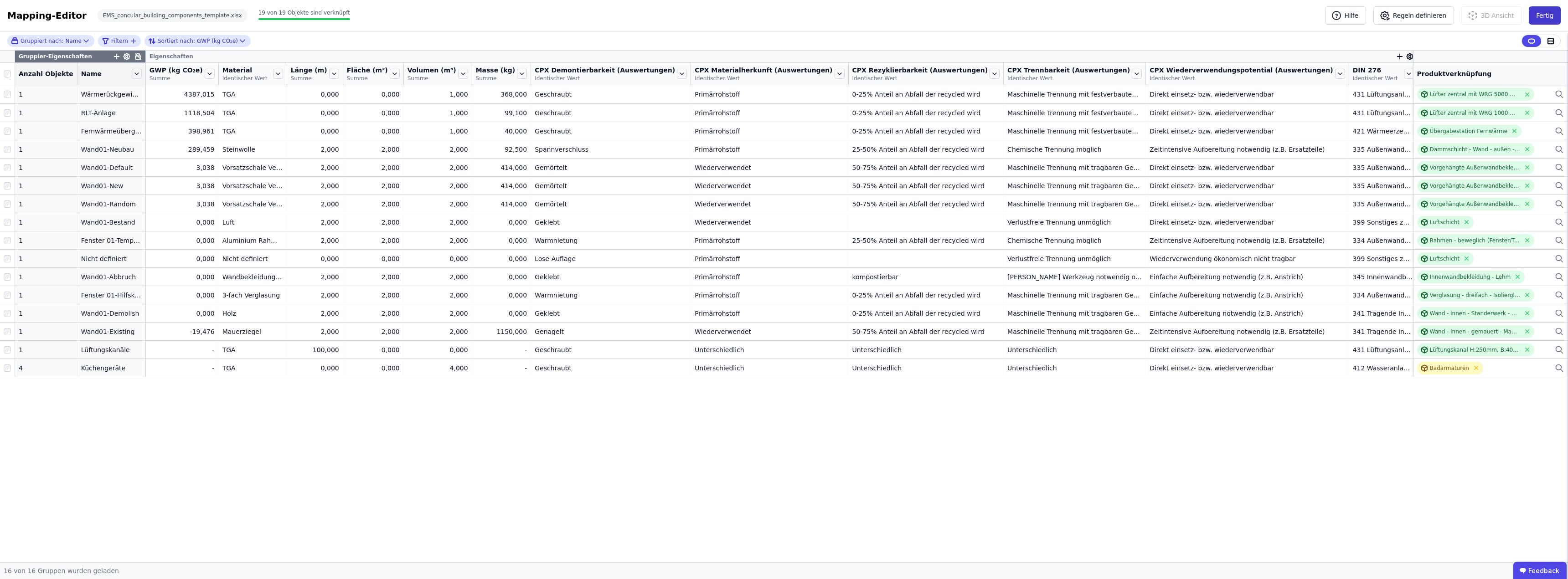
click at [1541, 17] on button "Fertig" at bounding box center [1545, 15] width 32 height 18
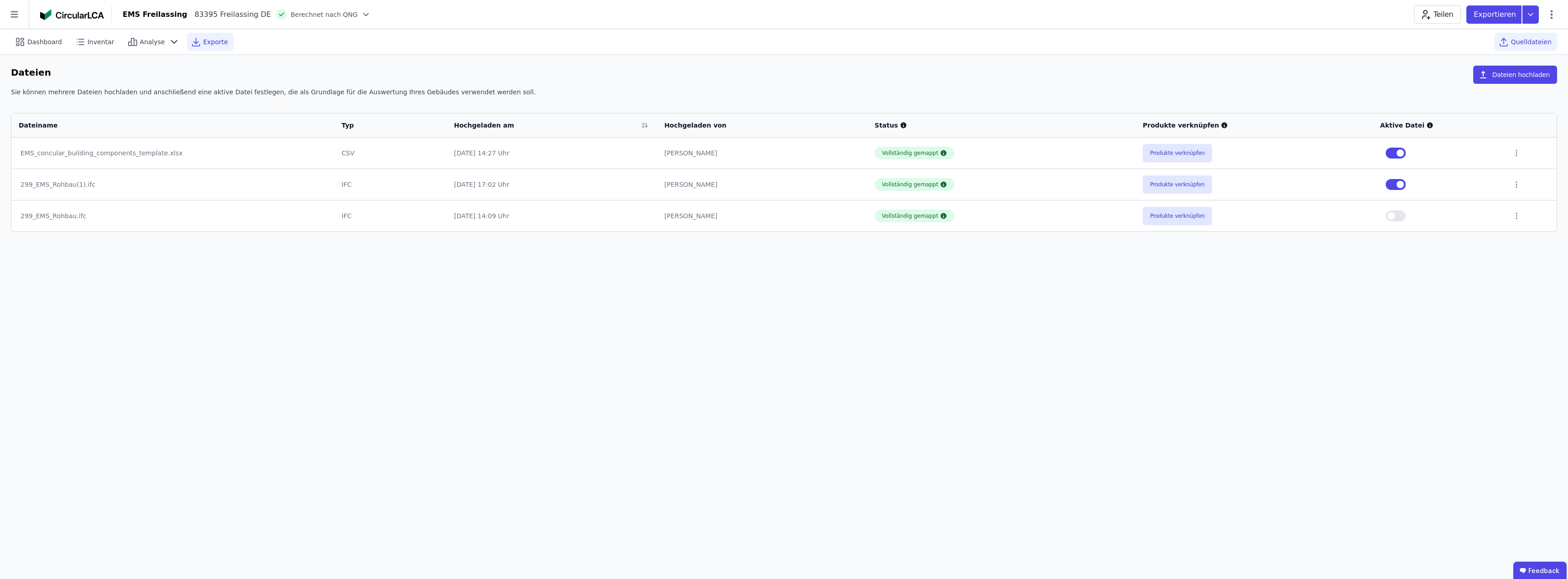
click at [203, 44] on span "Exporte" at bounding box center [215, 41] width 24 height 9
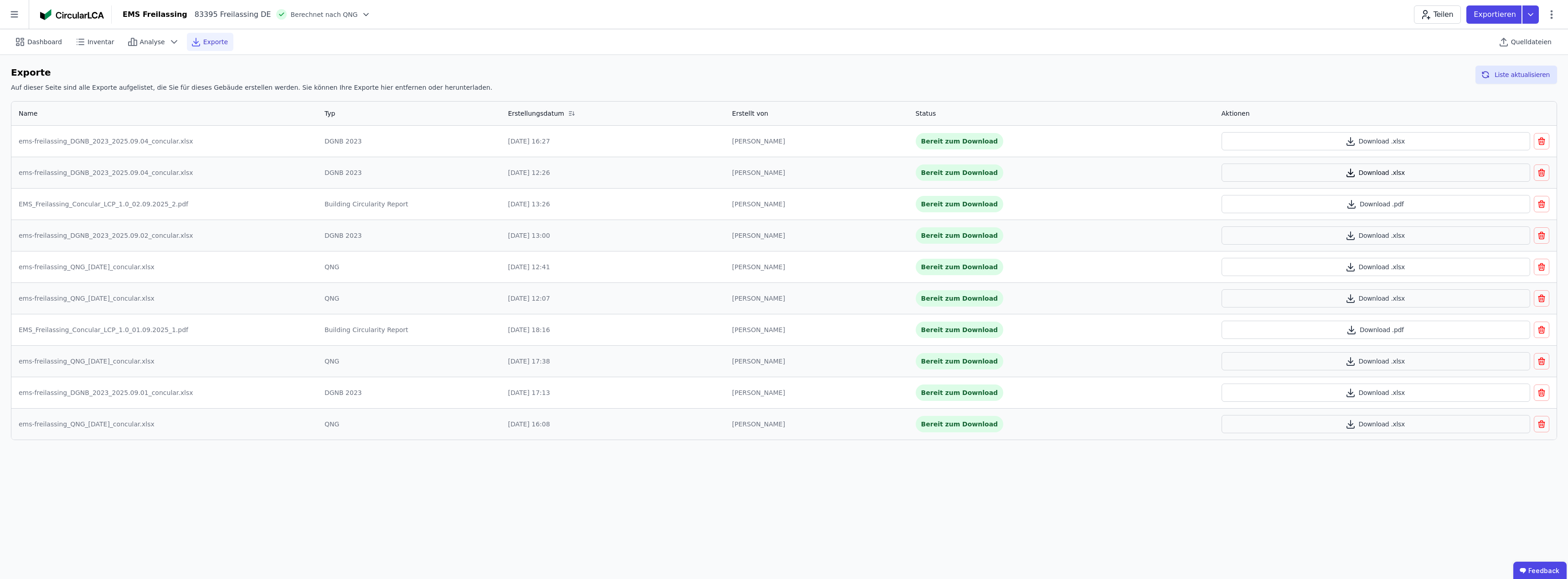
click at [1370, 170] on button "Download .xlsx" at bounding box center [1376, 173] width 309 height 18
click at [1387, 139] on button "Download .xlsx" at bounding box center [1376, 141] width 309 height 18
click at [1541, 170] on icon "button" at bounding box center [1542, 170] width 2 height 1
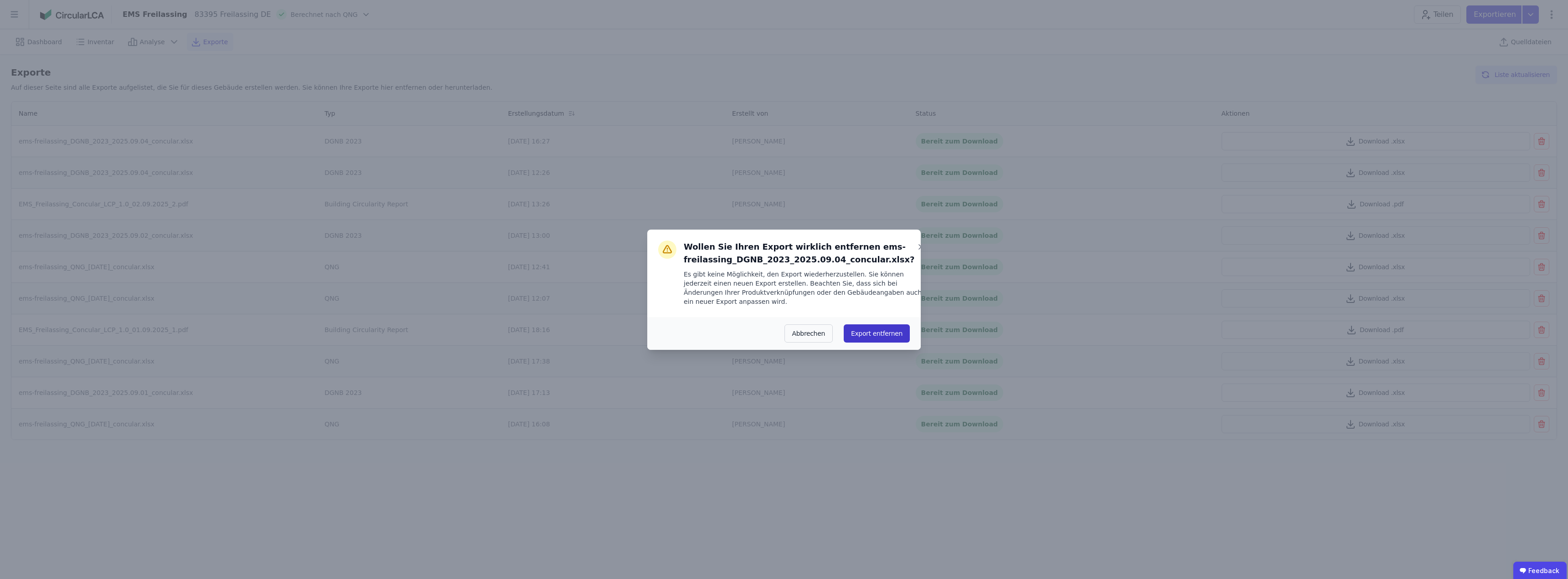
click at [870, 331] on button "Export entfernen" at bounding box center [877, 333] width 66 height 18
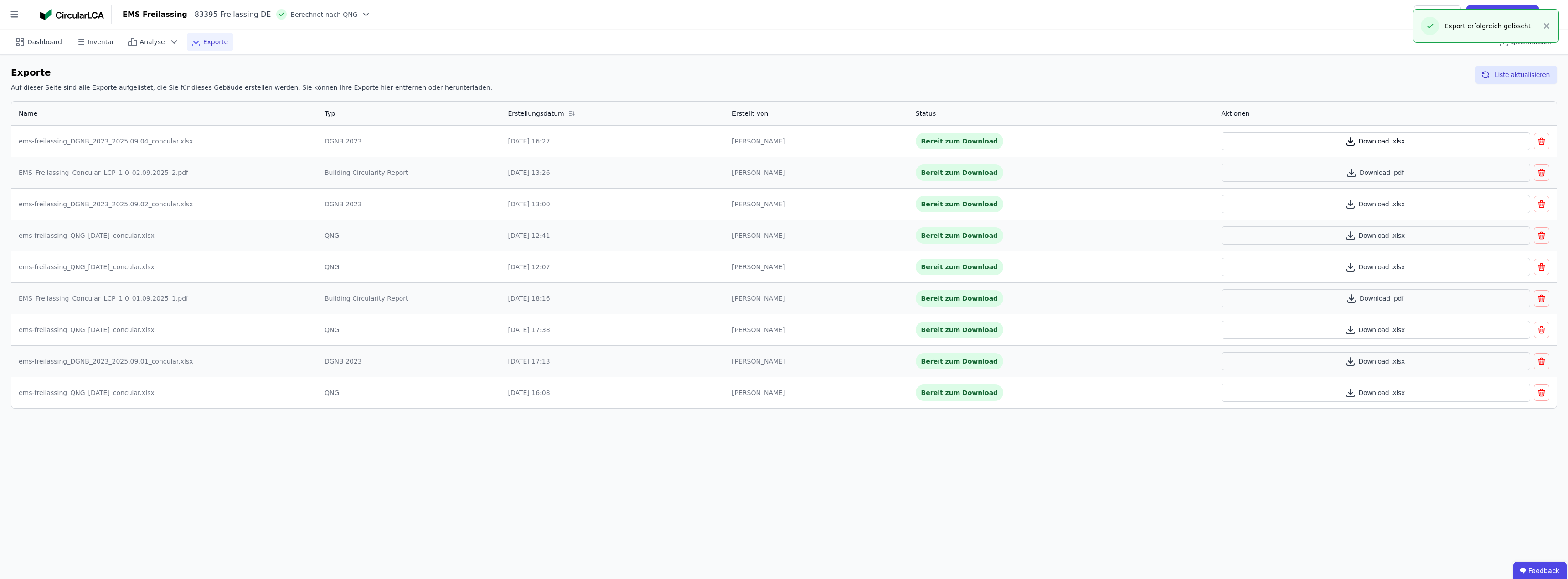
click at [1377, 140] on button "Download .xlsx" at bounding box center [1376, 141] width 309 height 18
click at [1240, 38] on div "Dashboard Inventar Analyse Exporte Quelldateien" at bounding box center [784, 41] width 1546 height 25
click at [1530, 15] on icon at bounding box center [1530, 15] width 4 height 2
click at [1433, 64] on div "Ökobilanzierung exportieren" at bounding box center [1438, 69] width 91 height 9
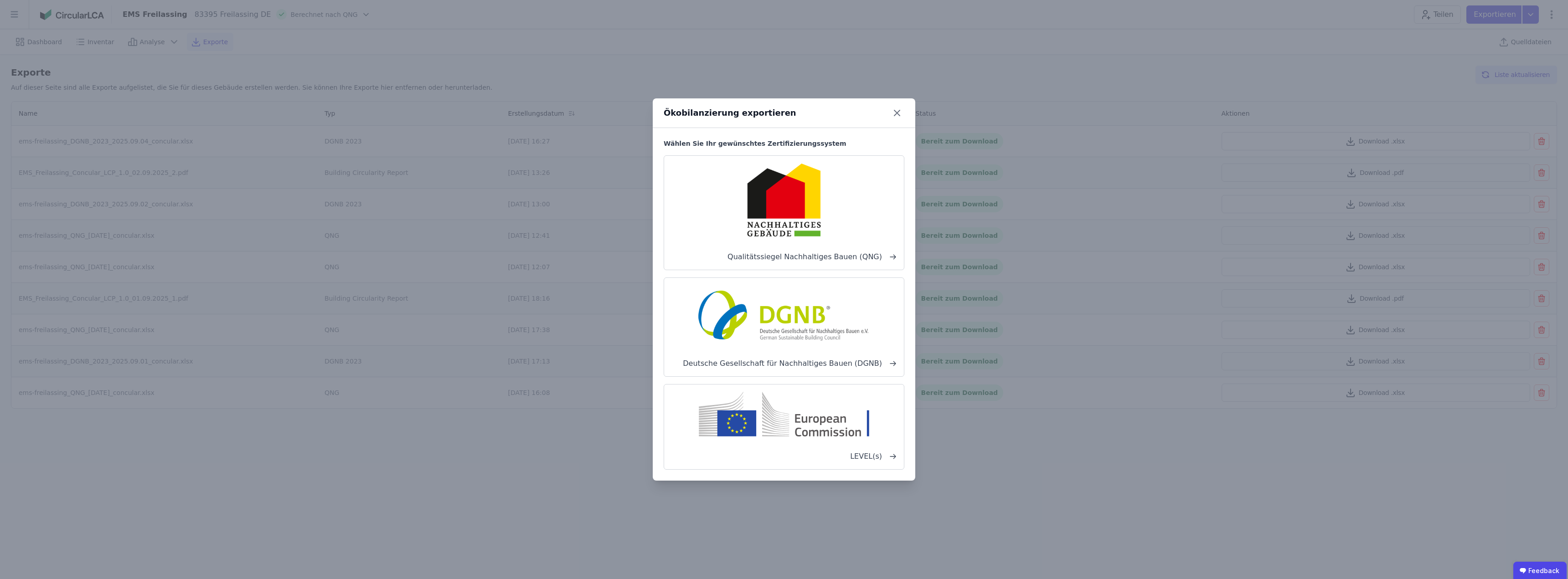
click at [763, 223] on img at bounding box center [784, 199] width 137 height 74
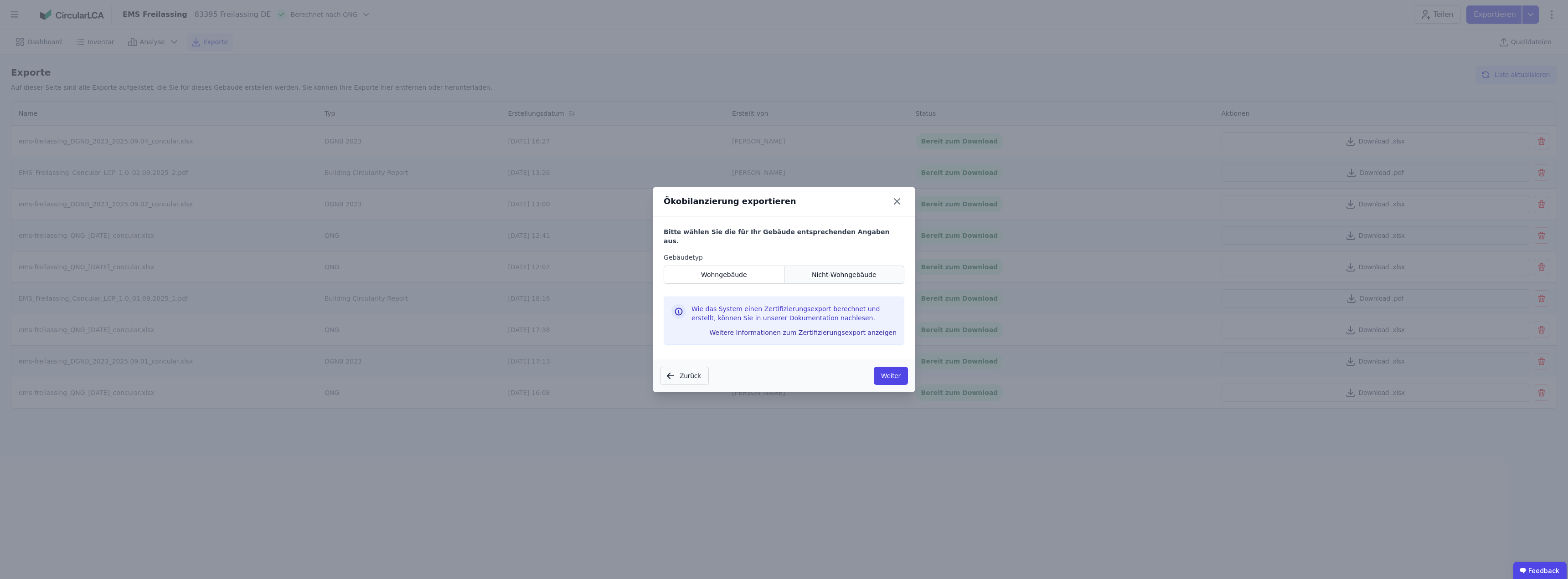
click at [830, 270] on span "Nicht-Wohngebäude" at bounding box center [844, 274] width 65 height 9
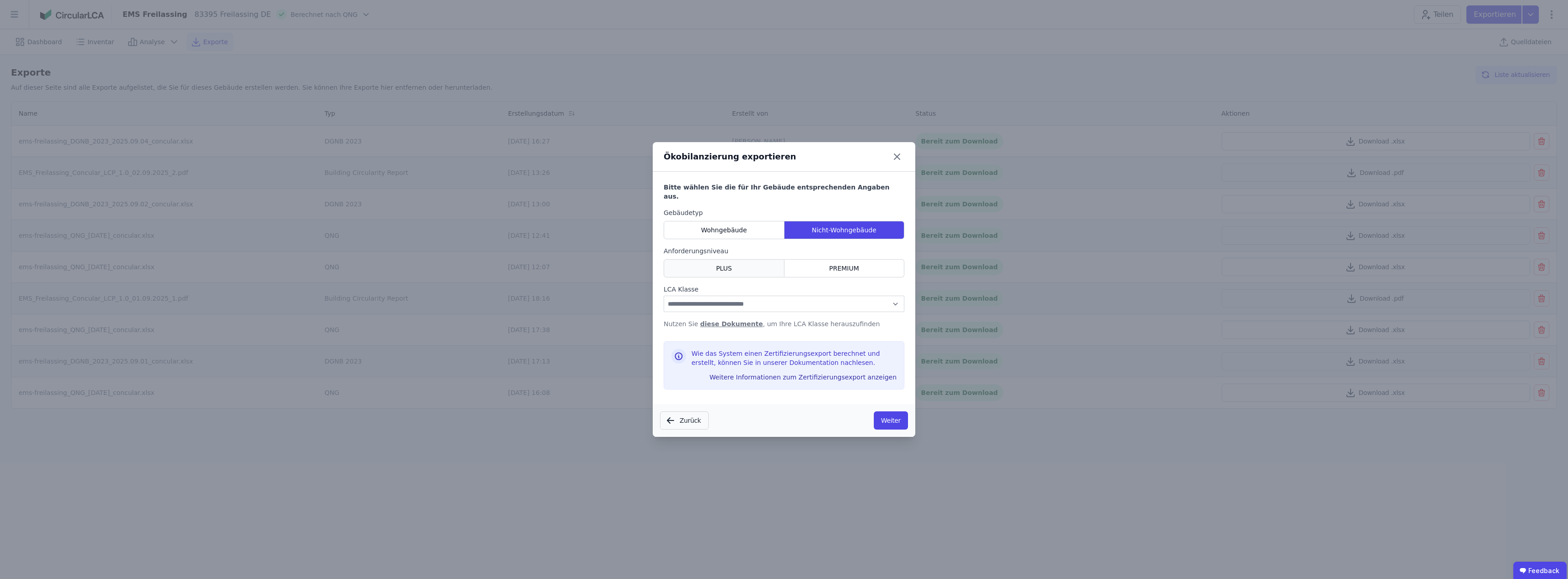
click at [719, 264] on span "PLUS" at bounding box center [724, 268] width 16 height 9
click at [775, 296] on select "**********" at bounding box center [783, 303] width 240 height 16
select select "*"
click at [663, 296] on select "**********" at bounding box center [783, 303] width 240 height 16
click at [890, 415] on button "Weiter" at bounding box center [891, 420] width 34 height 18
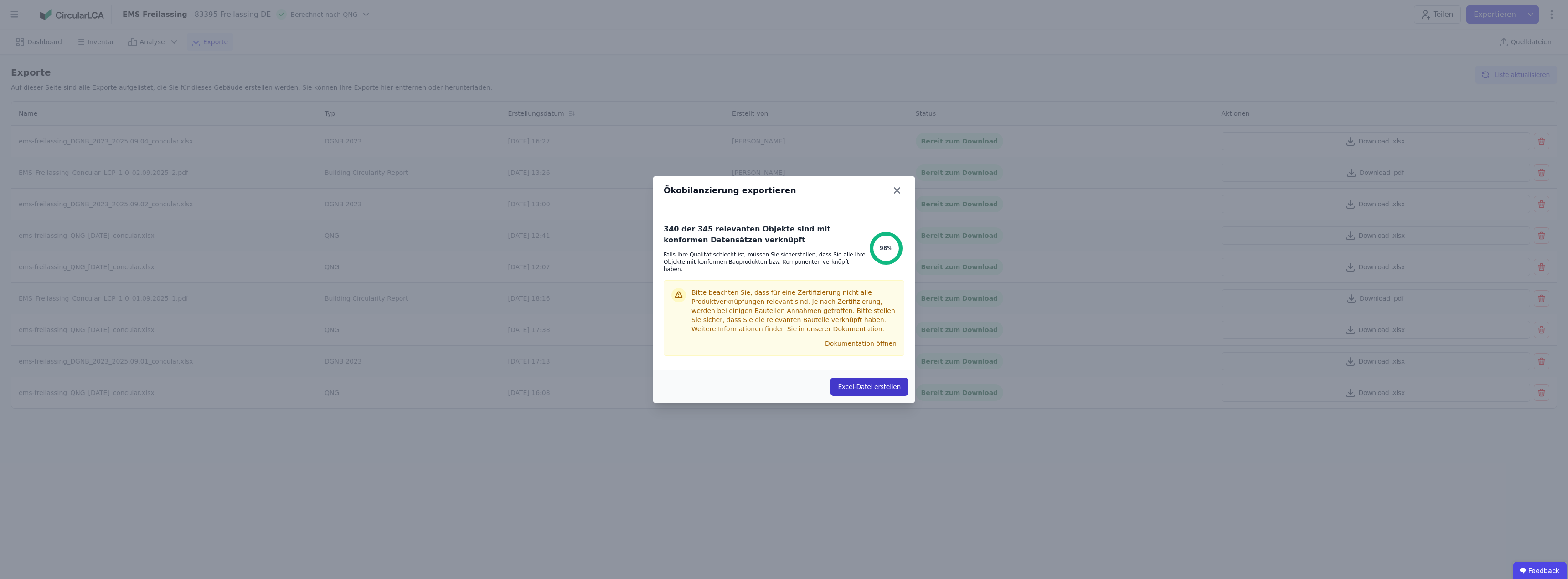
click at [869, 383] on button "Excel-Datei erstellen" at bounding box center [869, 387] width 77 height 18
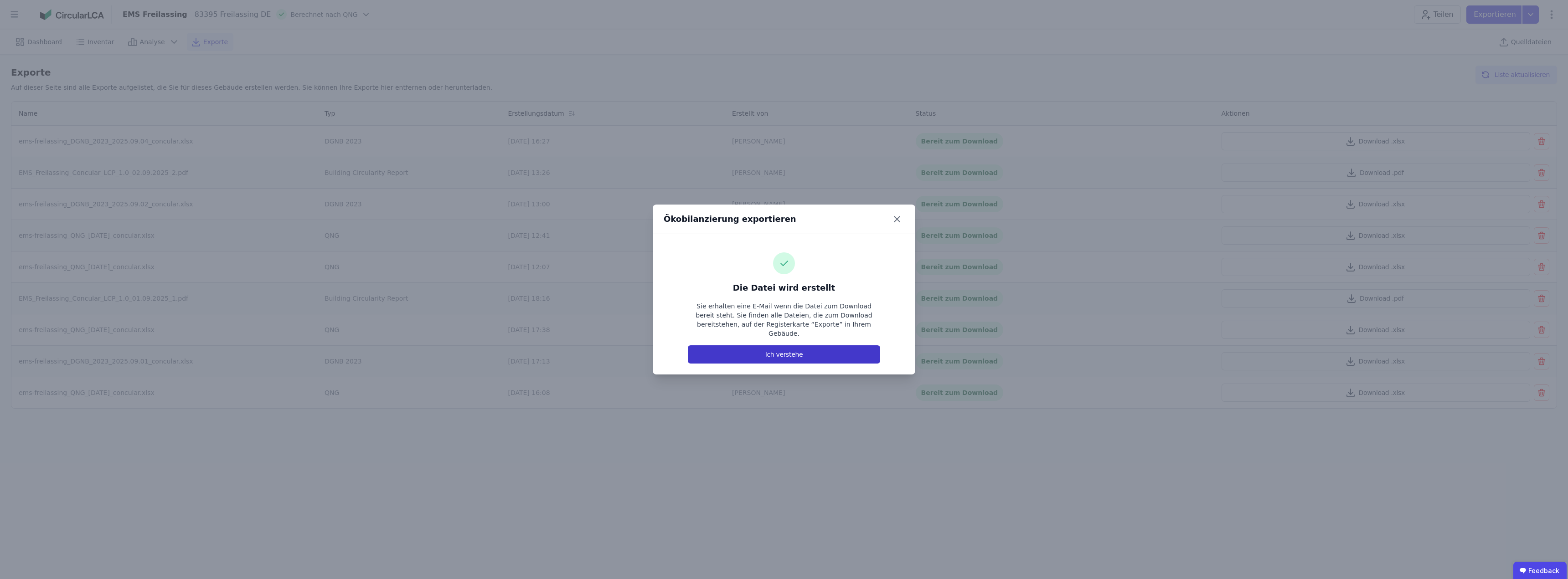
click at [753, 349] on button "Ich verstehe" at bounding box center [784, 355] width 192 height 18
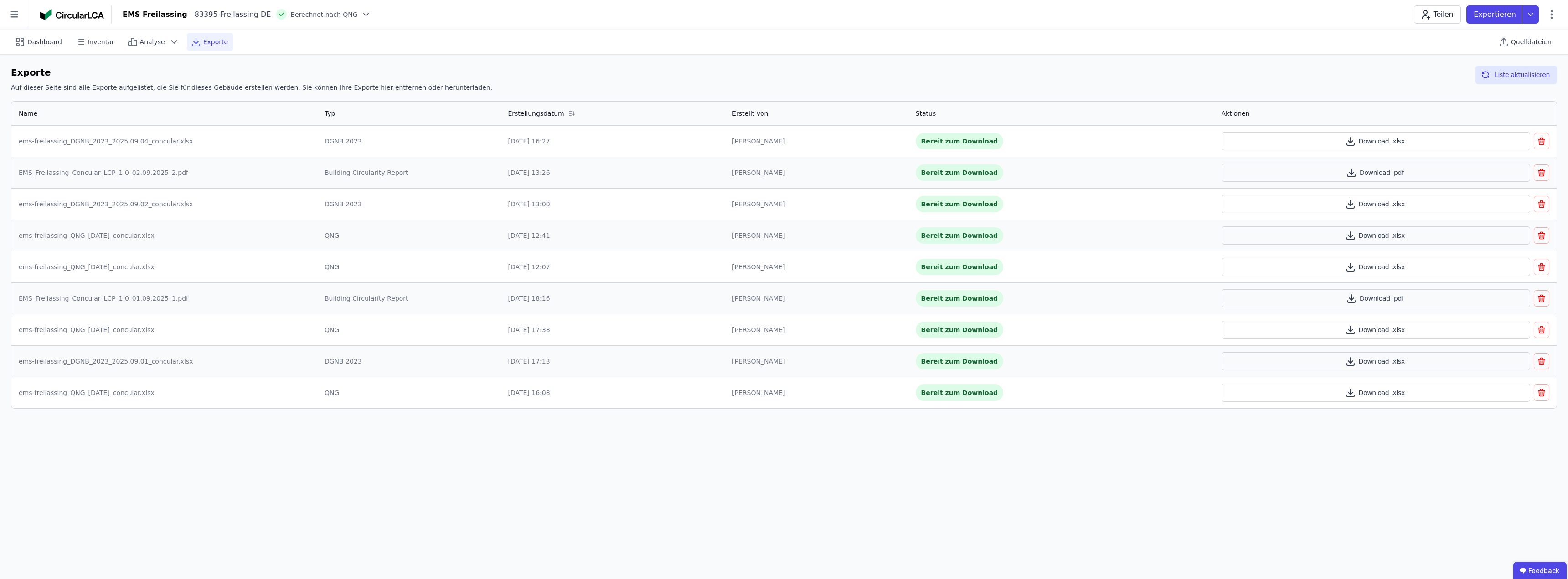
click at [474, 462] on div "Dashboard Inventar Analyse Exporte Quelldateien Exporte Auf dieser Seite sind a…" at bounding box center [784, 304] width 1568 height 550
click at [1514, 72] on button "Liste aktualisieren" at bounding box center [1516, 75] width 82 height 18
click at [1370, 143] on button "Download .xlsx" at bounding box center [1376, 141] width 309 height 18
click at [141, 43] on span "Analyse" at bounding box center [152, 41] width 25 height 9
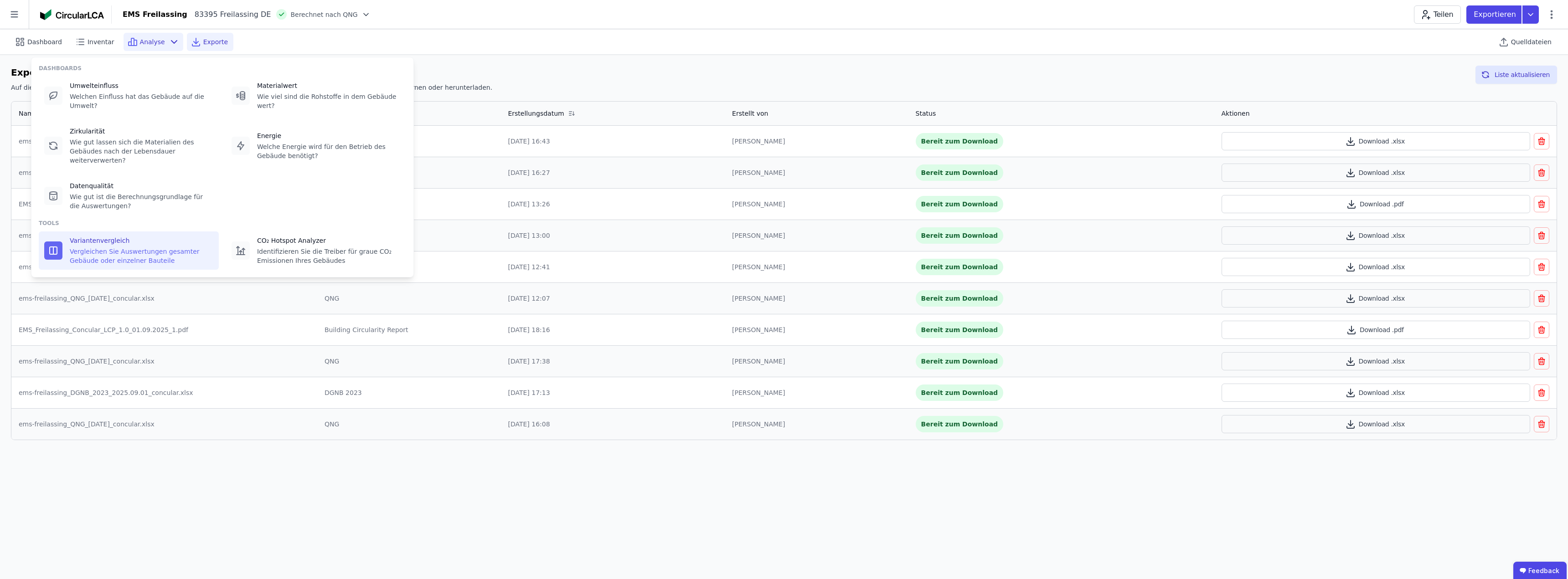
click at [113, 247] on div "Vergleichen Sie Auswertungen gesamter Gebäude oder einzelner Bauteile" at bounding box center [142, 256] width 144 height 18
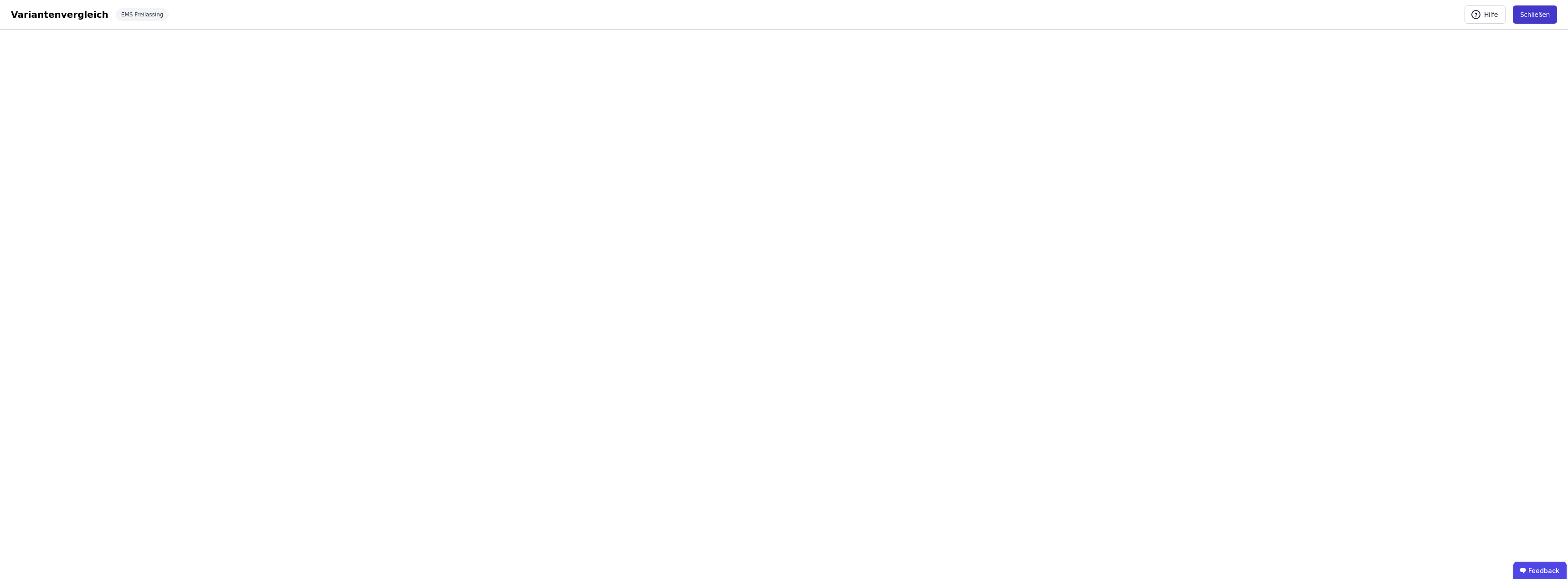
click at [1538, 15] on button "Schließen" at bounding box center [1535, 15] width 44 height 18
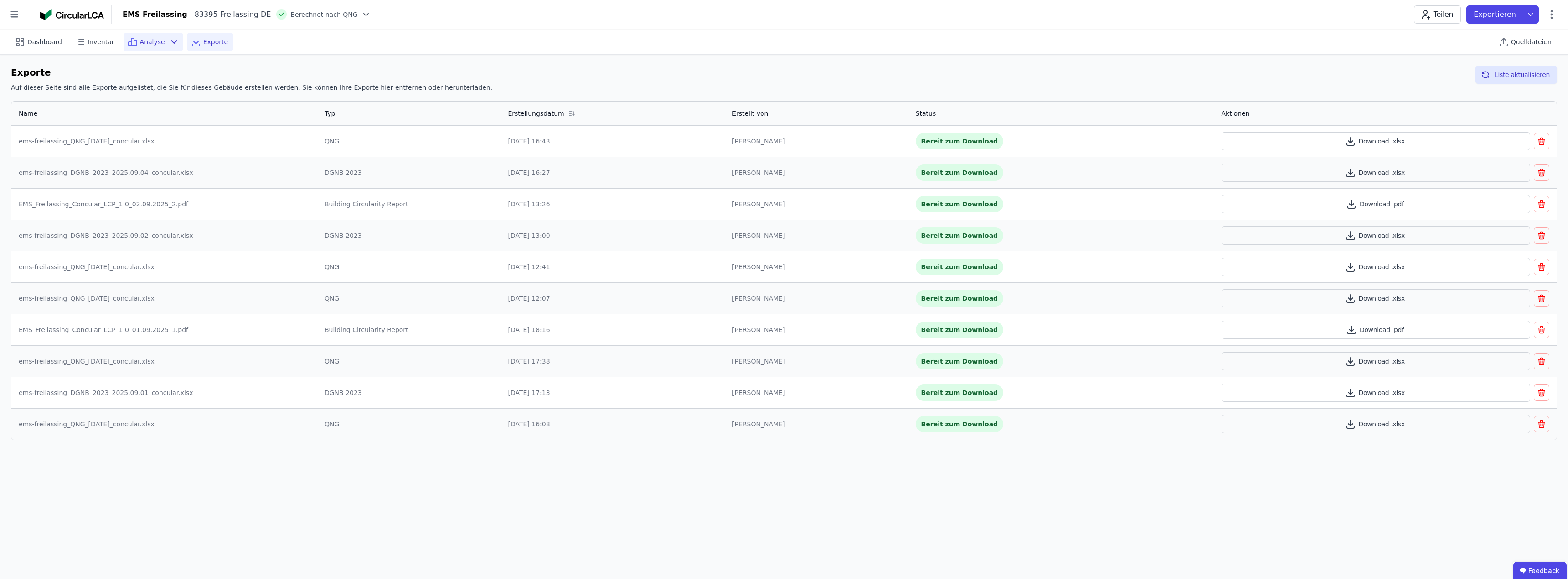
click at [152, 41] on span "Analyse" at bounding box center [152, 41] width 25 height 9
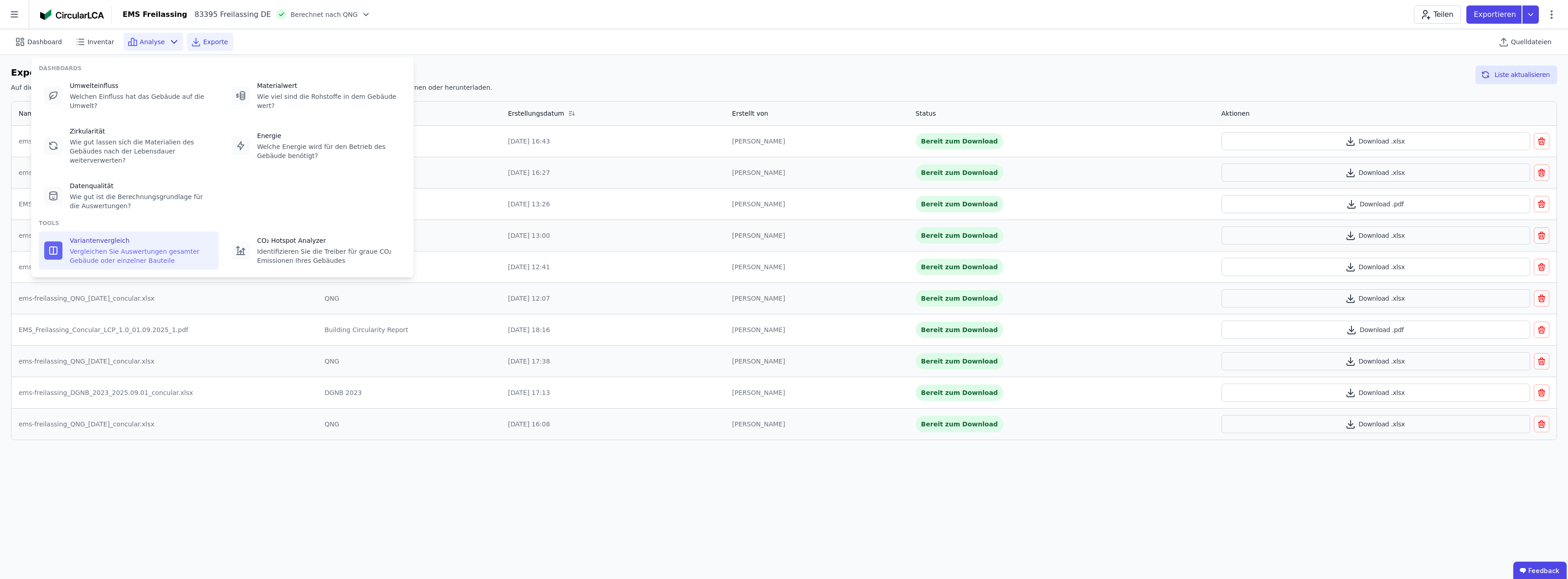
click at [97, 247] on div "Vergleichen Sie Auswertungen gesamter Gebäude oder einzelner Bauteile" at bounding box center [142, 256] width 144 height 18
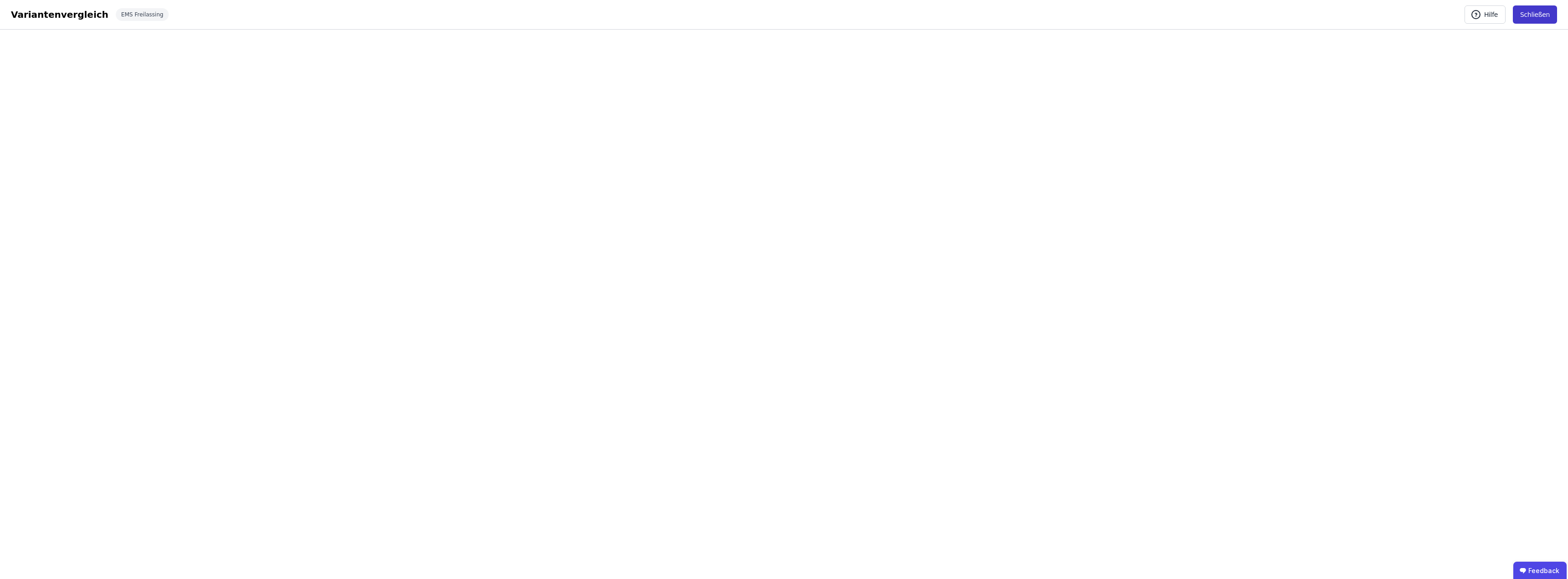
click at [1546, 11] on button "Schließen" at bounding box center [1535, 15] width 44 height 18
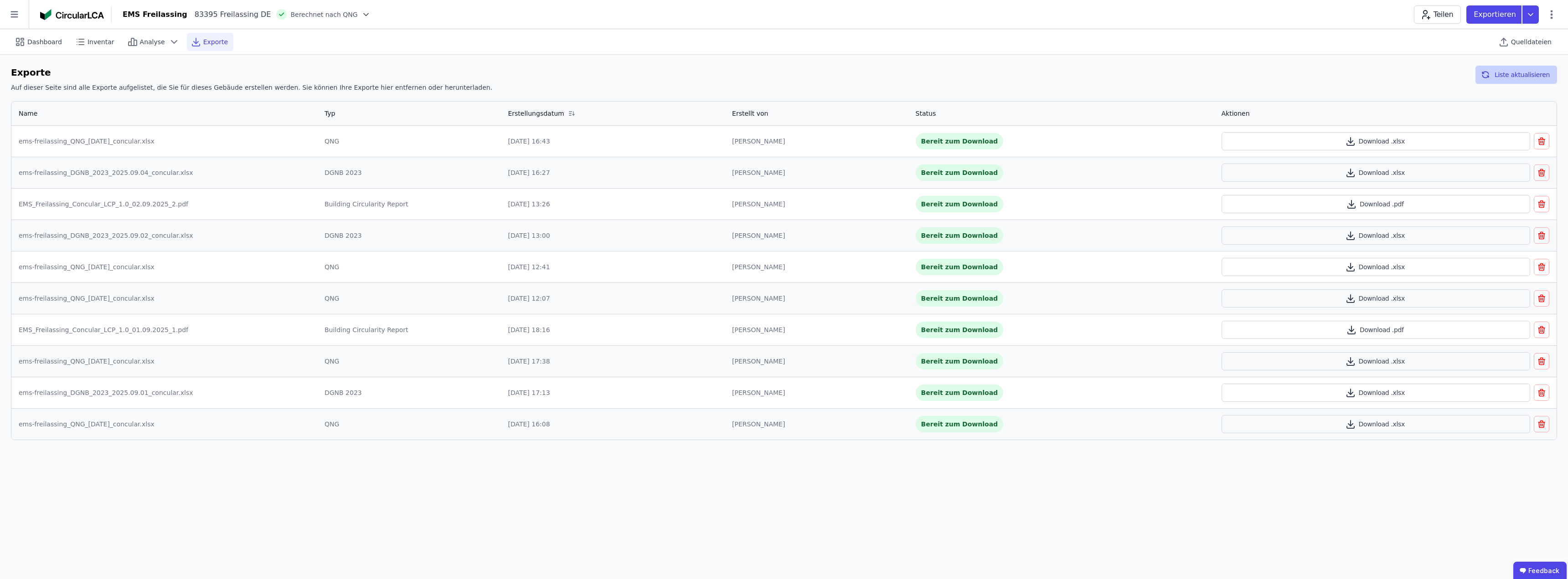
click at [1527, 74] on button "Liste aktualisieren" at bounding box center [1516, 75] width 82 height 18
click at [1532, 43] on span "Quelldateien" at bounding box center [1531, 41] width 41 height 9
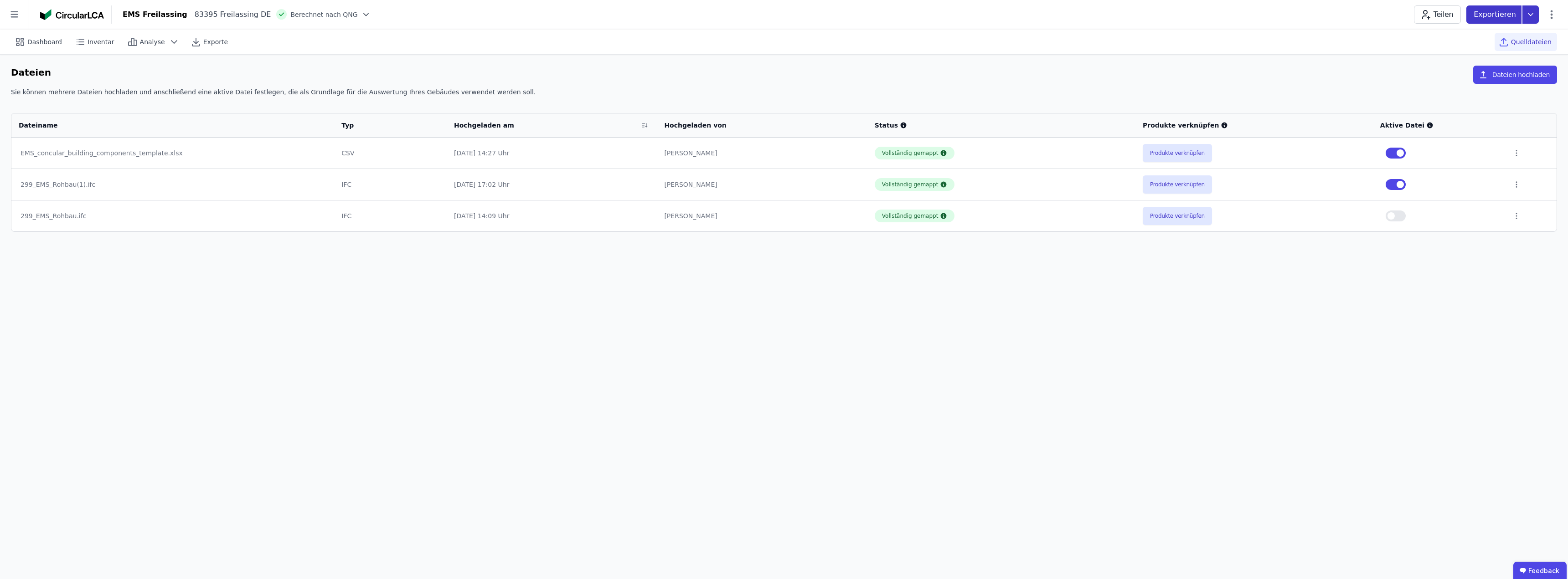
click at [1503, 15] on p "Exportieren" at bounding box center [1496, 15] width 44 height 11
click at [1464, 68] on div "Ökobilanzierung exportieren" at bounding box center [1438, 69] width 91 height 9
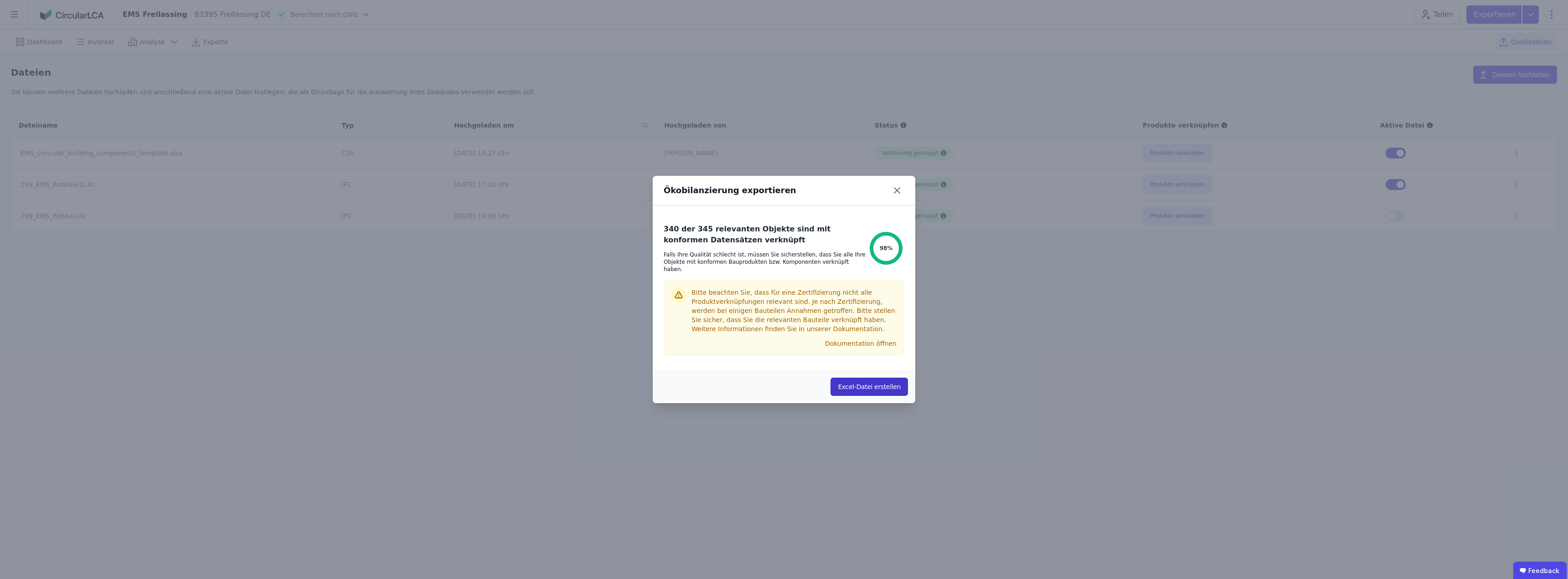
click at [867, 380] on button "Excel-Datei erstellen" at bounding box center [869, 387] width 77 height 18
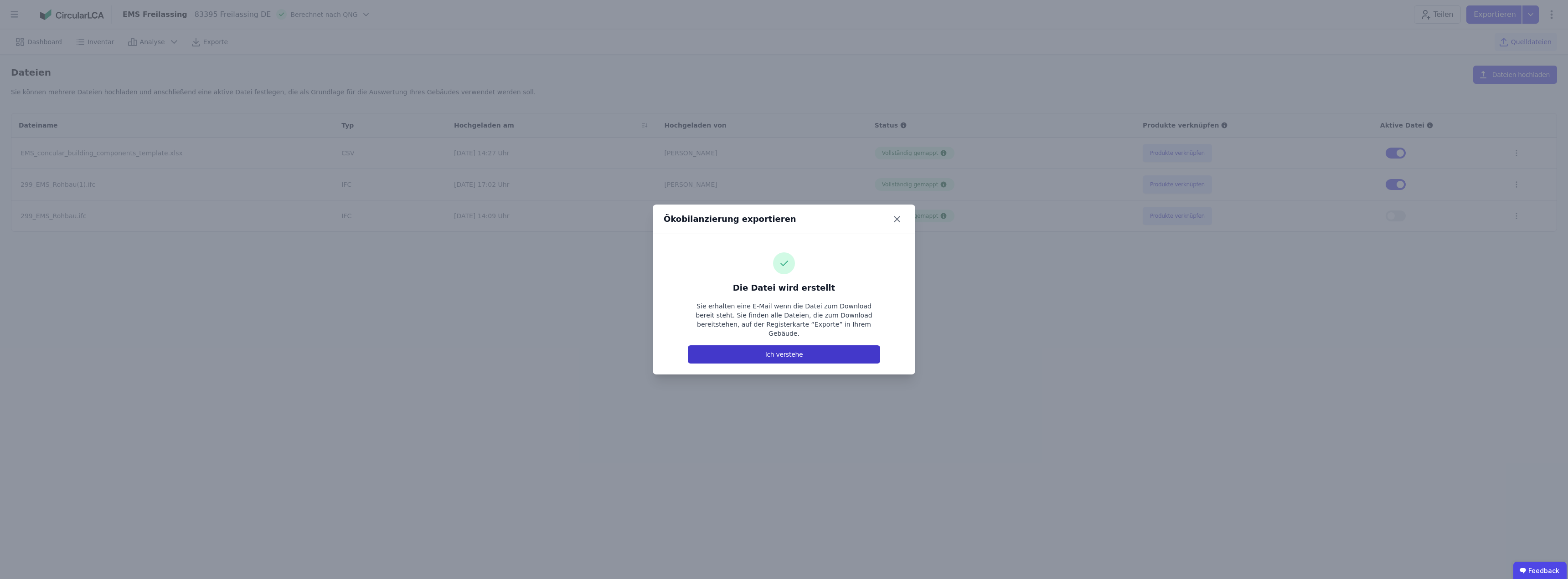
click at [794, 348] on button "Ich verstehe" at bounding box center [784, 355] width 192 height 18
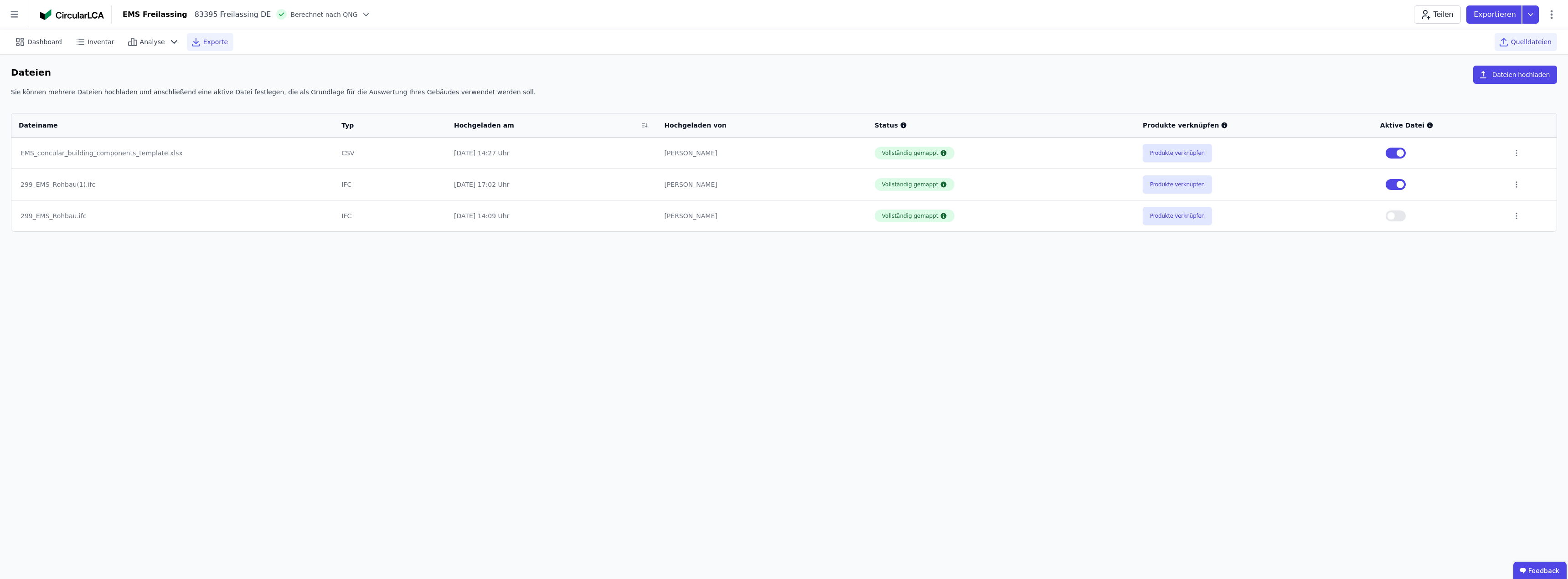
click at [192, 44] on icon at bounding box center [196, 42] width 11 height 11
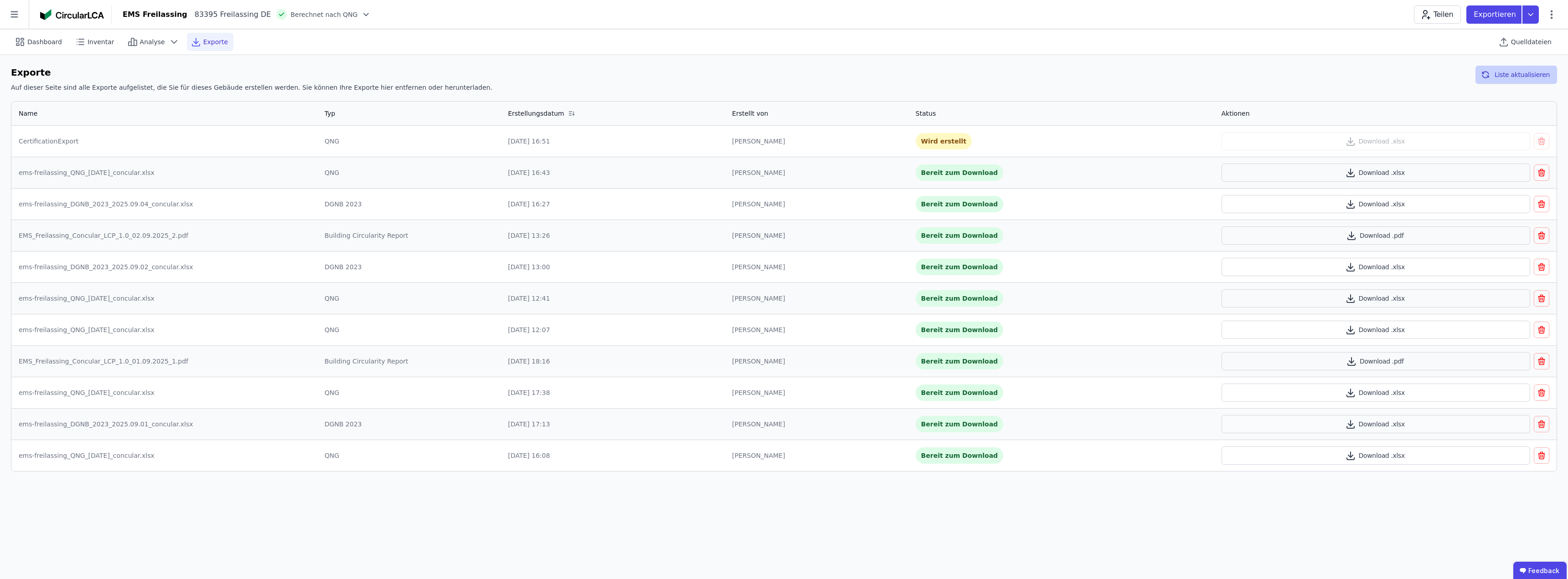
click at [1533, 75] on button "Liste aktualisieren" at bounding box center [1516, 75] width 82 height 18
click at [1399, 142] on button "Download .xlsx" at bounding box center [1376, 141] width 309 height 18
click at [364, 25] on header "EMS Freilassing 83395 Freilassing DE Berechnet nach QNG Teilen Exportieren" at bounding box center [784, 15] width 1568 height 29
click at [470, 45] on div "Dashboard Inventar Analyse Exporte Quelldateien" at bounding box center [784, 41] width 1546 height 25
click at [35, 43] on span "Dashboard" at bounding box center [44, 41] width 35 height 9
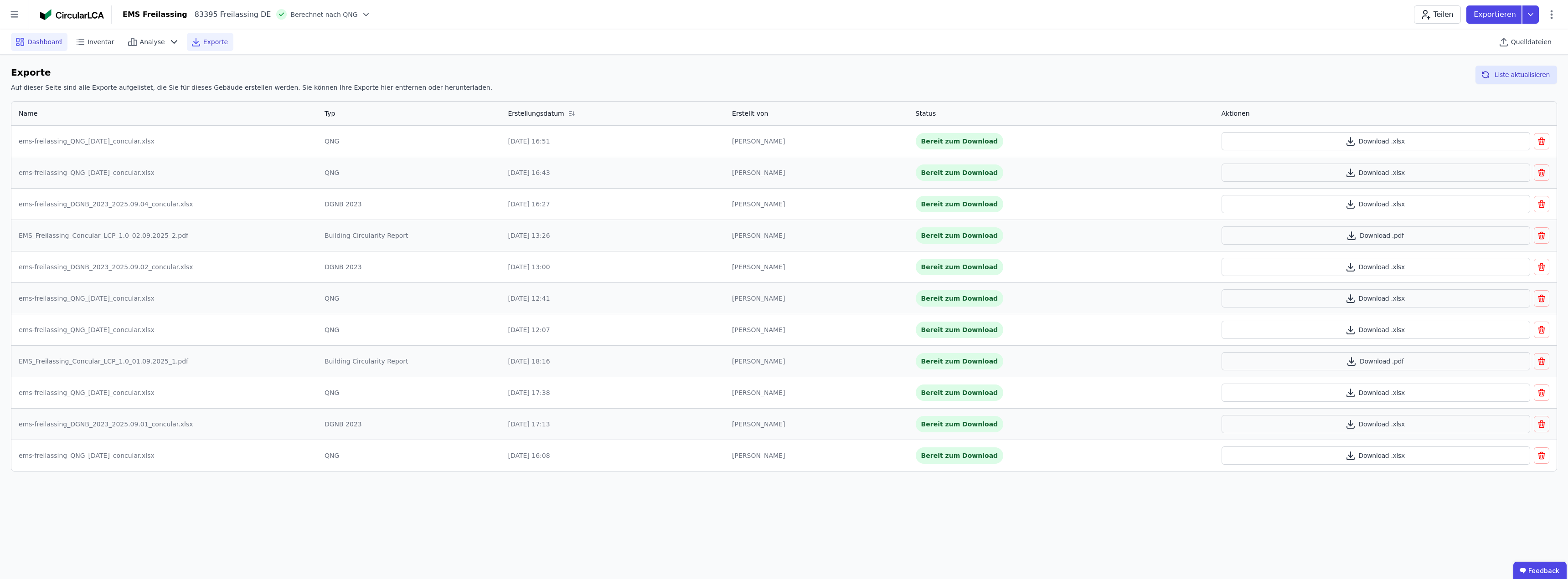
select select "*"
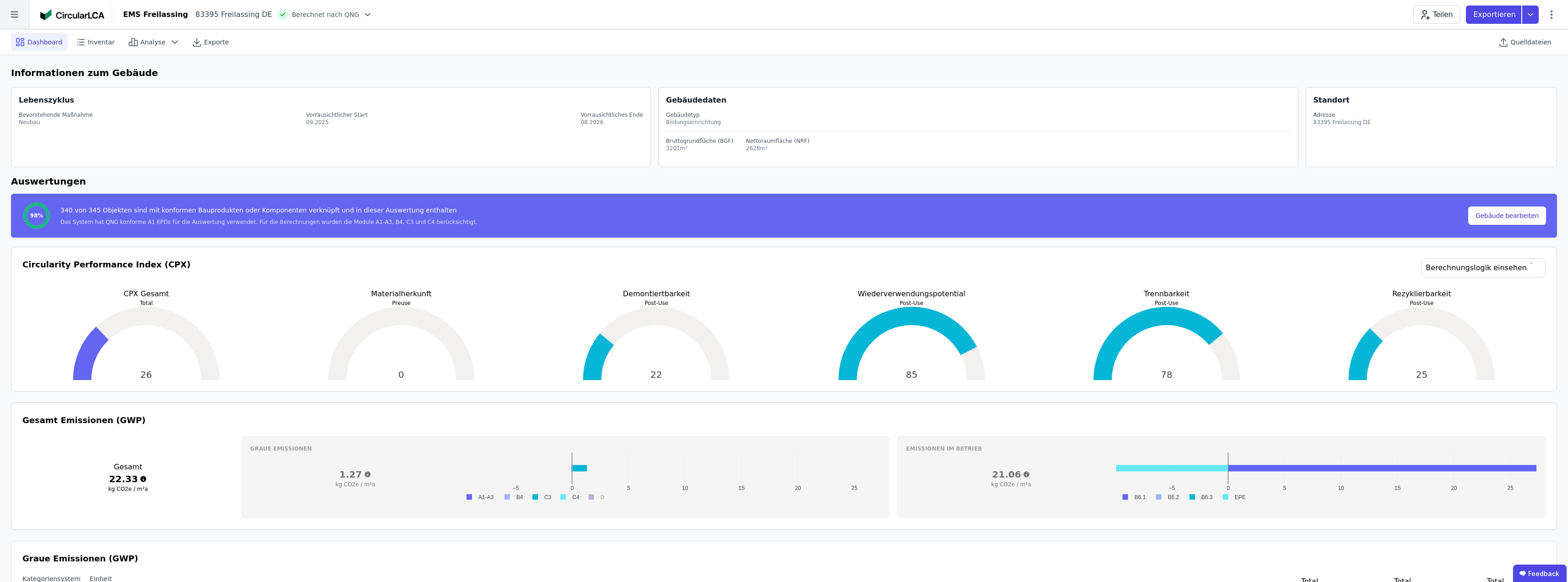
click at [14, 17] on icon at bounding box center [14, 15] width 7 height 6
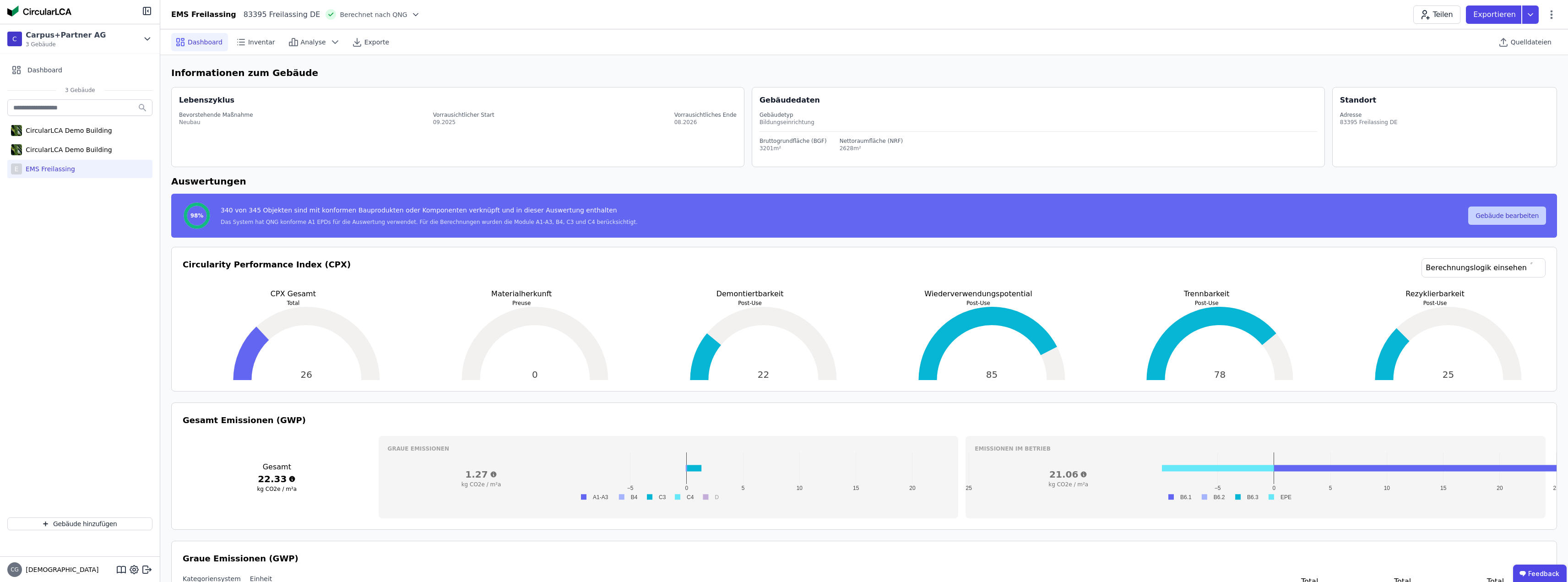
click at [1501, 214] on button "Gebäude bearbeiten" at bounding box center [1507, 216] width 78 height 18
select select "**********"
select select "*"
select select "**********"
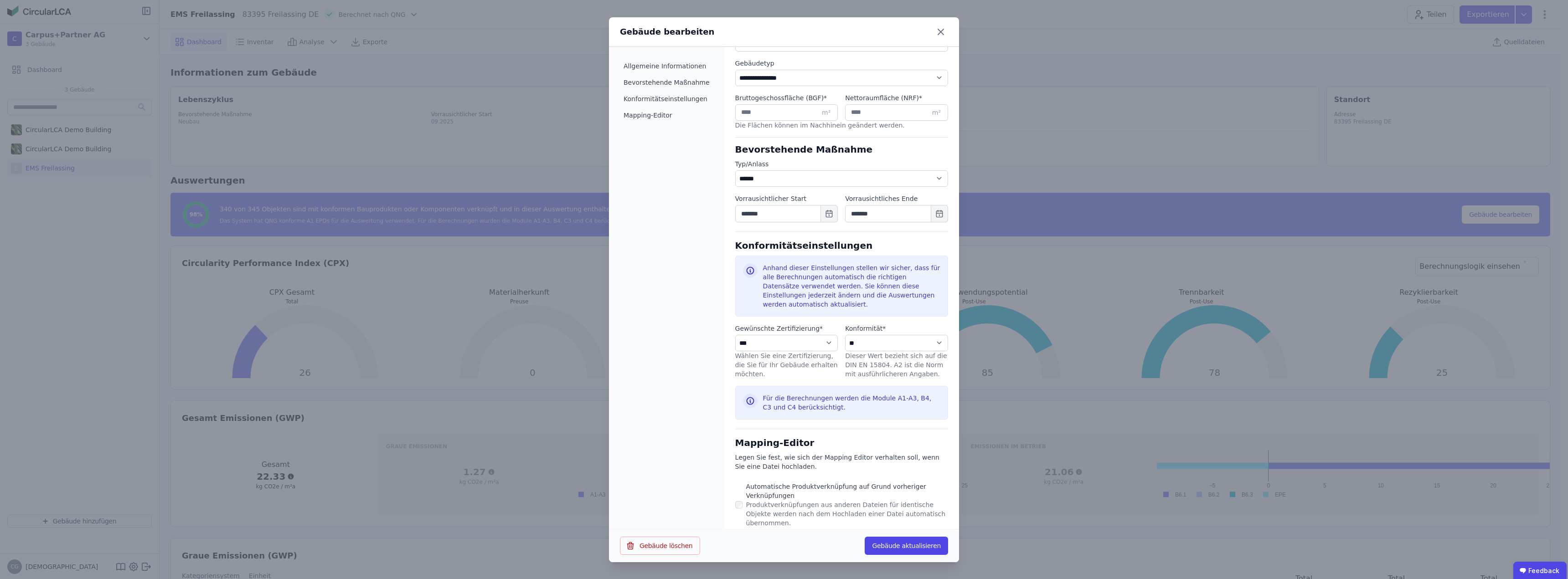
scroll to position [229, 0]
click at [816, 334] on select "**********" at bounding box center [786, 342] width 103 height 16
select select "**********"
click at [735, 334] on select "**********" at bounding box center [786, 342] width 103 height 16
select select "**********"
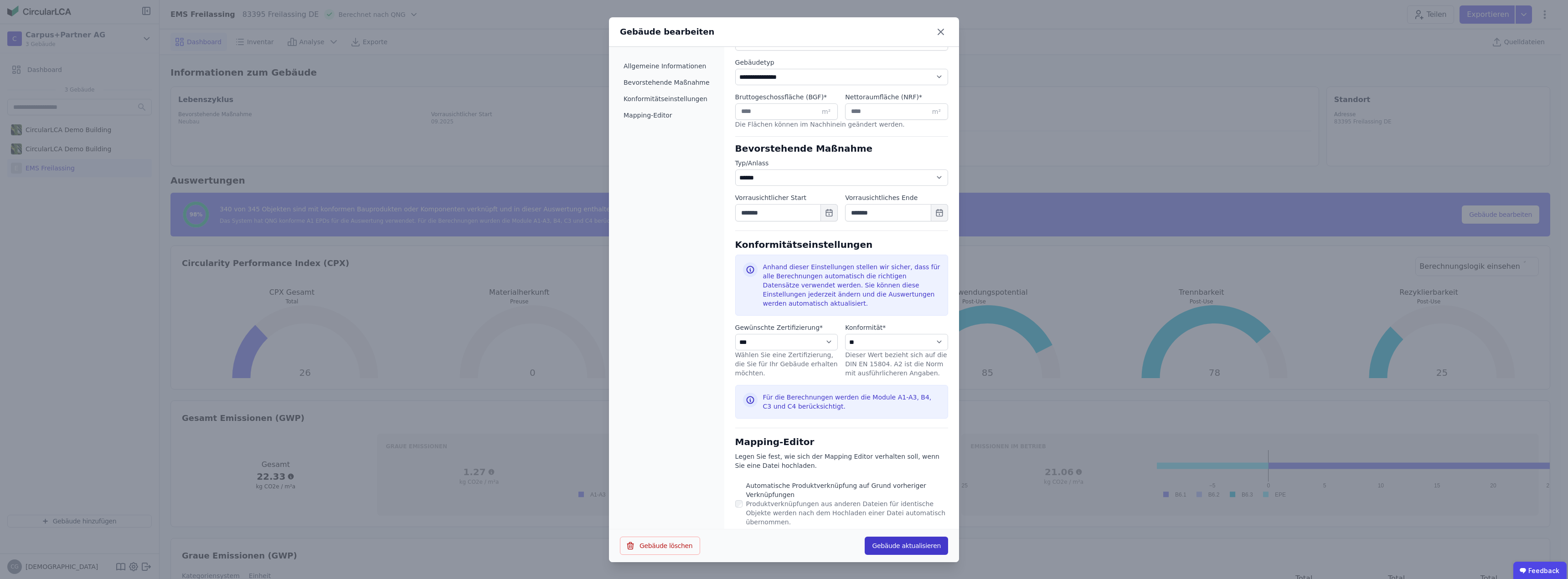
click at [903, 541] on button "Gebäude aktualisieren" at bounding box center [906, 546] width 83 height 18
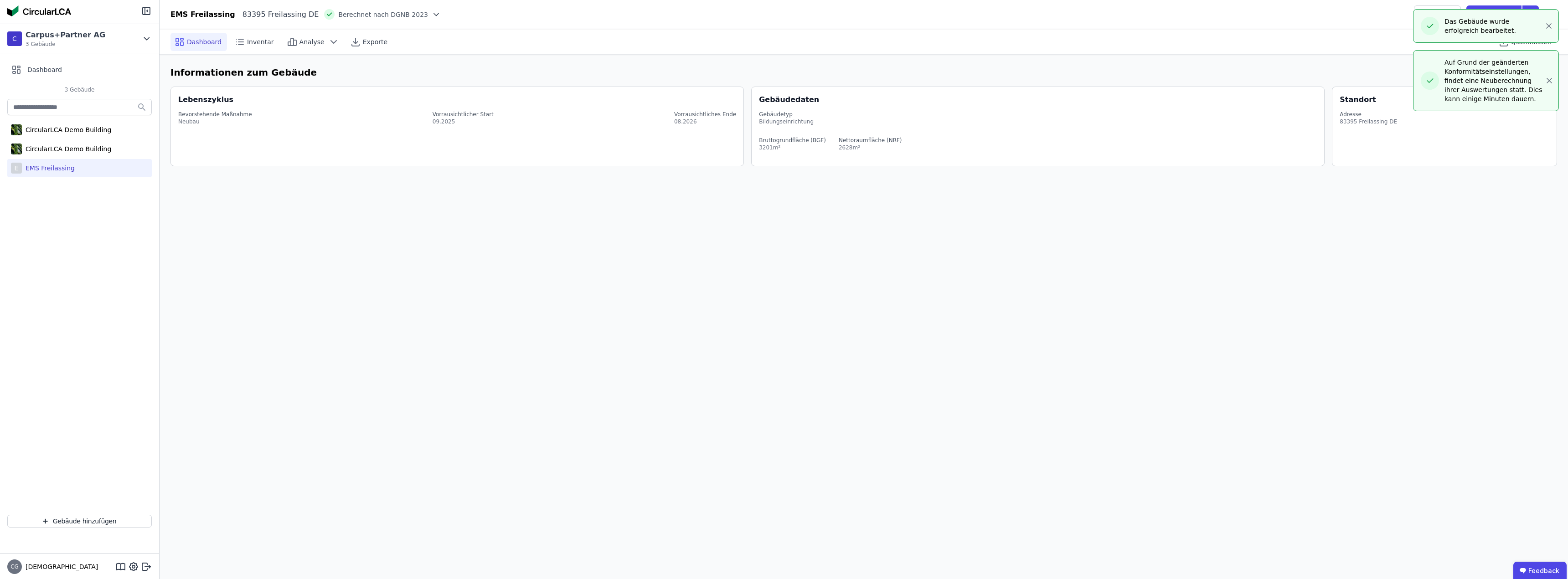
select select "*"
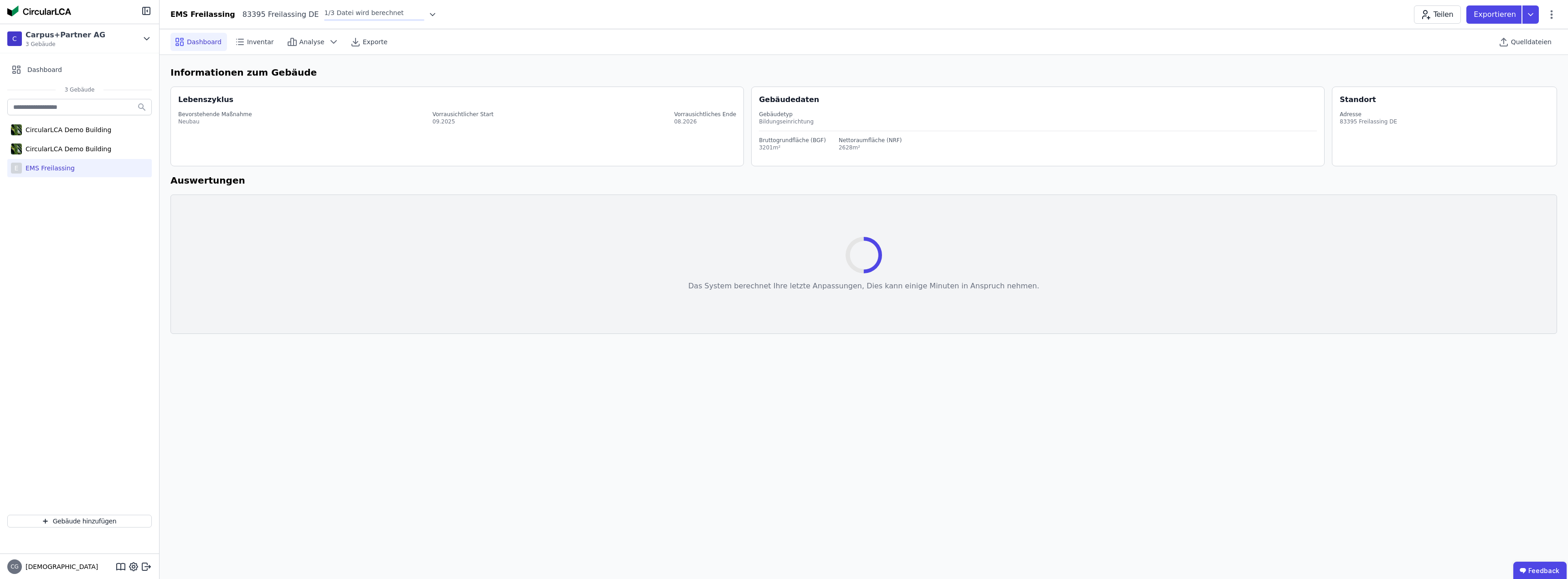
select select "*"
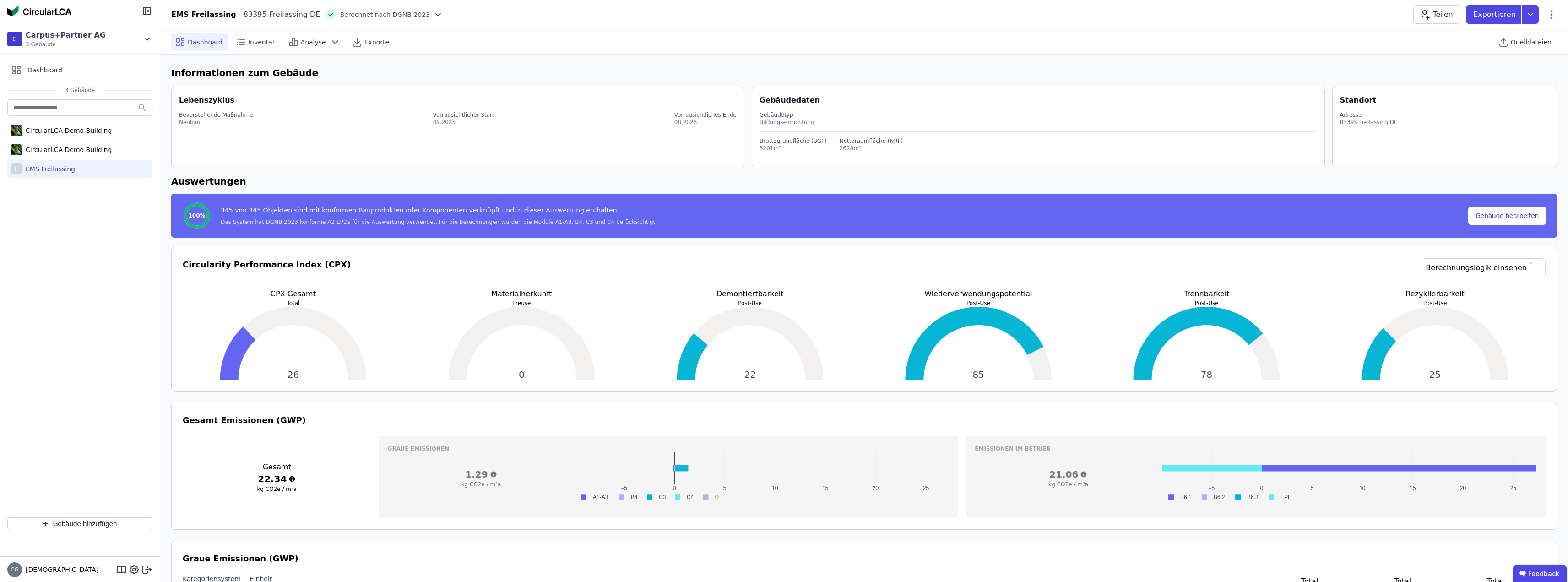
drag, startPoint x: 1234, startPoint y: 200, endPoint x: 1402, endPoint y: 183, distance: 168.9
click at [1234, 200] on div "100% 345 von 345 Objekten sind mit konformen Bauprodukten oder Komponenten verk…" at bounding box center [864, 216] width 1386 height 44
click at [1537, 215] on button "Gebäude bearbeiten" at bounding box center [1507, 216] width 78 height 18
select select "**********"
select select "*"
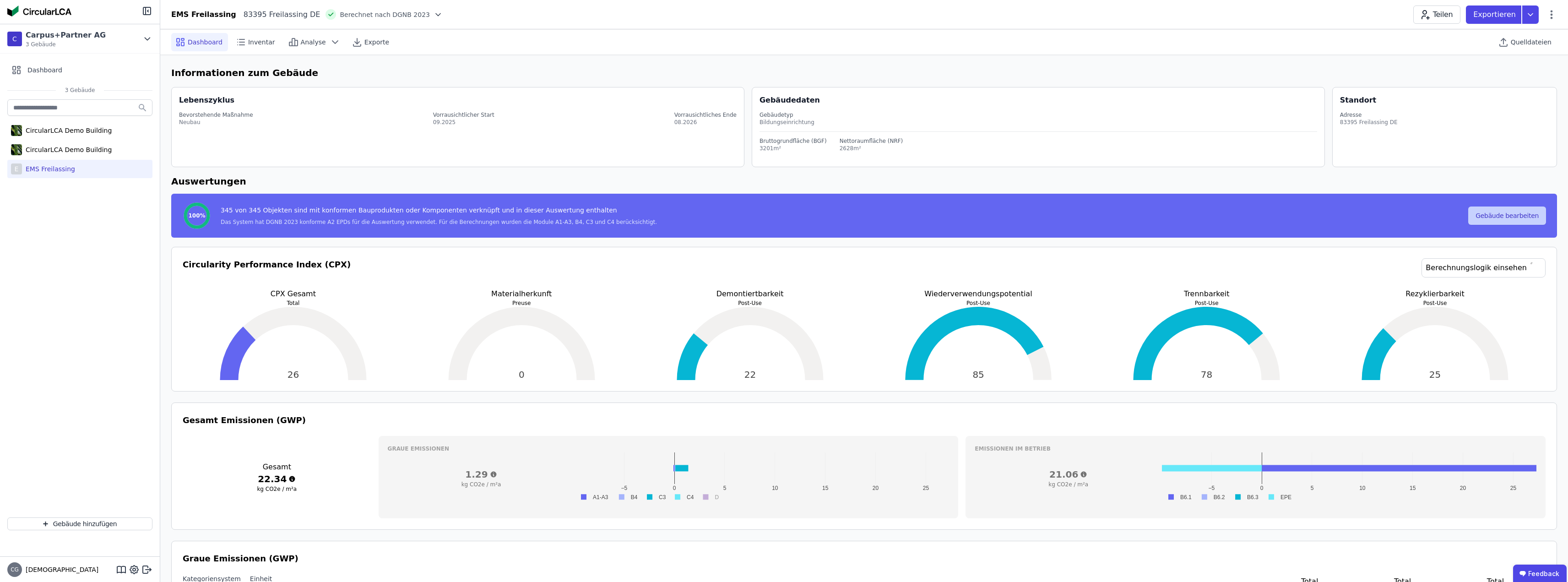
select select "**********"
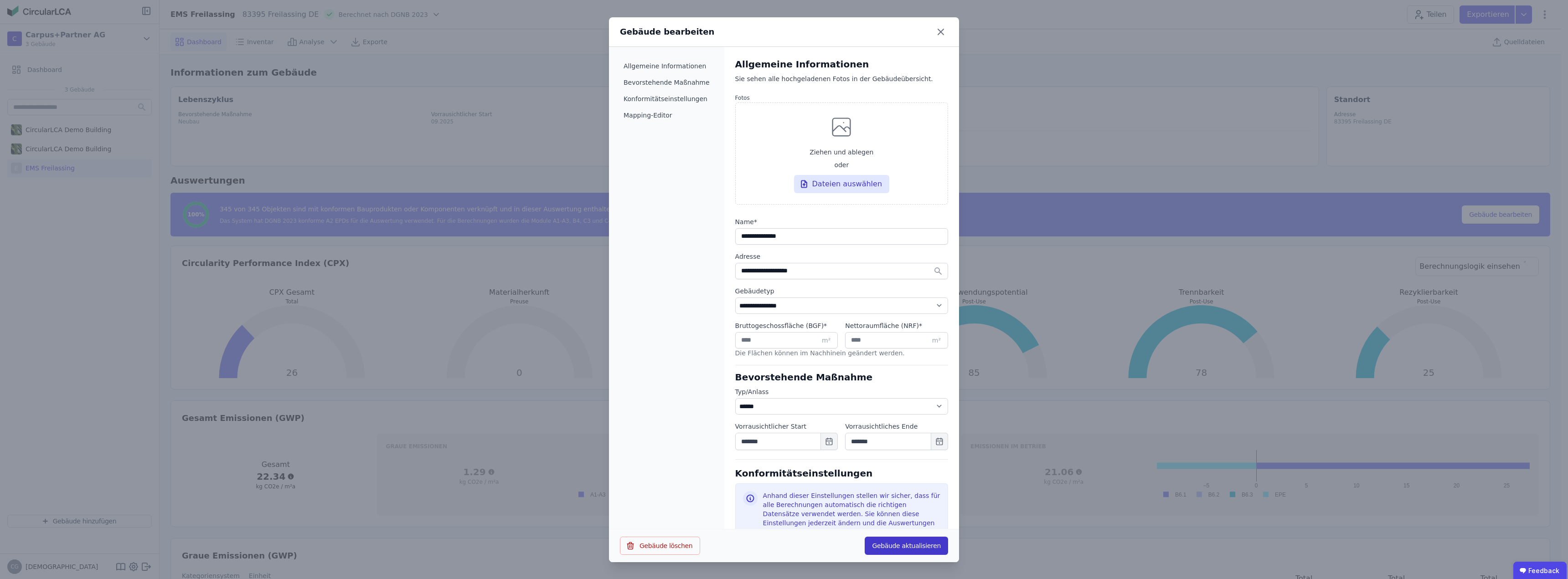
click at [914, 547] on button "Gebäude aktualisieren" at bounding box center [906, 546] width 83 height 18
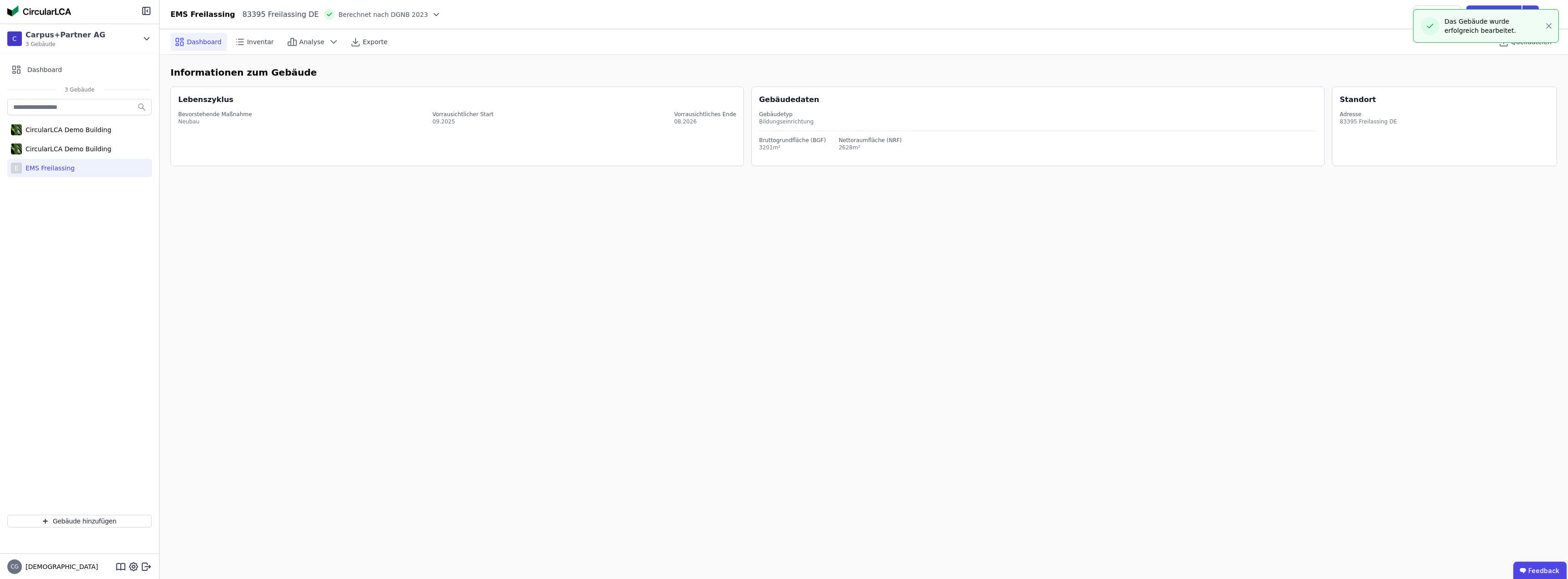
select select "*"
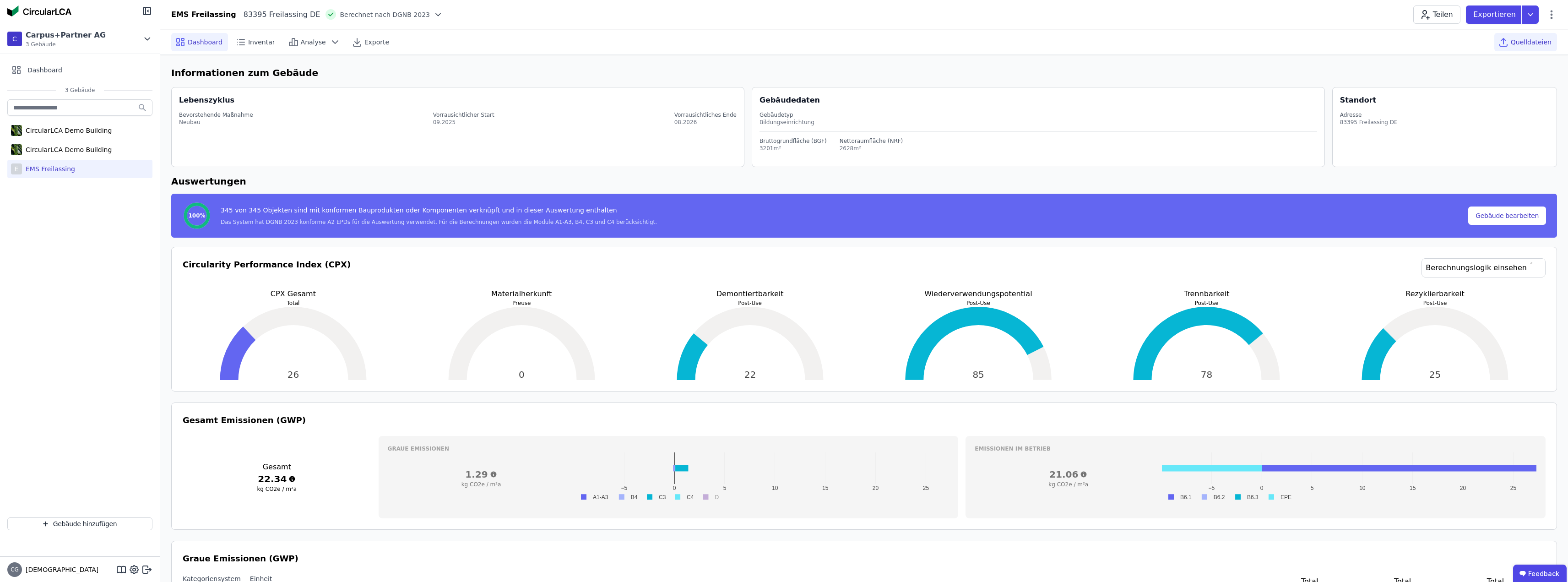
click at [1533, 40] on span "Quelldateien" at bounding box center [1531, 42] width 41 height 9
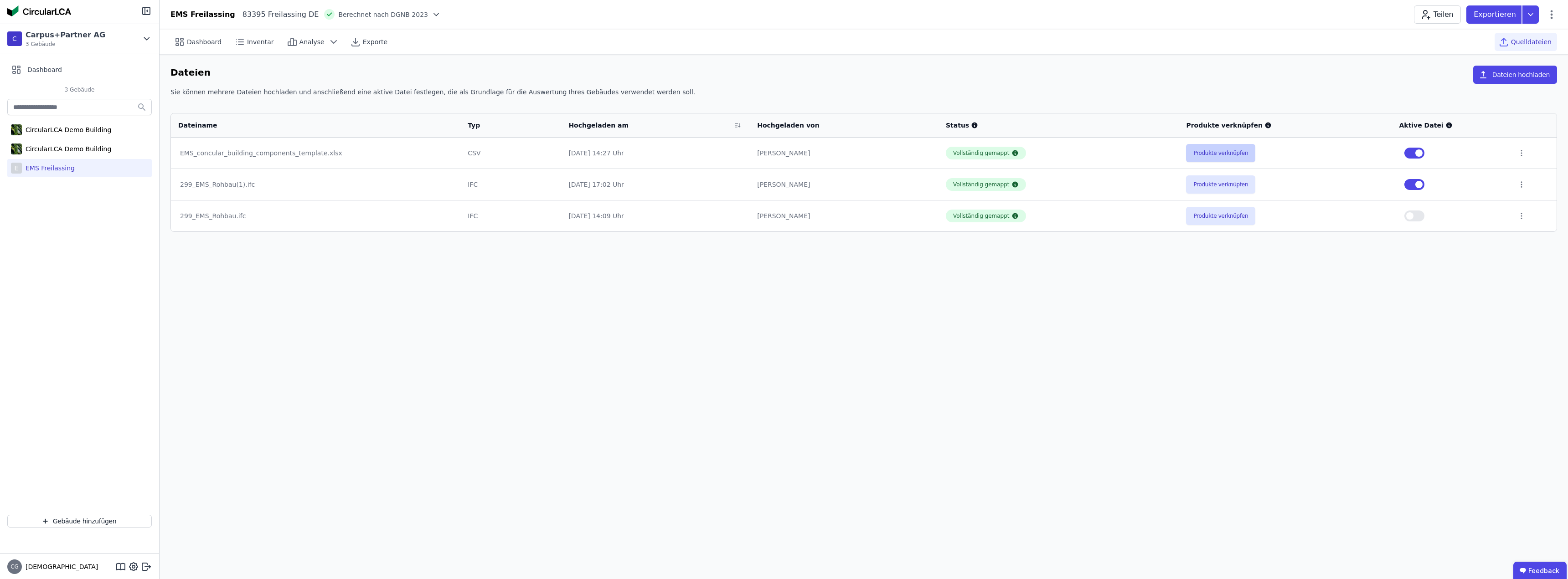
click at [1220, 152] on button "Produkte verknüpfen" at bounding box center [1220, 153] width 69 height 18
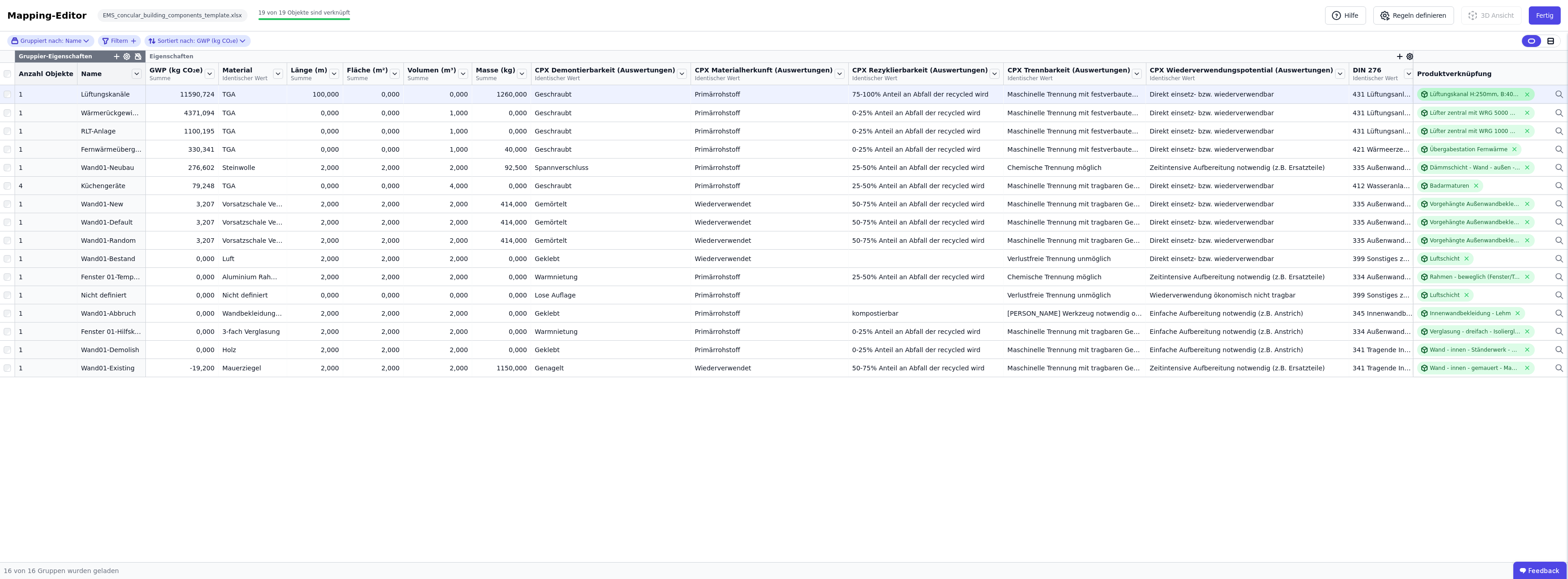
click at [1457, 93] on div "Lüftungskanal H:250mm, B:400mm, 0,88mm Blechstärke" at bounding box center [1475, 94] width 91 height 7
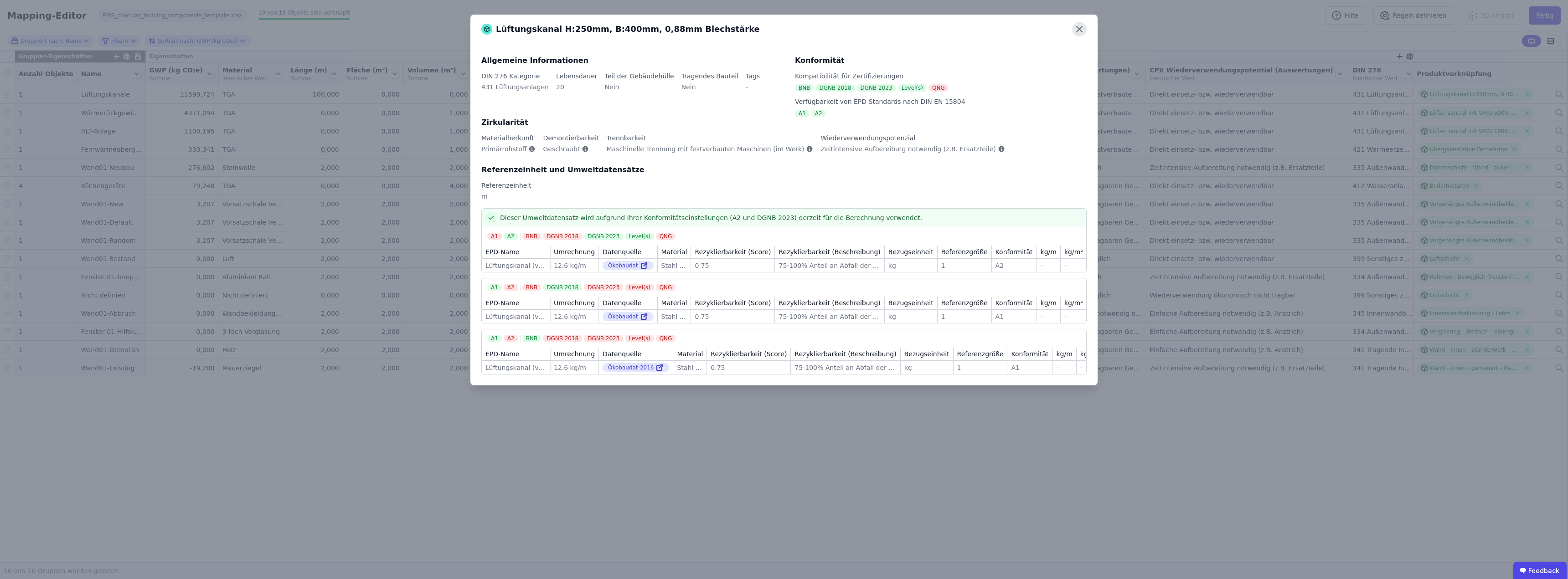
click at [1077, 27] on icon at bounding box center [1079, 29] width 5 height 5
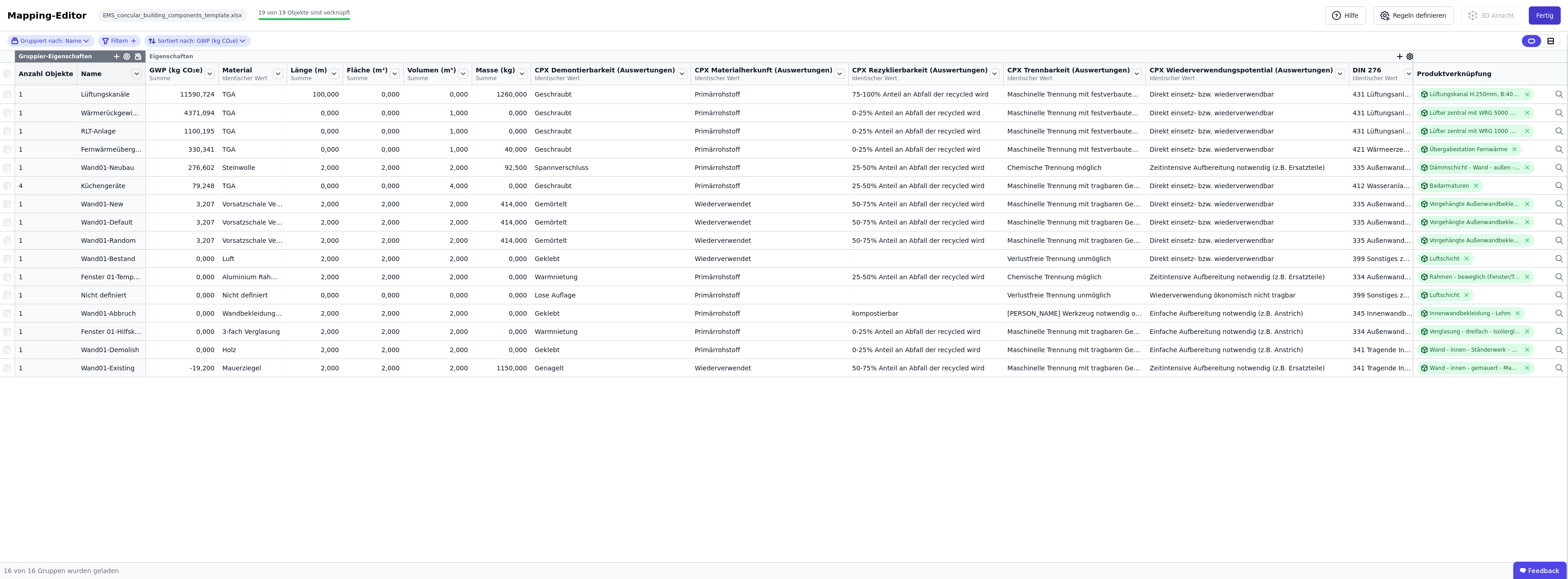
click at [1545, 16] on button "Fertig" at bounding box center [1545, 15] width 32 height 18
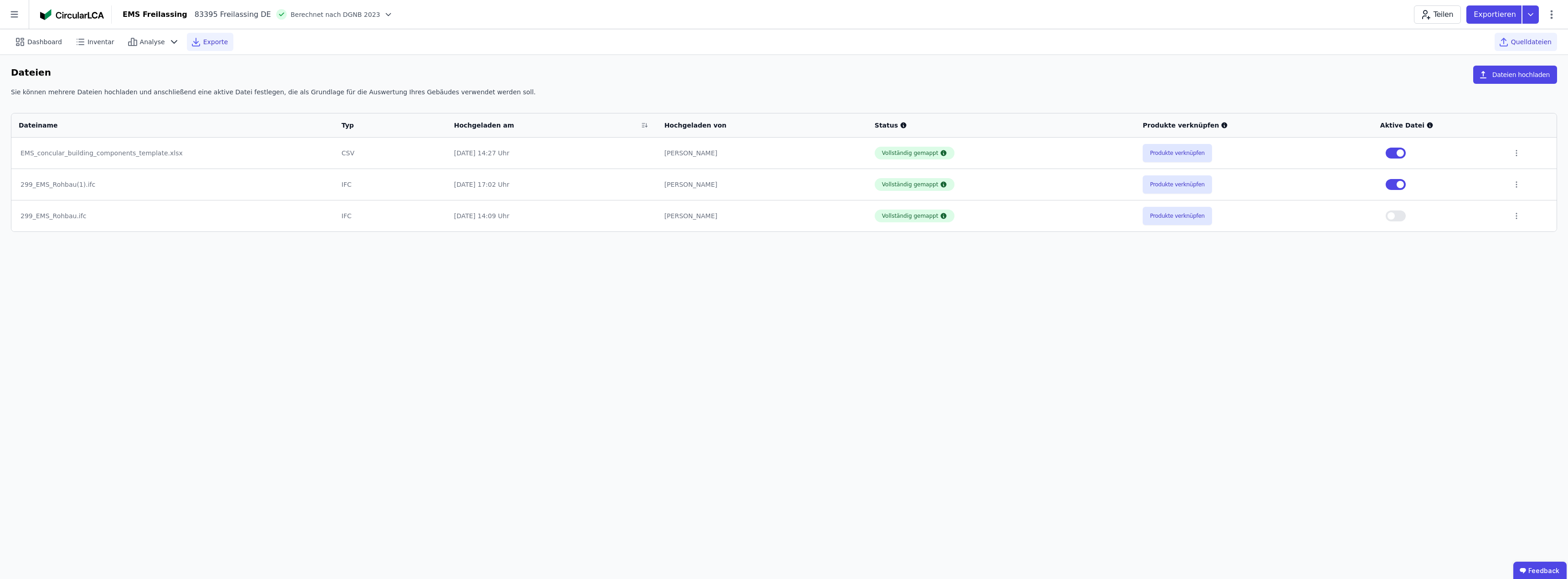
click at [210, 38] on span "Exporte" at bounding box center [215, 41] width 24 height 9
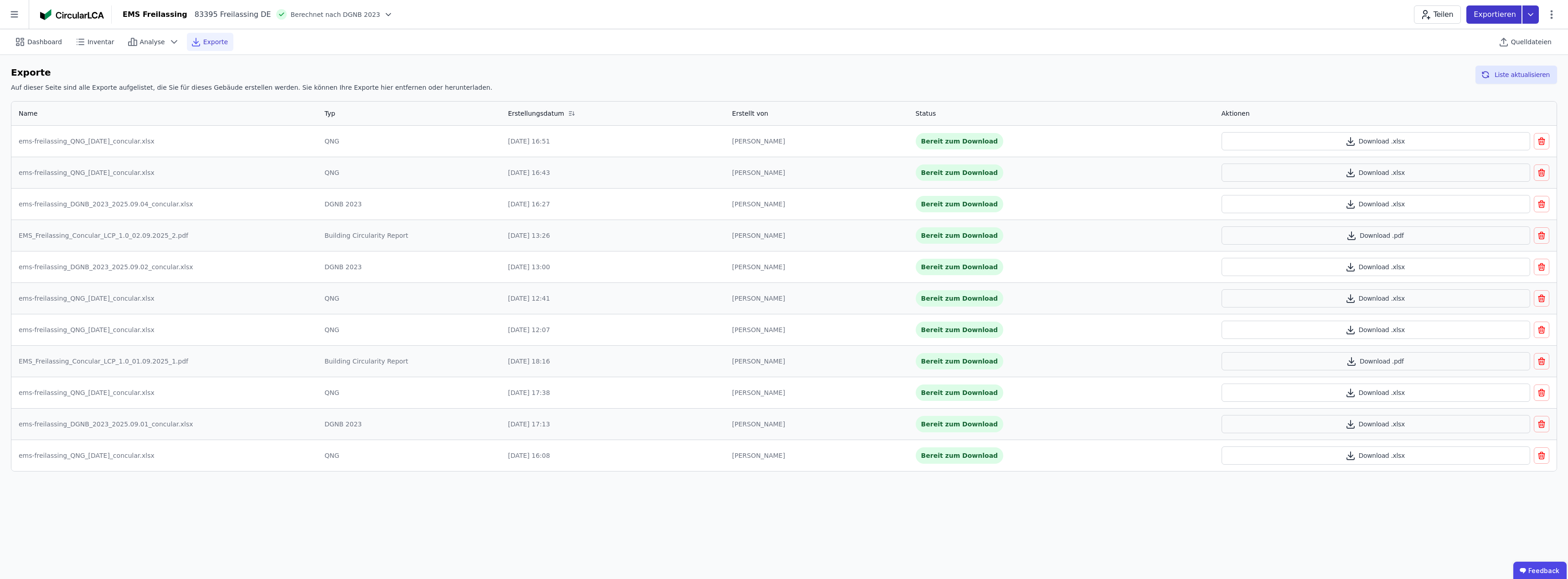
click at [1497, 15] on p "Exportieren" at bounding box center [1496, 15] width 44 height 11
click at [1461, 67] on div "Ökobilanzierung exportieren" at bounding box center [1438, 69] width 91 height 9
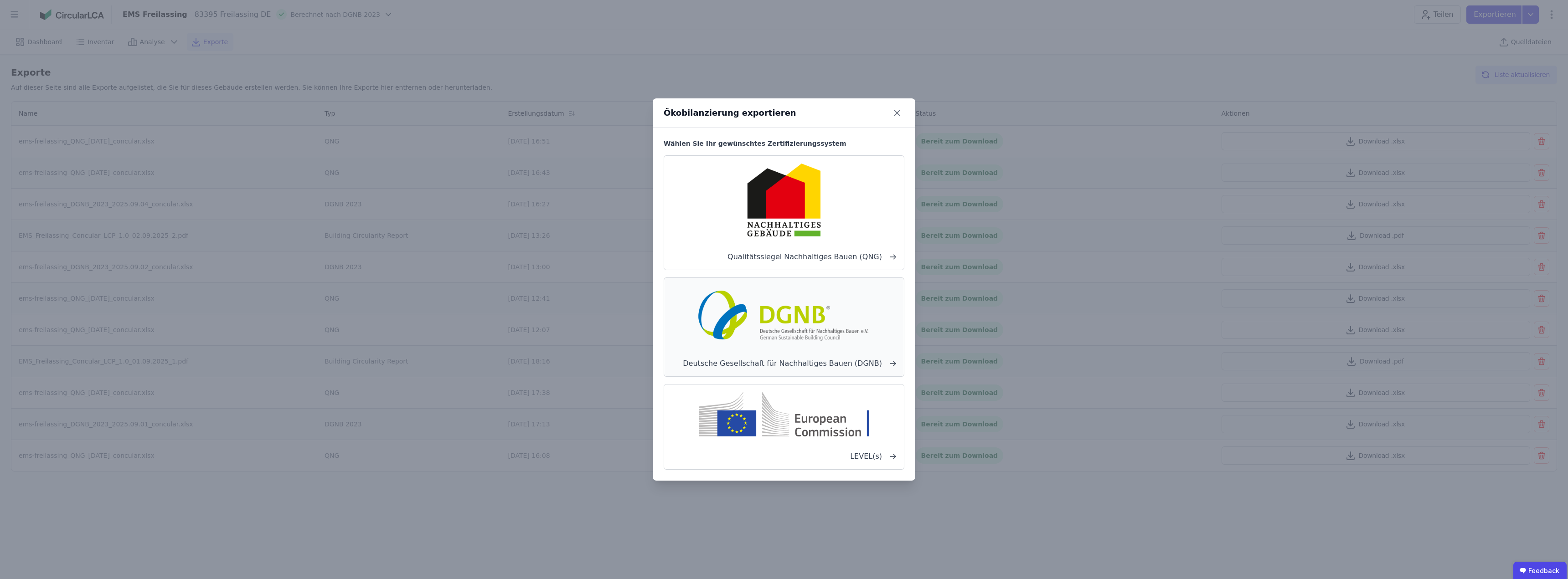
click at [782, 330] on img at bounding box center [783, 314] width 180 height 58
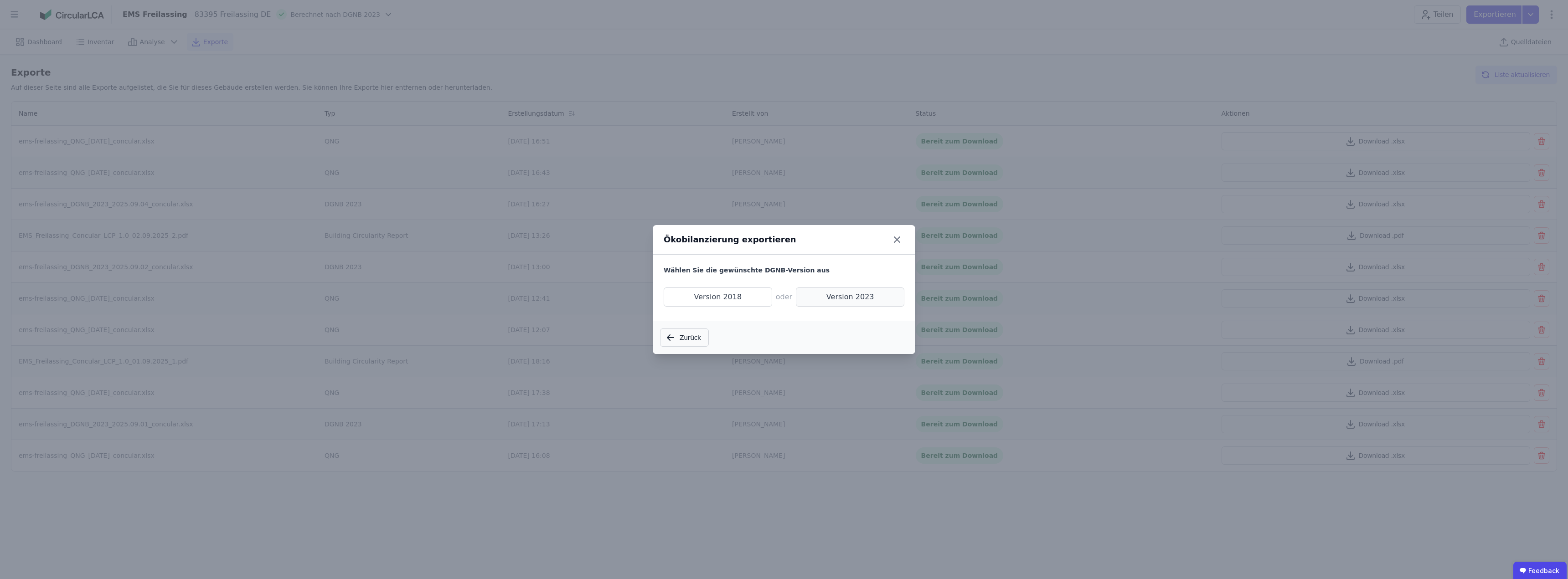
click at [838, 293] on span "Version 2023" at bounding box center [850, 297] width 108 height 19
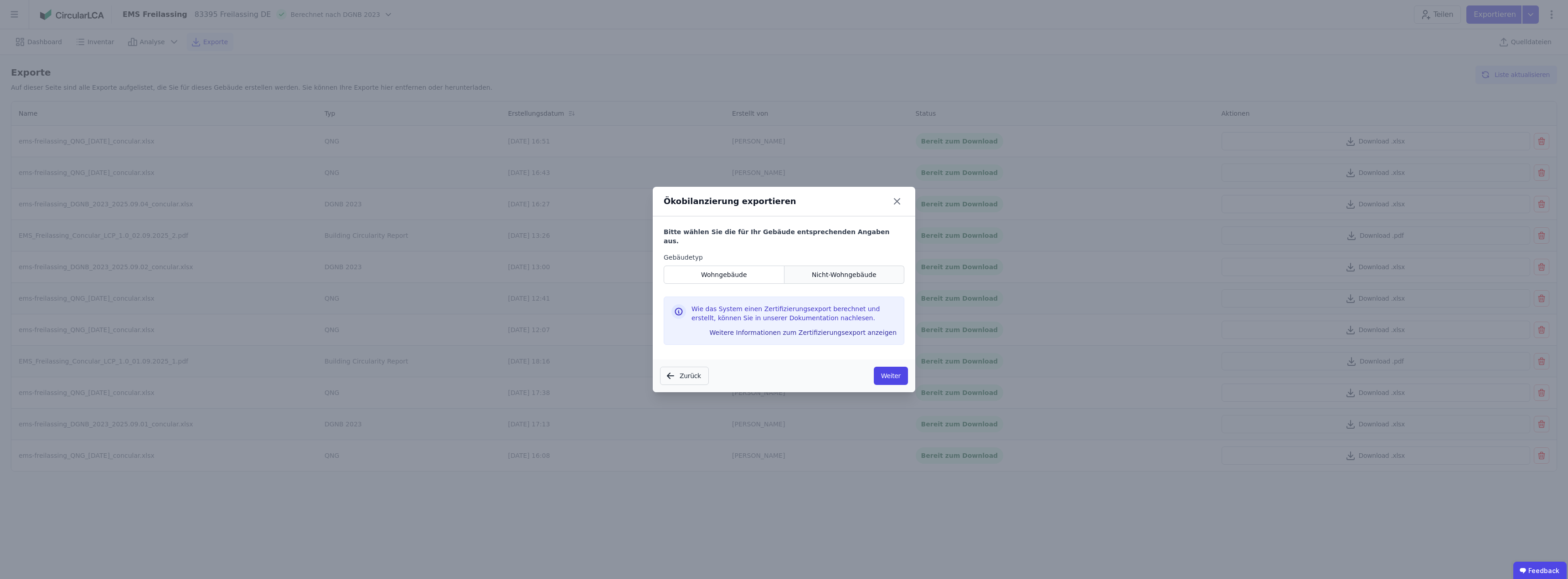
click at [821, 266] on div "Nicht-Wohngebäude" at bounding box center [845, 275] width 121 height 18
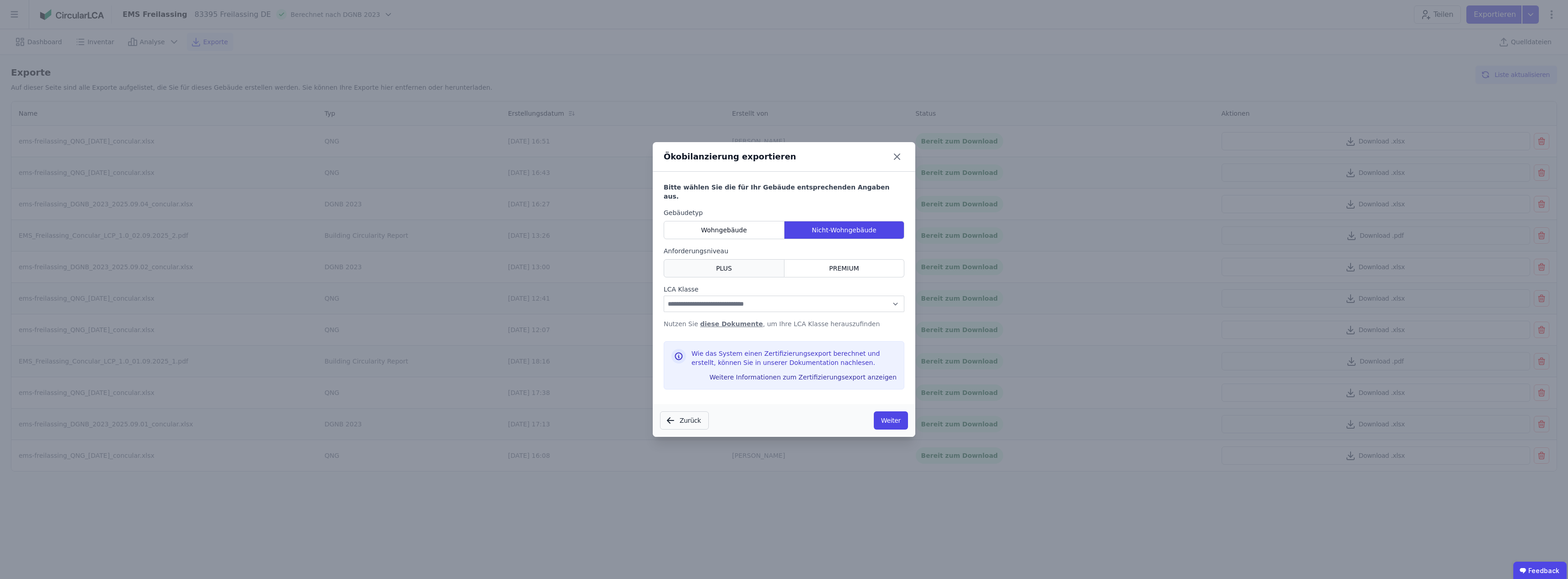
click at [729, 266] on span "PLUS" at bounding box center [724, 268] width 16 height 9
click at [731, 298] on select "**********" at bounding box center [783, 303] width 240 height 16
select select "*"
click at [663, 296] on select "**********" at bounding box center [783, 303] width 240 height 16
click at [895, 412] on button "Weiter" at bounding box center [891, 420] width 34 height 18
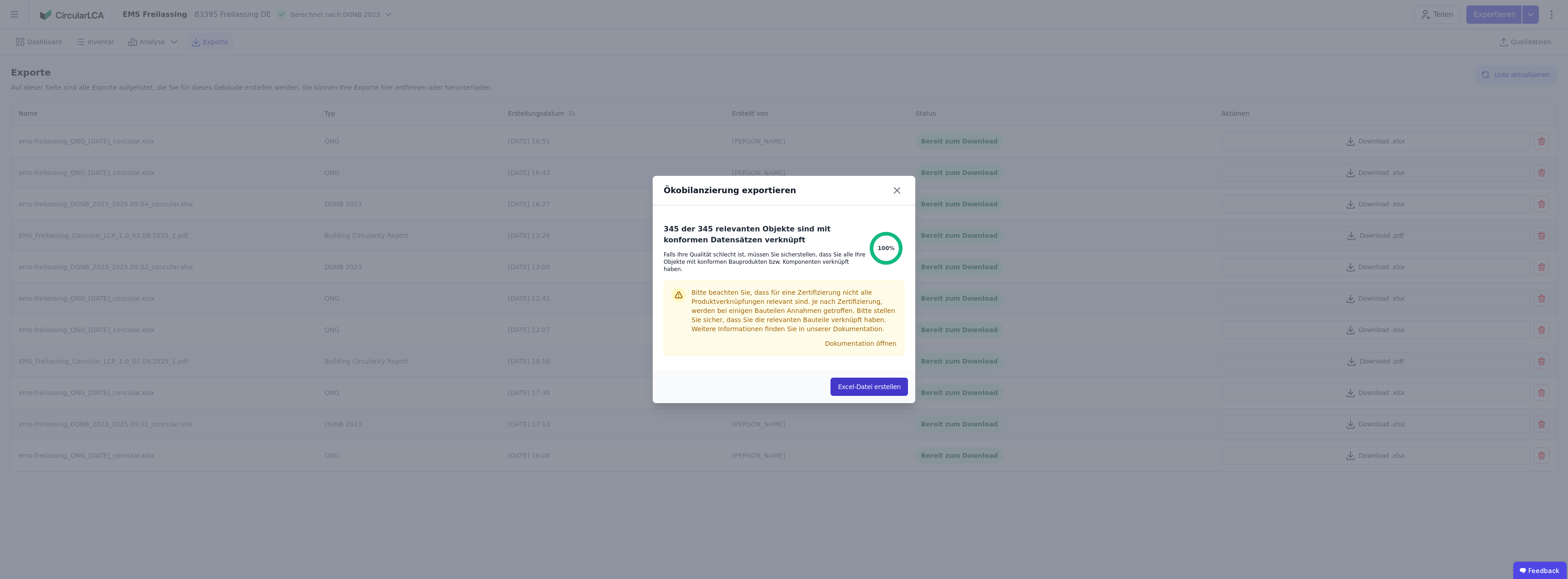
click at [872, 384] on button "Excel-Datei erstellen" at bounding box center [869, 387] width 77 height 18
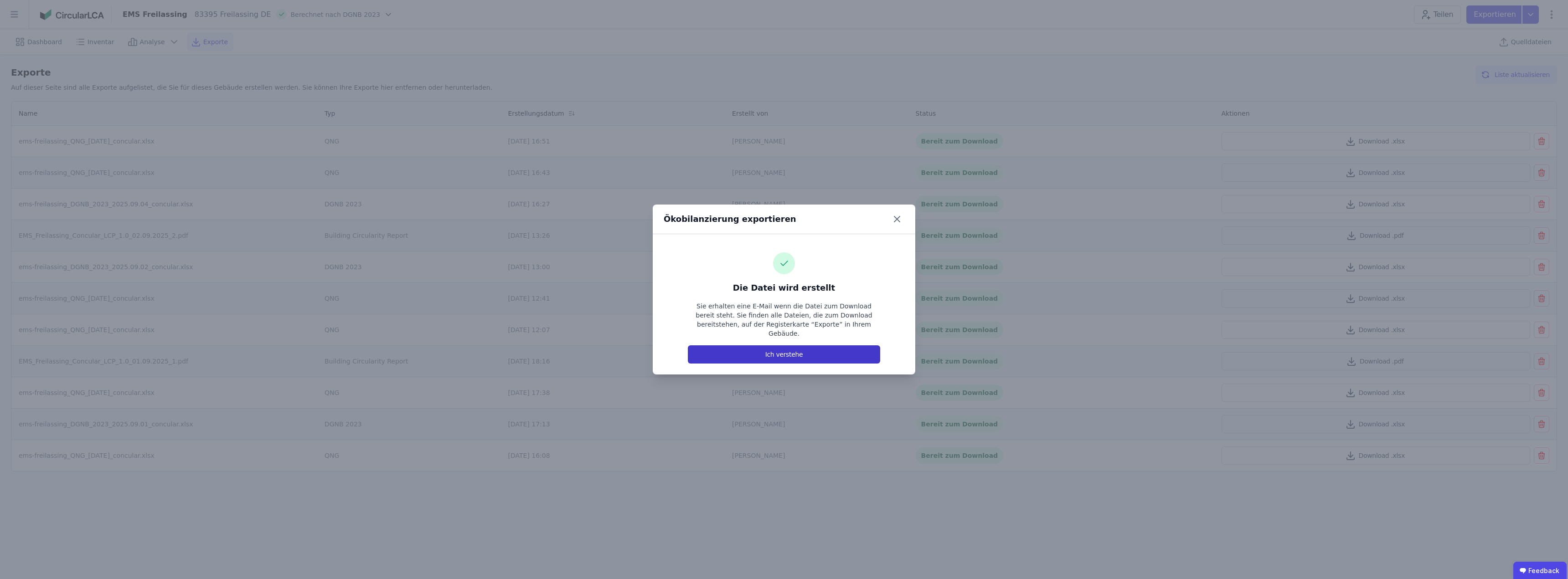
click at [786, 352] on button "Ich verstehe" at bounding box center [784, 355] width 192 height 18
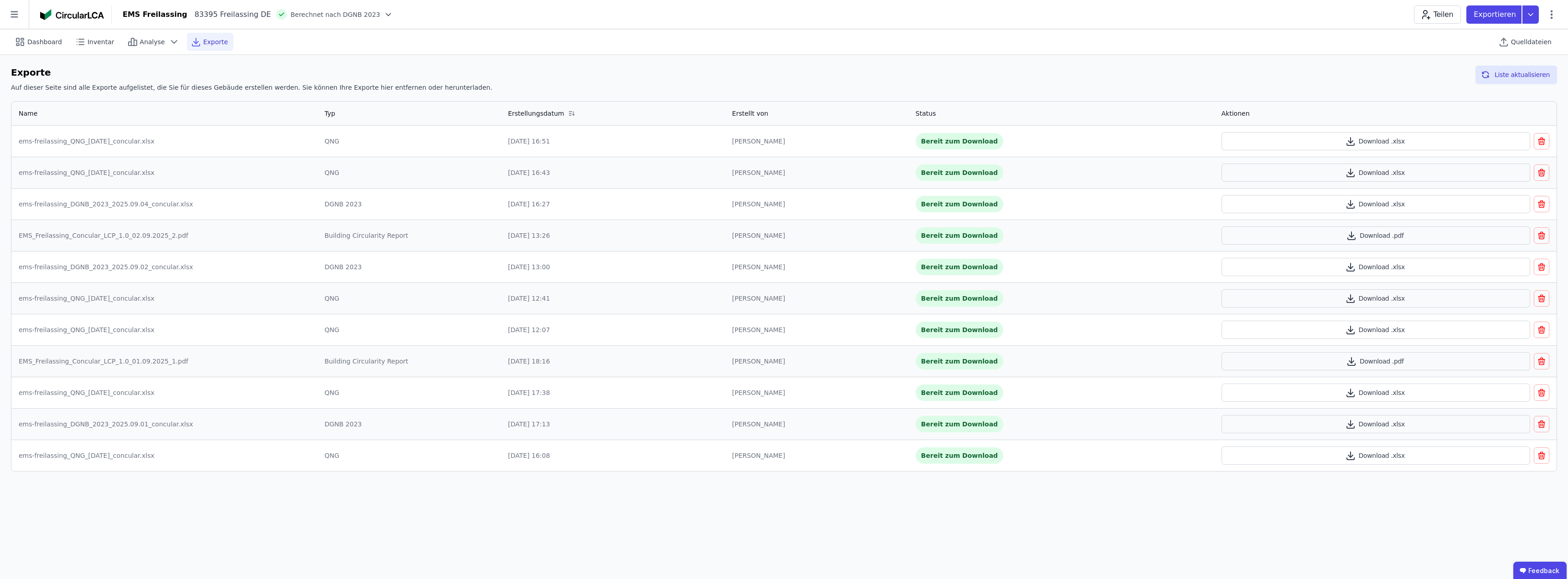
click at [251, 489] on div "Dashboard Inventar Analyse Exporte Quelldateien Exporte Auf dieser Seite sind a…" at bounding box center [784, 304] width 1568 height 550
click at [1552, 70] on button "Liste aktualisieren" at bounding box center [1516, 75] width 82 height 18
click at [1375, 140] on button "Download .xlsx" at bounding box center [1376, 141] width 309 height 18
